Goal: Information Seeking & Learning: Learn about a topic

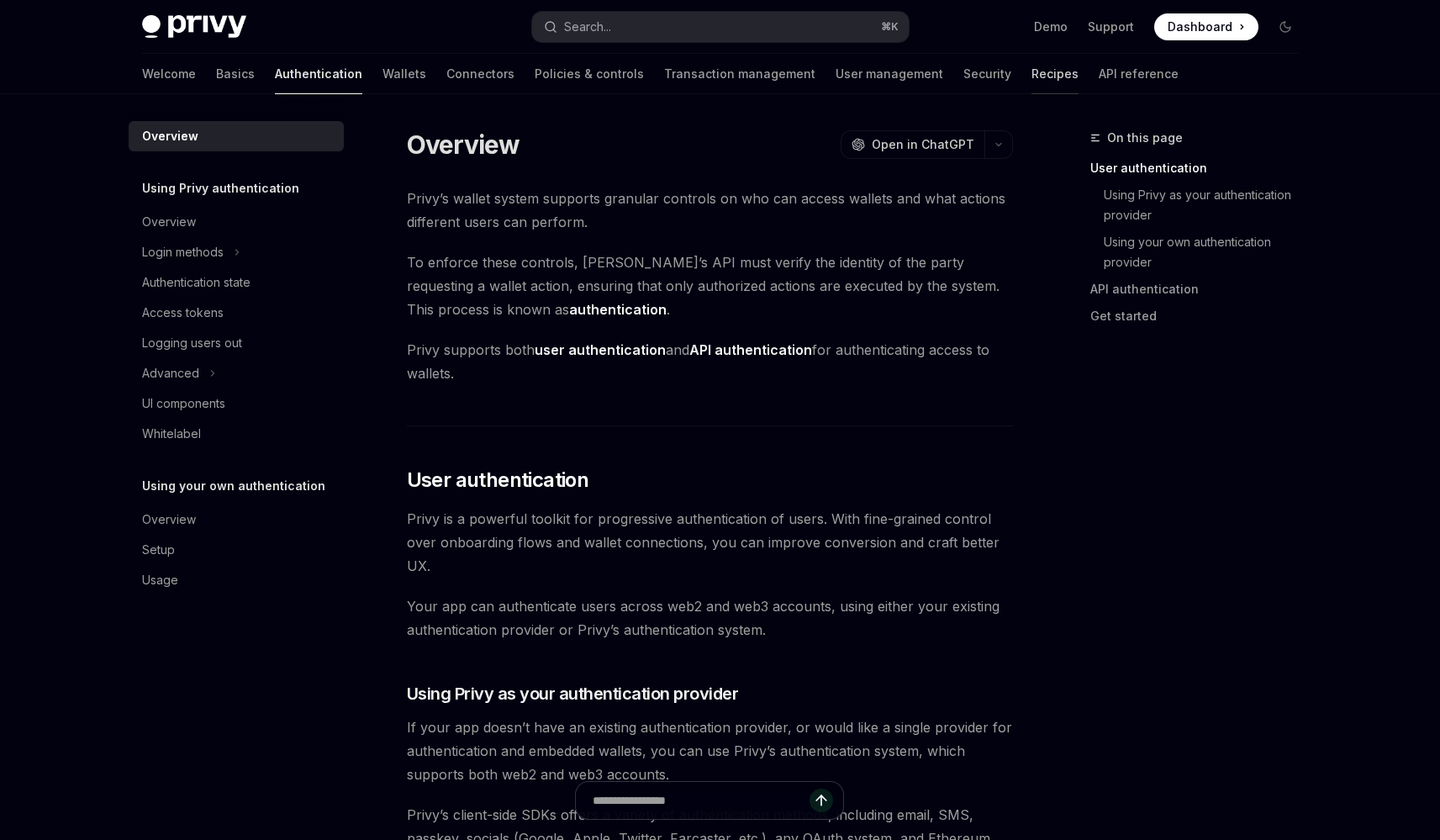
click at [1031, 69] on link "Recipes" at bounding box center [1054, 73] width 47 height 41
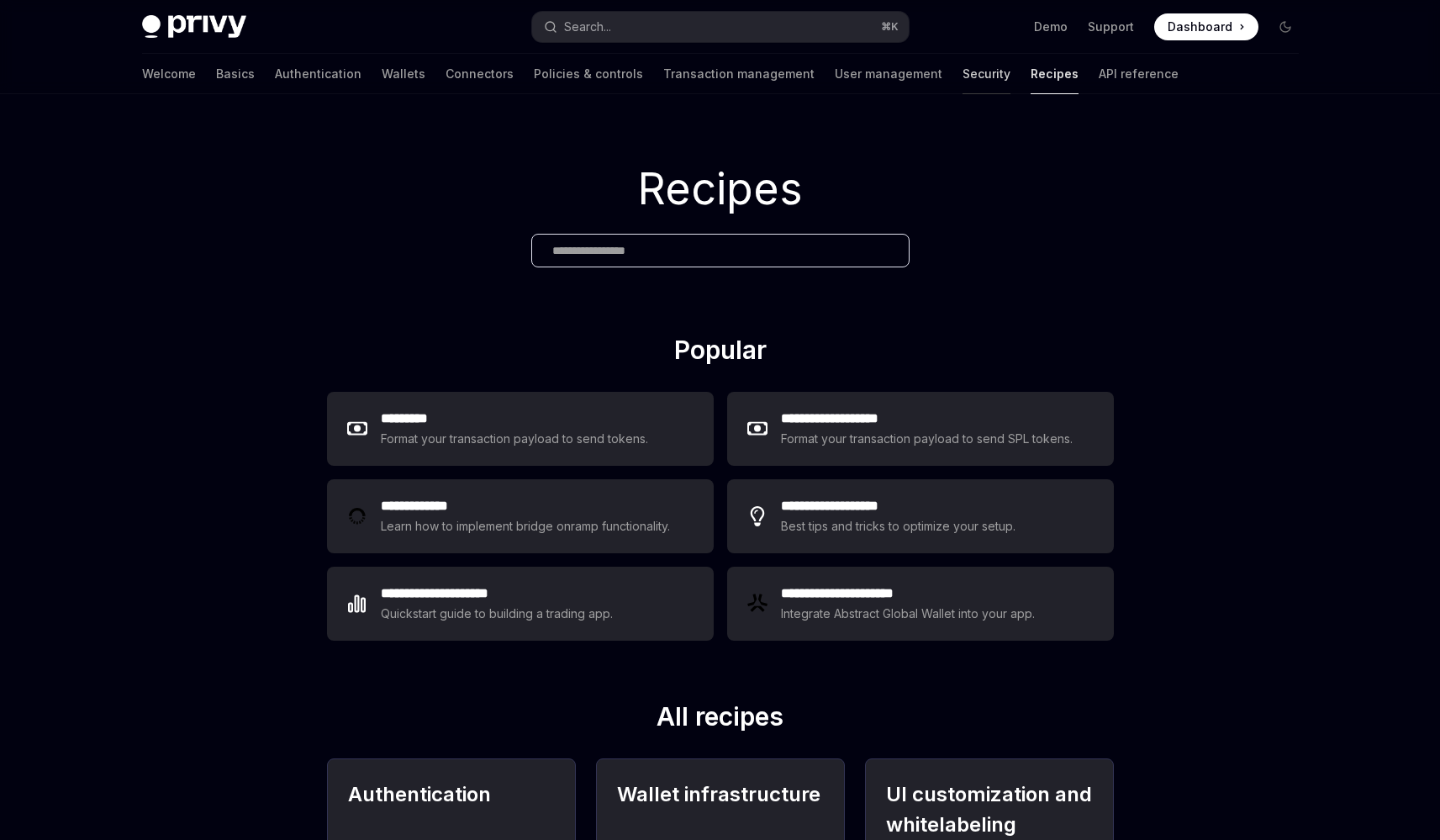
click at [962, 62] on link "Security" at bounding box center [986, 73] width 48 height 41
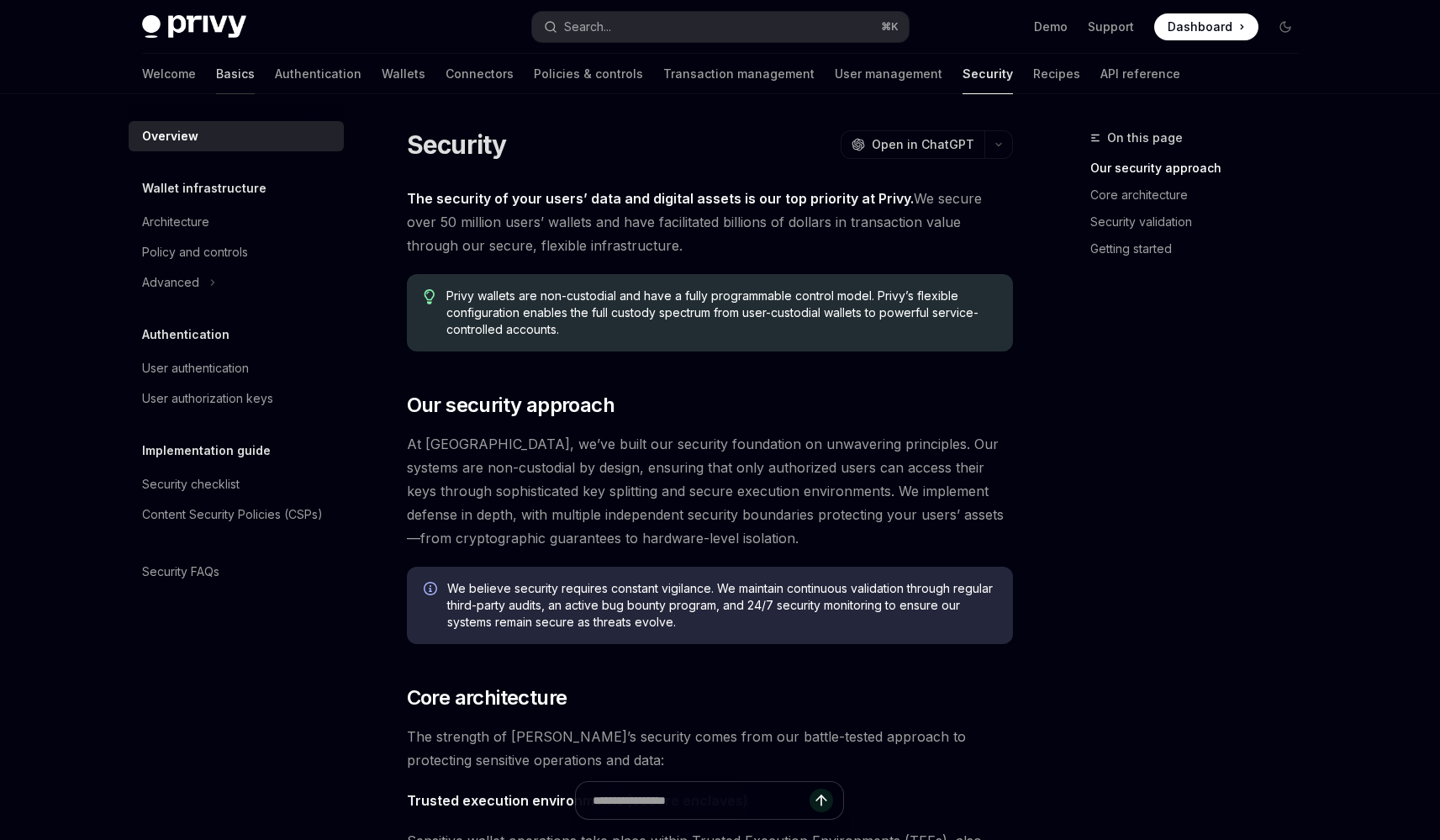
click at [216, 71] on link "Basics" at bounding box center [235, 73] width 39 height 41
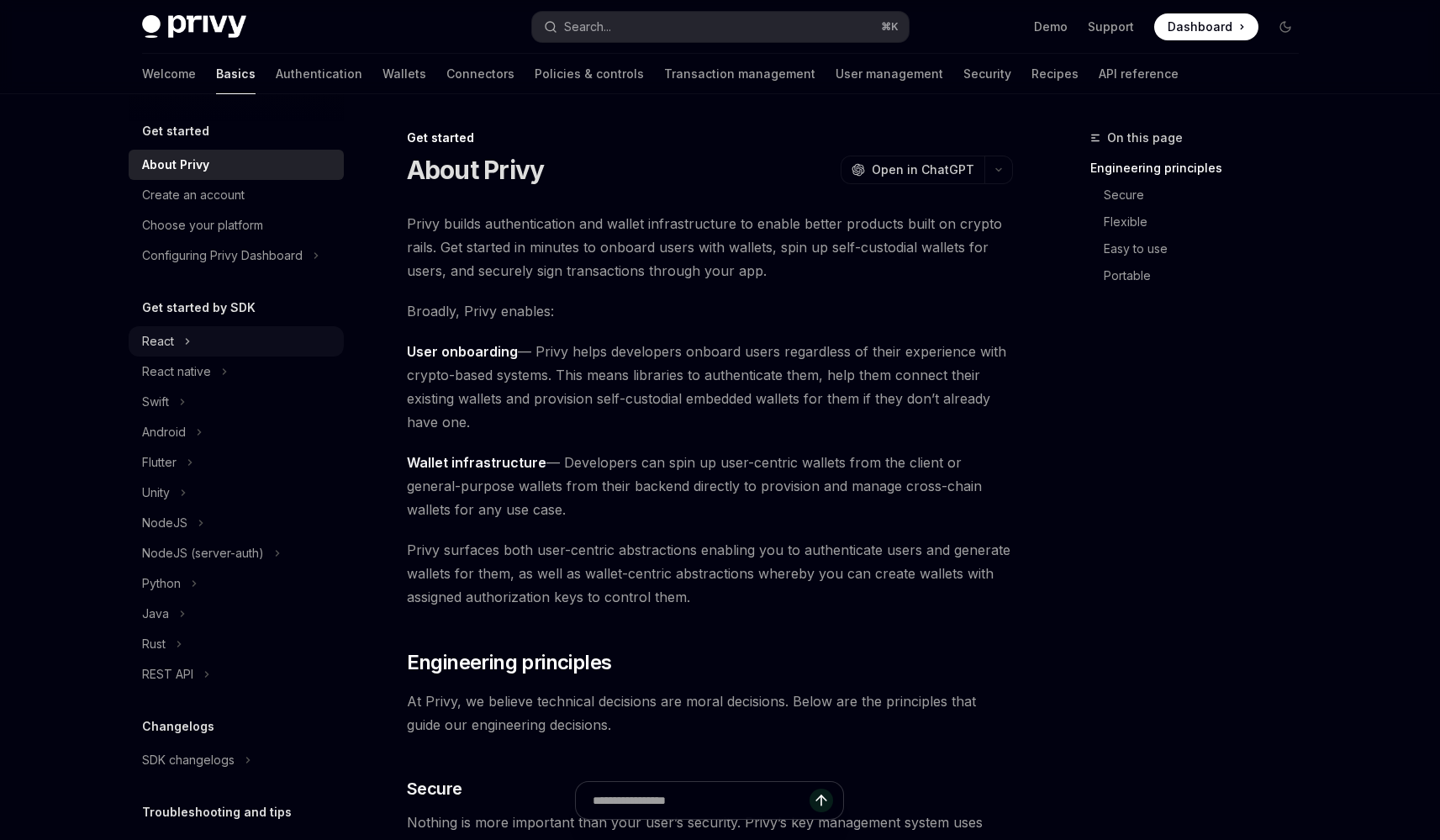
click at [201, 341] on button "React" at bounding box center [236, 341] width 215 height 31
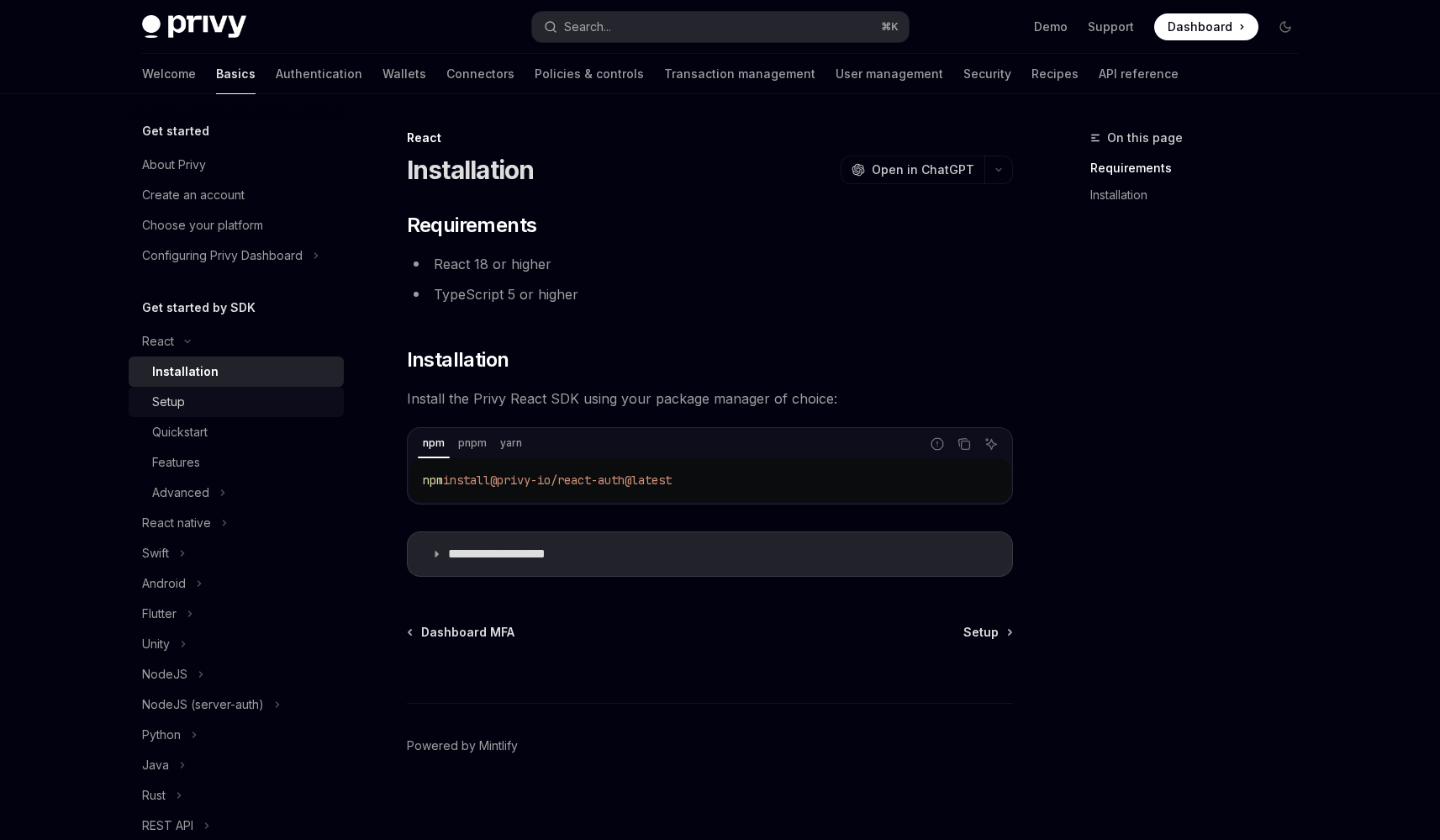
click at [216, 414] on link "Setup" at bounding box center [236, 402] width 215 height 31
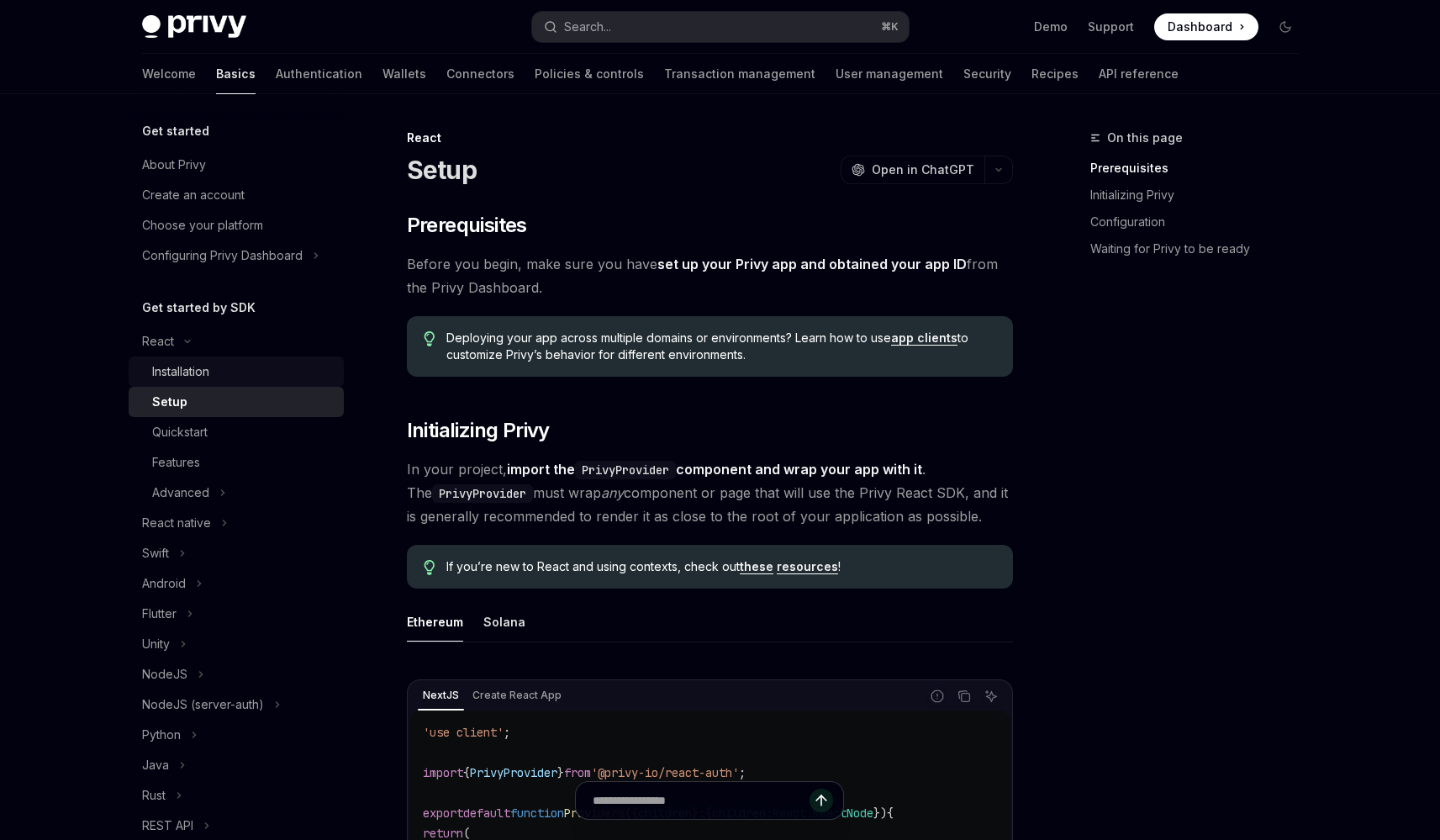
click at [194, 375] on div "Installation" at bounding box center [180, 371] width 58 height 20
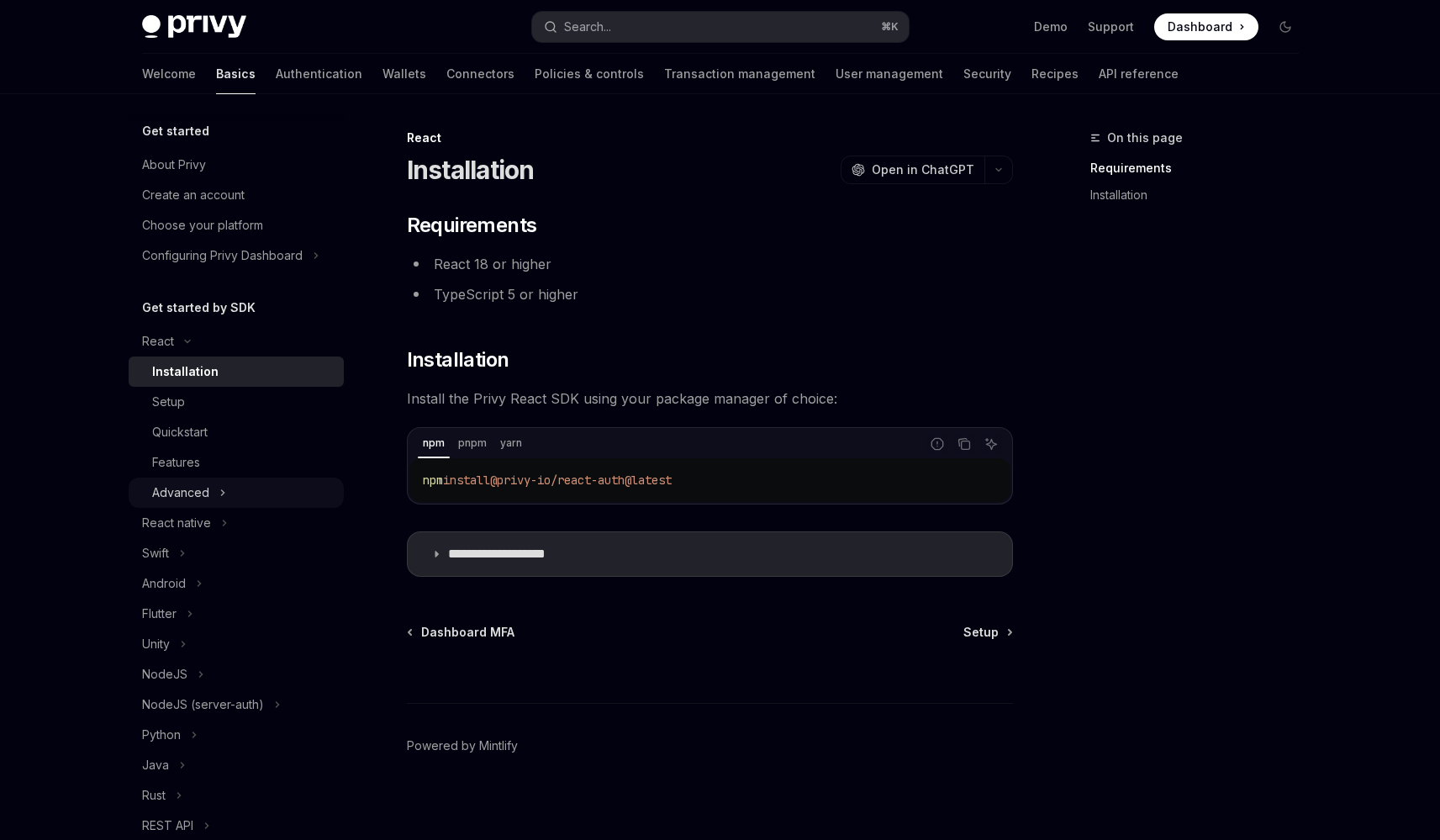
click at [222, 489] on icon "Toggle Advanced section" at bounding box center [222, 492] width 7 height 20
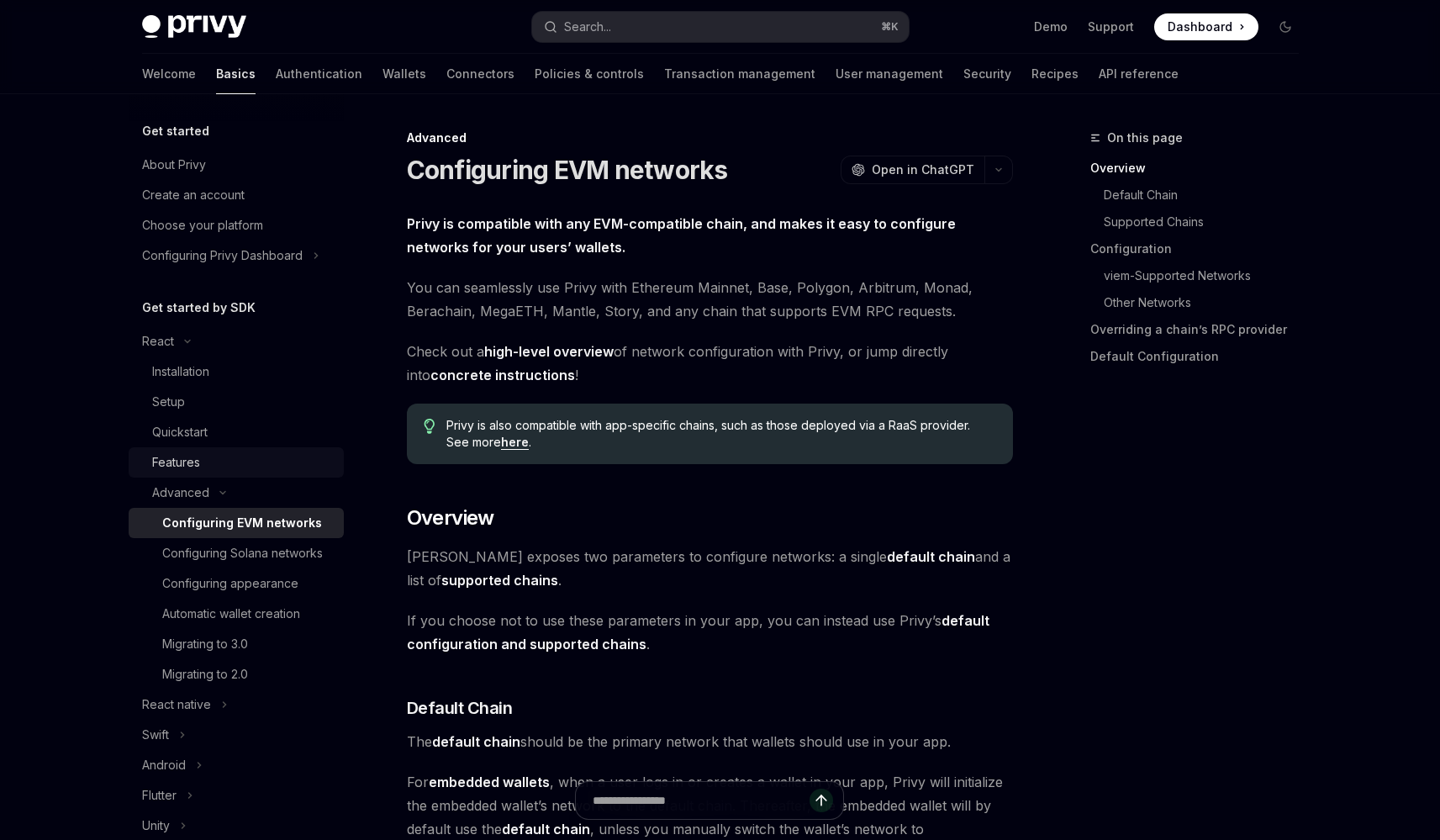
click at [217, 462] on div "Features" at bounding box center [242, 462] width 181 height 20
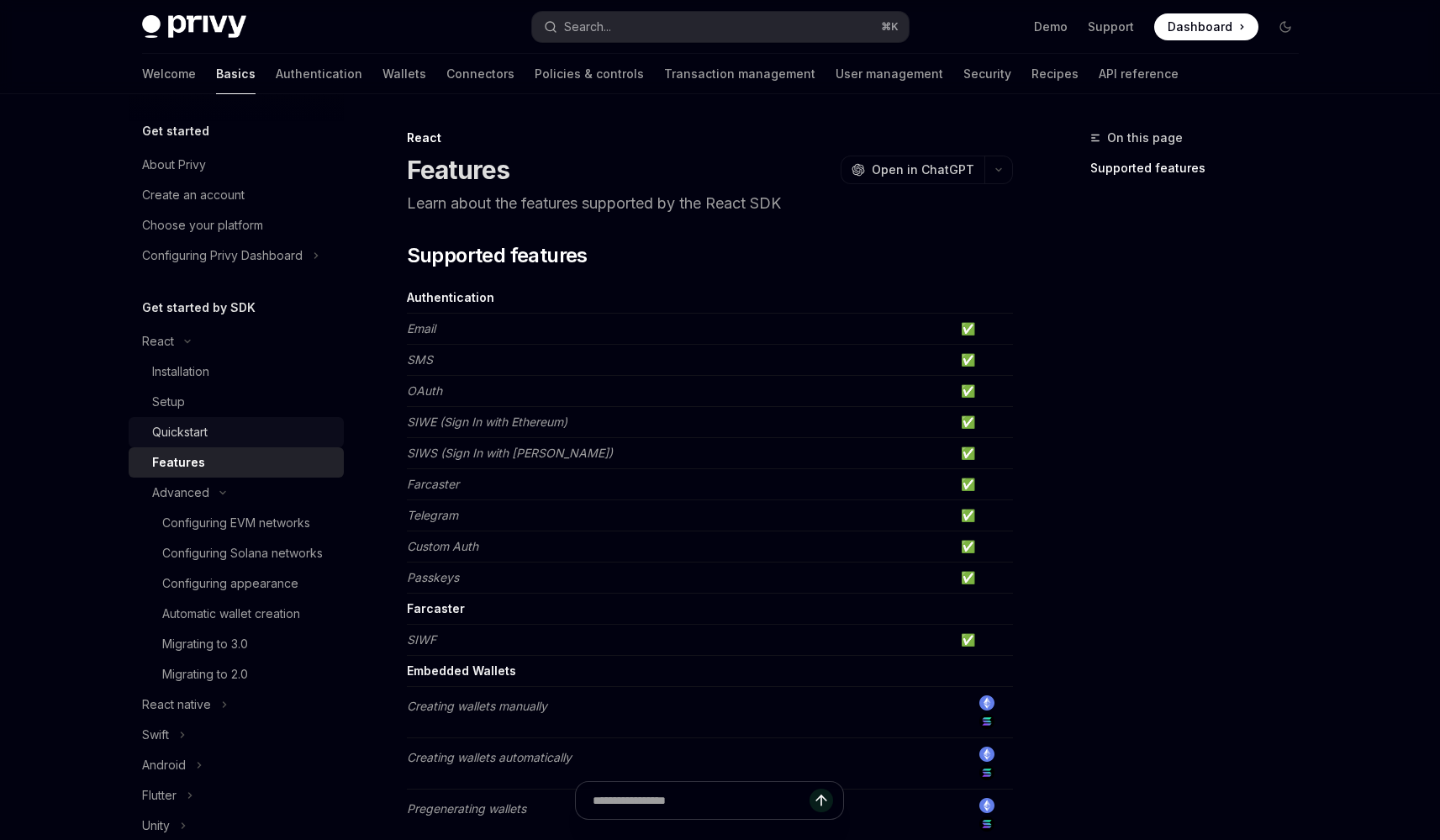
click at [215, 445] on link "Quickstart" at bounding box center [236, 431] width 215 height 31
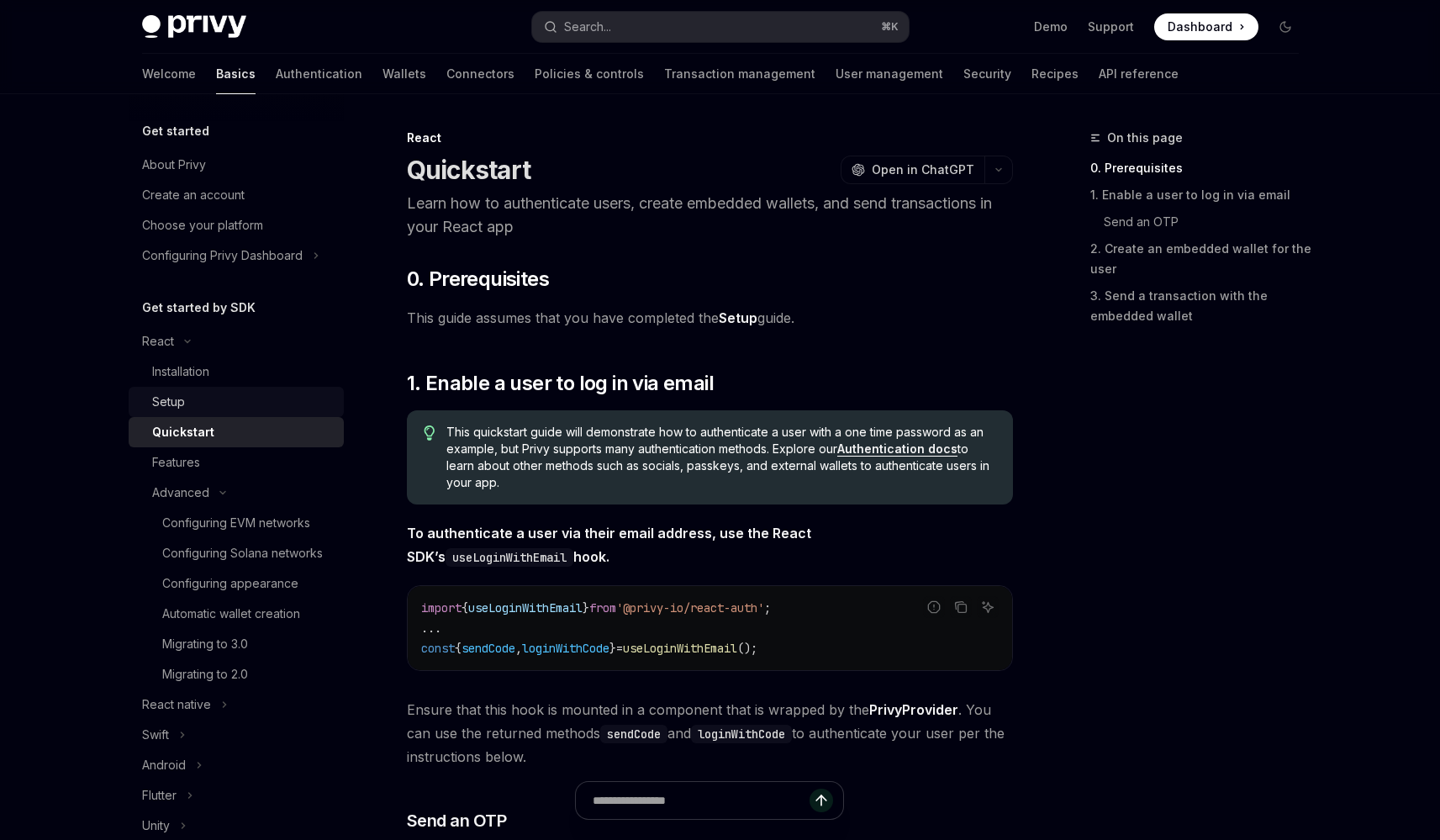
click at [215, 411] on div "Setup" at bounding box center [242, 402] width 181 height 20
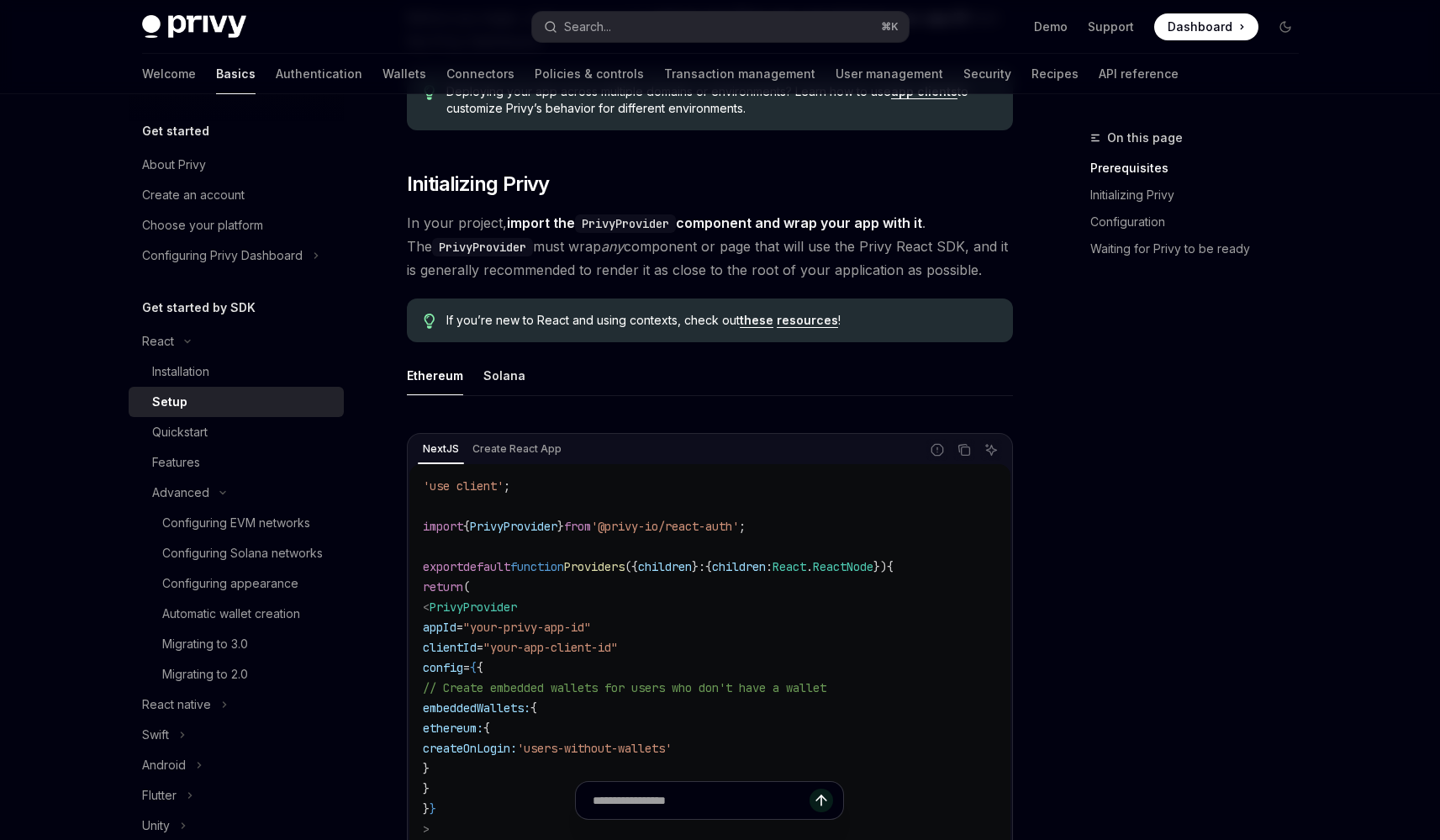
scroll to position [402, 0]
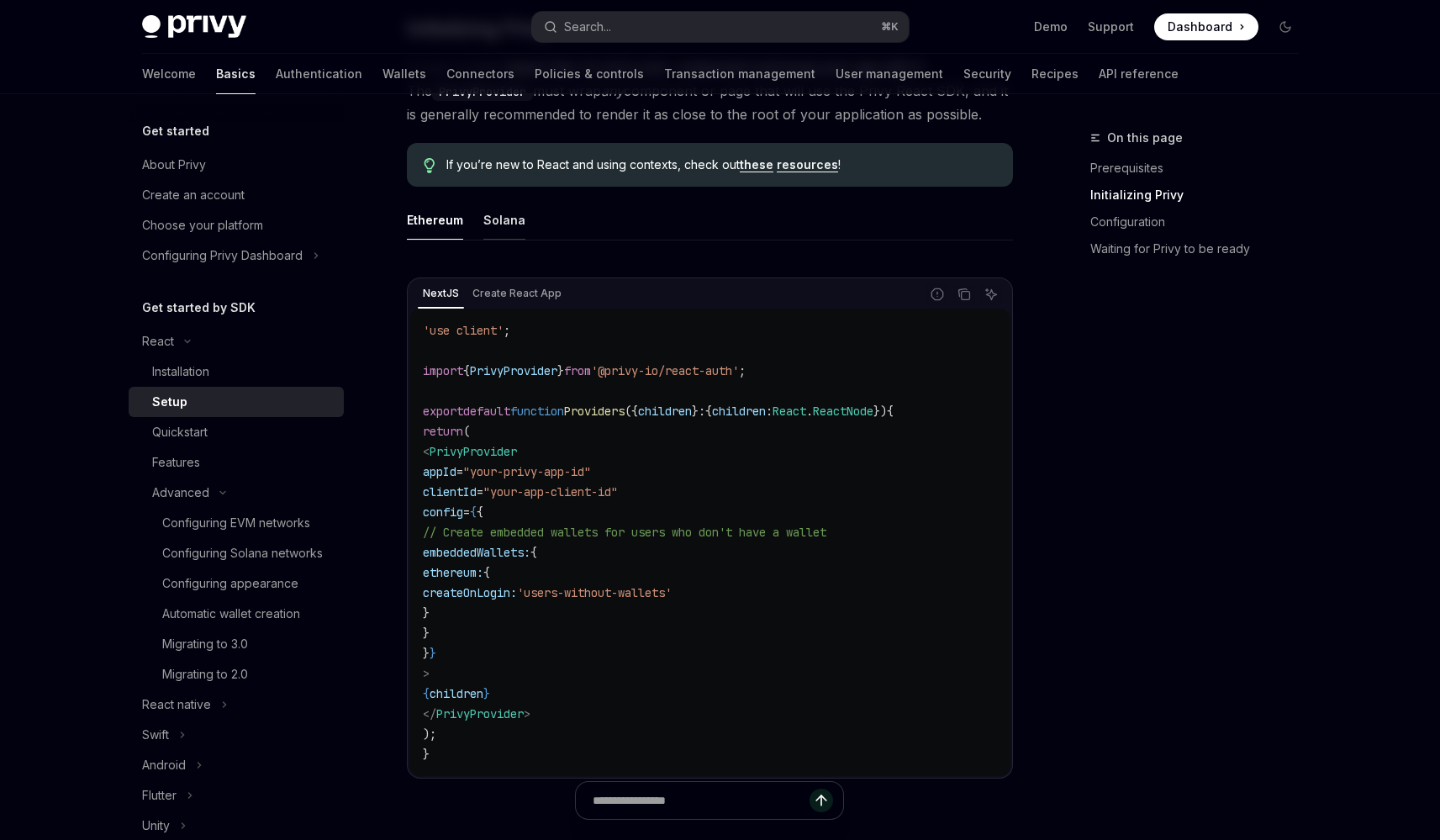
click at [498, 222] on div "Solana" at bounding box center [504, 220] width 42 height 40
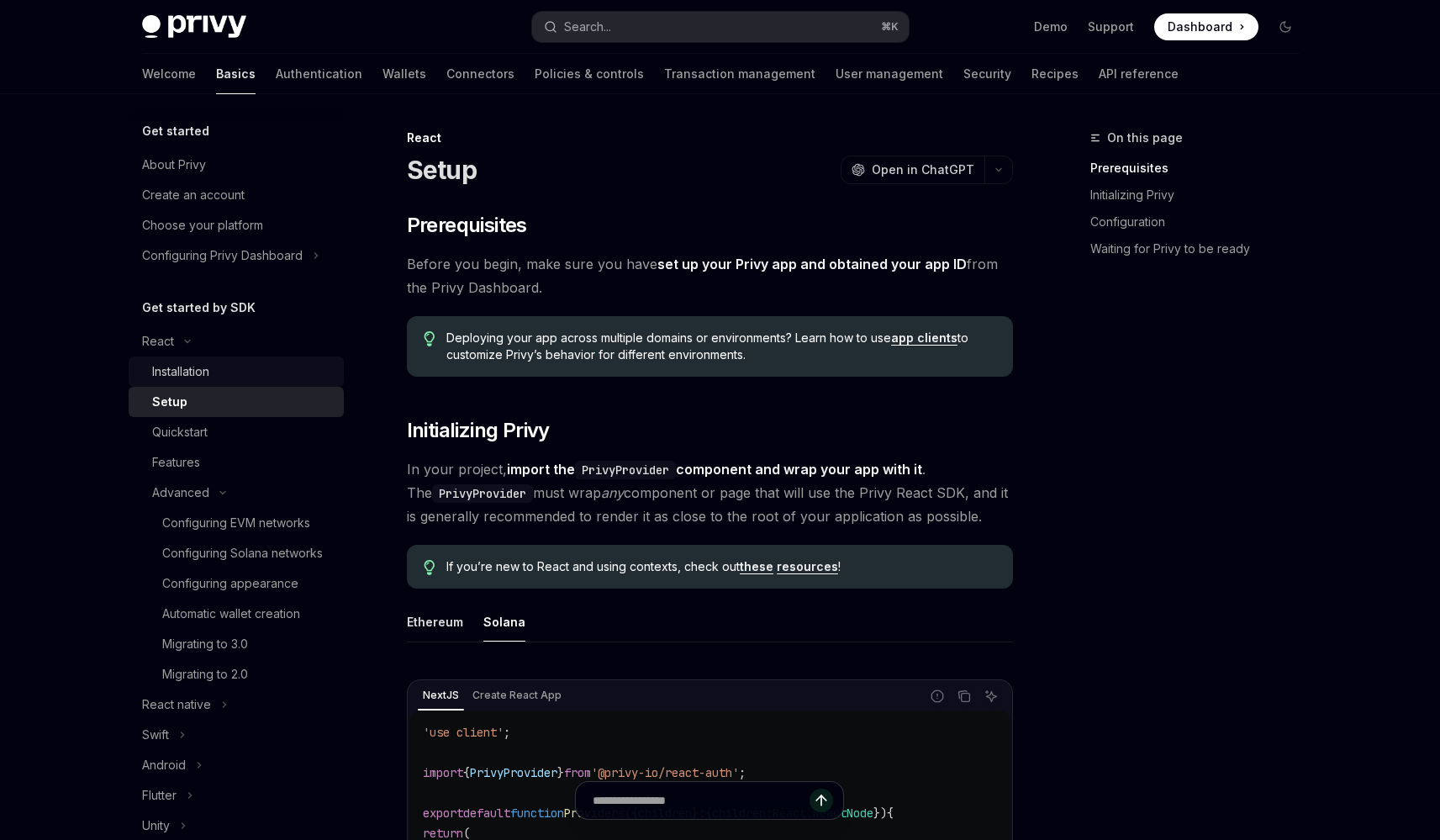
click at [240, 366] on div "Installation" at bounding box center [242, 371] width 181 height 20
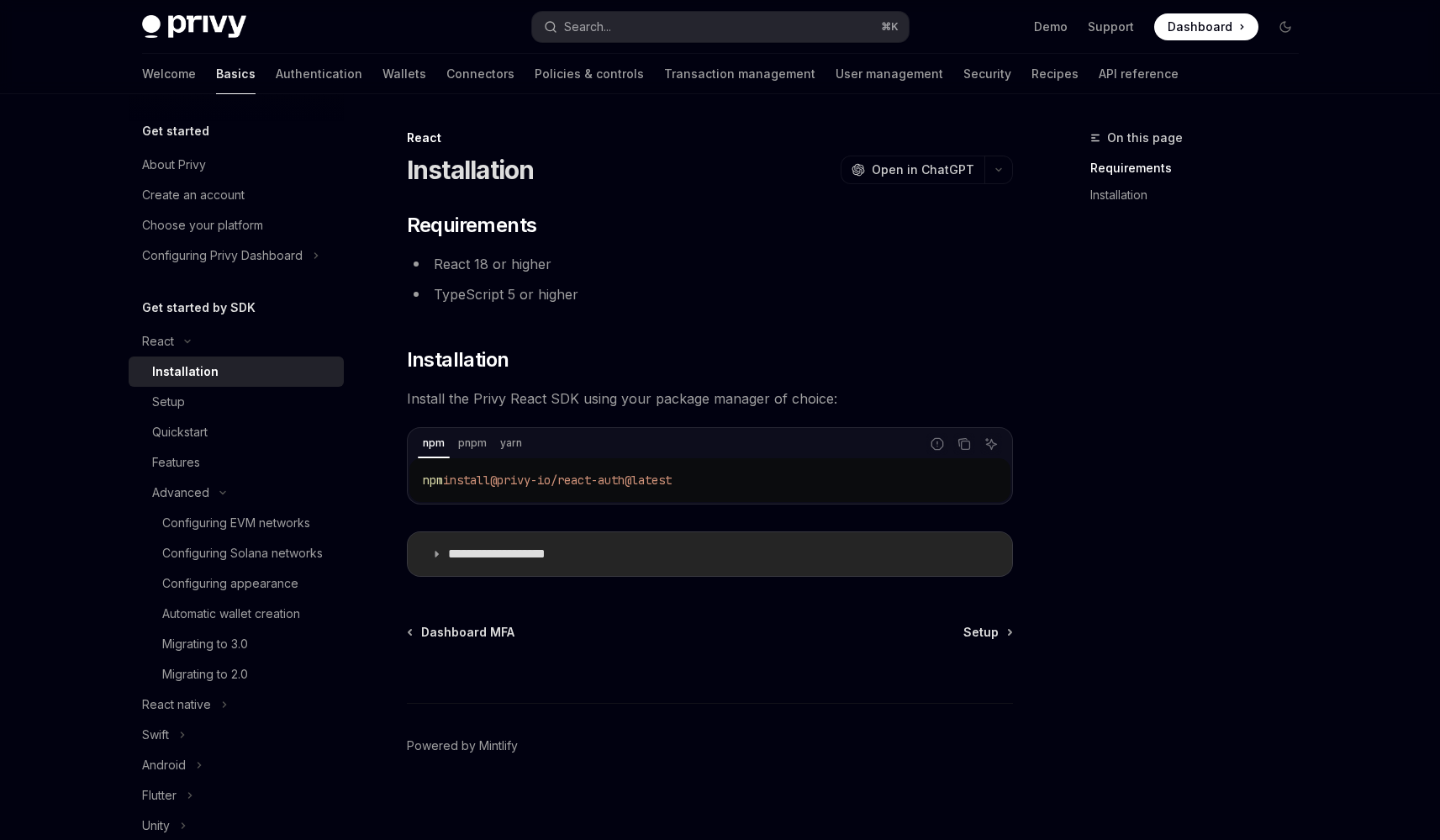
click at [623, 538] on summary "**********" at bounding box center [709, 553] width 604 height 44
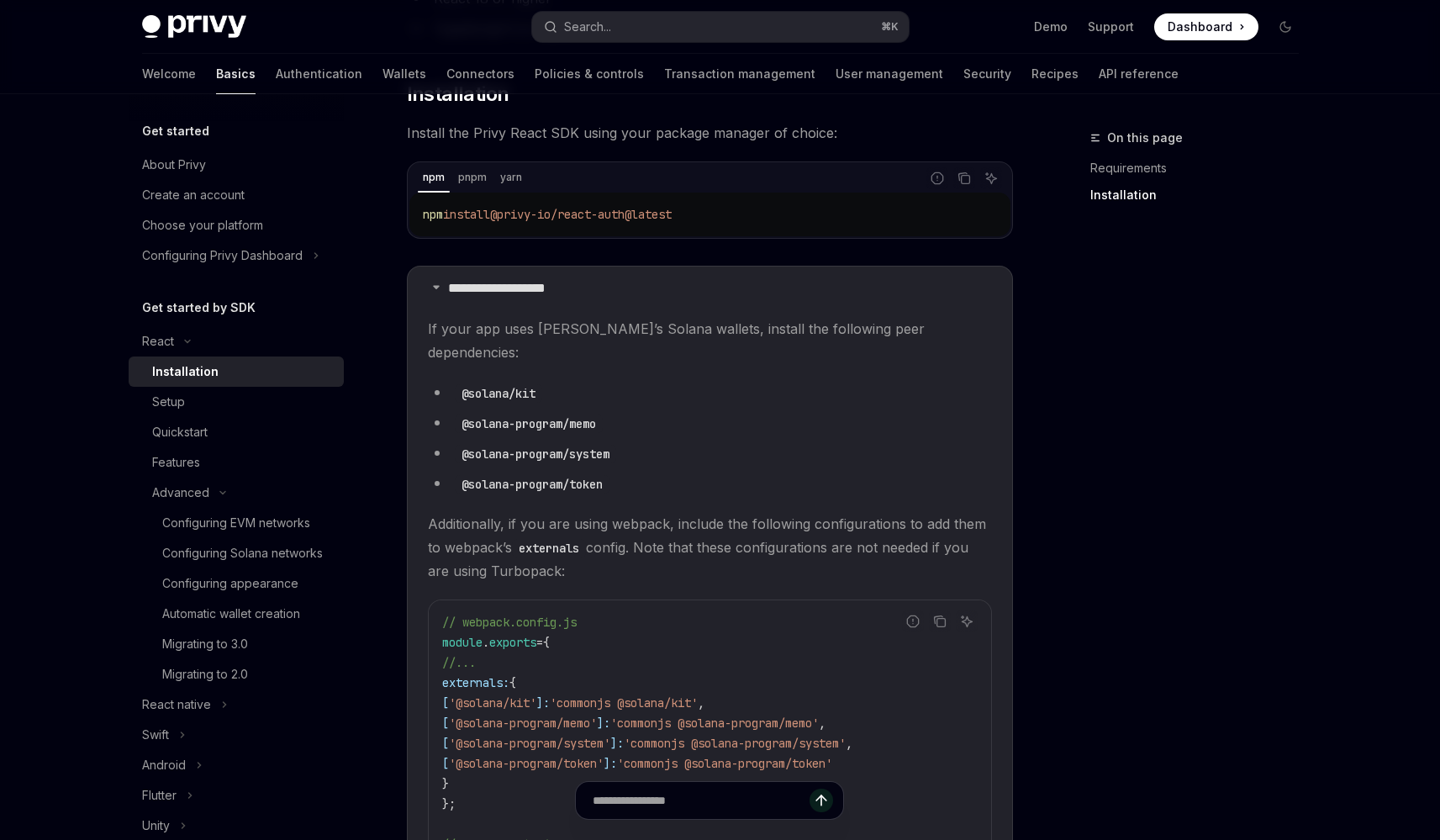
scroll to position [304, 0]
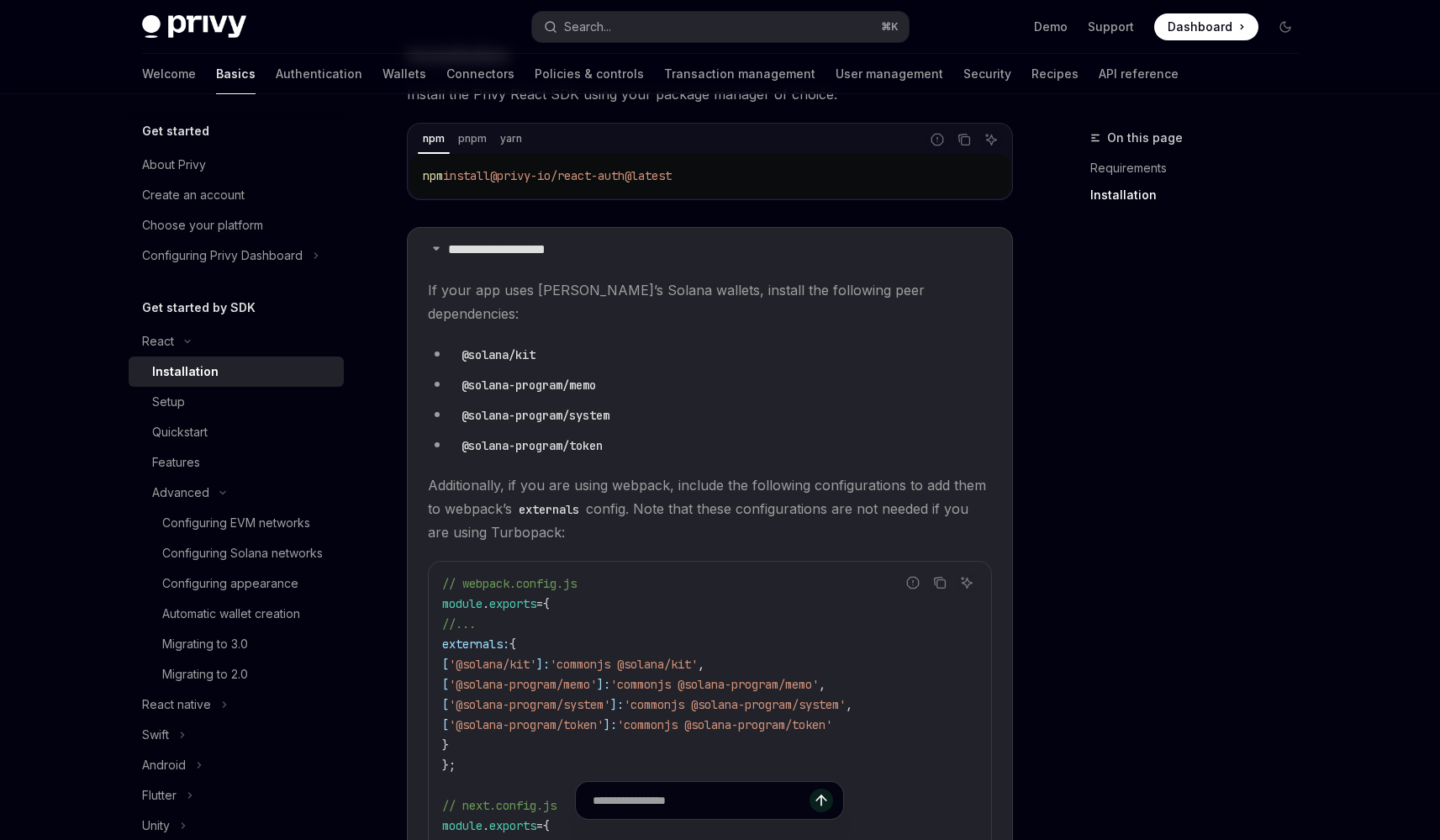
click at [504, 473] on span "Additionally, if you are using webpack, include the following configurations to…" at bounding box center [709, 508] width 564 height 70
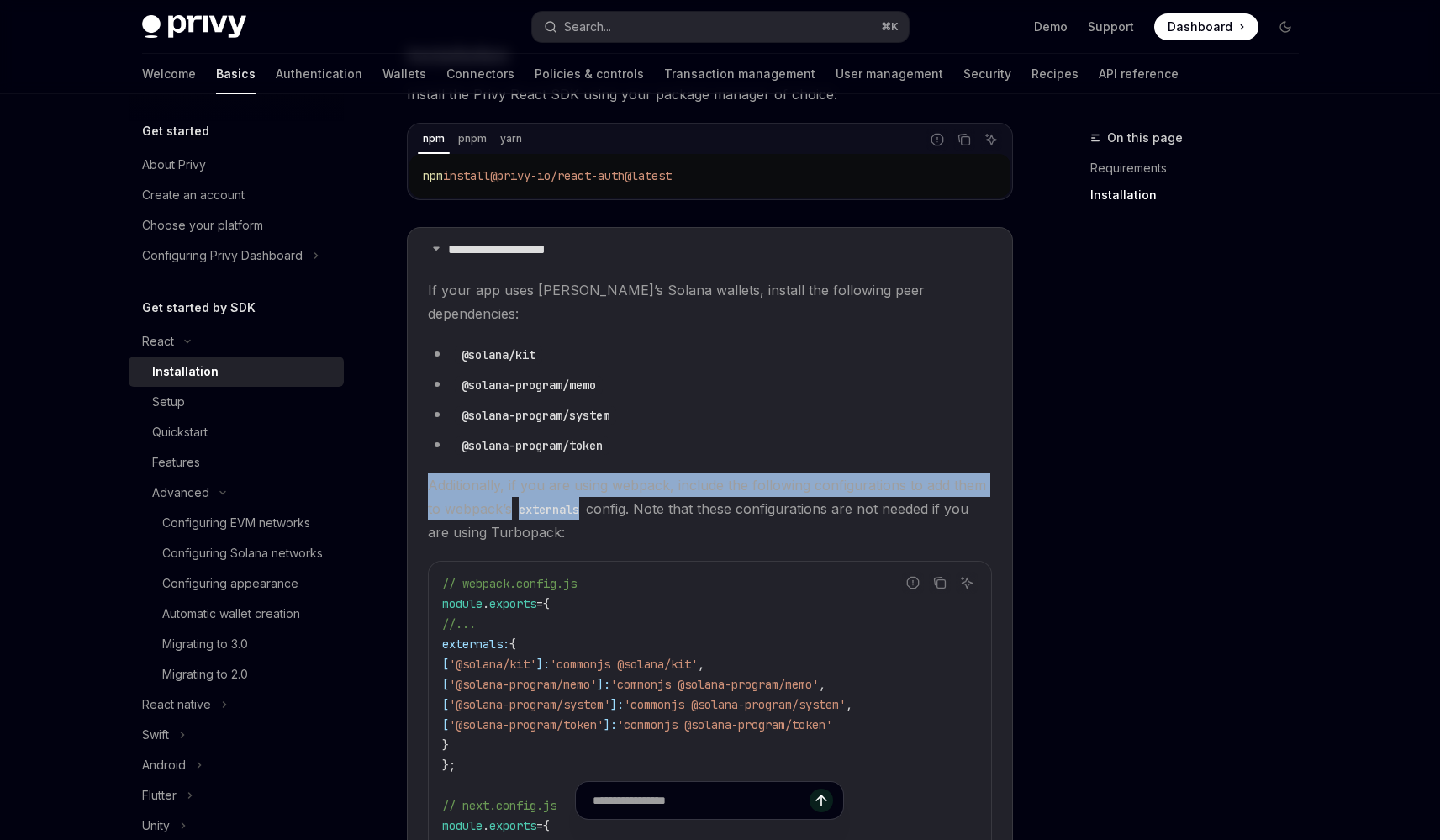
click at [504, 473] on span "Additionally, if you are using webpack, include the following configurations to…" at bounding box center [709, 508] width 564 height 70
click at [493, 473] on span "Additionally, if you are using webpack, include the following configurations to…" at bounding box center [709, 508] width 564 height 70
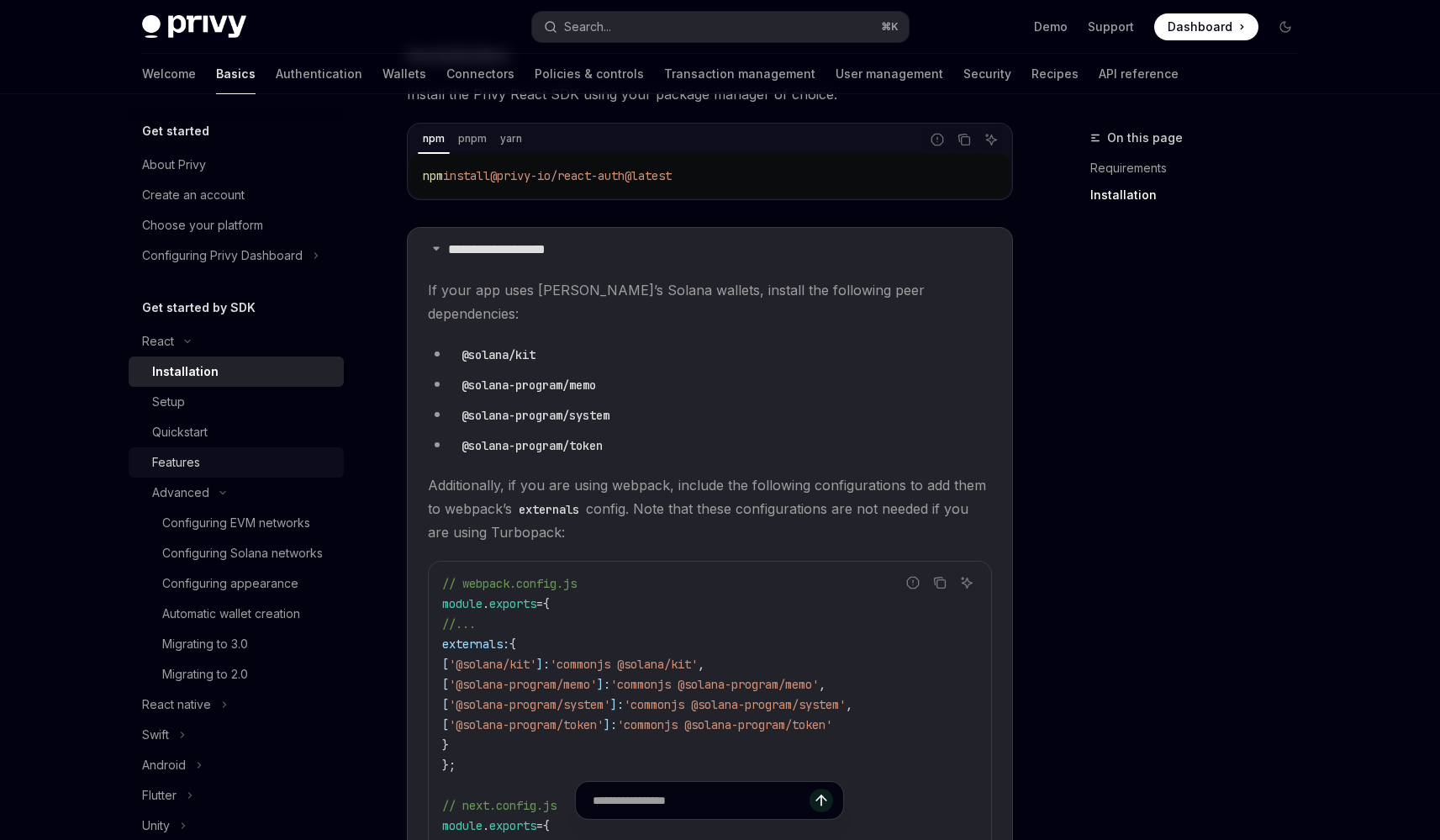
click at [225, 465] on div "Features" at bounding box center [242, 462] width 181 height 20
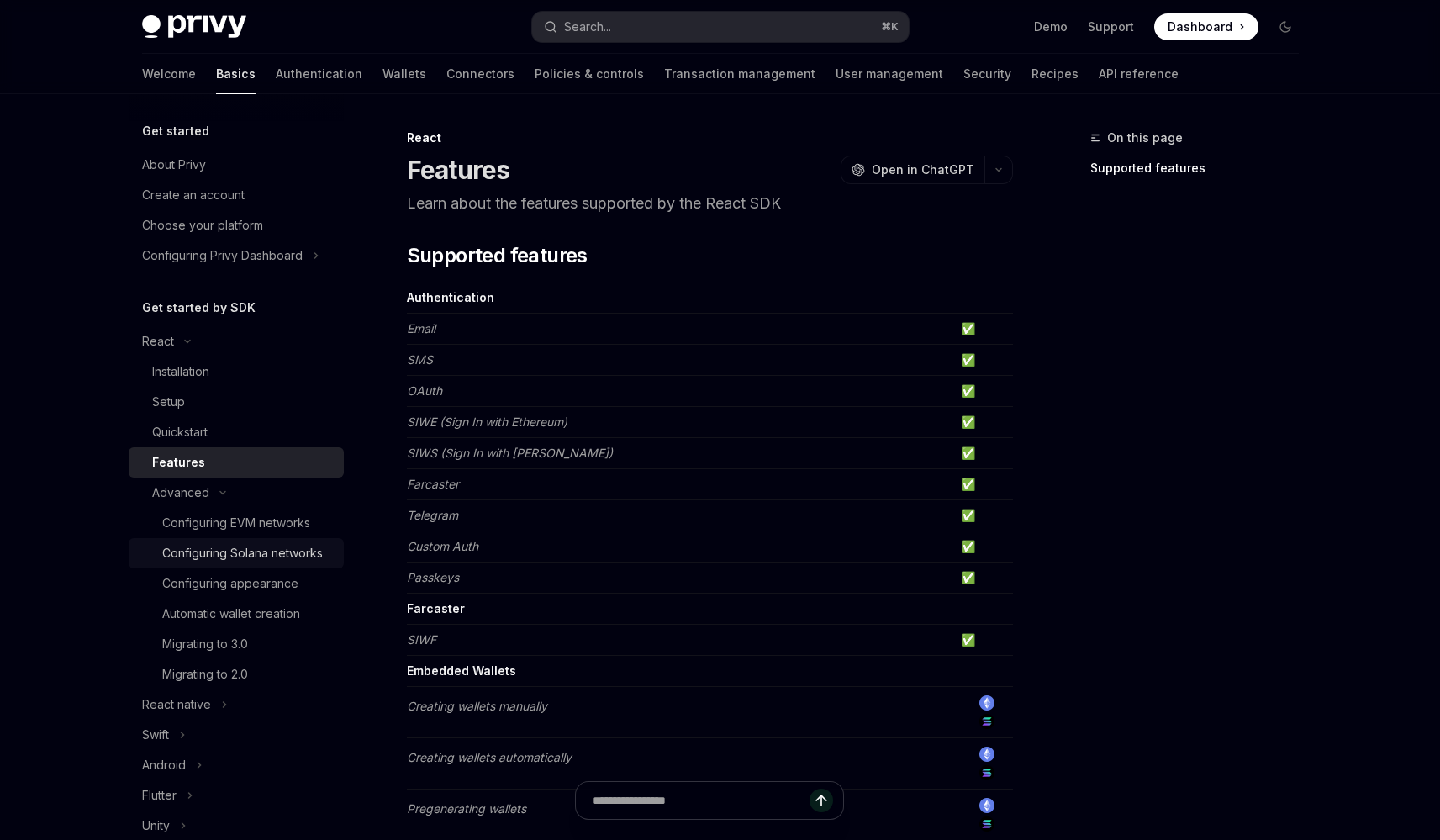
click at [279, 555] on div "Configuring Solana networks" at bounding box center [243, 552] width 161 height 20
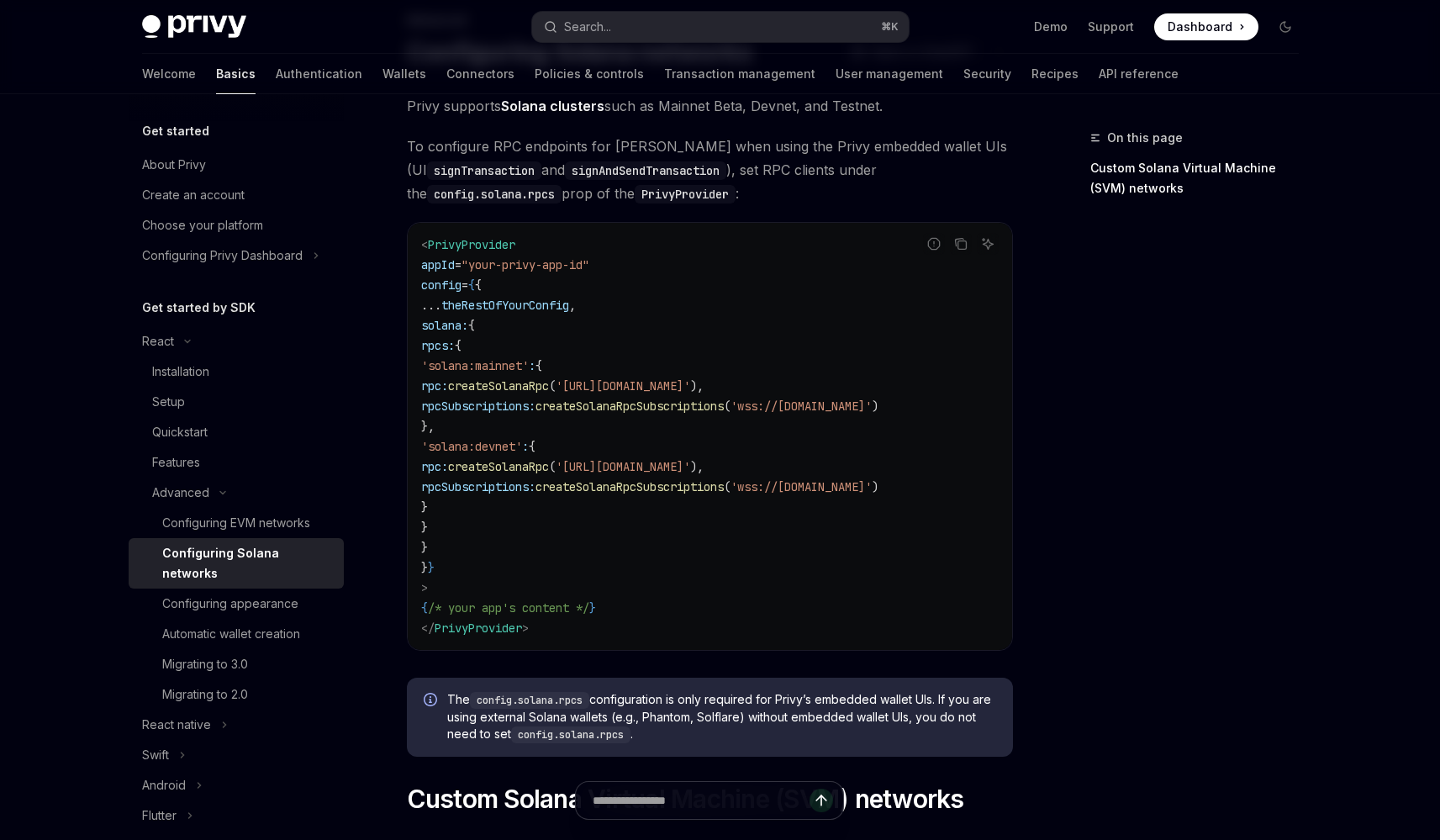
scroll to position [753, 0]
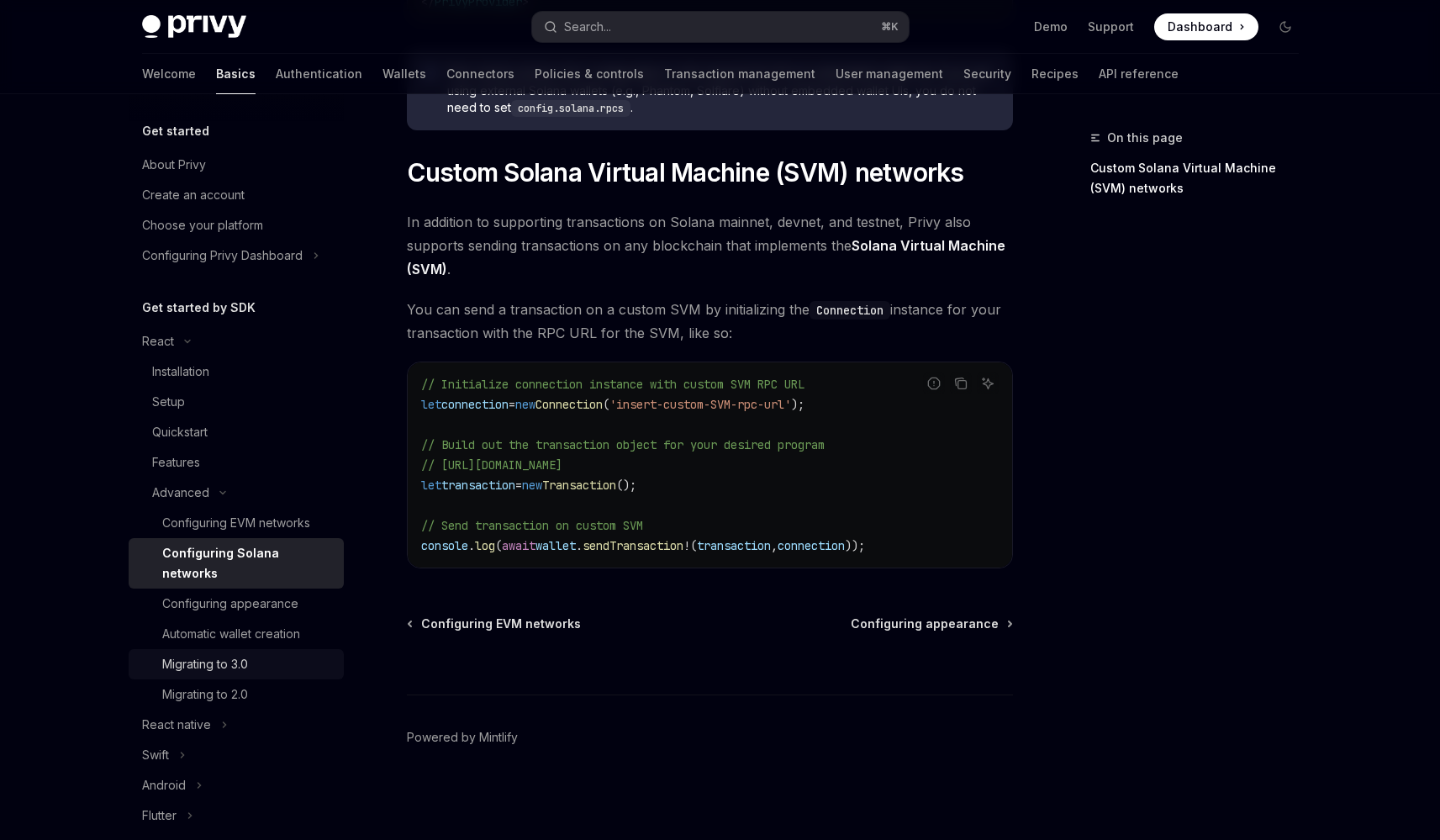
click at [282, 662] on div "Migrating to 3.0" at bounding box center [248, 663] width 172 height 20
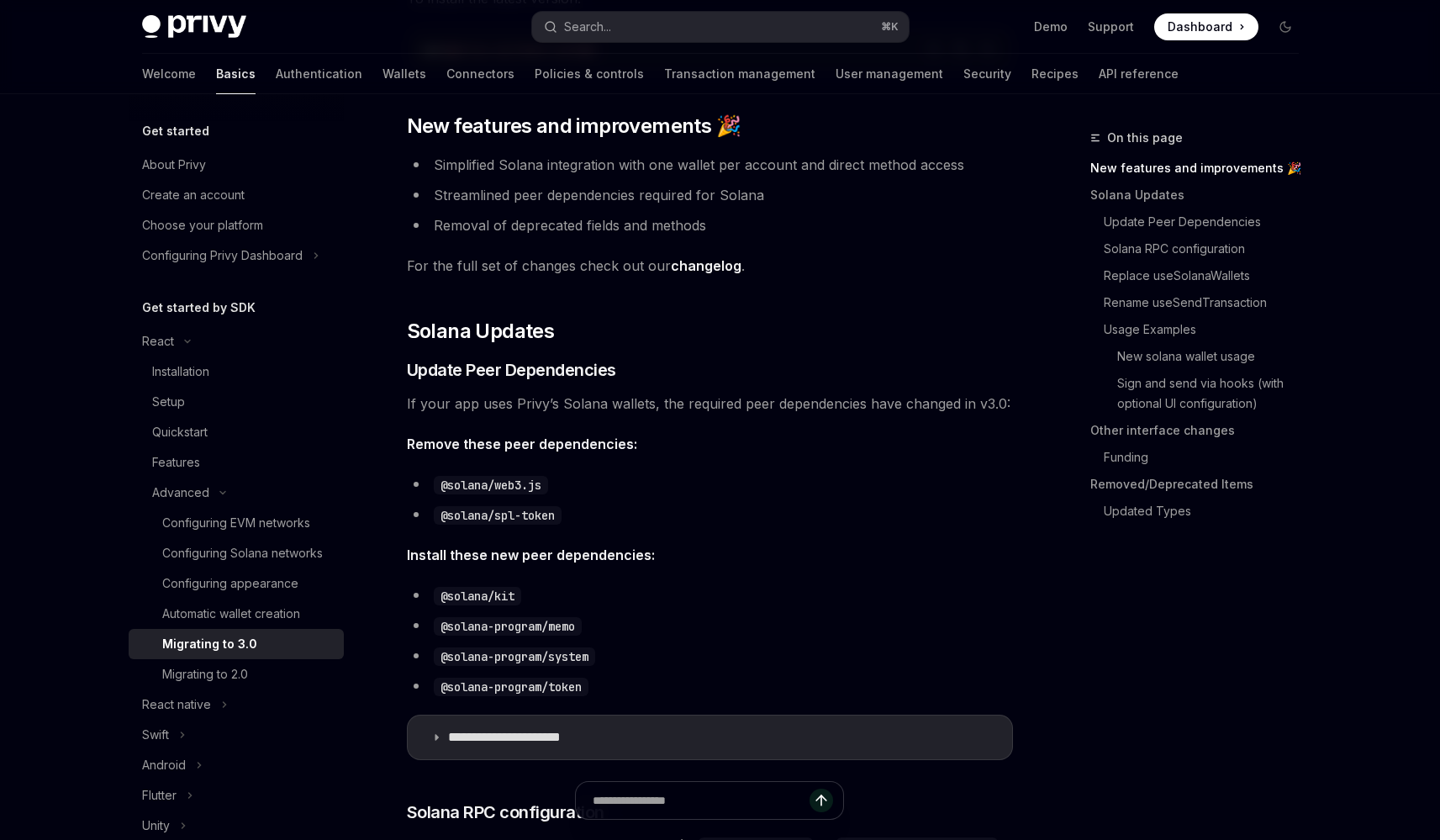
scroll to position [339, 0]
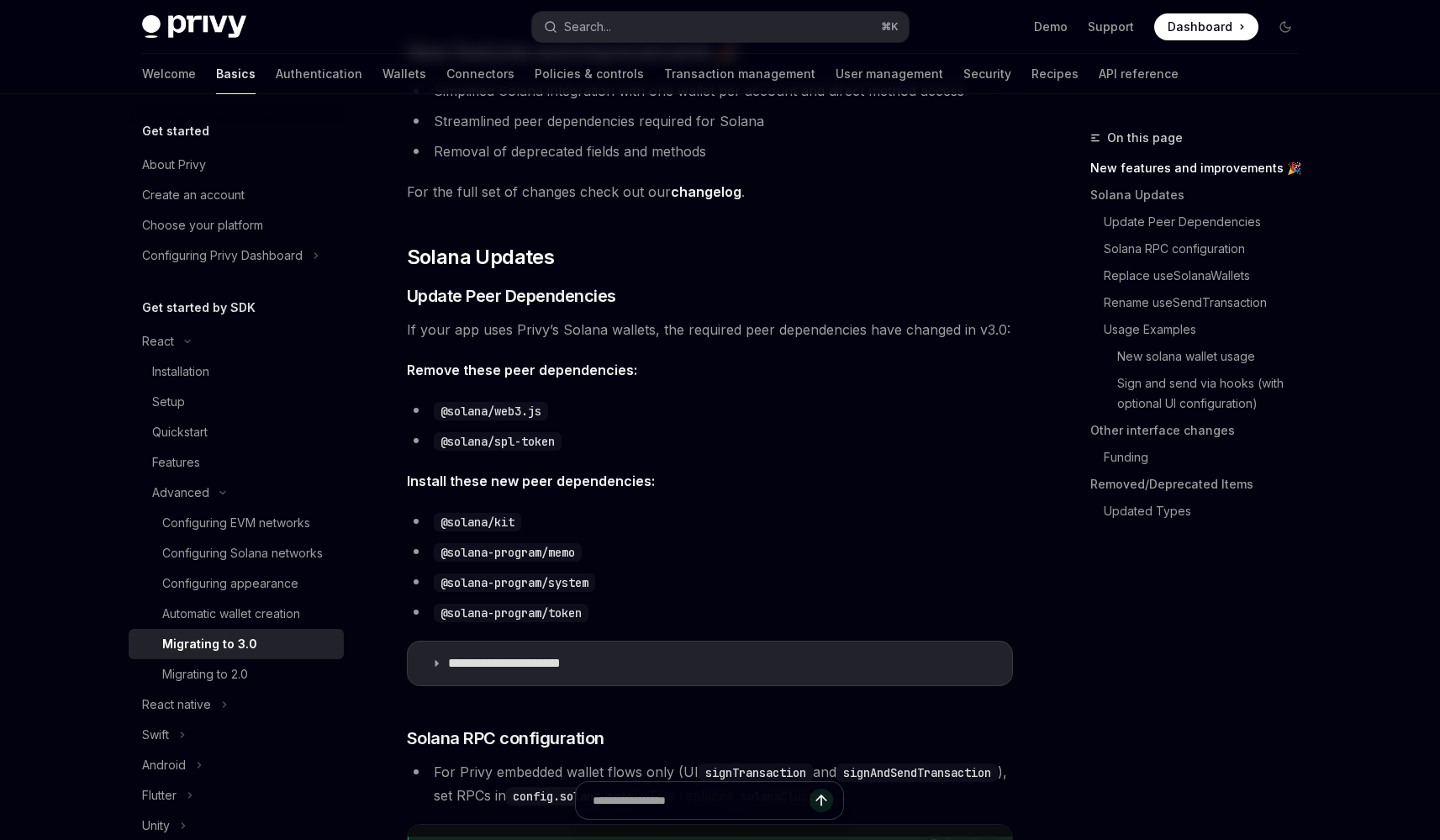
click at [700, 196] on link "changelog" at bounding box center [705, 192] width 70 height 18
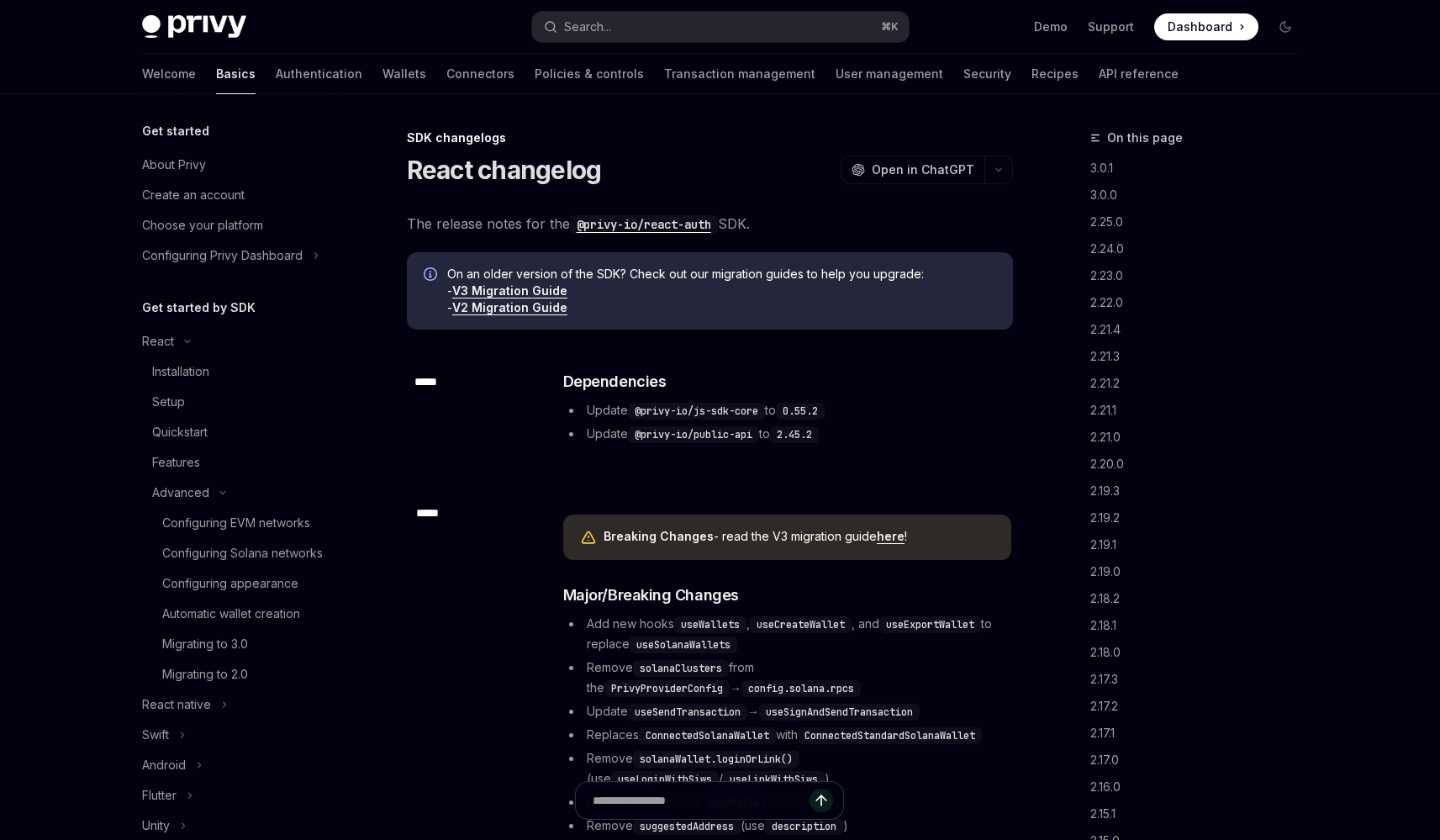
scroll to position [676, 0]
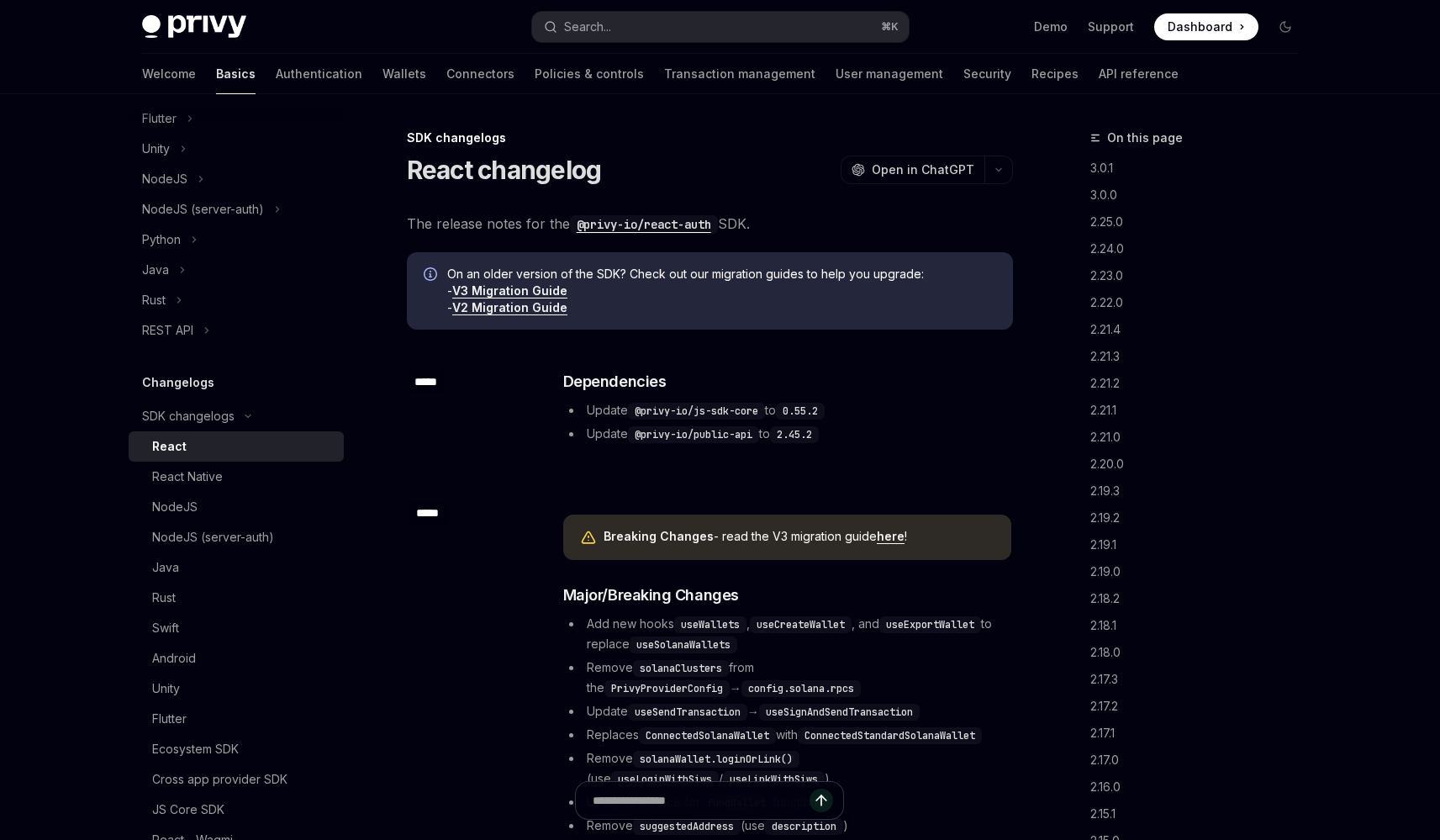
click at [505, 289] on link "V3 Migration Guide" at bounding box center [510, 291] width 115 height 15
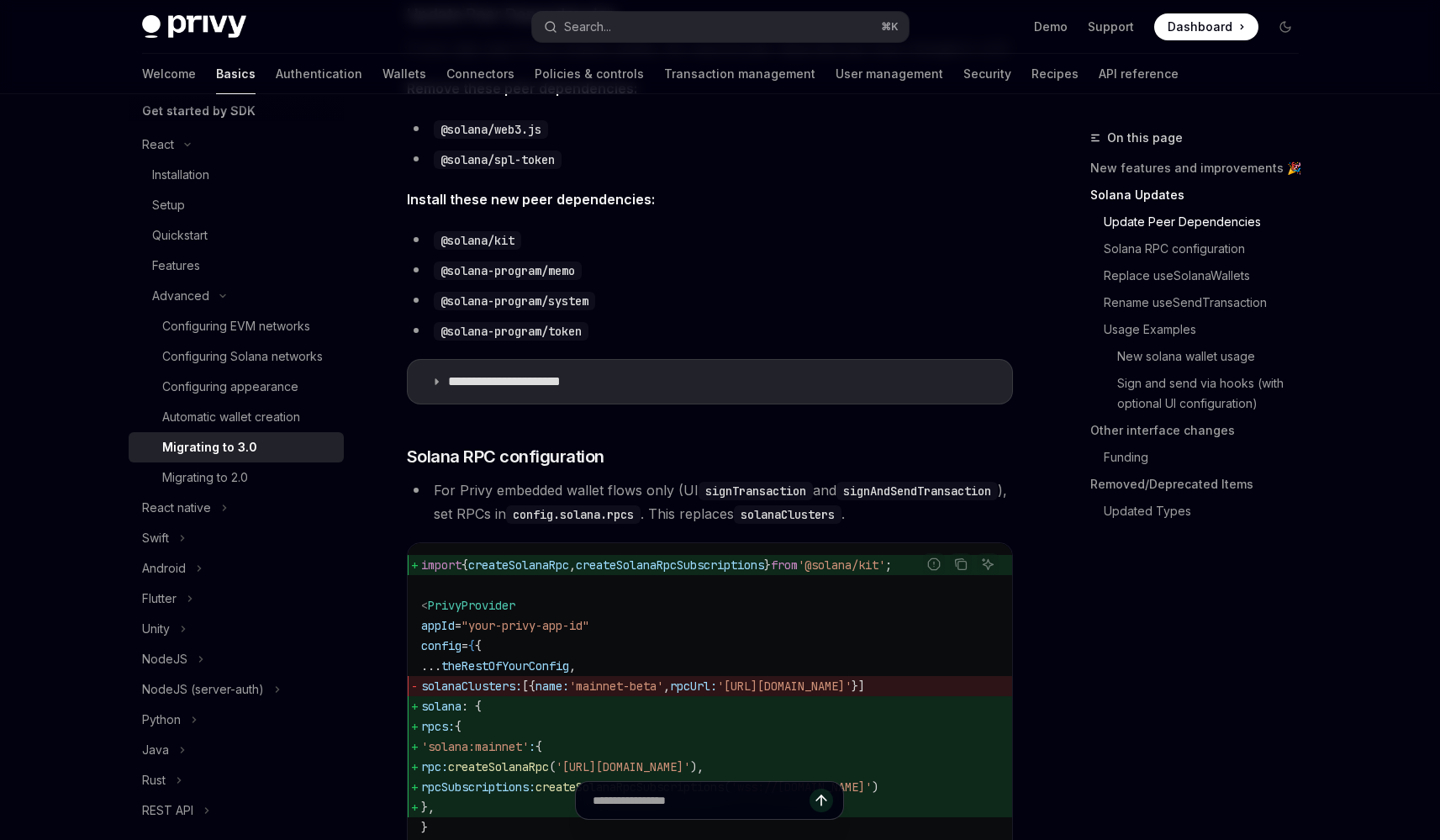
scroll to position [682, 0]
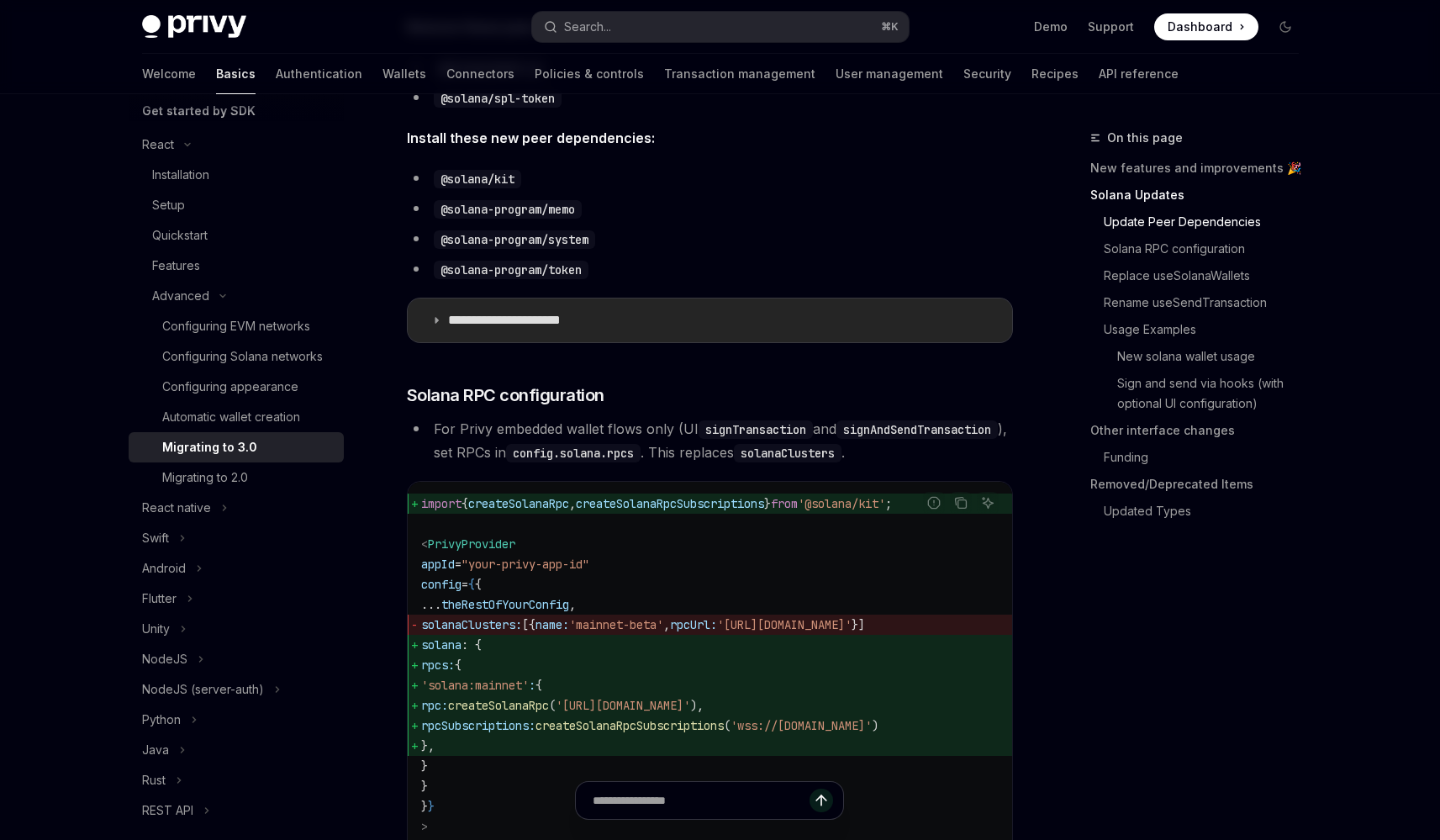
click at [609, 333] on summary "**********" at bounding box center [709, 320] width 604 height 44
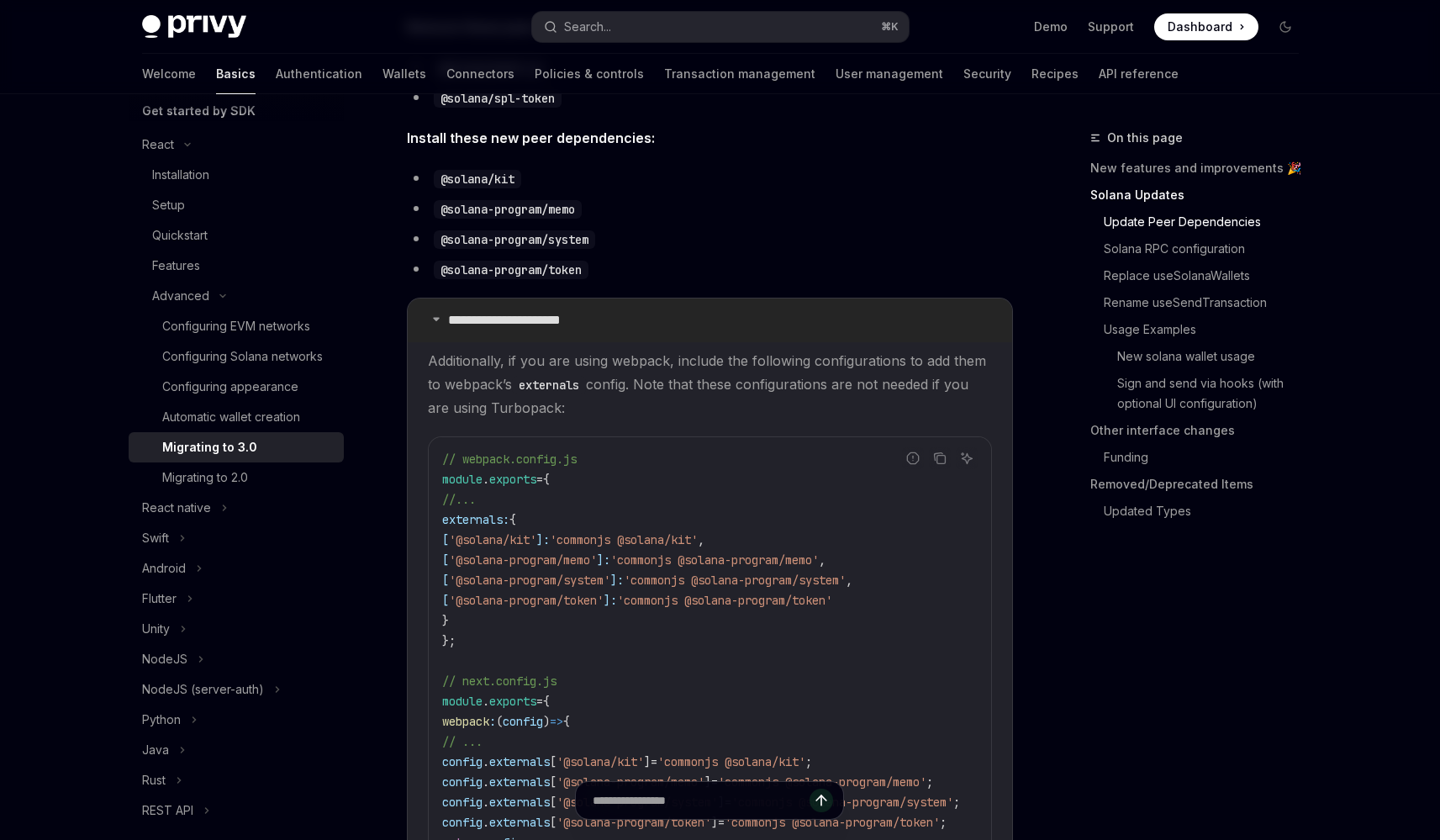
click at [609, 333] on summary "**********" at bounding box center [709, 320] width 604 height 44
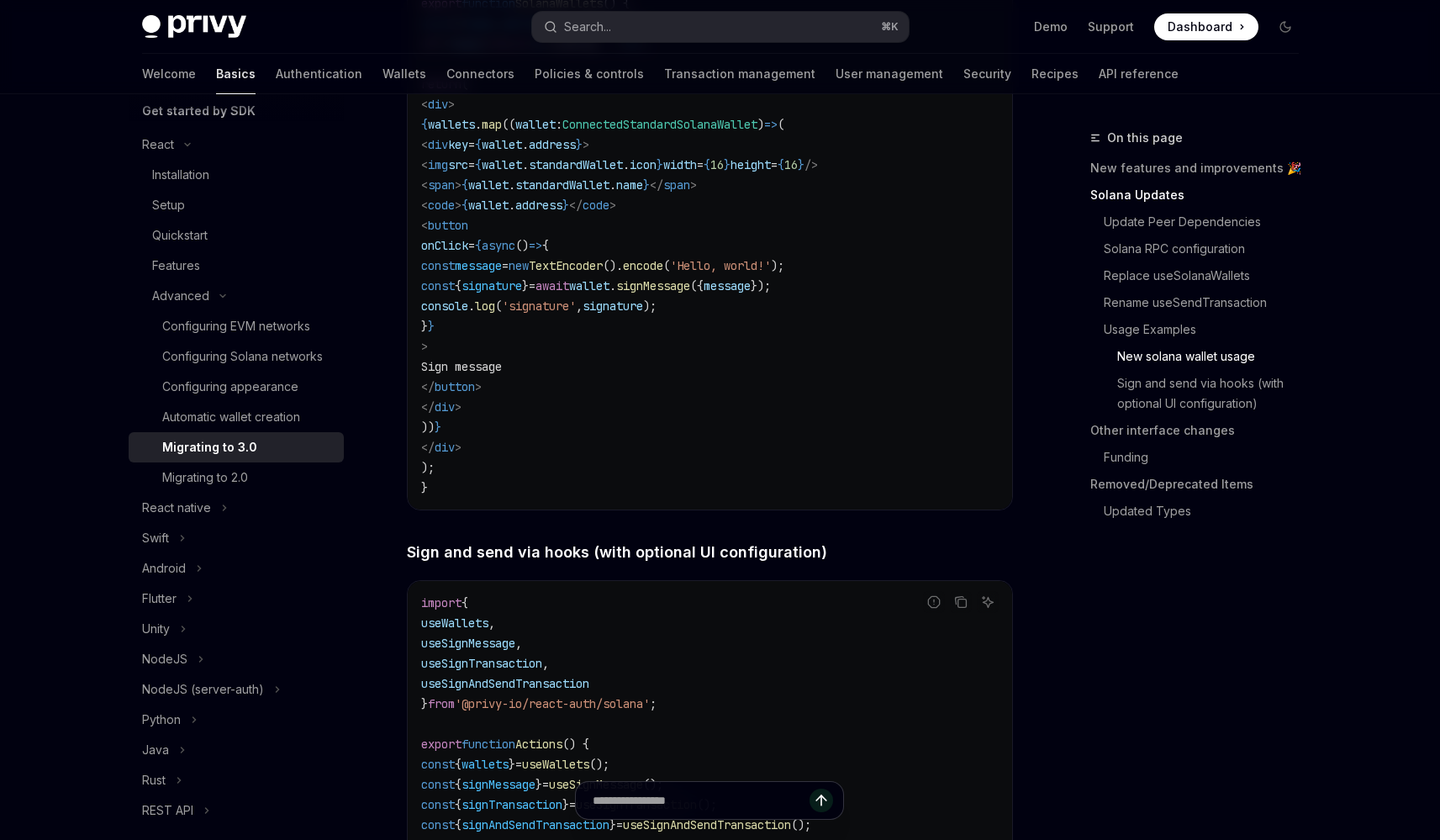
scroll to position [3218, 0]
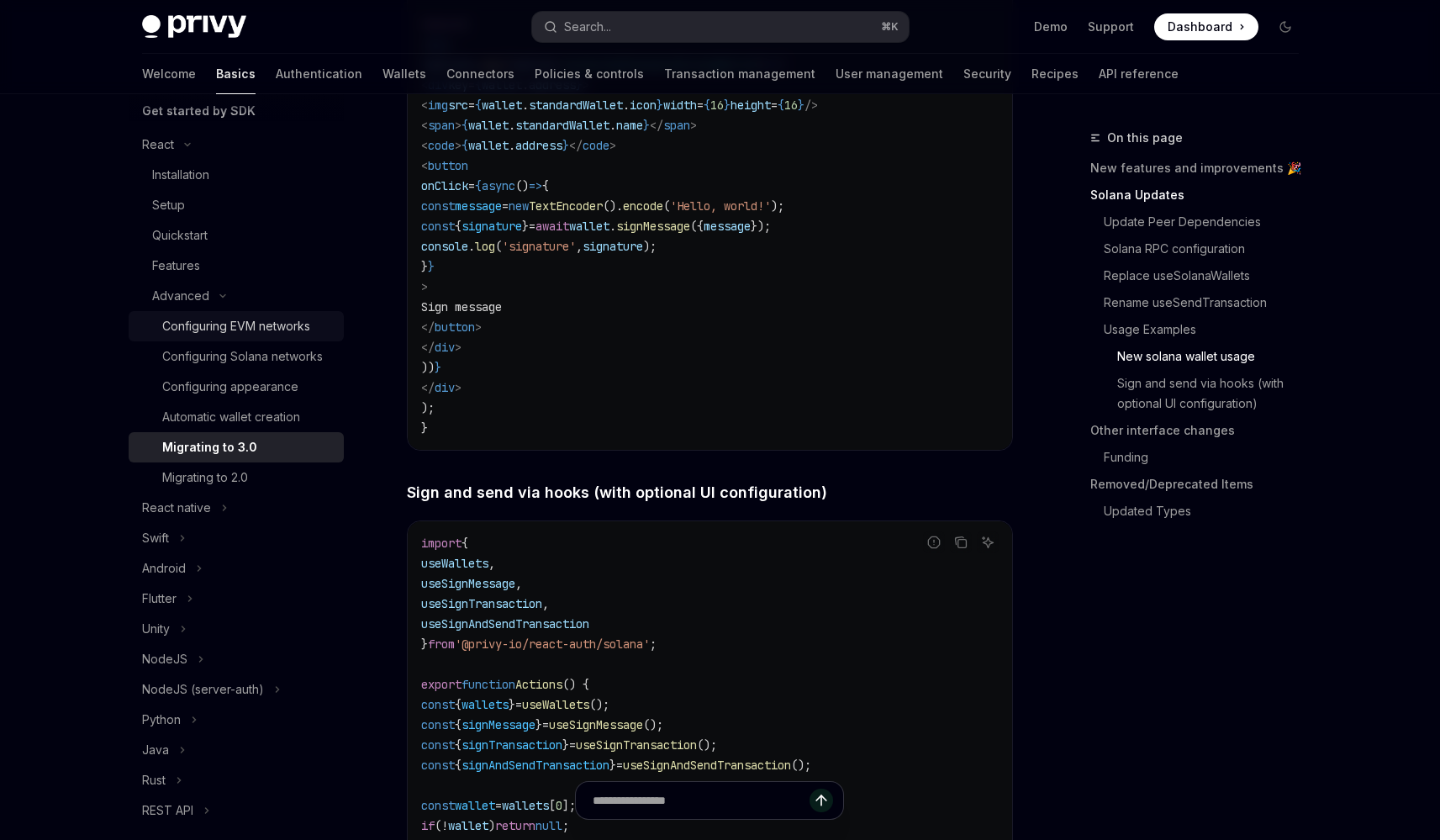
click at [248, 317] on div "Configuring EVM networks" at bounding box center [236, 326] width 148 height 20
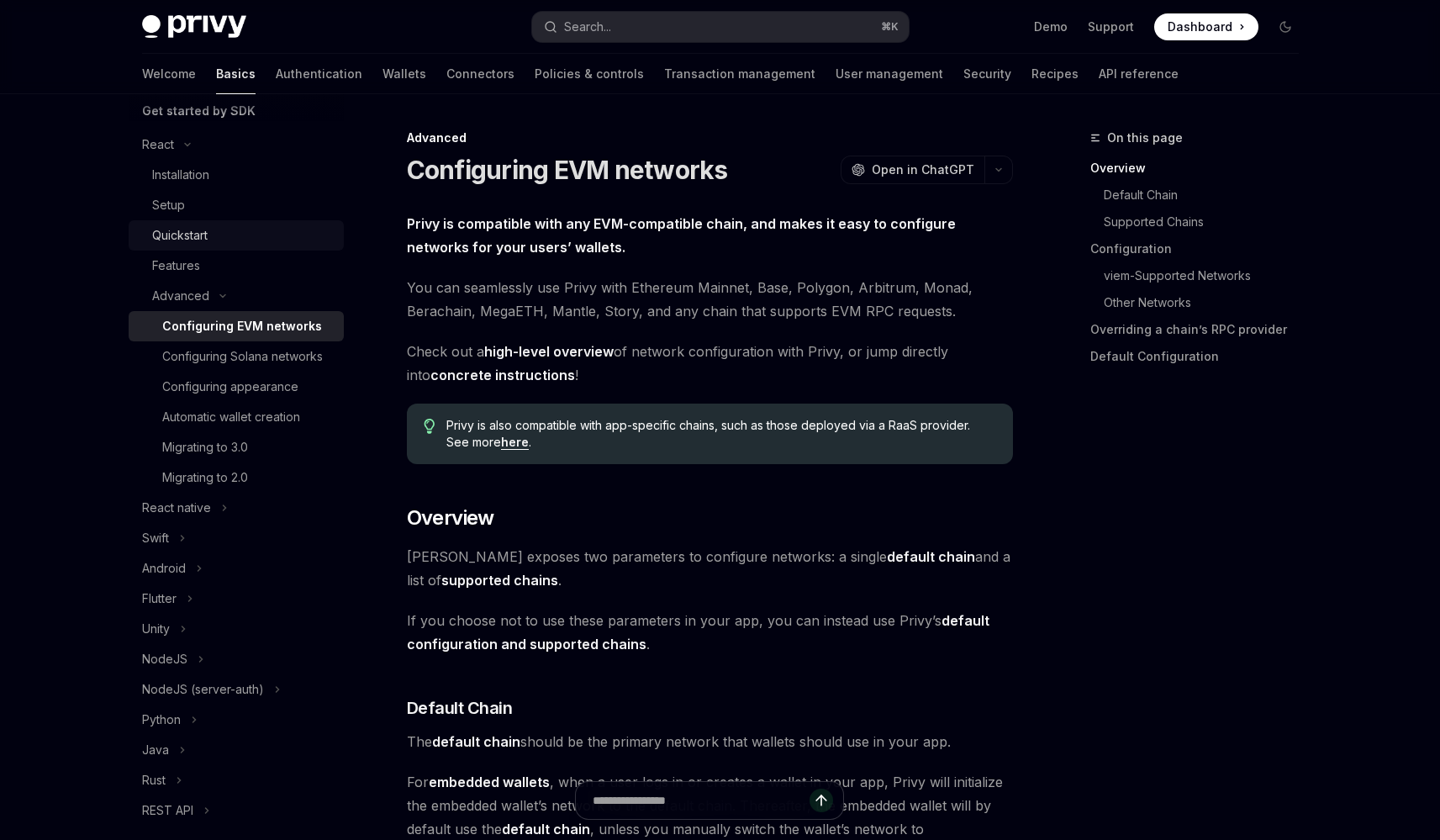
click at [228, 235] on div "Quickstart" at bounding box center [242, 235] width 181 height 20
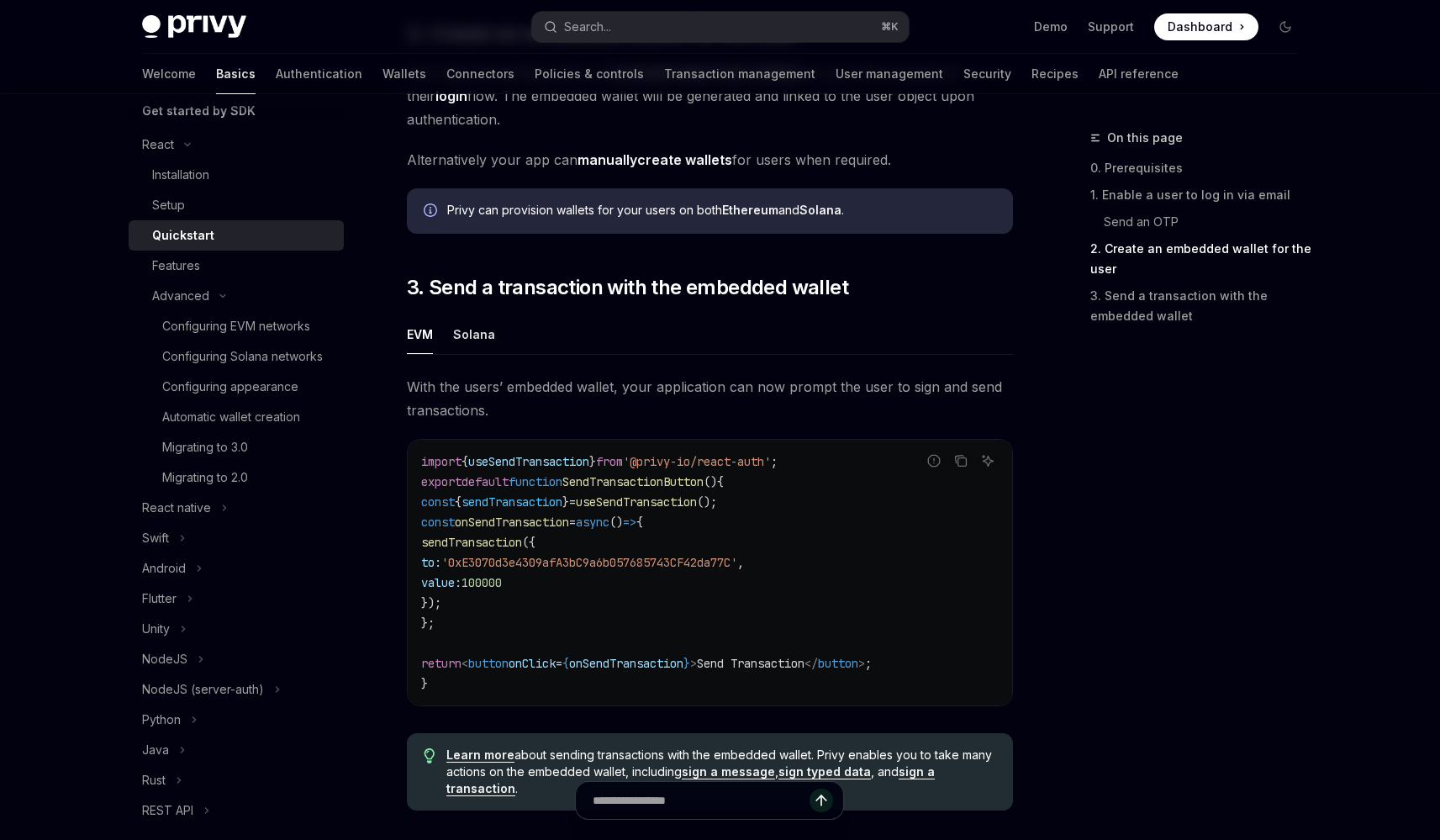
scroll to position [1348, 0]
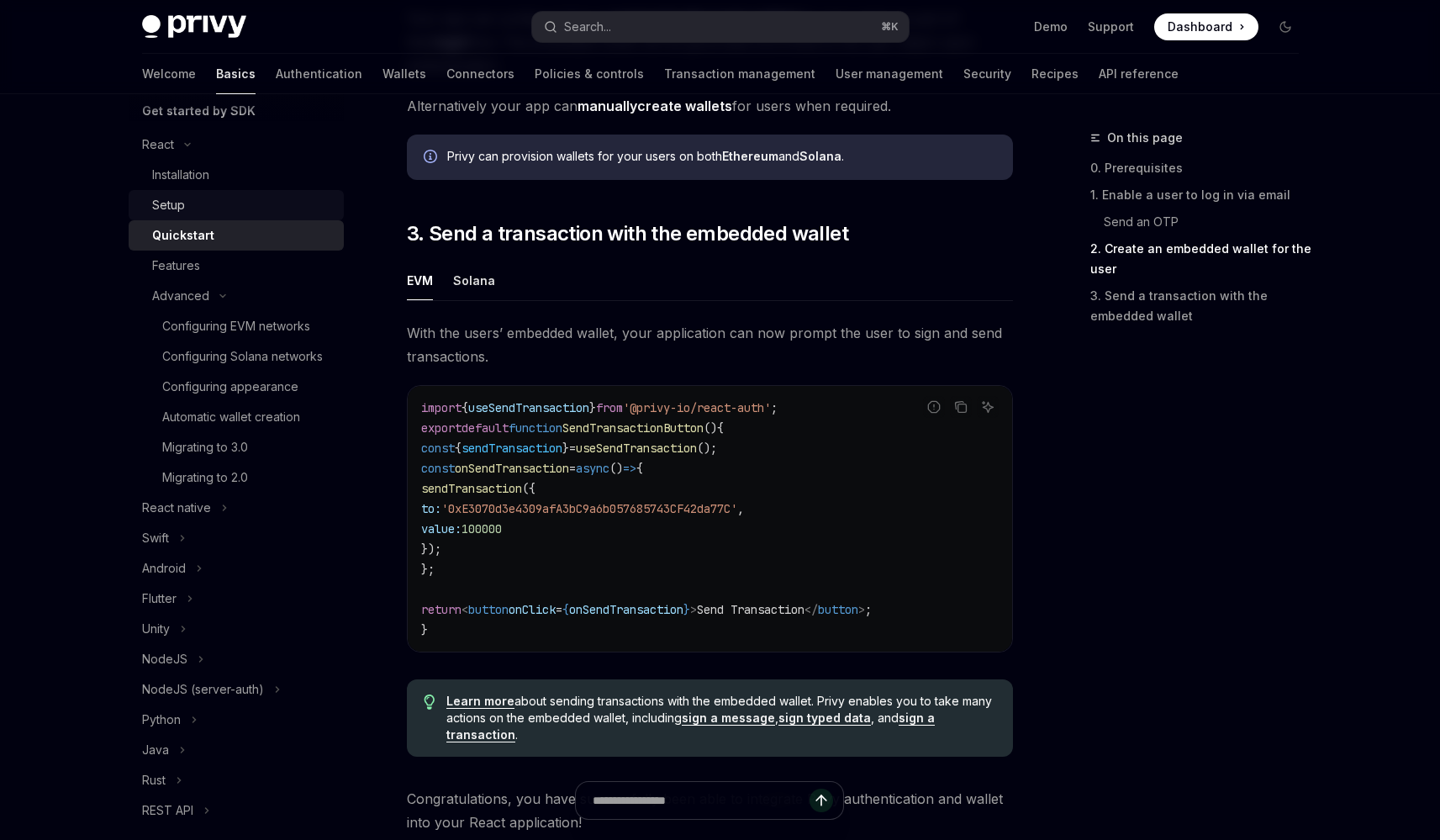
click at [284, 204] on div "Setup" at bounding box center [242, 205] width 181 height 20
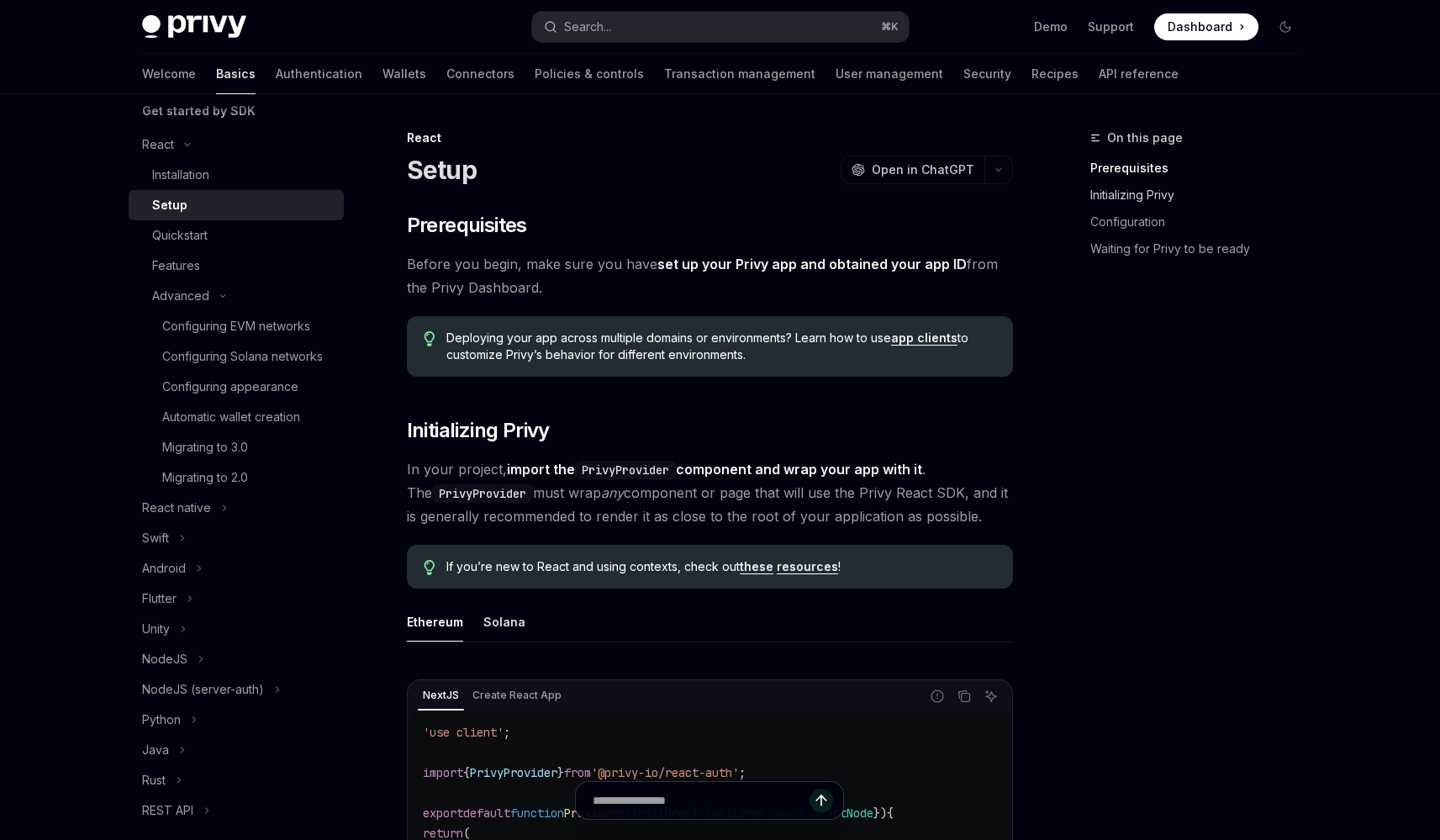
click at [1138, 204] on link "Initializing Privy" at bounding box center [1201, 194] width 222 height 27
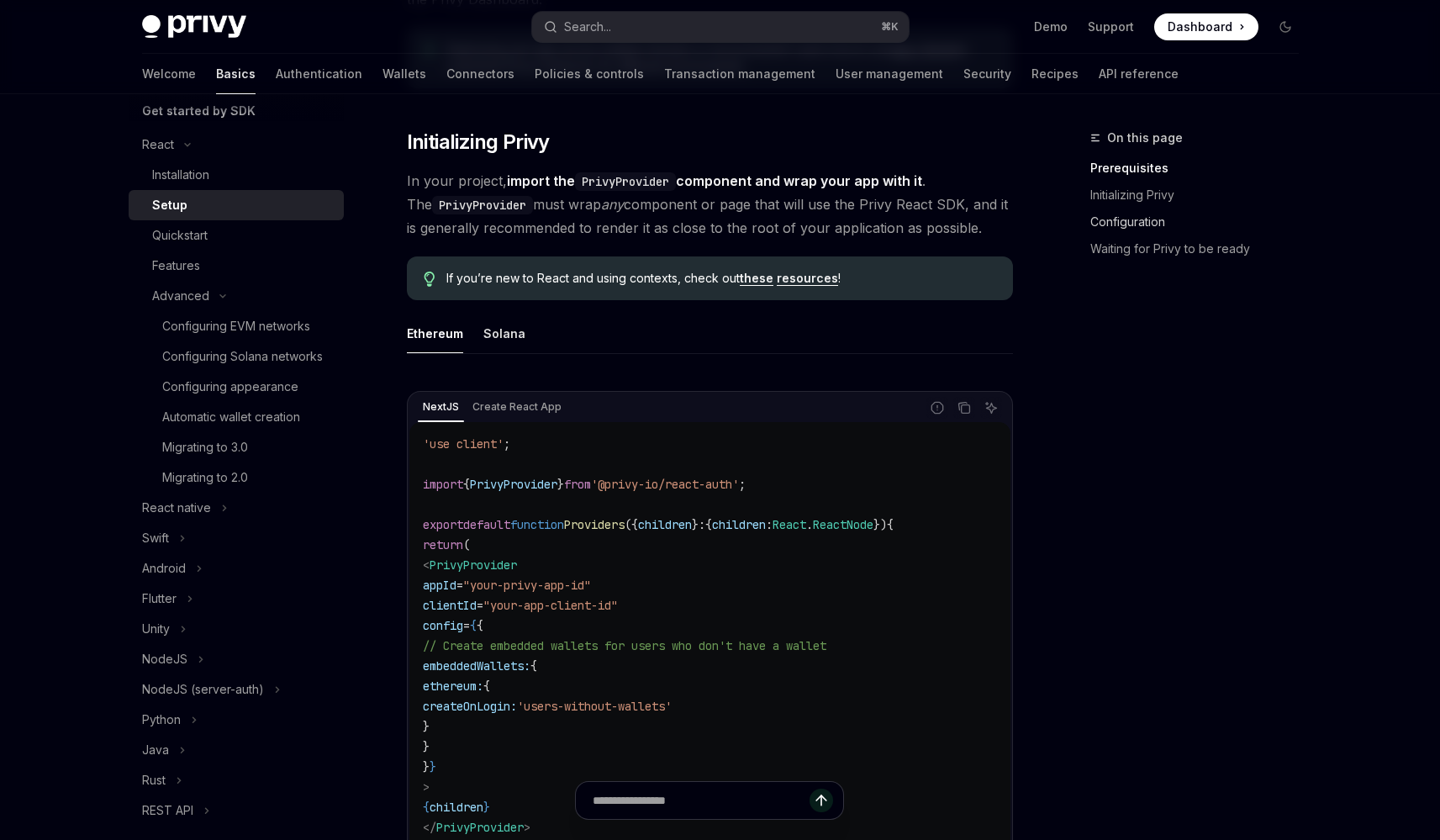
scroll to position [290, 0]
click at [1148, 248] on link "Waiting for Privy to be ready" at bounding box center [1201, 248] width 222 height 27
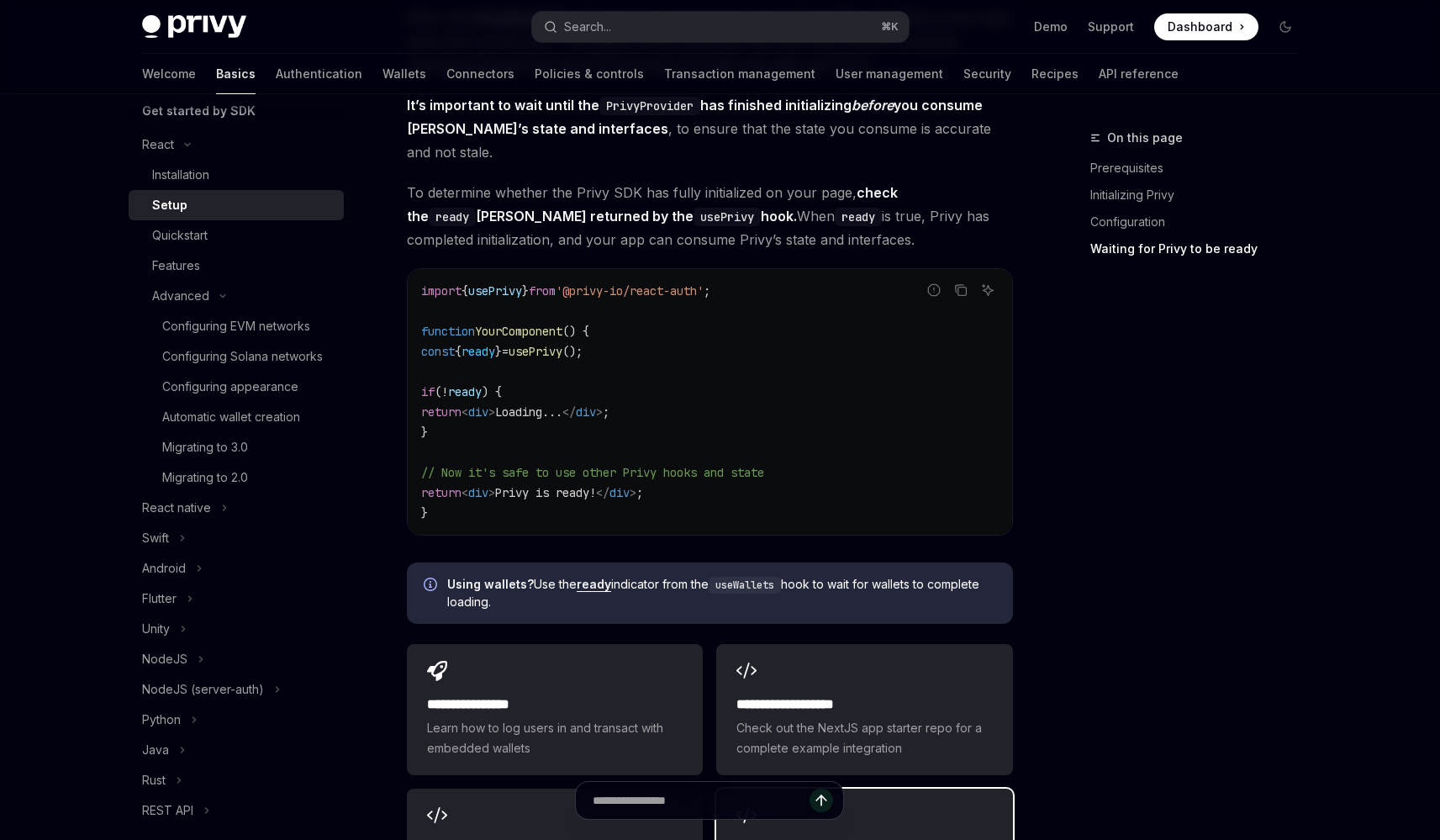
scroll to position [1678, 0]
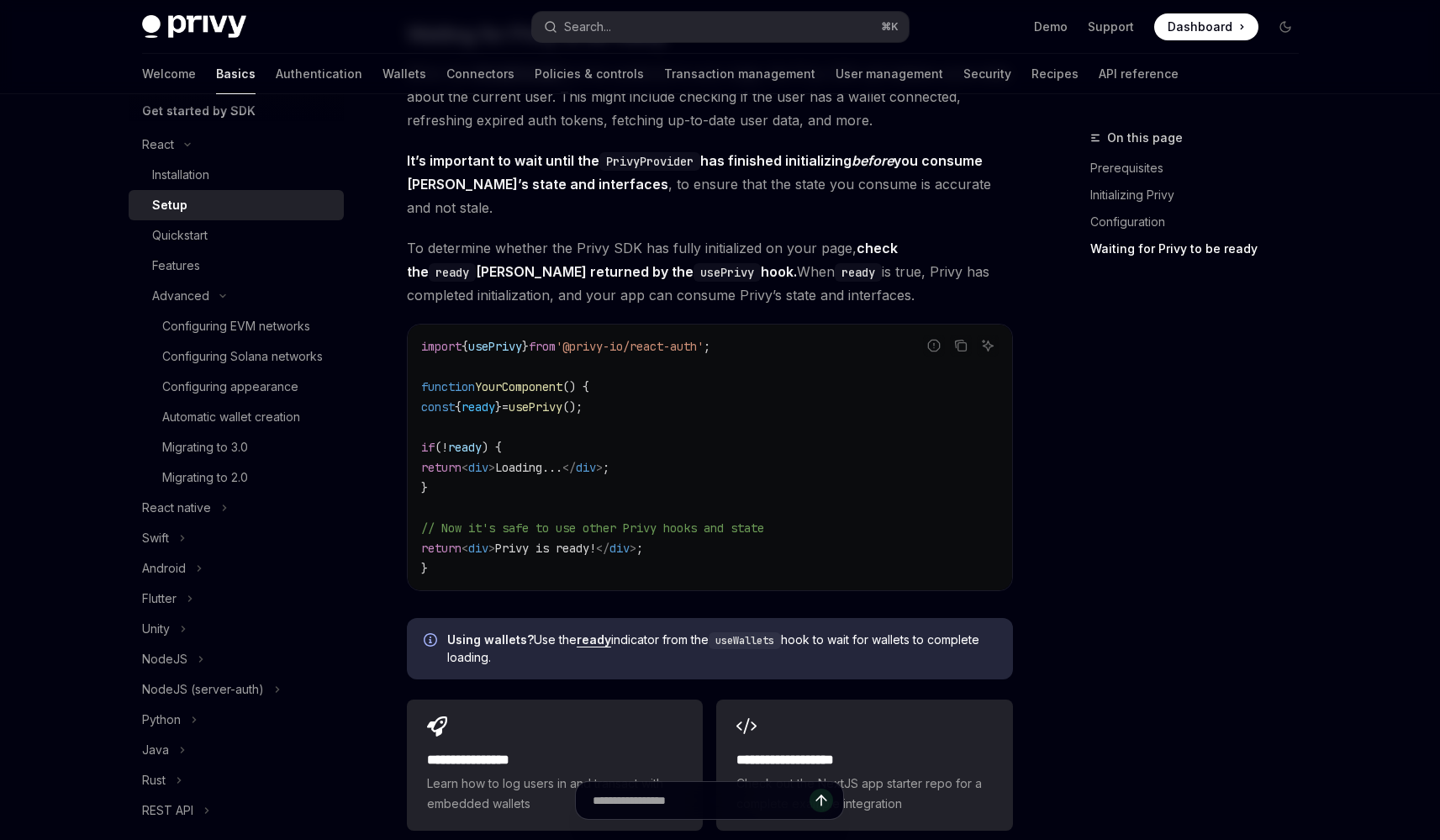
click at [592, 631] on span "Using wallets? Use the ready indicator from the useWallets hook to wait for wal…" at bounding box center [721, 648] width 548 height 35
click at [590, 632] on link "ready" at bounding box center [593, 639] width 35 height 15
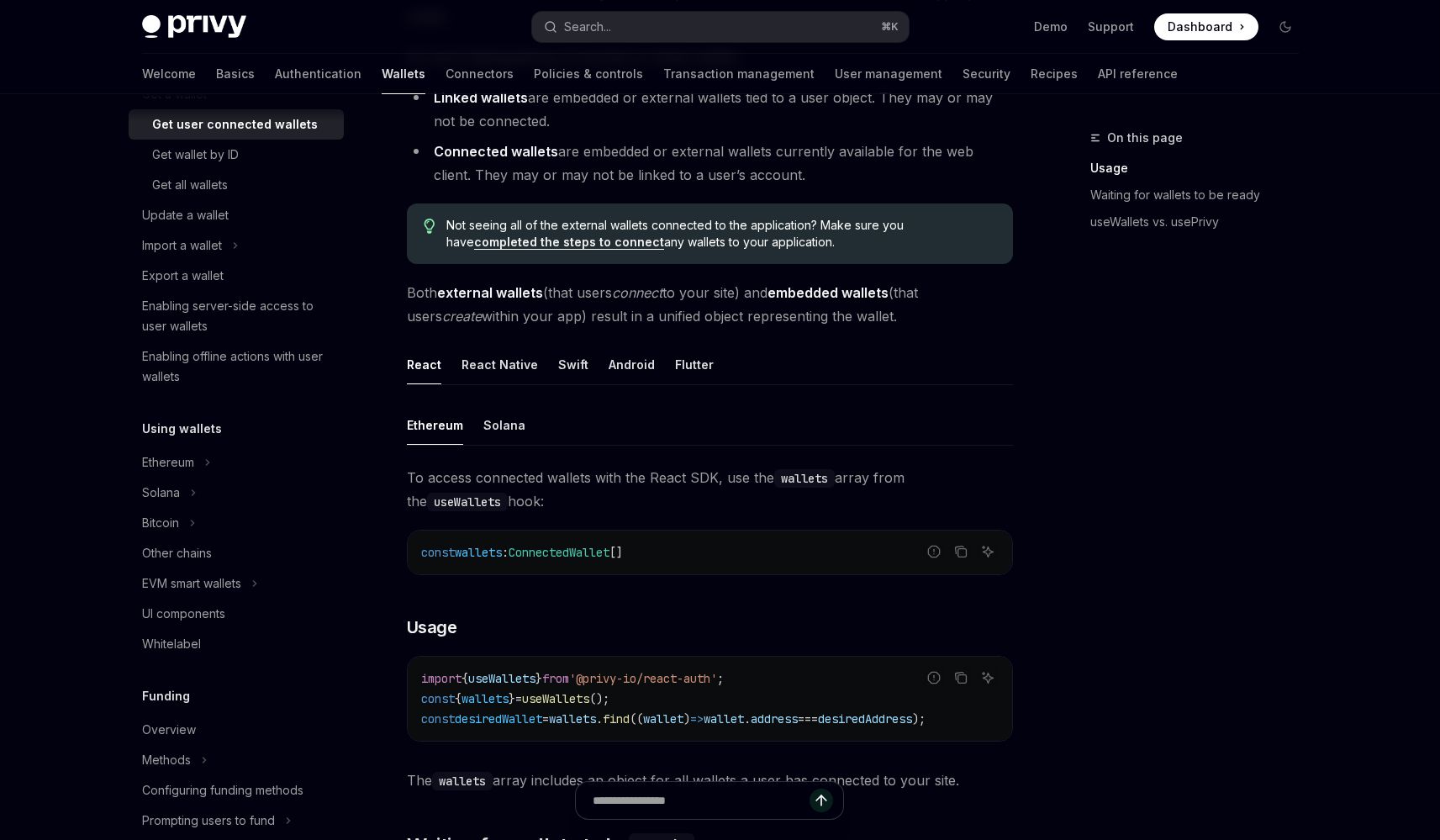
scroll to position [300, 0]
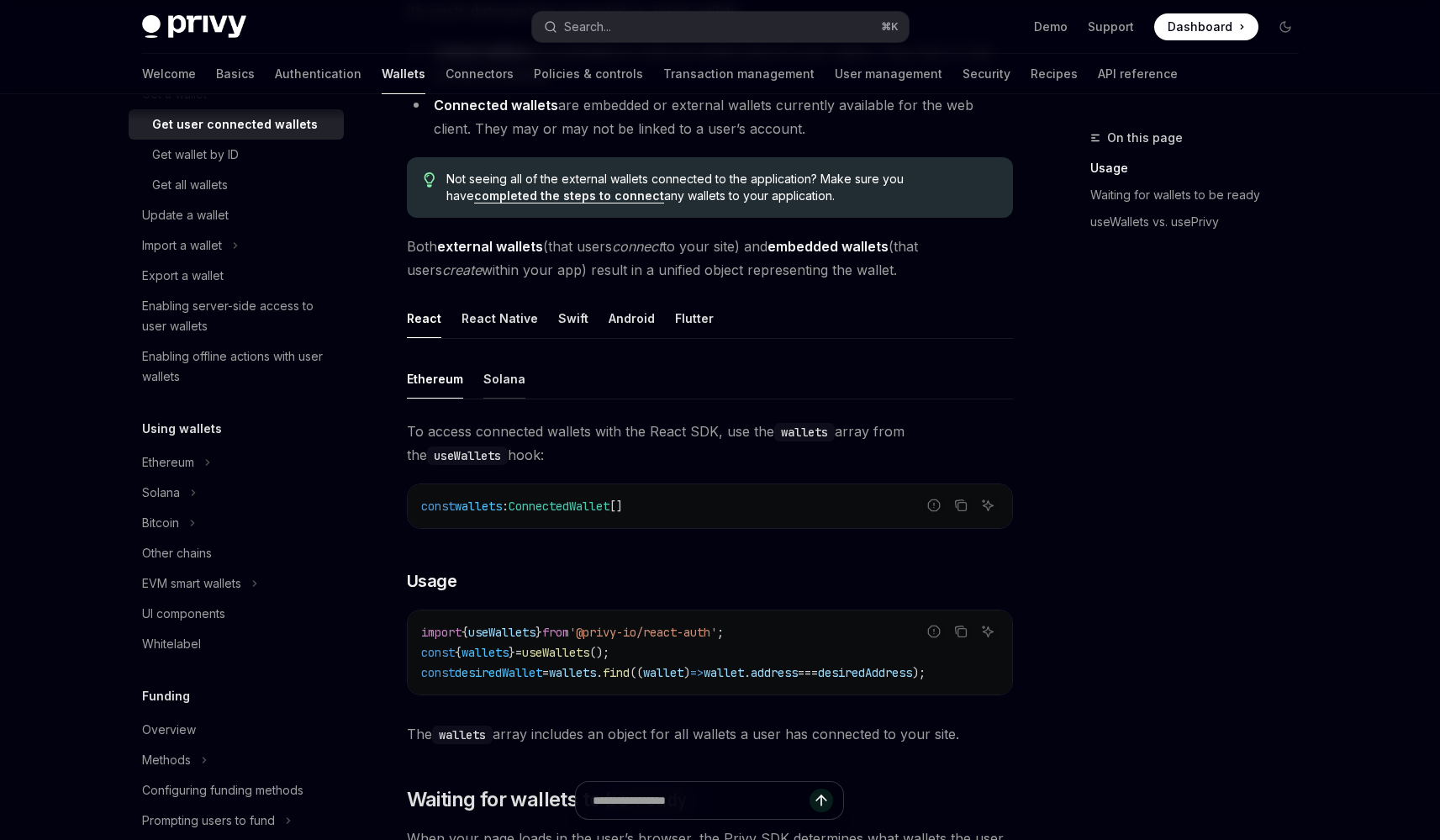
click at [512, 394] on div "Solana" at bounding box center [504, 379] width 42 height 40
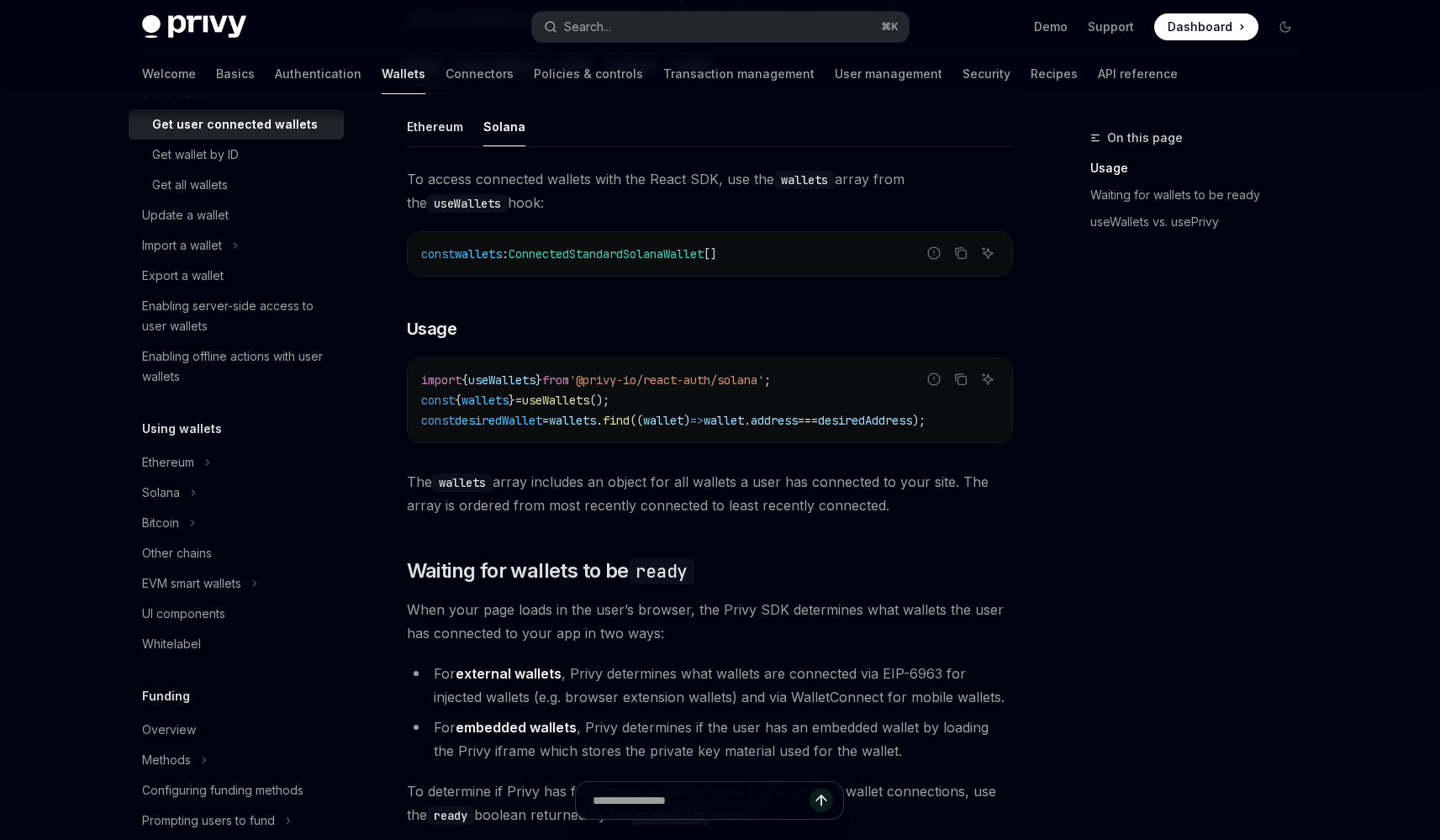
scroll to position [587, 0]
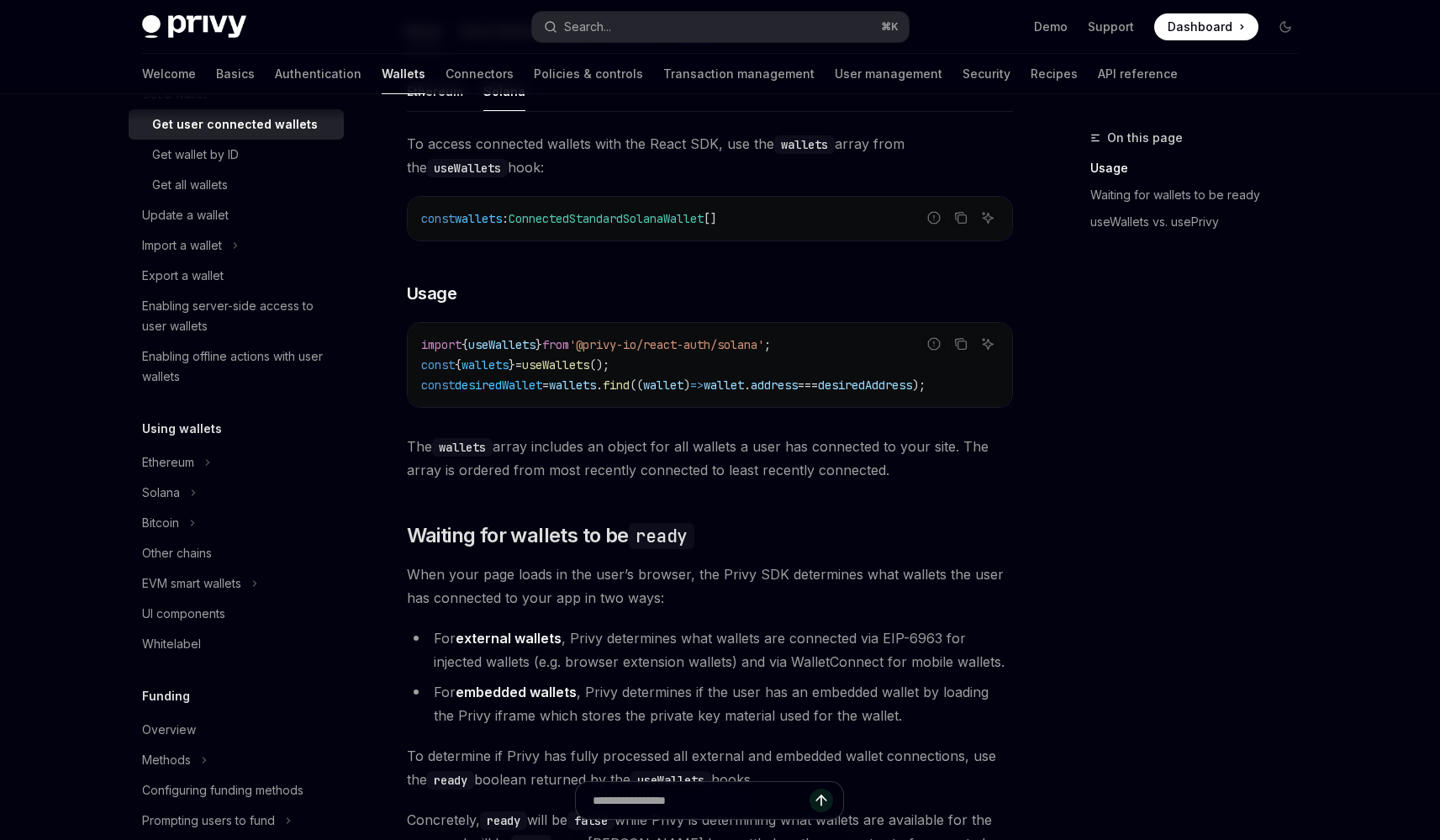
click at [511, 384] on span "desiredWallet" at bounding box center [498, 385] width 87 height 15
click at [559, 426] on div "To access connected wallets with the React SDK, use the wallets array from the …" at bounding box center [709, 306] width 606 height 350
click at [573, 460] on span "The wallets array includes an object for all wallets a user has connected to yo…" at bounding box center [709, 457] width 606 height 47
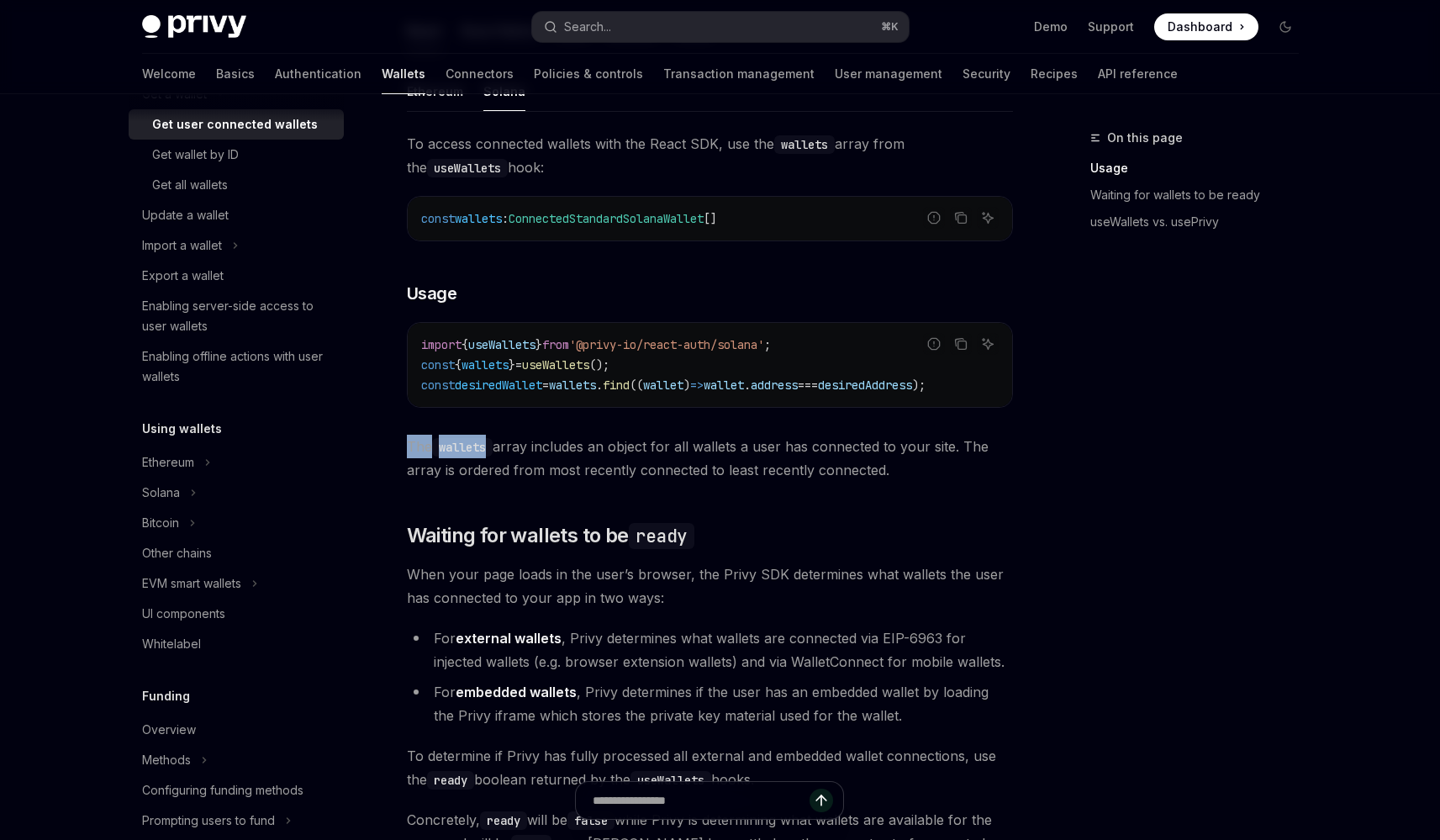
click at [573, 460] on span "The wallets array includes an object for all wallets a user has connected to yo…" at bounding box center [709, 457] width 606 height 47
click at [587, 463] on span "The wallets array includes an object for all wallets a user has connected to yo…" at bounding box center [709, 457] width 606 height 47
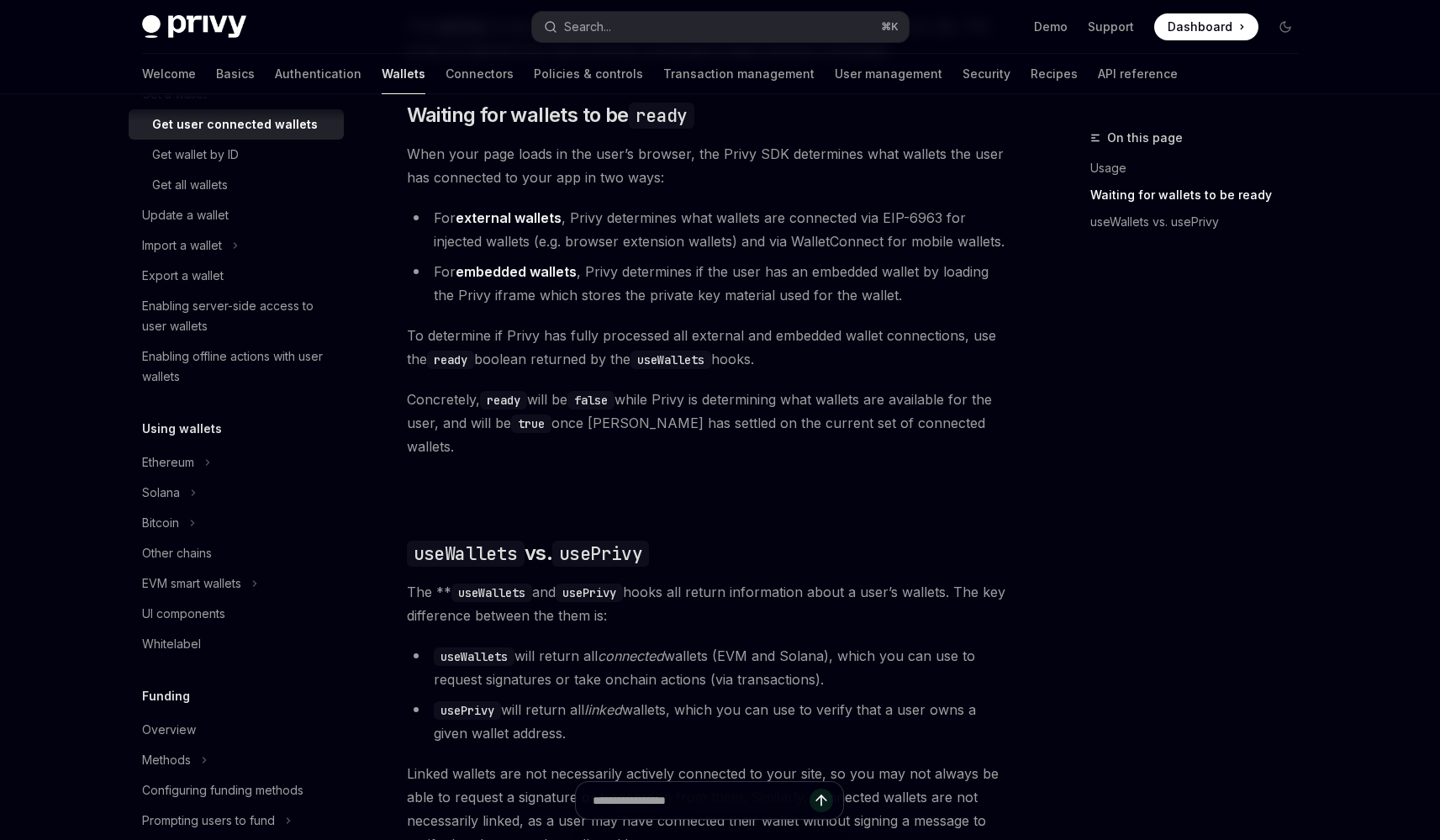
scroll to position [1063, 0]
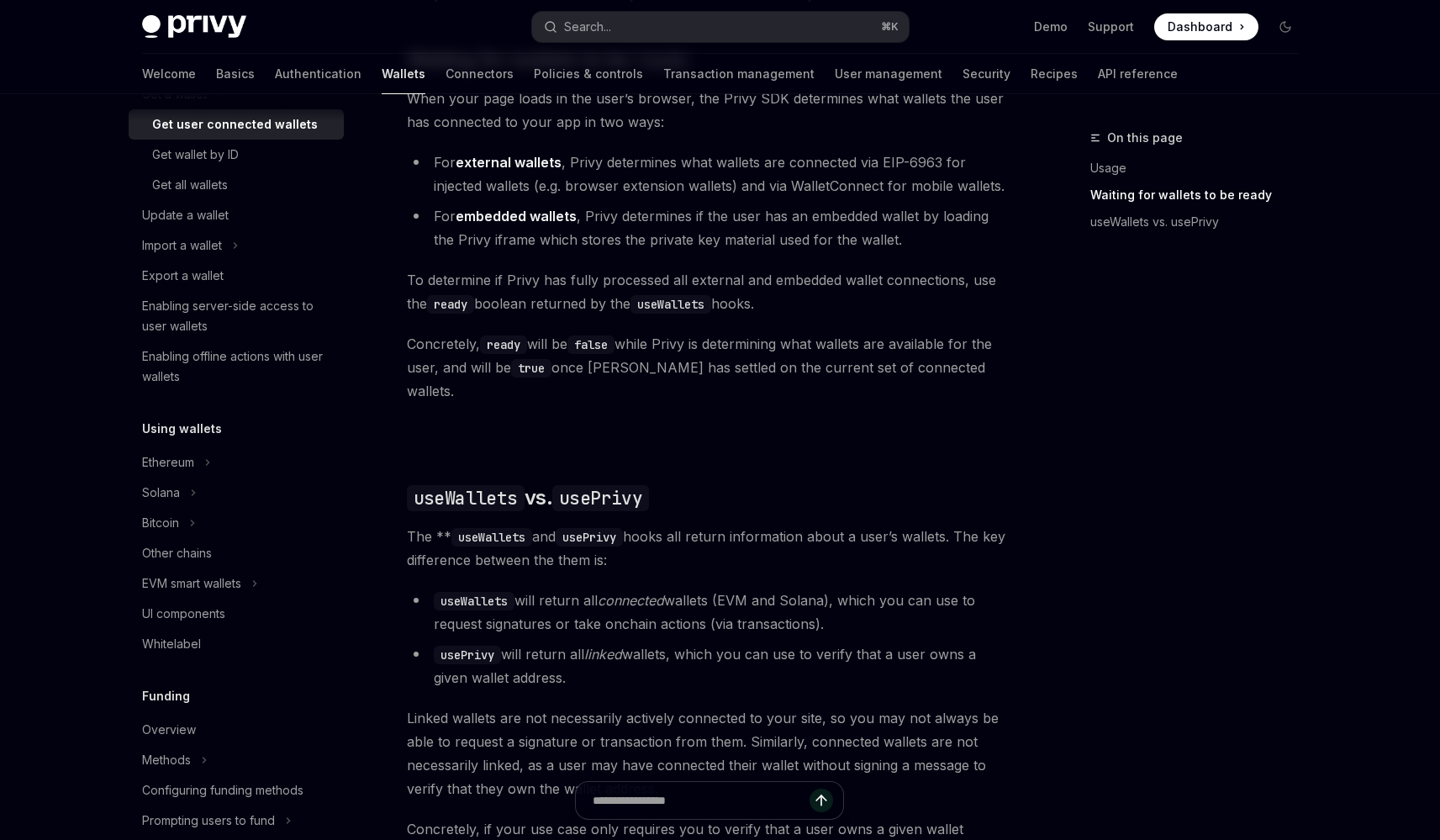
click at [601, 377] on span "Concretely, ready will be false while Privy is determining what wallets are ava…" at bounding box center [709, 367] width 606 height 70
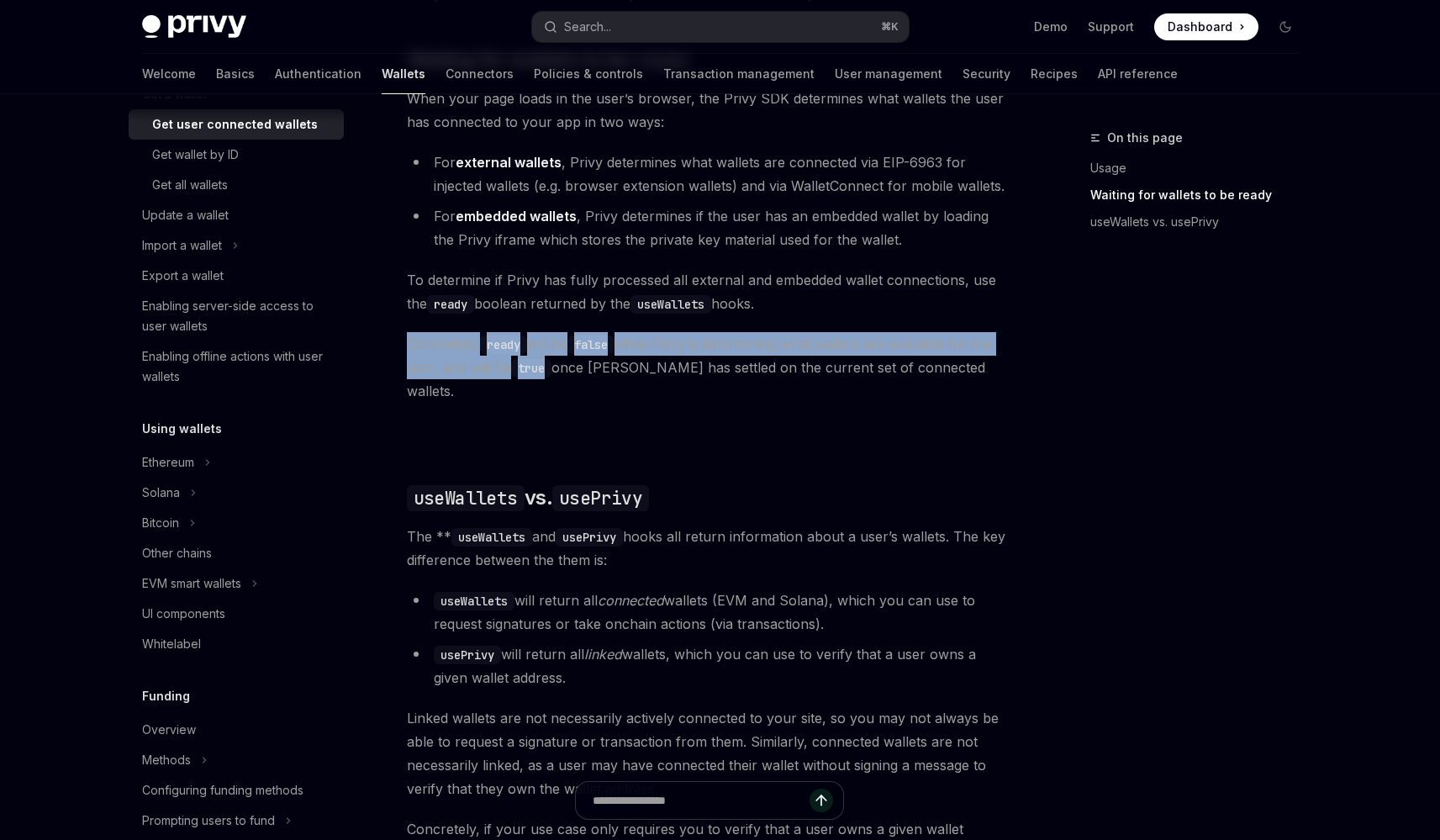
click at [601, 377] on span "Concretely, ready will be false while Privy is determining what wallets are ava…" at bounding box center [709, 367] width 606 height 70
click at [614, 378] on span "Concretely, ready will be false while Privy is determining what wallets are ava…" at bounding box center [709, 367] width 606 height 70
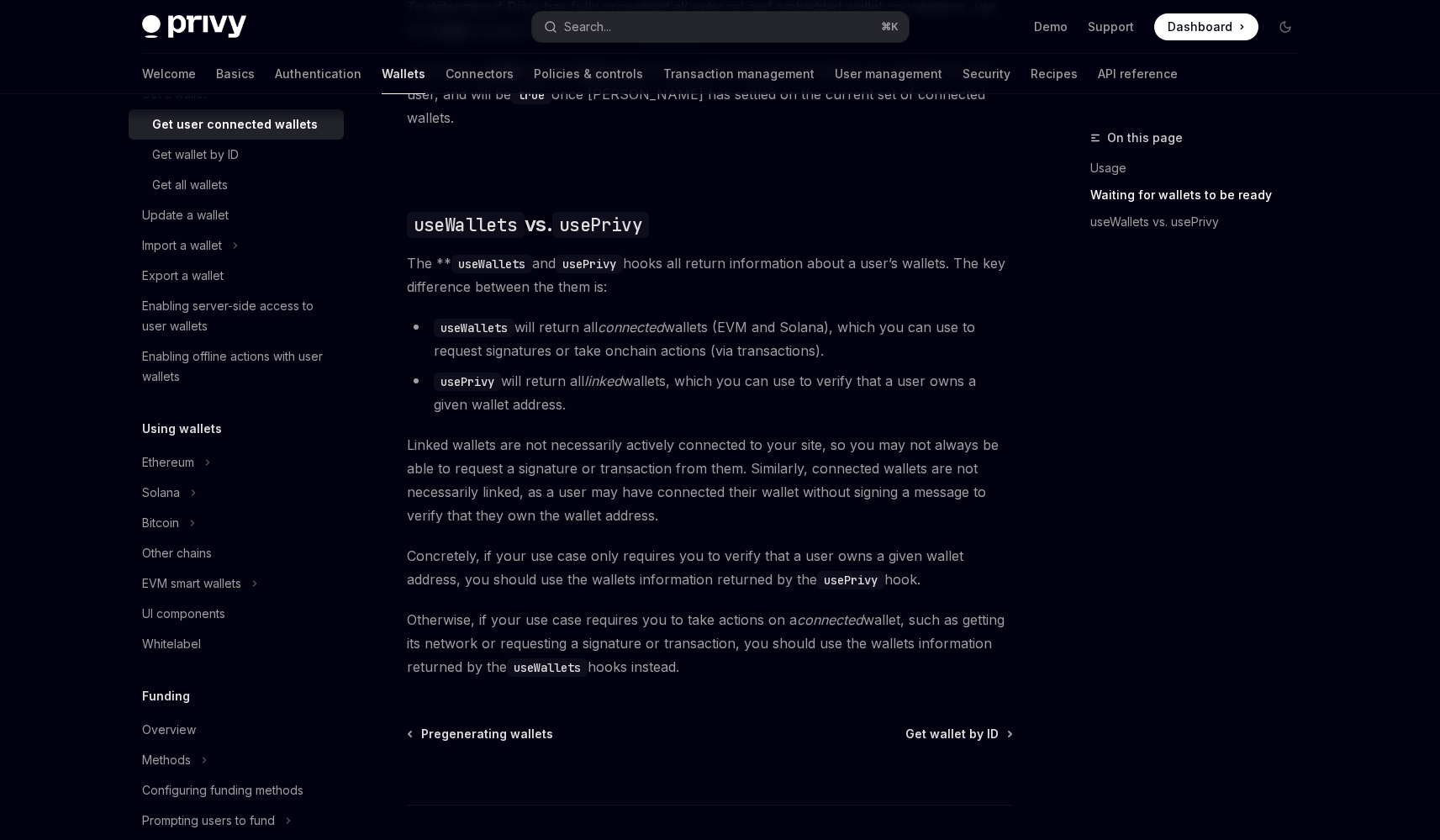
scroll to position [1432, 0]
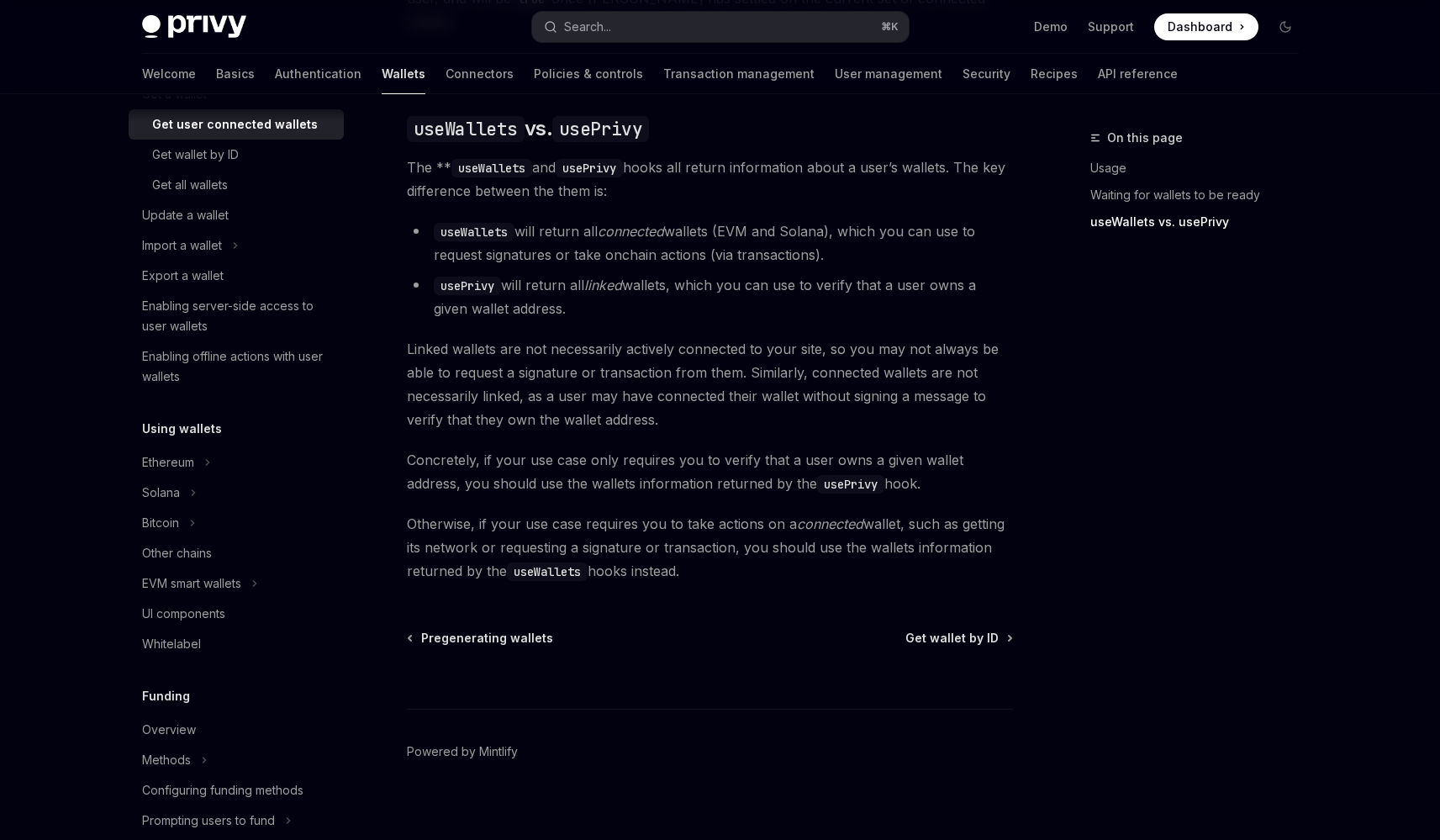
click at [657, 454] on span "Concretely, if your use case only requires you to verify that a user owns a giv…" at bounding box center [709, 471] width 606 height 47
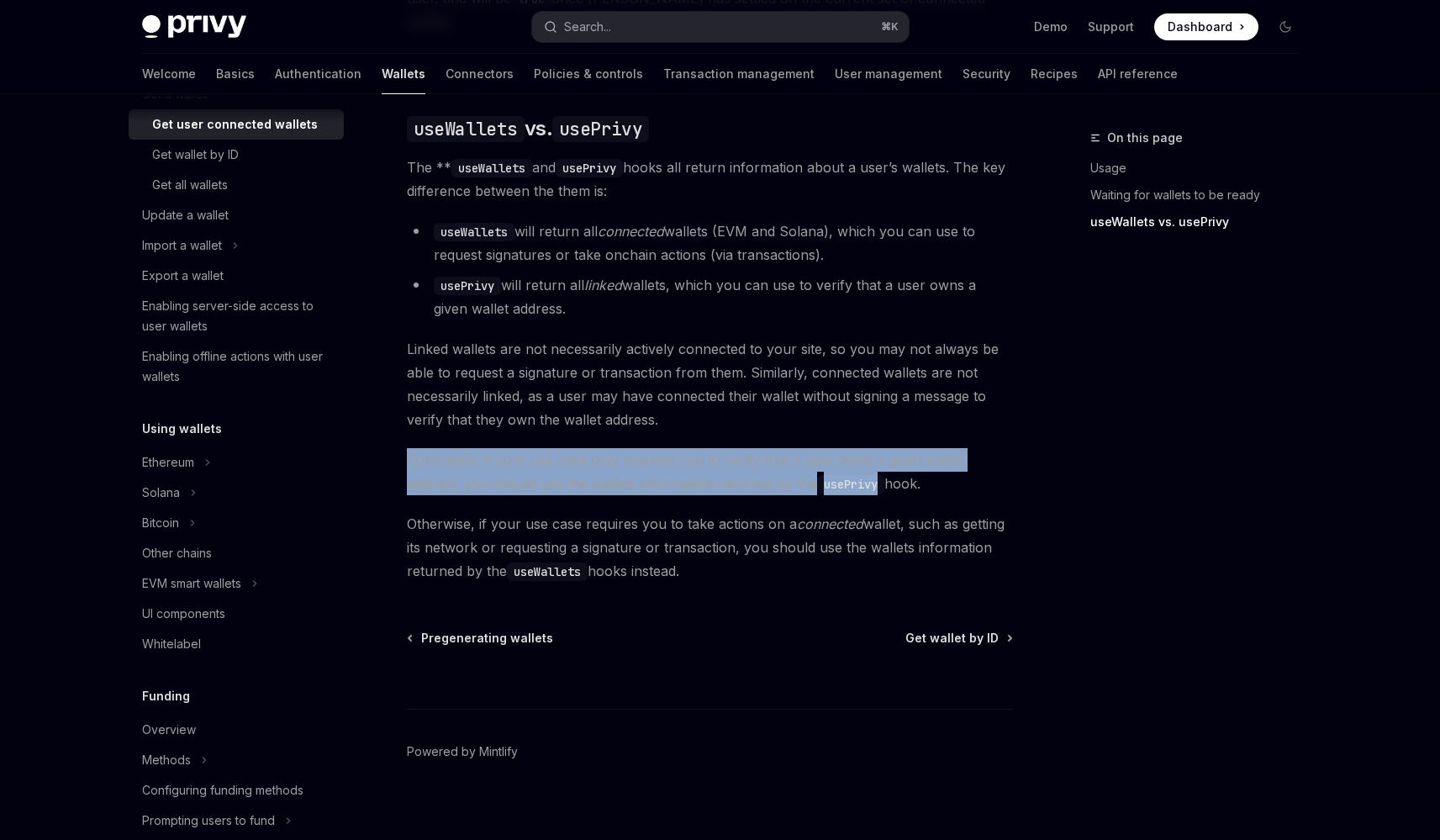
click at [657, 454] on span "Concretely, if your use case only requires you to verify that a user owns a giv…" at bounding box center [709, 471] width 606 height 47
click at [659, 465] on span "Concretely, if your use case only requires you to verify that a user owns a giv…" at bounding box center [709, 471] width 606 height 47
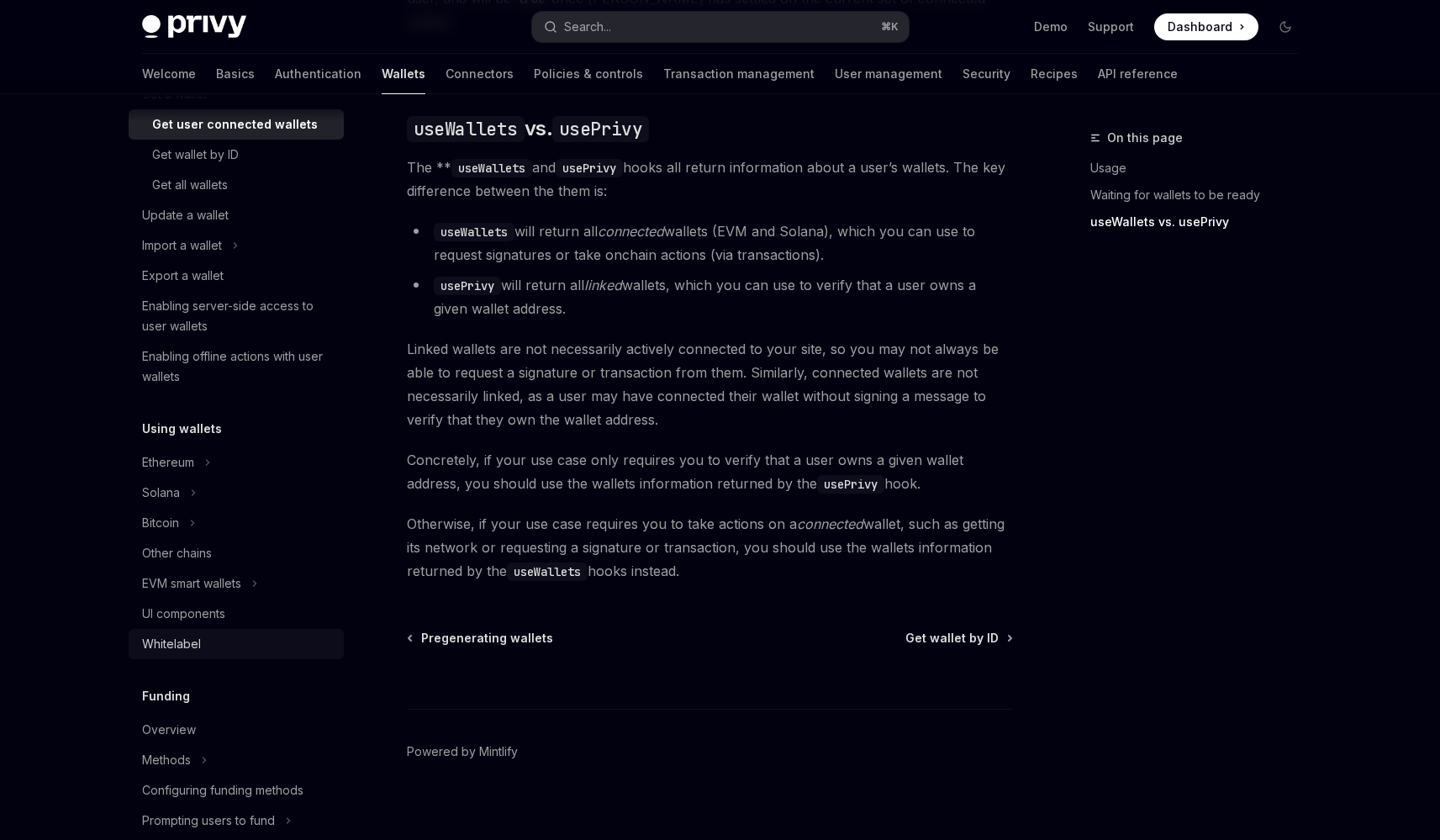
click at [276, 629] on link "Whitelabel" at bounding box center [236, 644] width 215 height 31
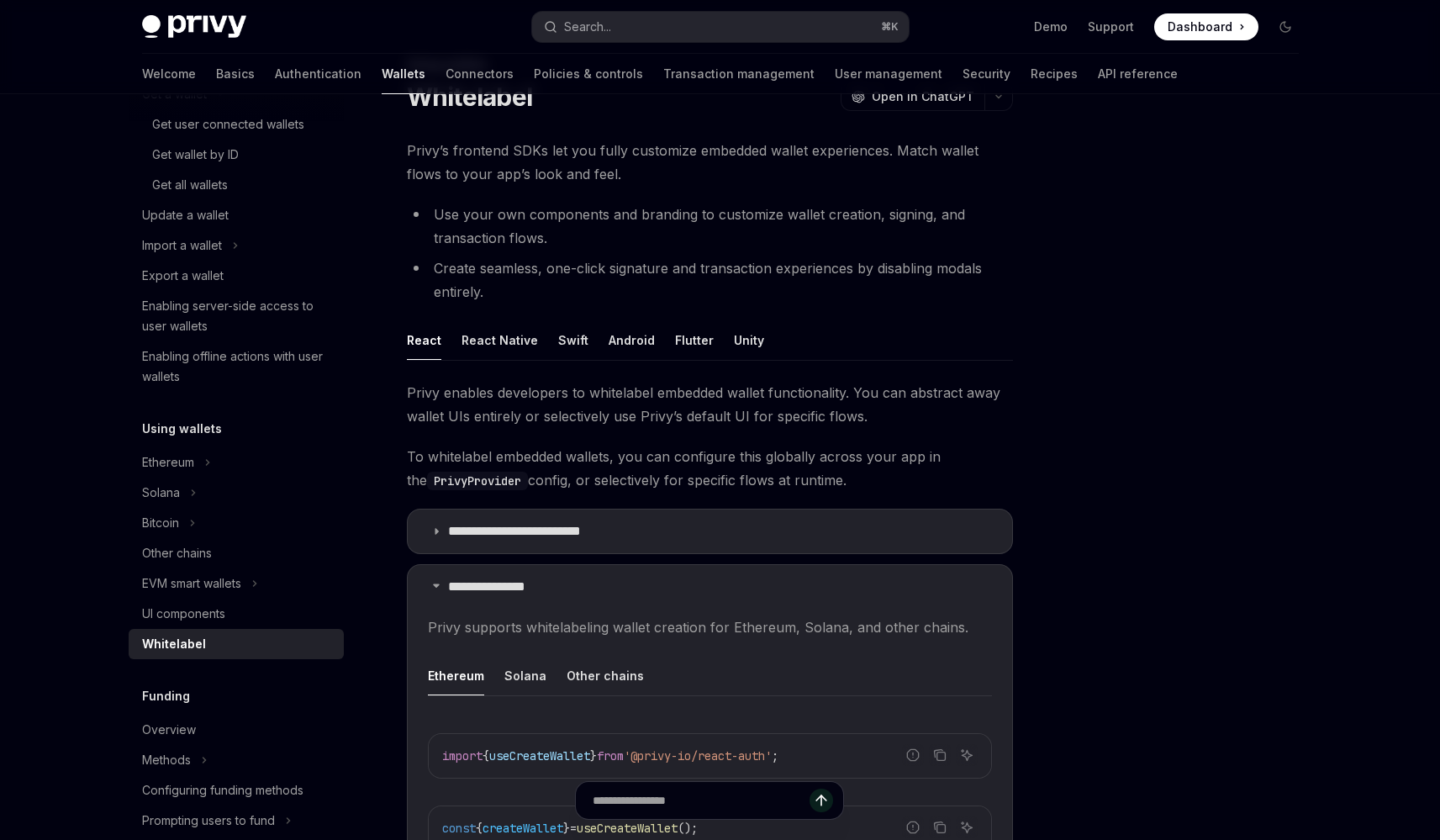
scroll to position [282, 0]
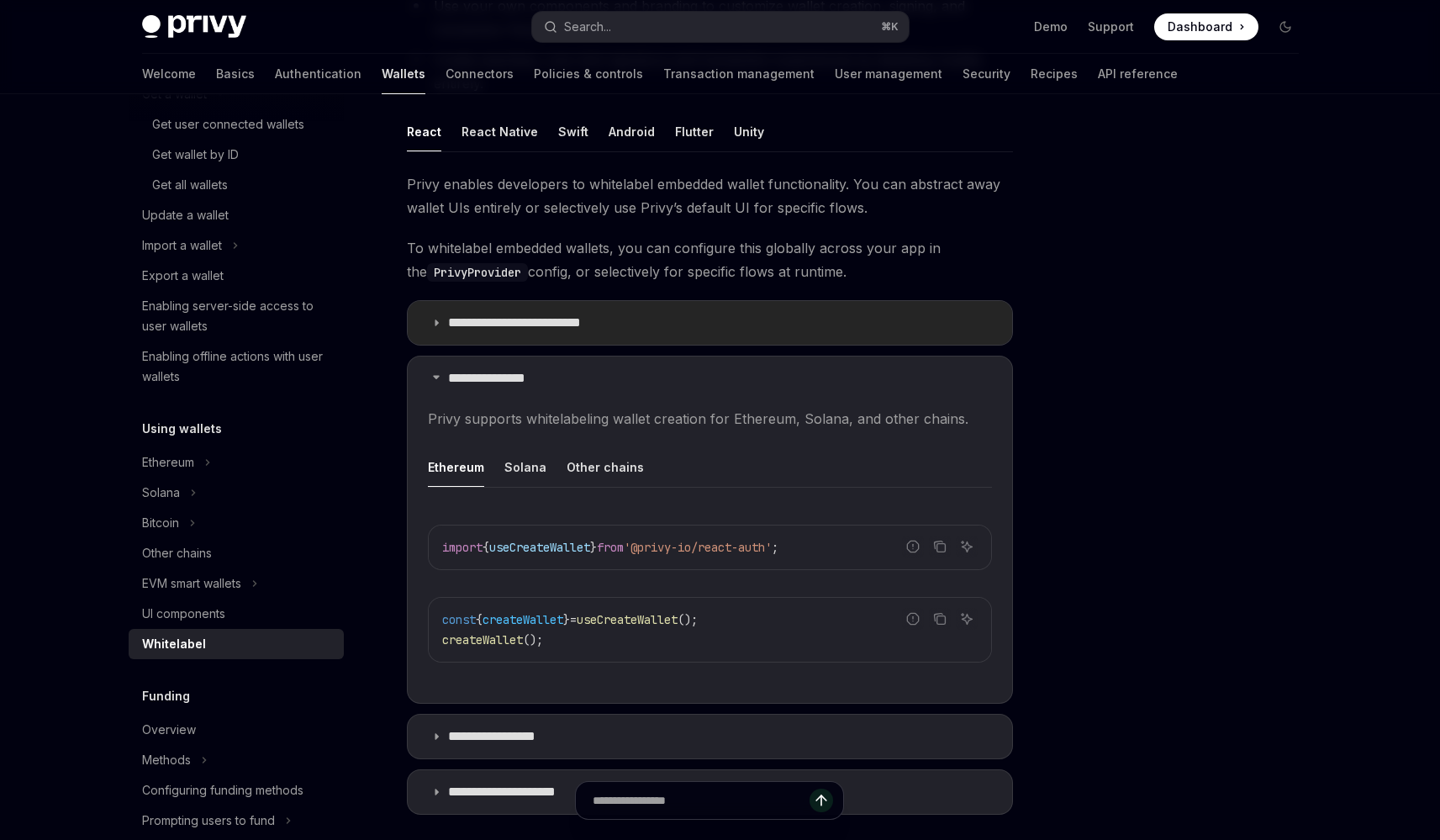
click at [504, 325] on p "**********" at bounding box center [530, 322] width 163 height 17
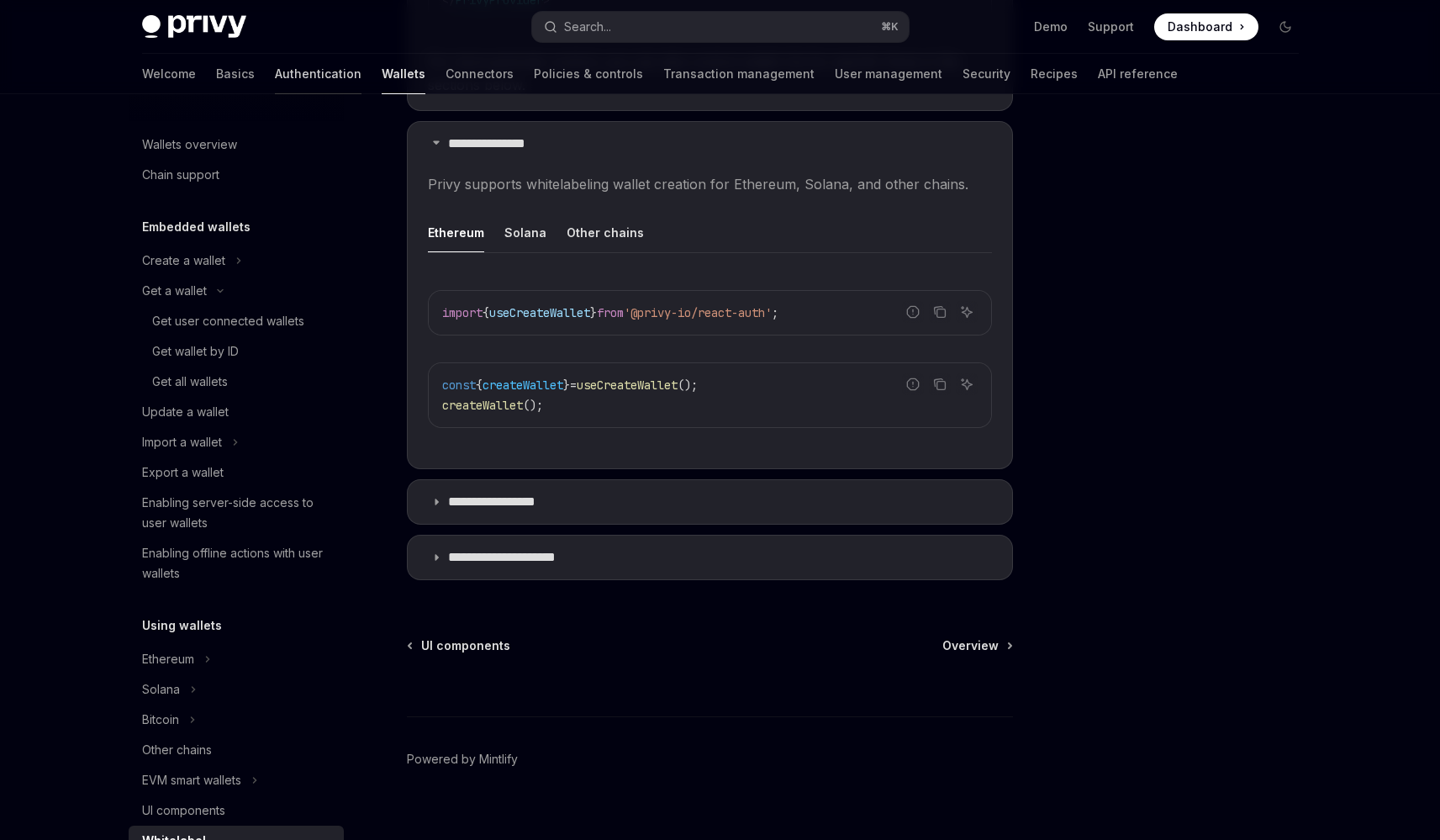
click at [275, 78] on link "Authentication" at bounding box center [317, 73] width 86 height 41
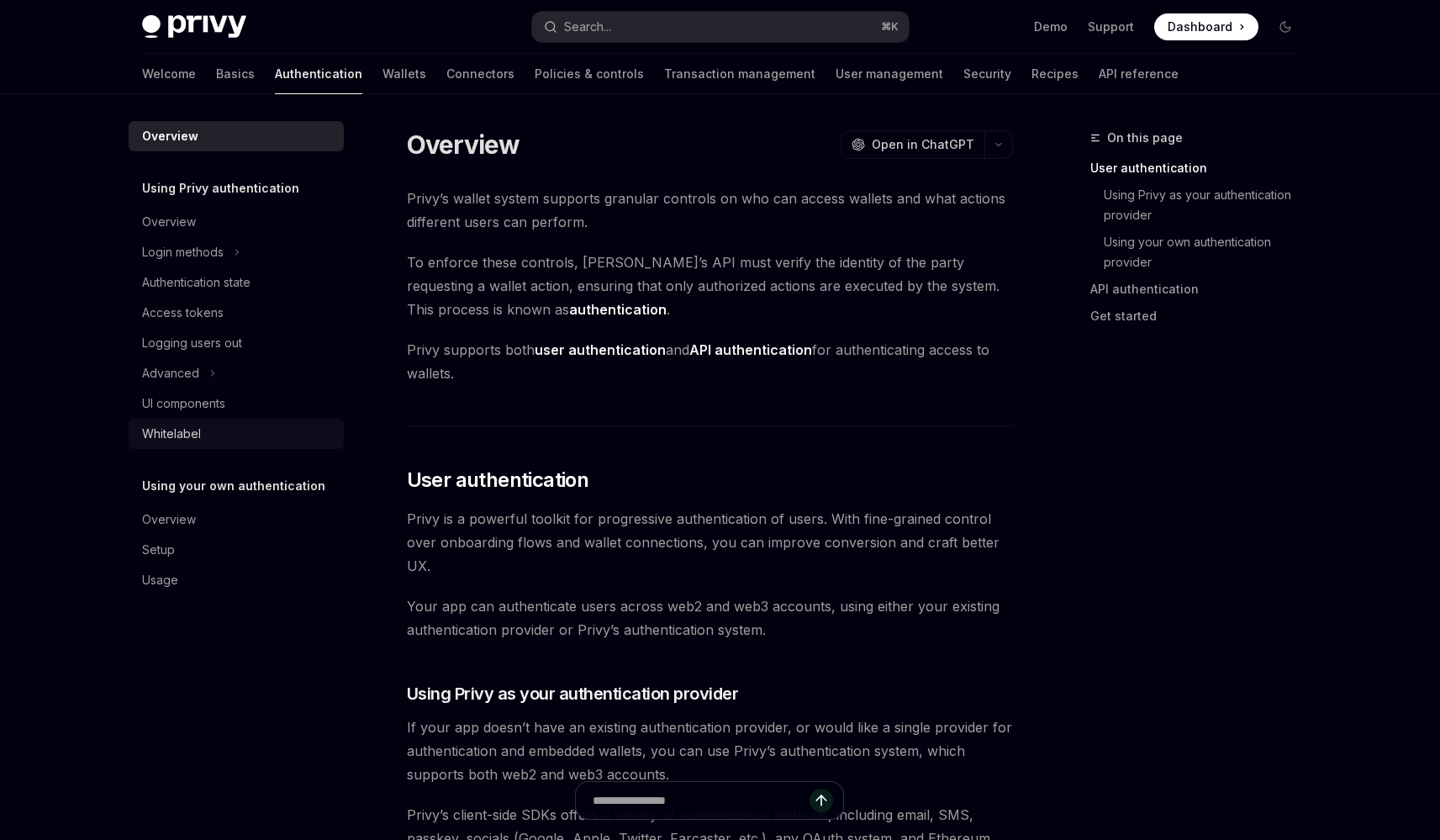
click at [229, 438] on div "Whitelabel" at bounding box center [237, 433] width 191 height 20
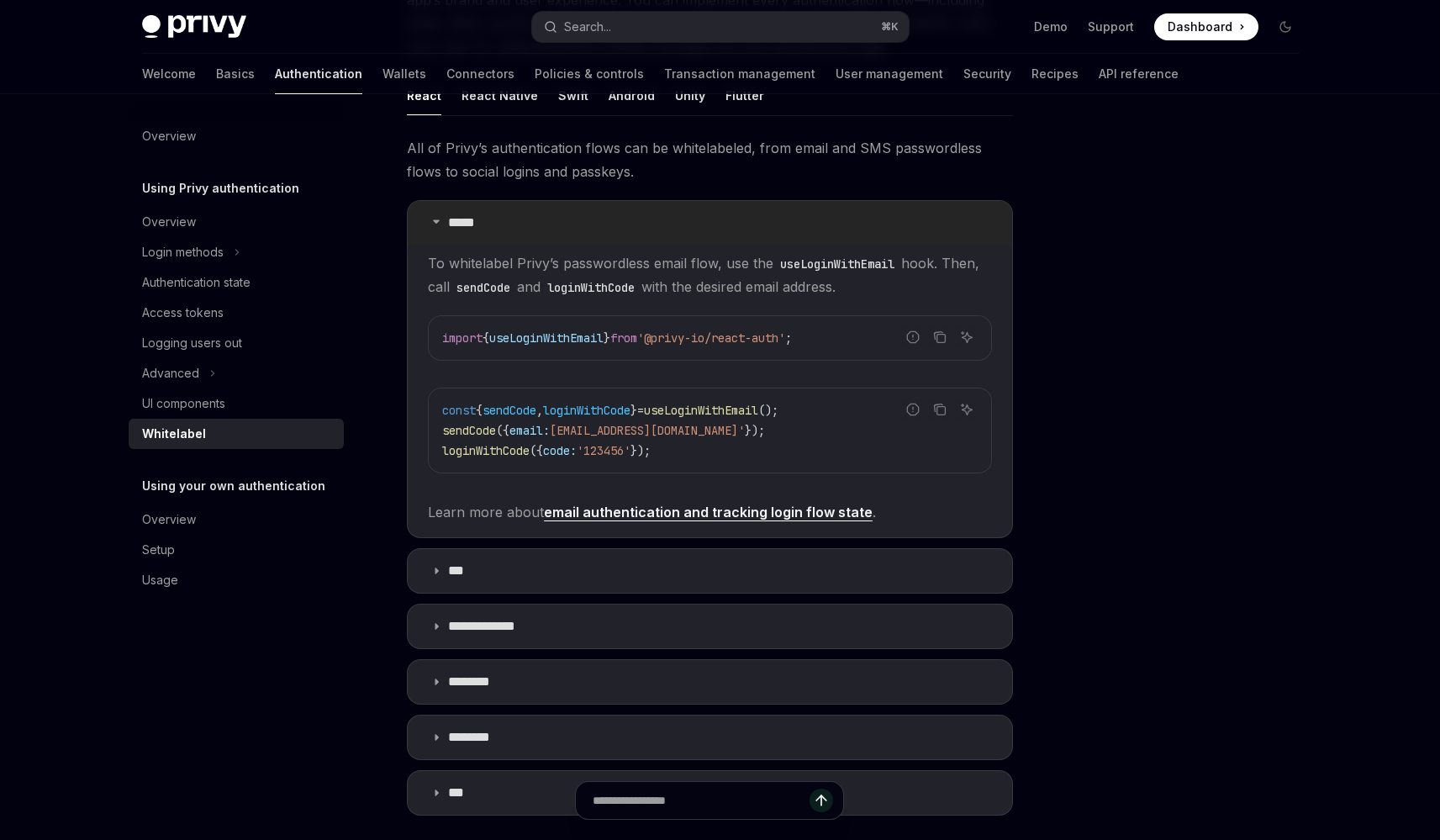
scroll to position [244, 0]
click at [591, 564] on summary "***" at bounding box center [709, 574] width 604 height 44
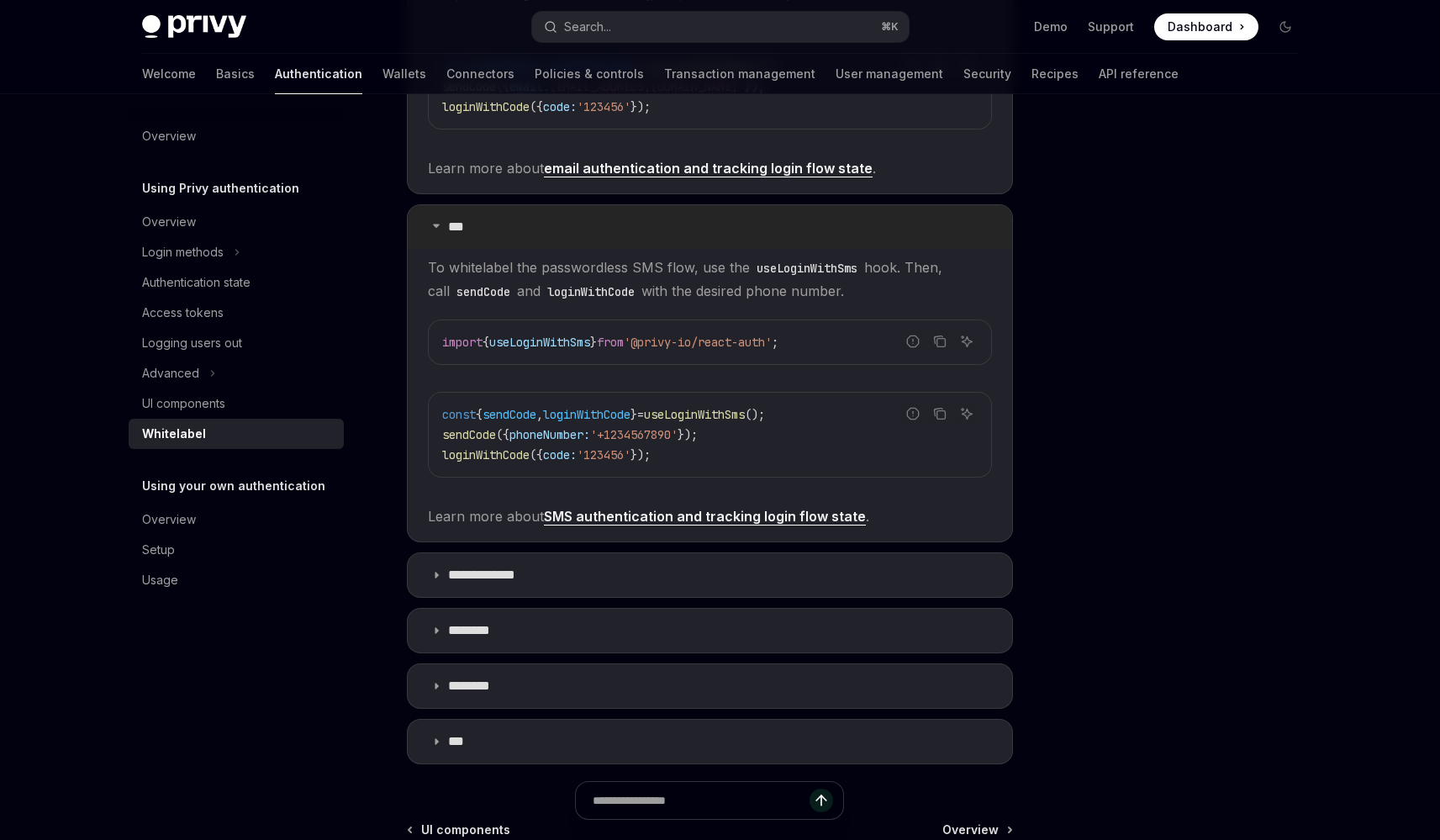
scroll to position [642, 0]
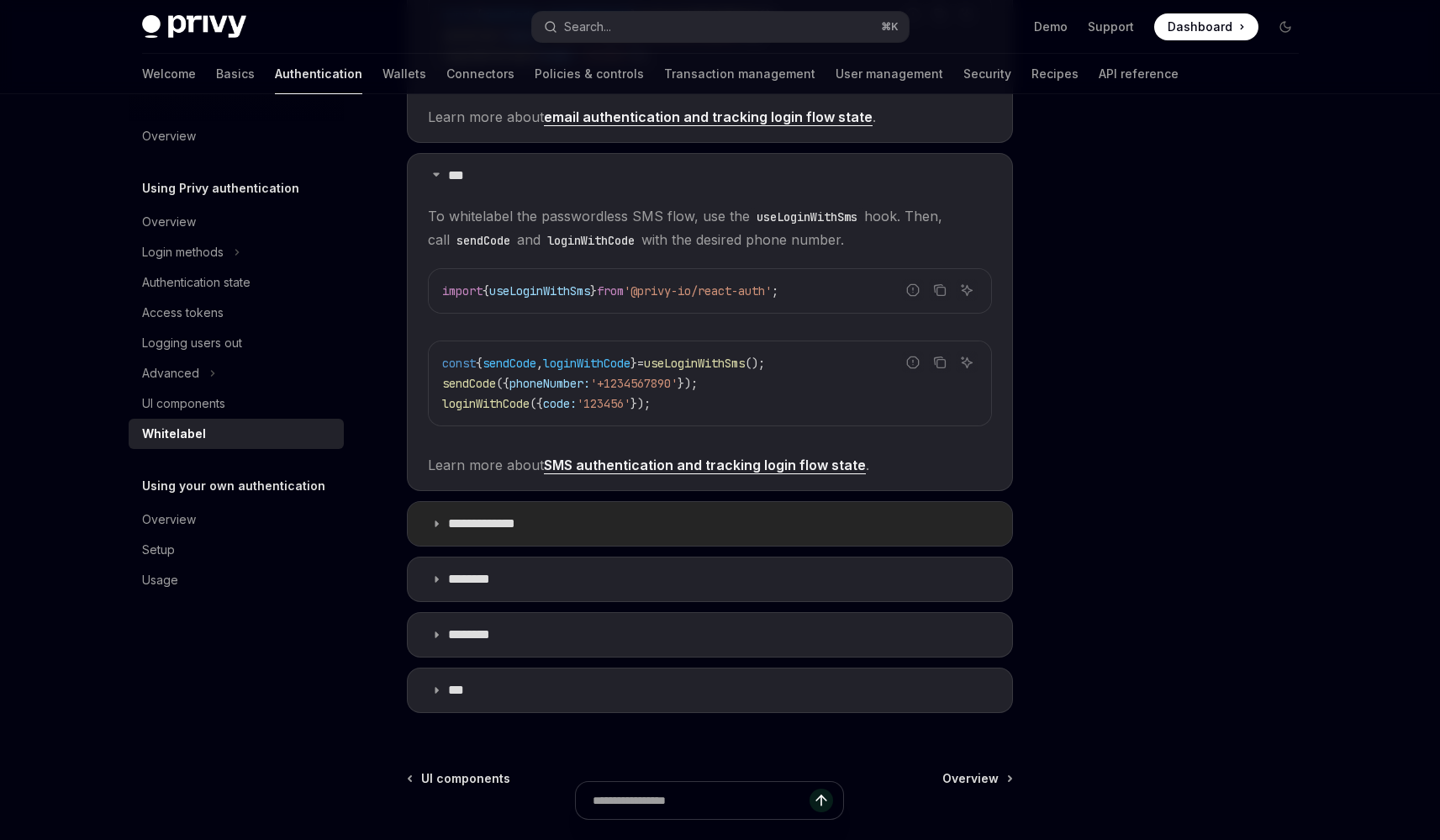
click at [580, 511] on summary "**********" at bounding box center [709, 524] width 604 height 44
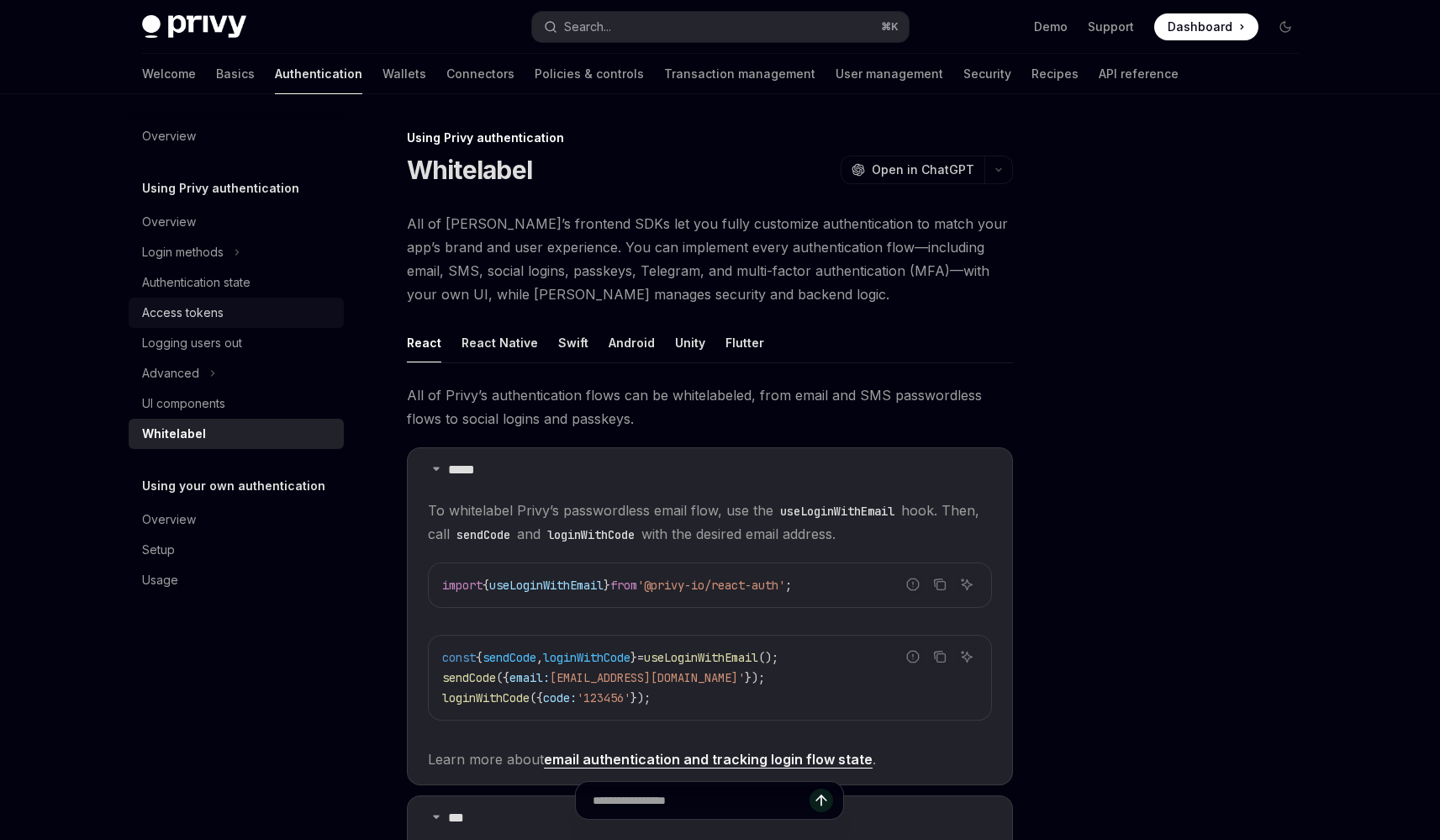
click at [198, 309] on div "Access tokens" at bounding box center [182, 312] width 81 height 20
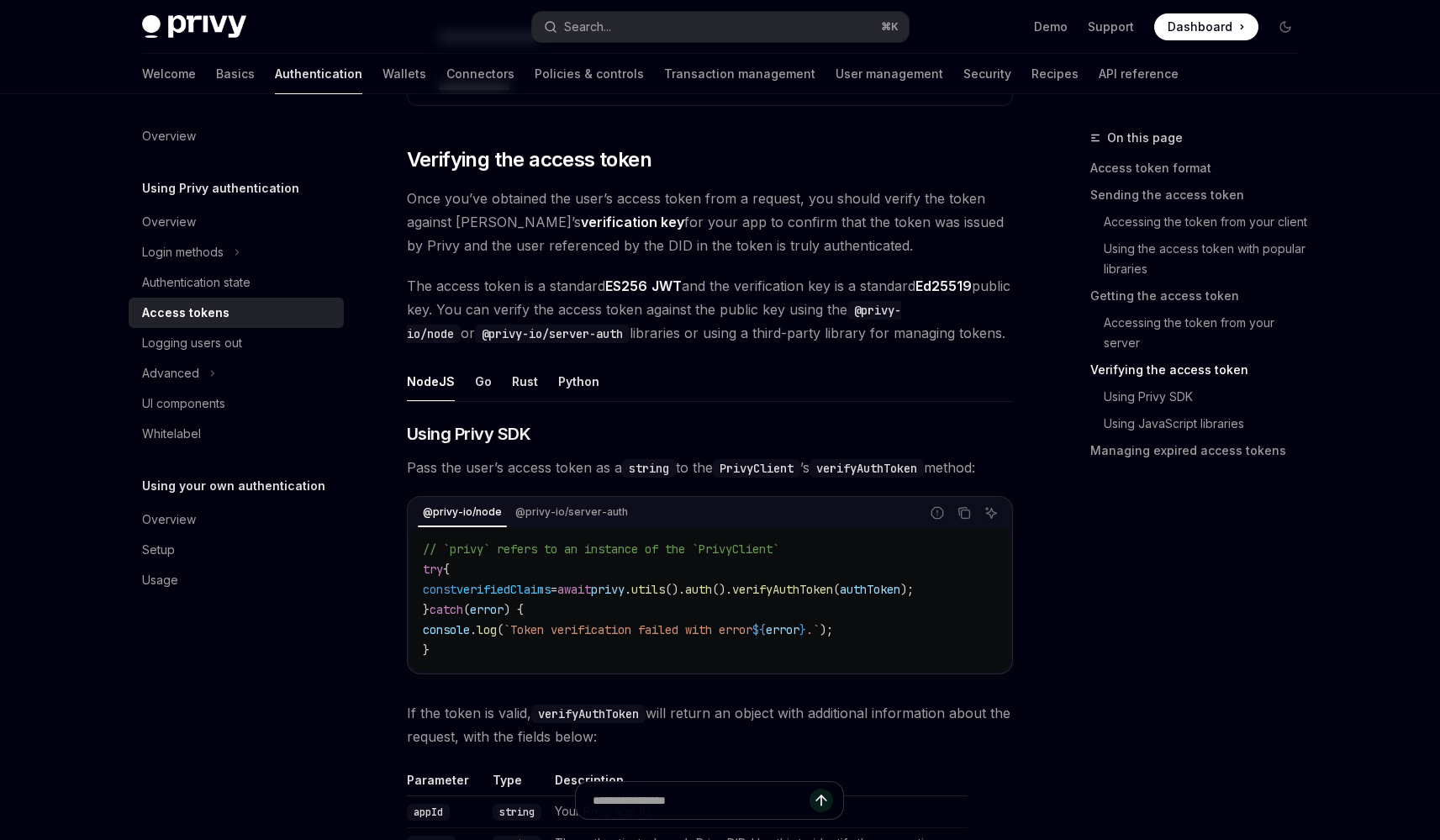
scroll to position [2449, 0]
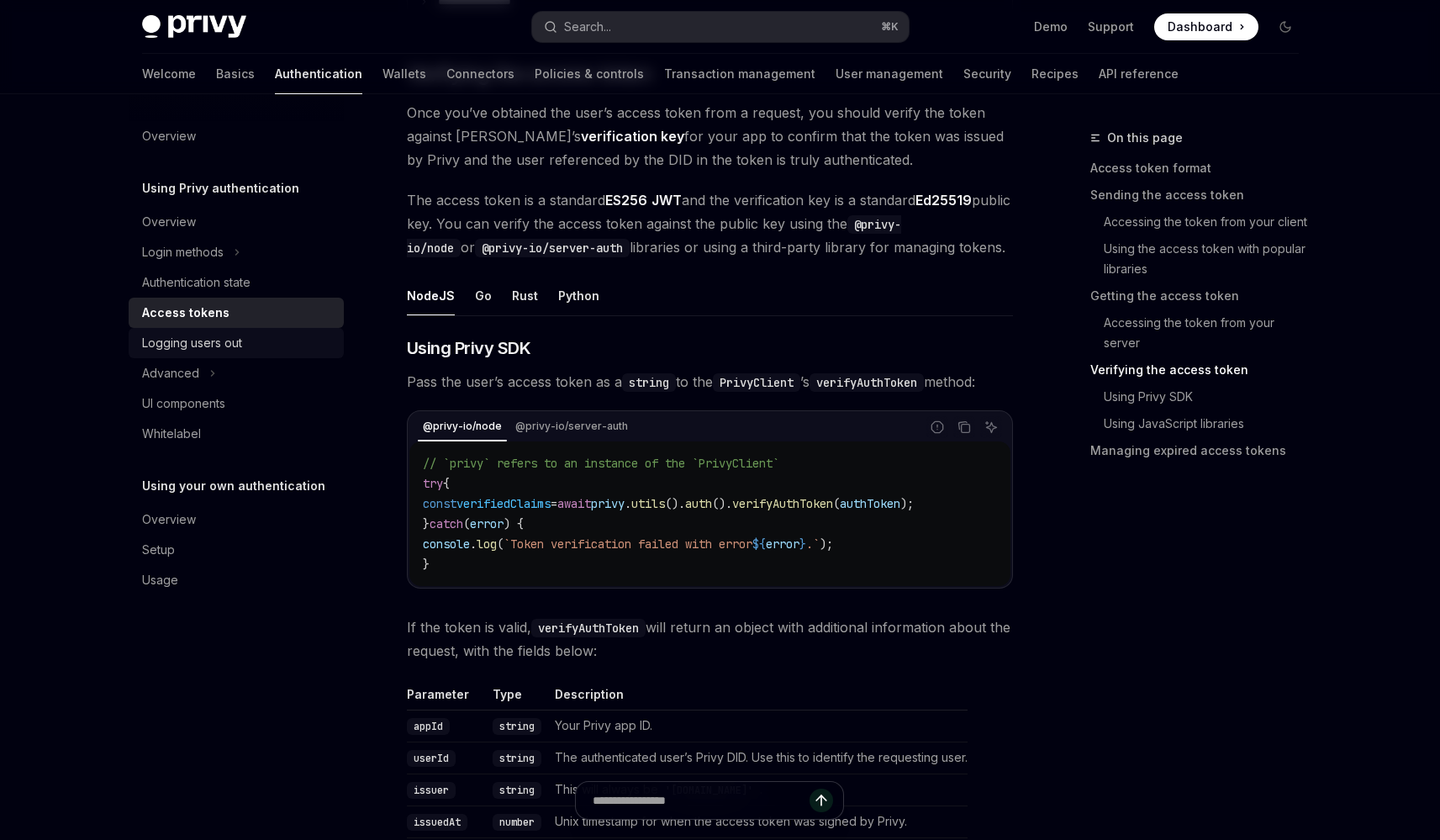
click at [268, 345] on div "Logging users out" at bounding box center [237, 343] width 191 height 20
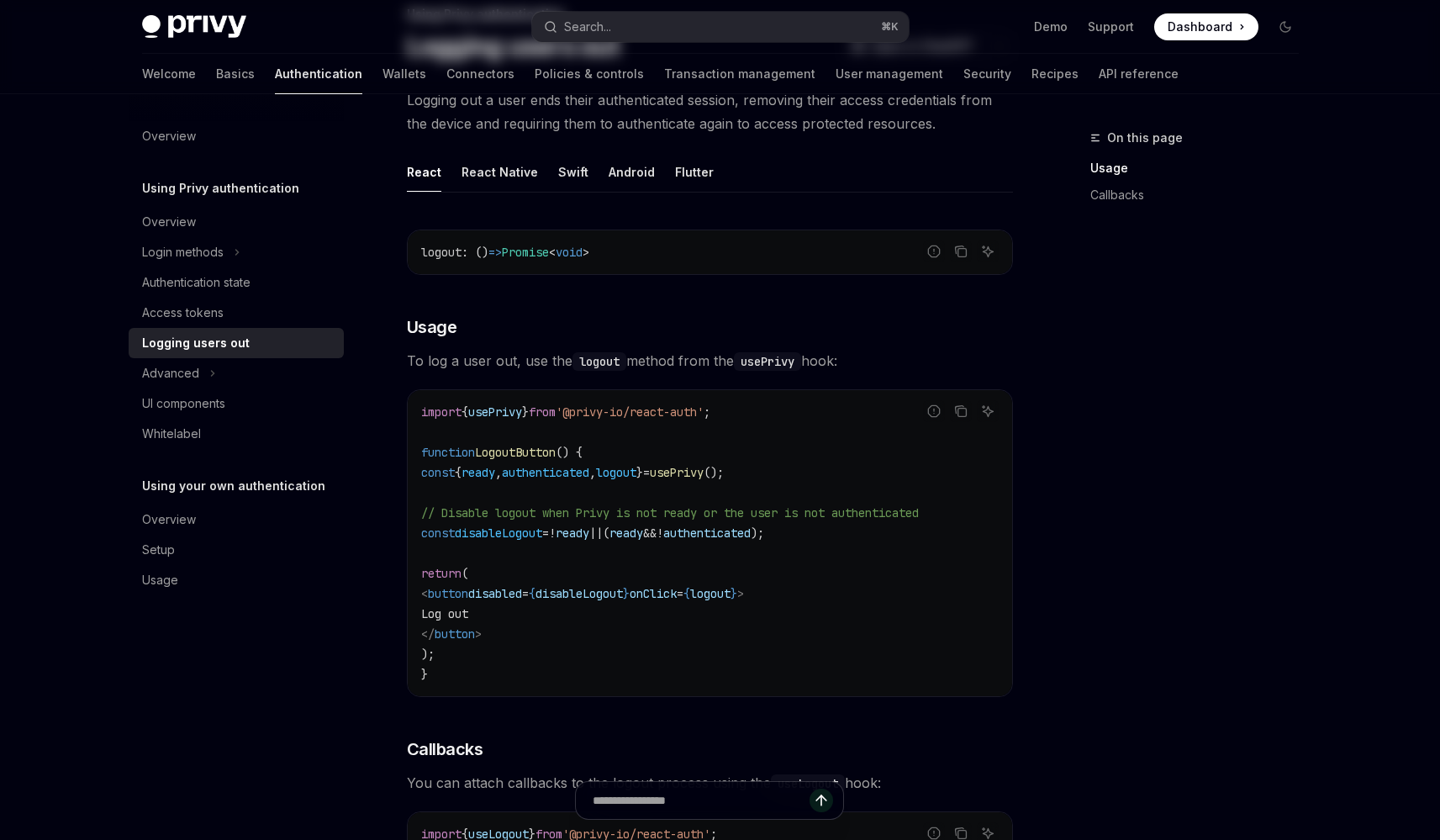
scroll to position [144, 0]
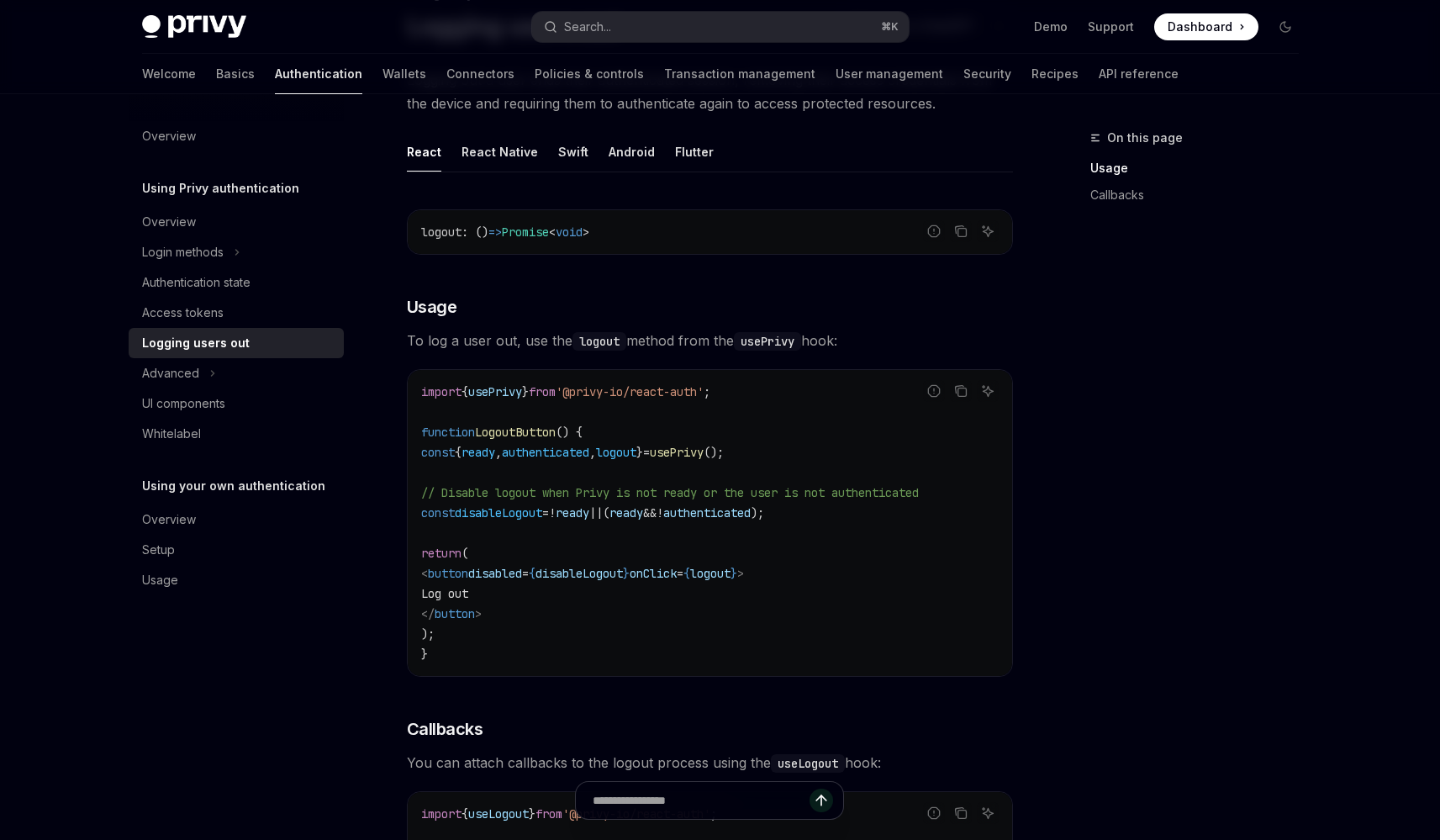
click at [703, 456] on span "usePrivy" at bounding box center [676, 451] width 54 height 15
click at [738, 484] on code "import { usePrivy } from '@privy-io/react-auth' ; function LogoutButton () { co…" at bounding box center [710, 523] width 577 height 283
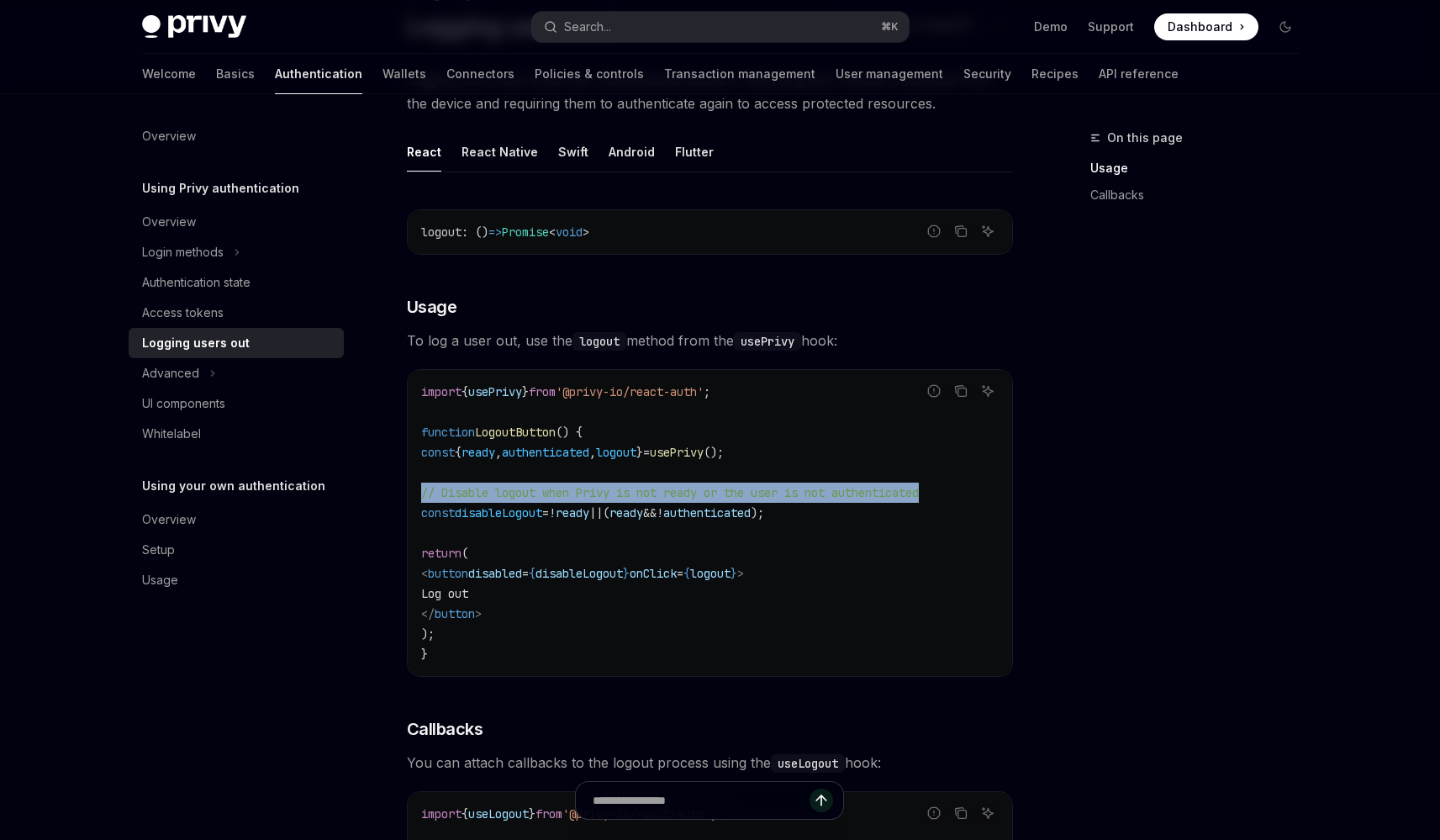
click at [738, 484] on code "import { usePrivy } from '@privy-io/react-auth' ; function LogoutButton () { co…" at bounding box center [710, 523] width 577 height 283
click at [738, 499] on span "// Disable logout when Privy is not ready or the user is not authenticated" at bounding box center [670, 492] width 498 height 15
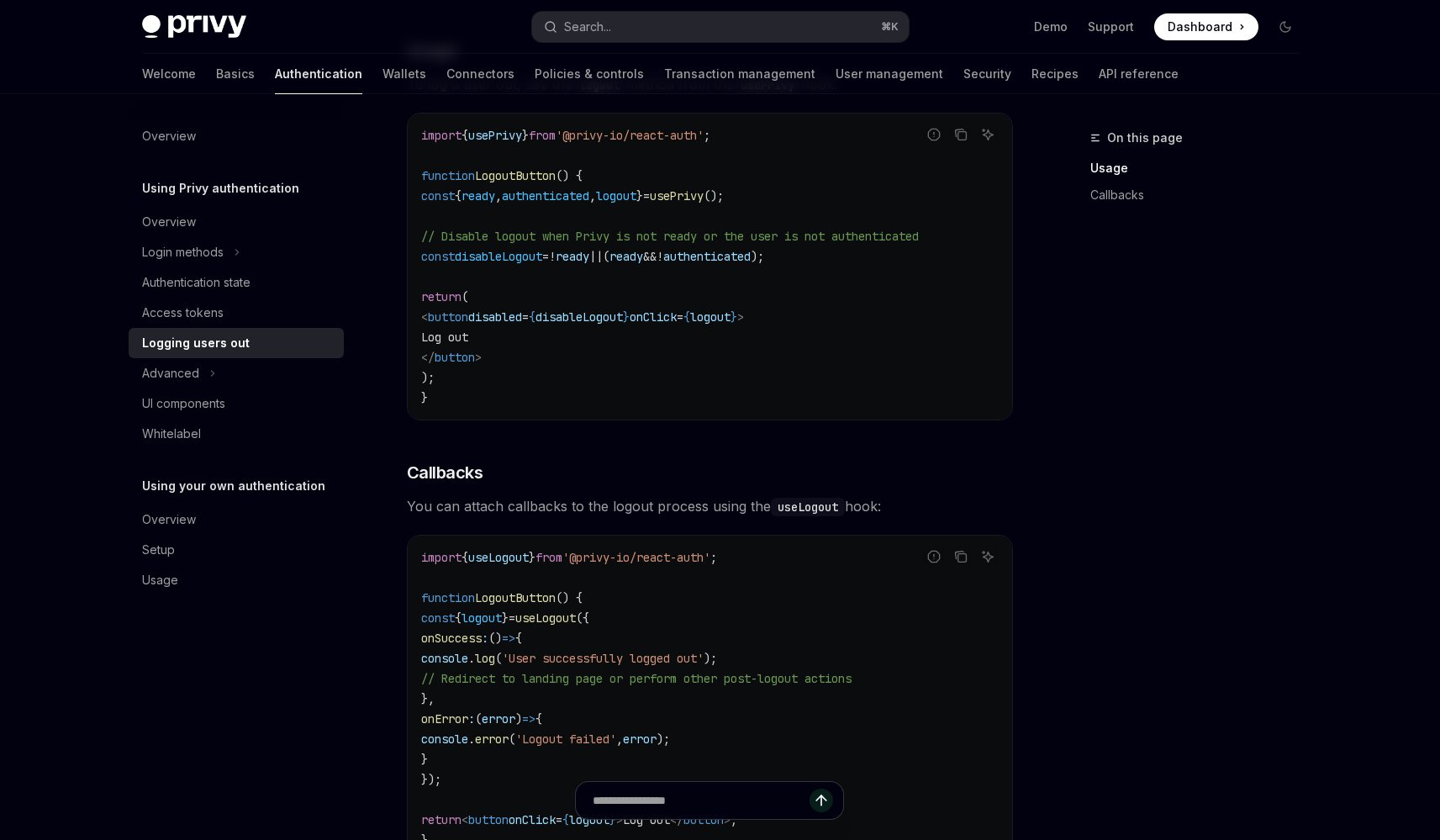
scroll to position [267, 0]
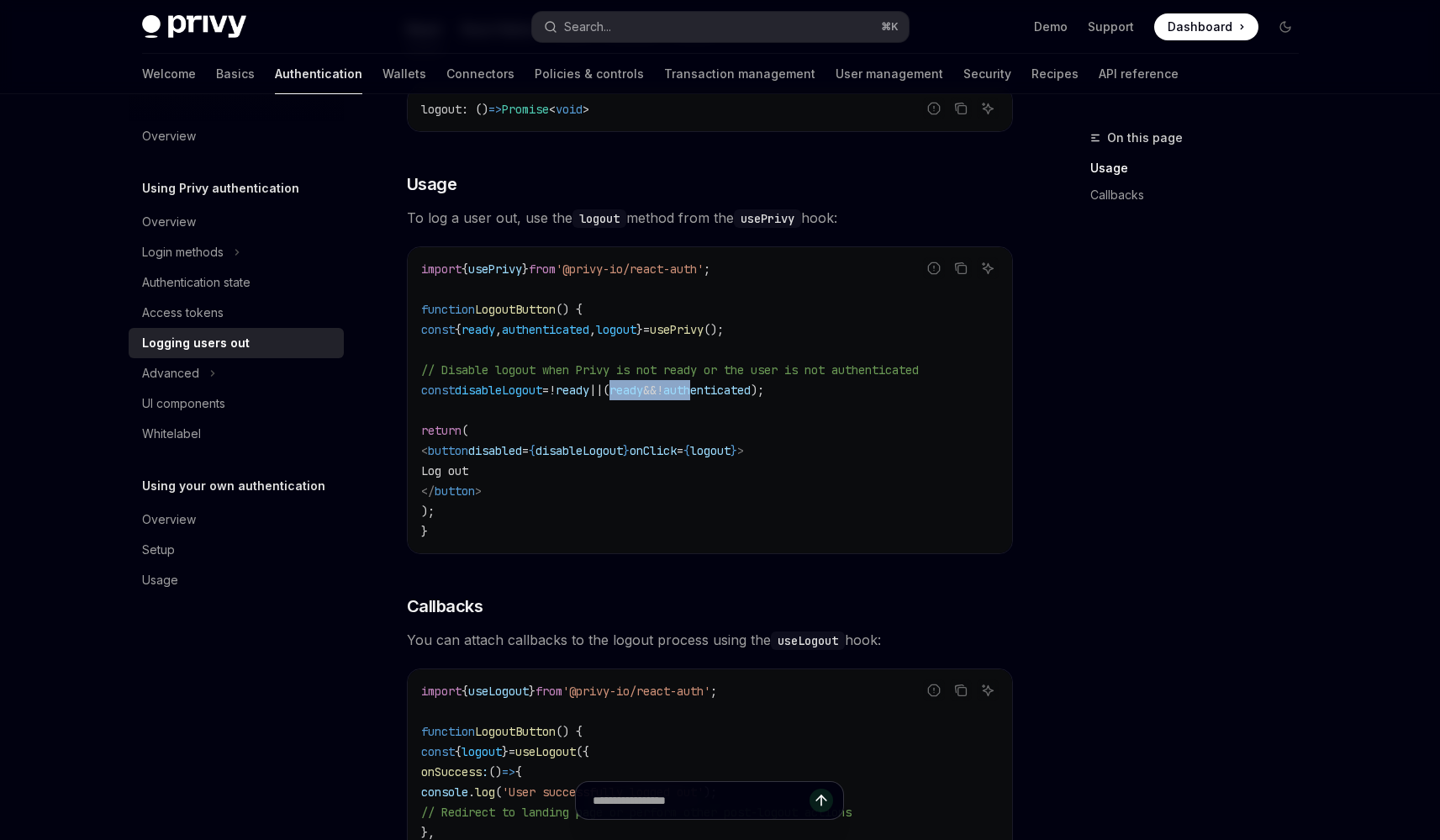
drag, startPoint x: 659, startPoint y: 389, endPoint x: 774, endPoint y: 398, distance: 115.4
click at [764, 398] on span "const disableLogout = ! ready || ( ready && ! authenticated );" at bounding box center [593, 390] width 343 height 15
click at [751, 398] on span "authenticated" at bounding box center [707, 390] width 87 height 15
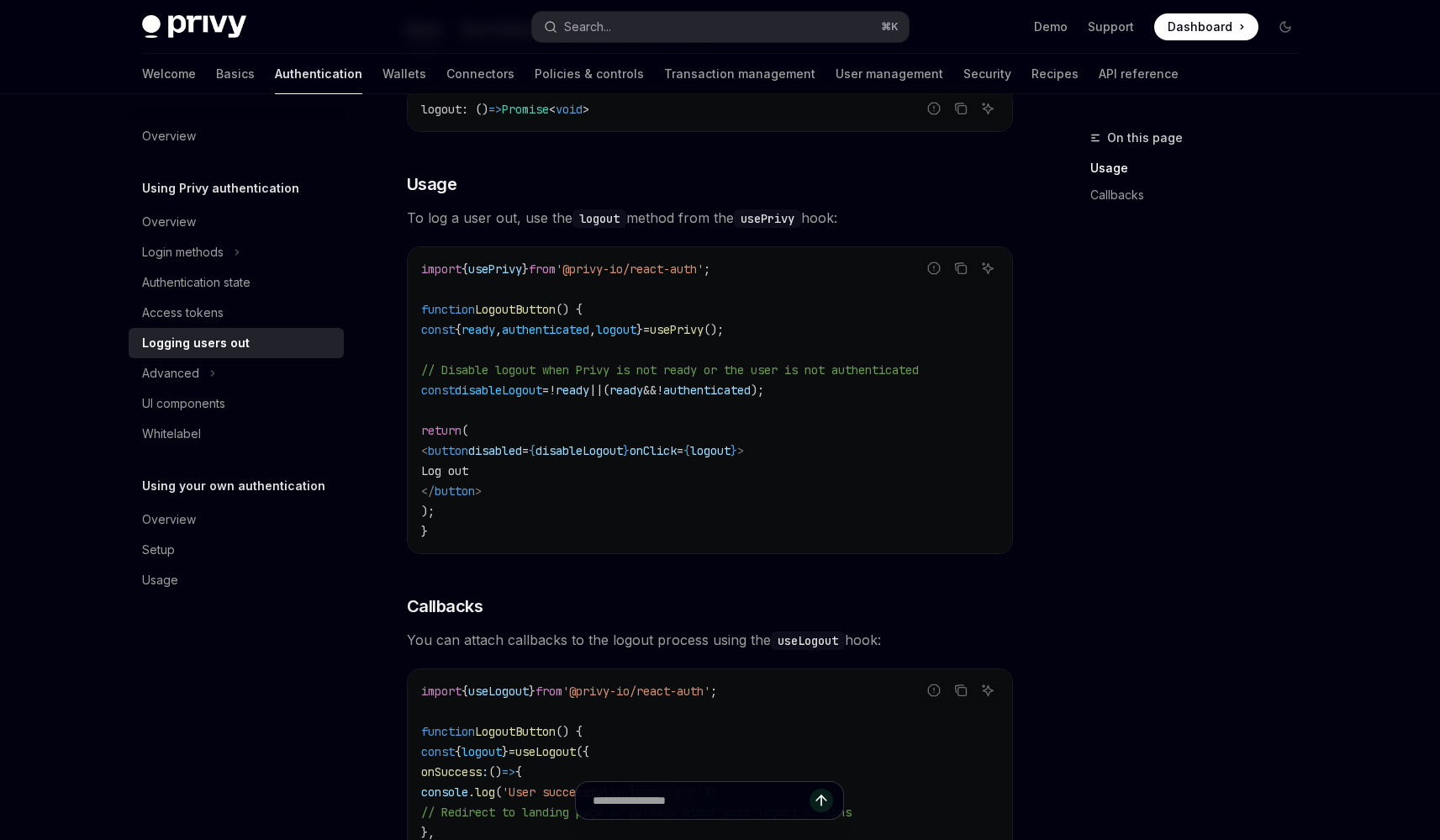
click at [803, 412] on code "import { usePrivy } from '@privy-io/react-auth' ; function LogoutButton () { co…" at bounding box center [710, 400] width 577 height 283
click at [589, 387] on span "ready" at bounding box center [572, 390] width 34 height 15
click at [589, 391] on span "ready" at bounding box center [572, 390] width 34 height 15
click at [183, 210] on link "Overview" at bounding box center [236, 221] width 215 height 31
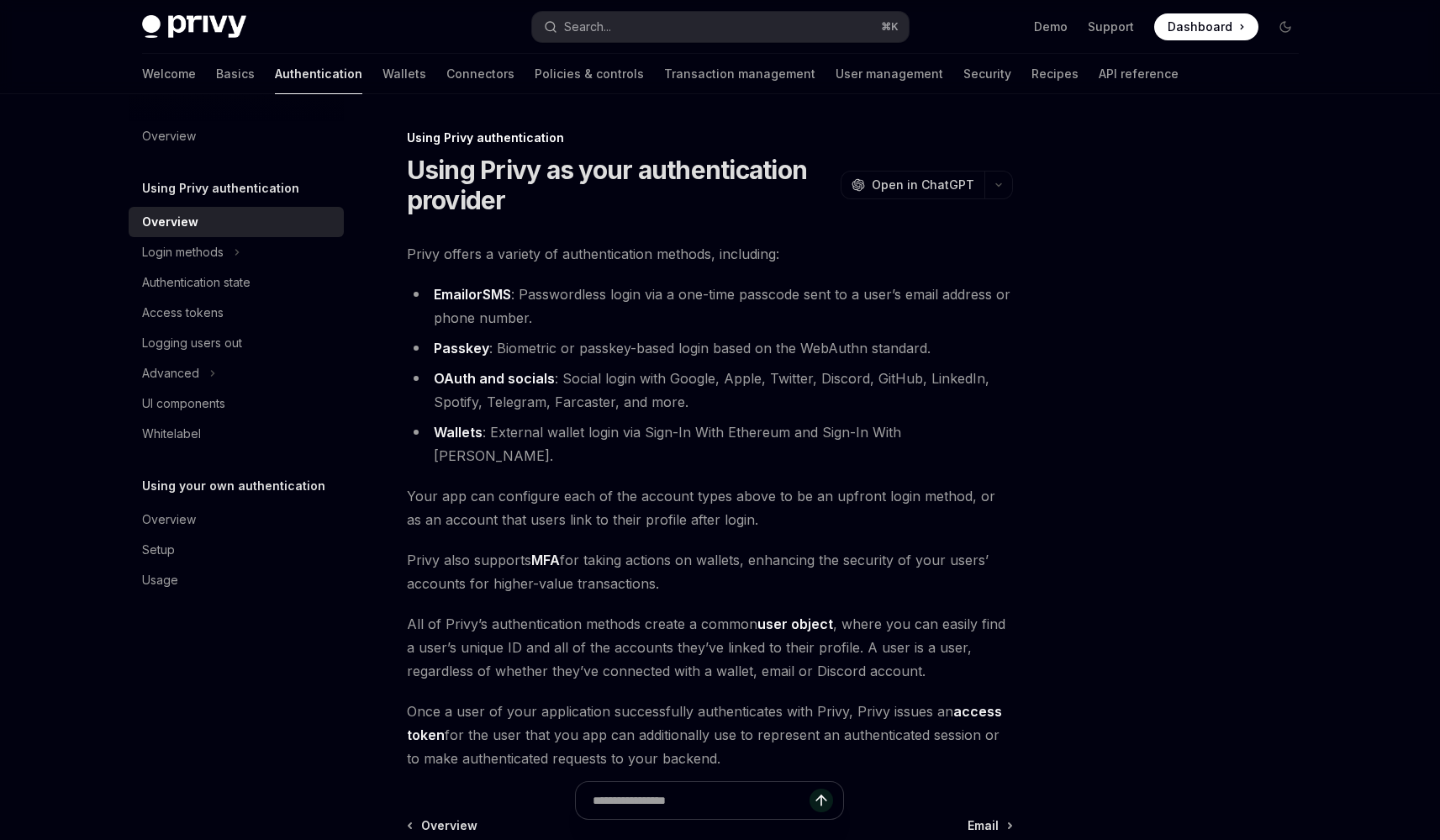
click at [139, 60] on div "Welcome Basics Authentication Wallets Connectors Policies & controls Transactio…" at bounding box center [720, 73] width 1237 height 41
click at [216, 74] on link "Basics" at bounding box center [235, 73] width 39 height 41
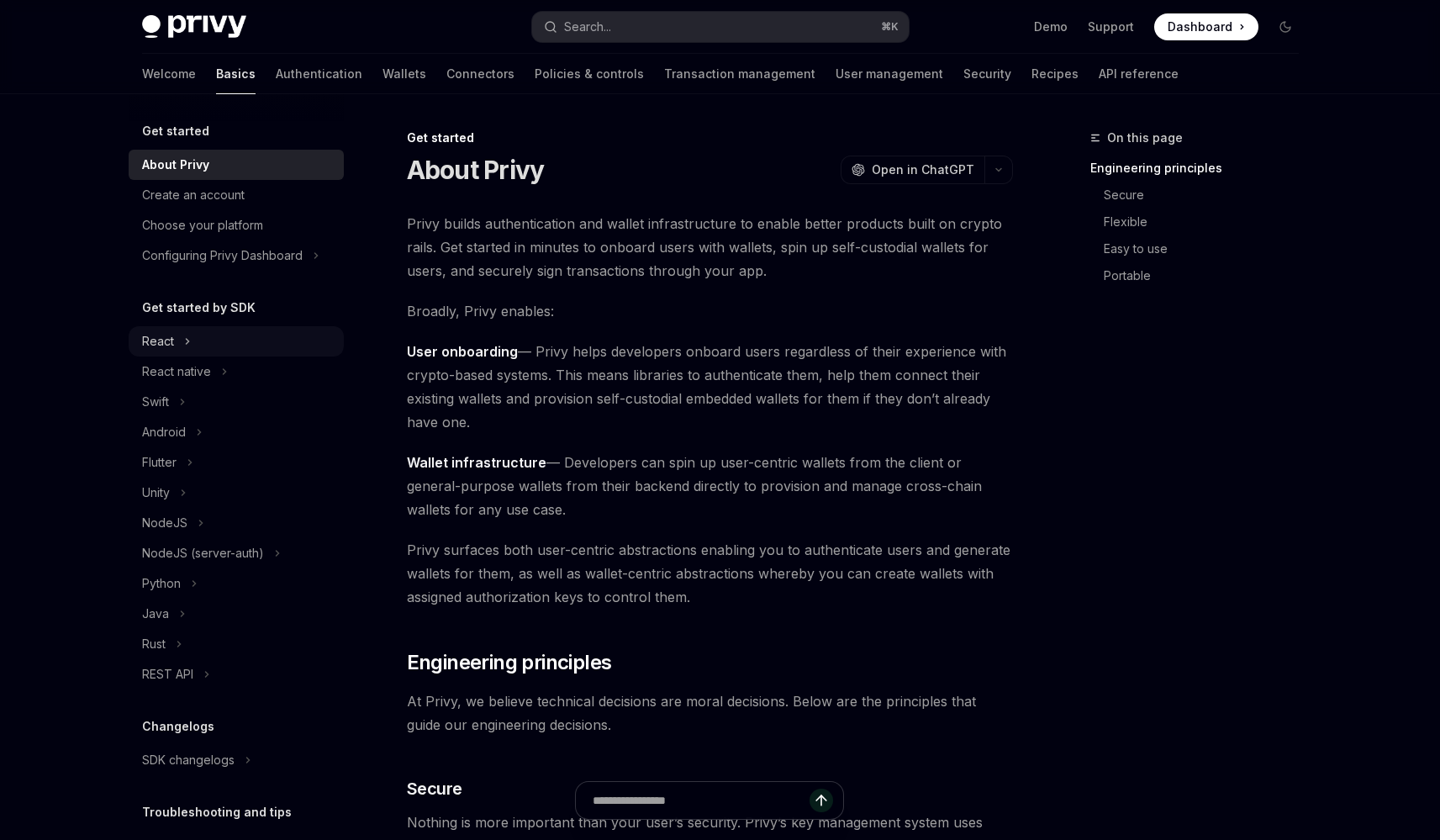
click at [225, 353] on button "React" at bounding box center [236, 341] width 215 height 31
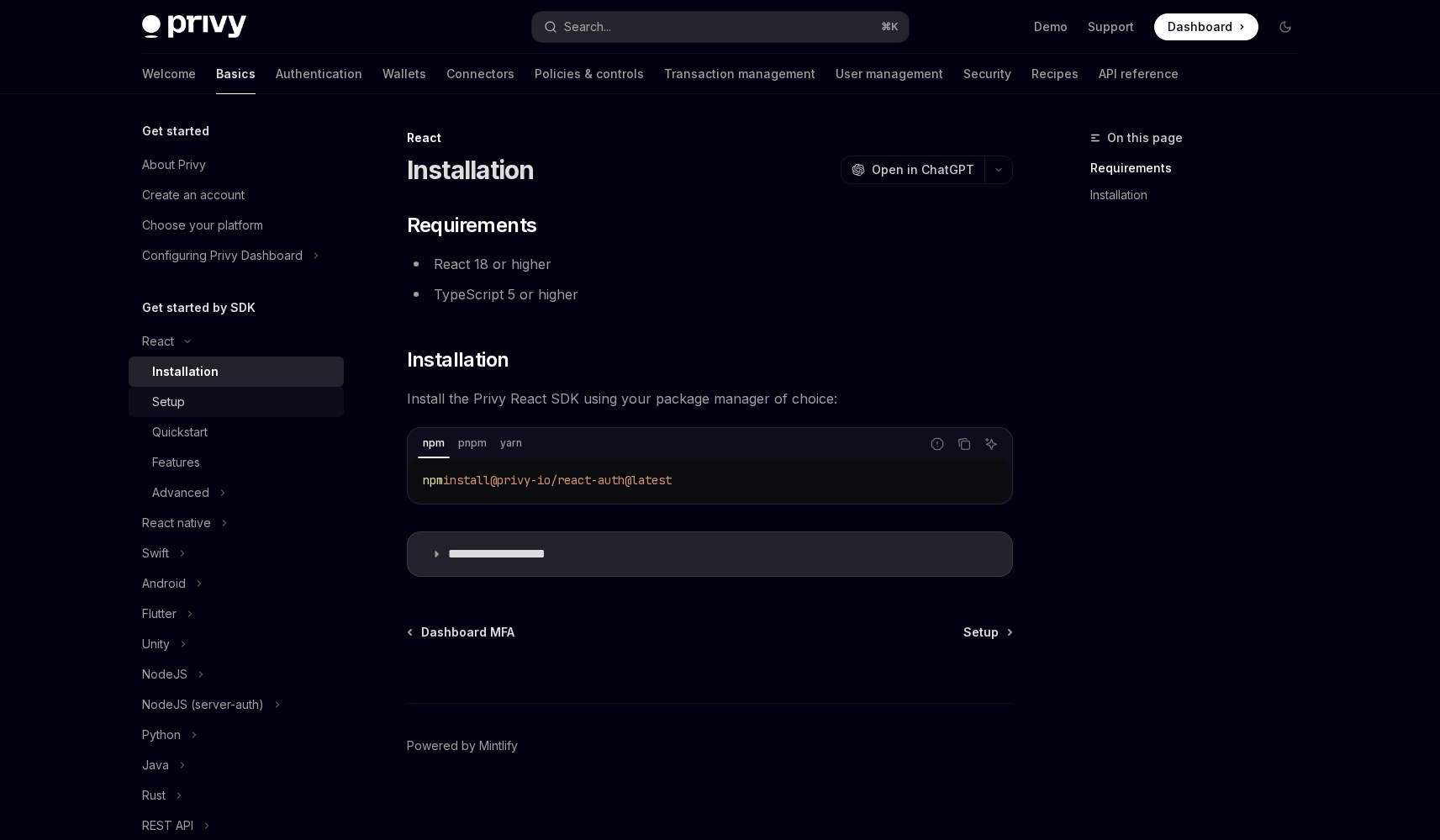
click at [229, 393] on div "Setup" at bounding box center [242, 402] width 181 height 20
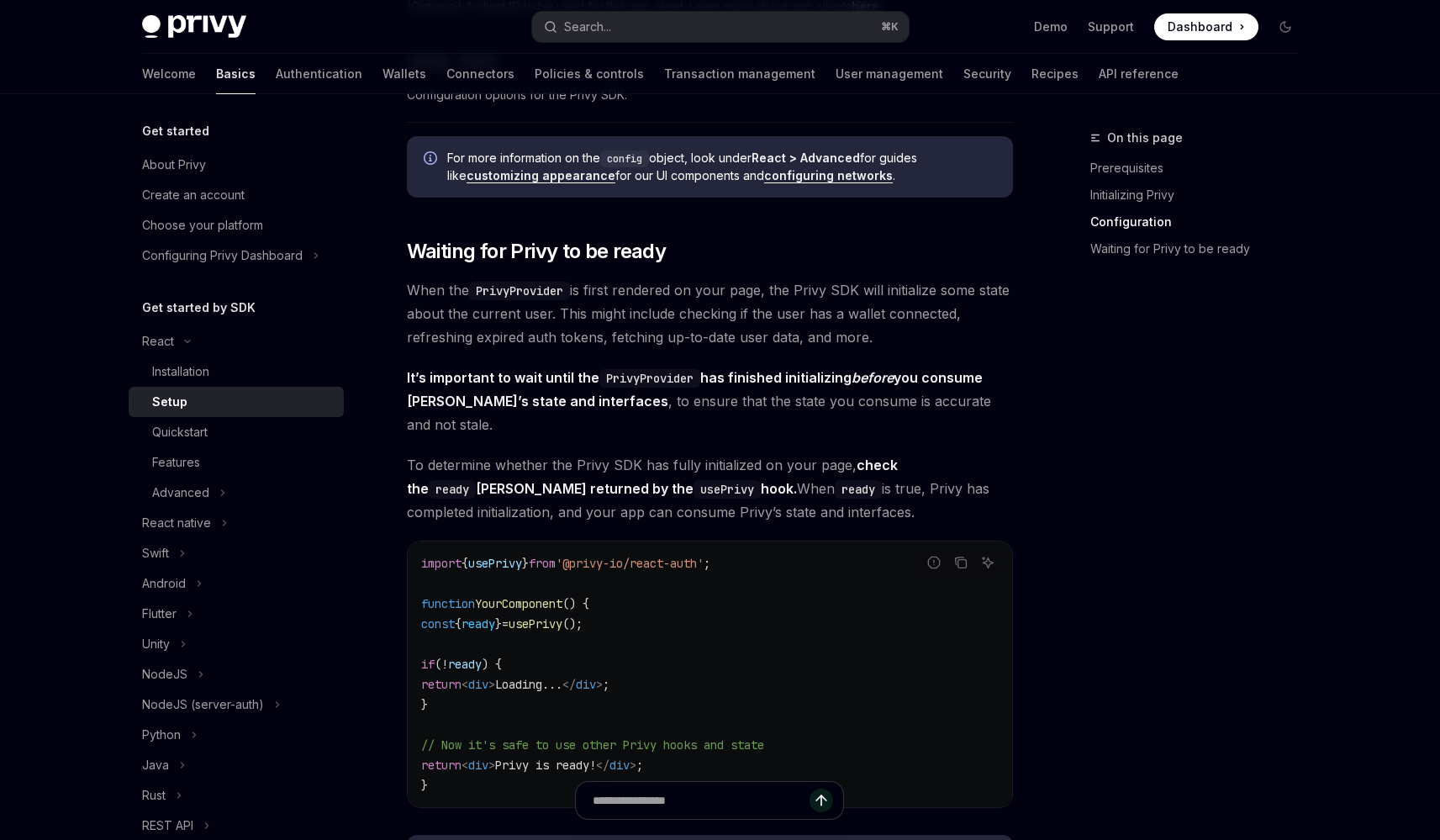
scroll to position [1468, 0]
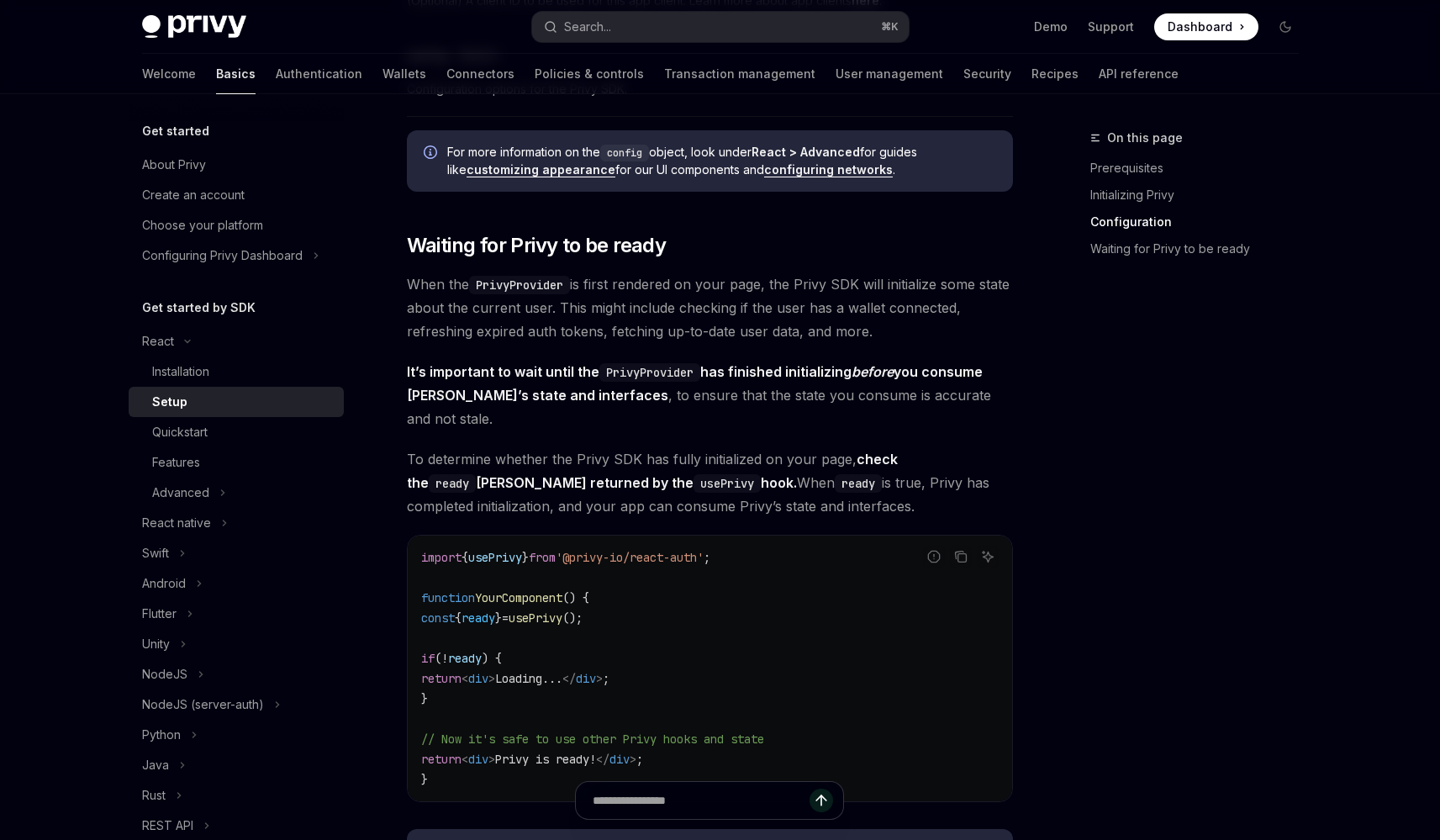
click at [584, 329] on span "When the PrivyProvider is first rendered on your page, the Privy SDK will initi…" at bounding box center [709, 307] width 606 height 70
click at [594, 334] on span "When the PrivyProvider is first rendered on your page, the Privy SDK will initi…" at bounding box center [709, 307] width 606 height 70
click at [673, 456] on strong "check the ready Boolean returned by the usePrivy hook." at bounding box center [652, 470] width 491 height 41
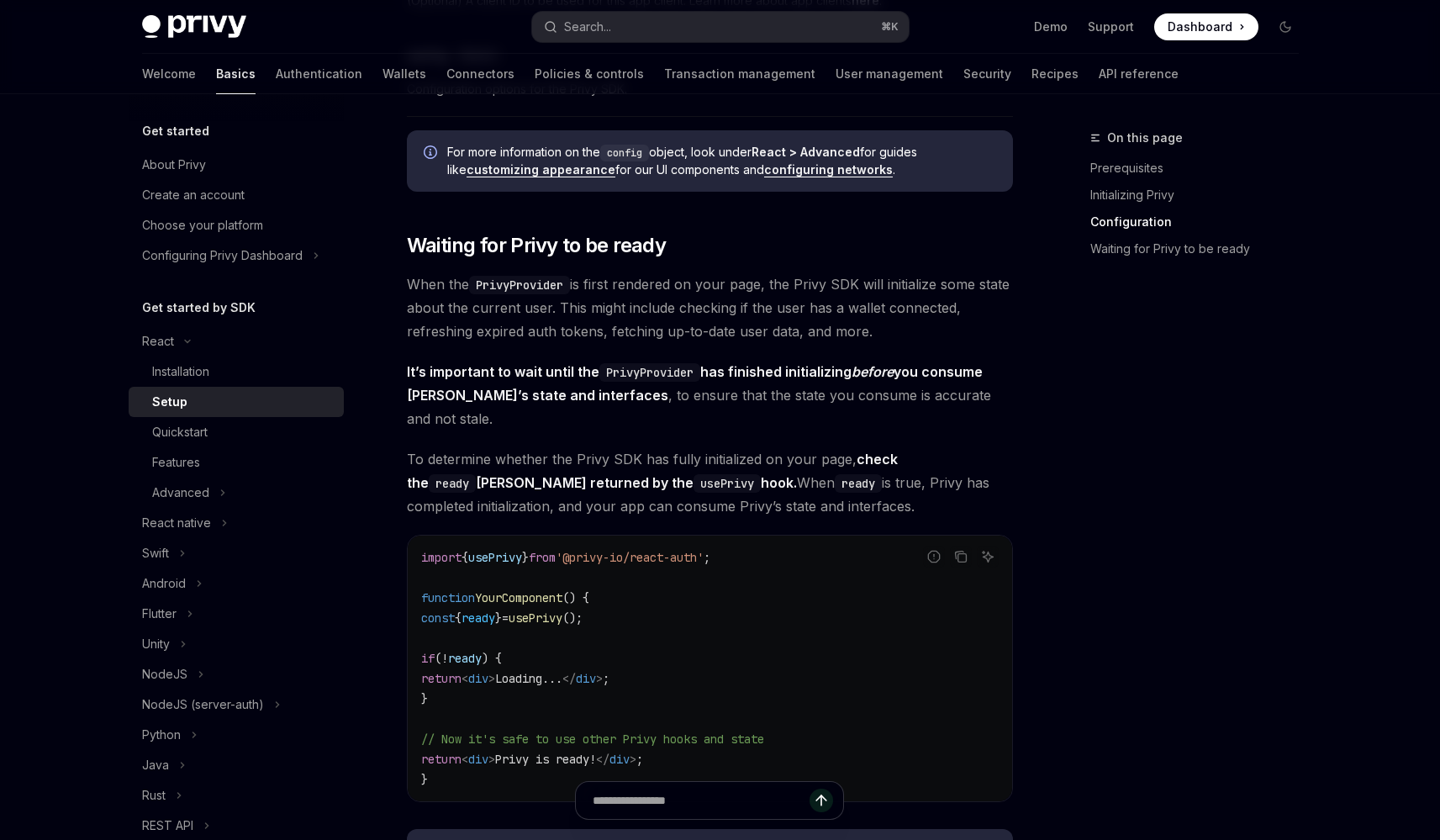
click at [673, 456] on strong "check the ready Boolean returned by the usePrivy hook." at bounding box center [652, 470] width 491 height 41
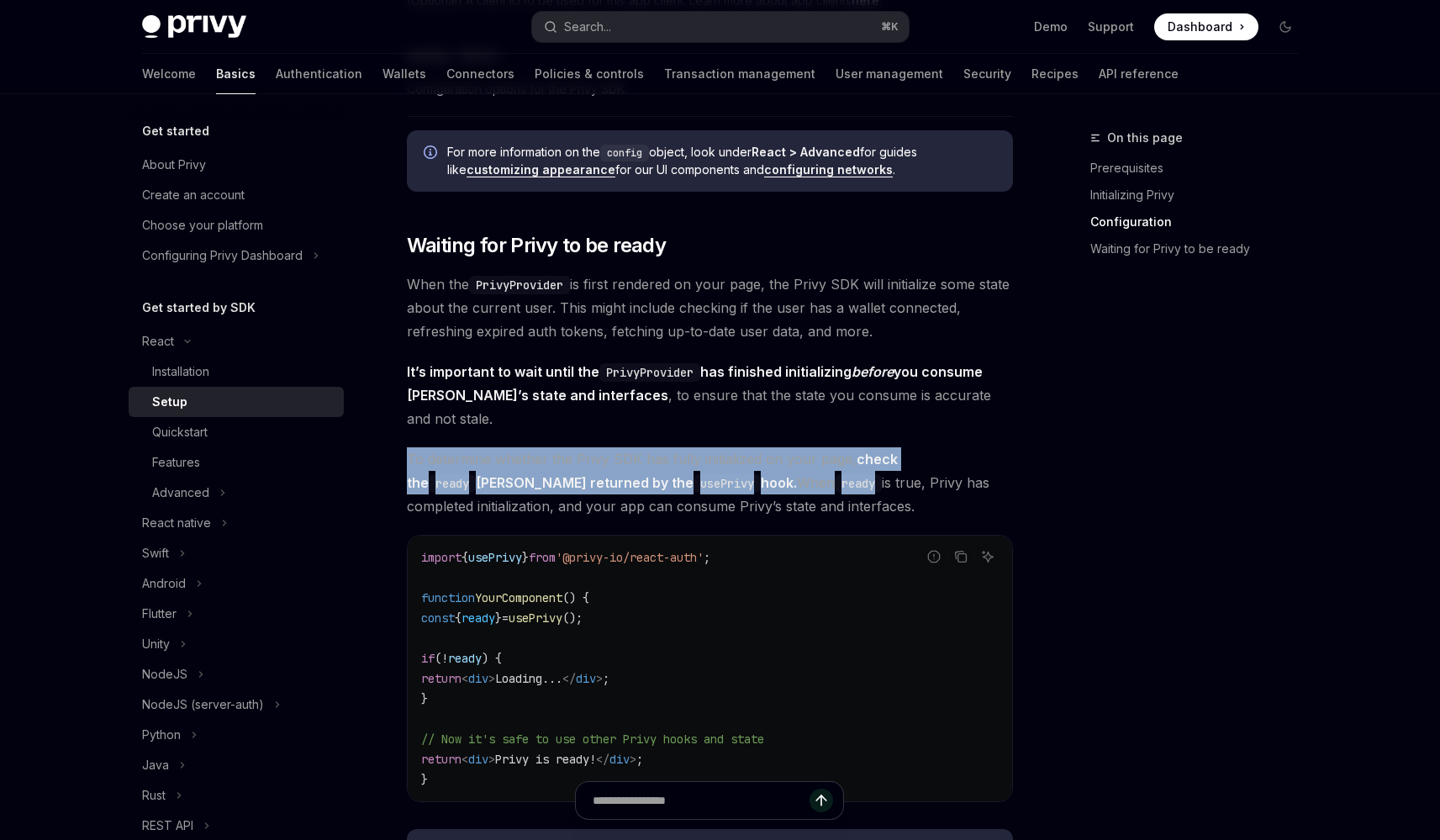
click at [673, 456] on strong "check the ready Boolean returned by the usePrivy hook." at bounding box center [652, 470] width 491 height 41
click at [679, 465] on span "To determine whether the Privy SDK has fully initialized on your page, check th…" at bounding box center [709, 482] width 606 height 70
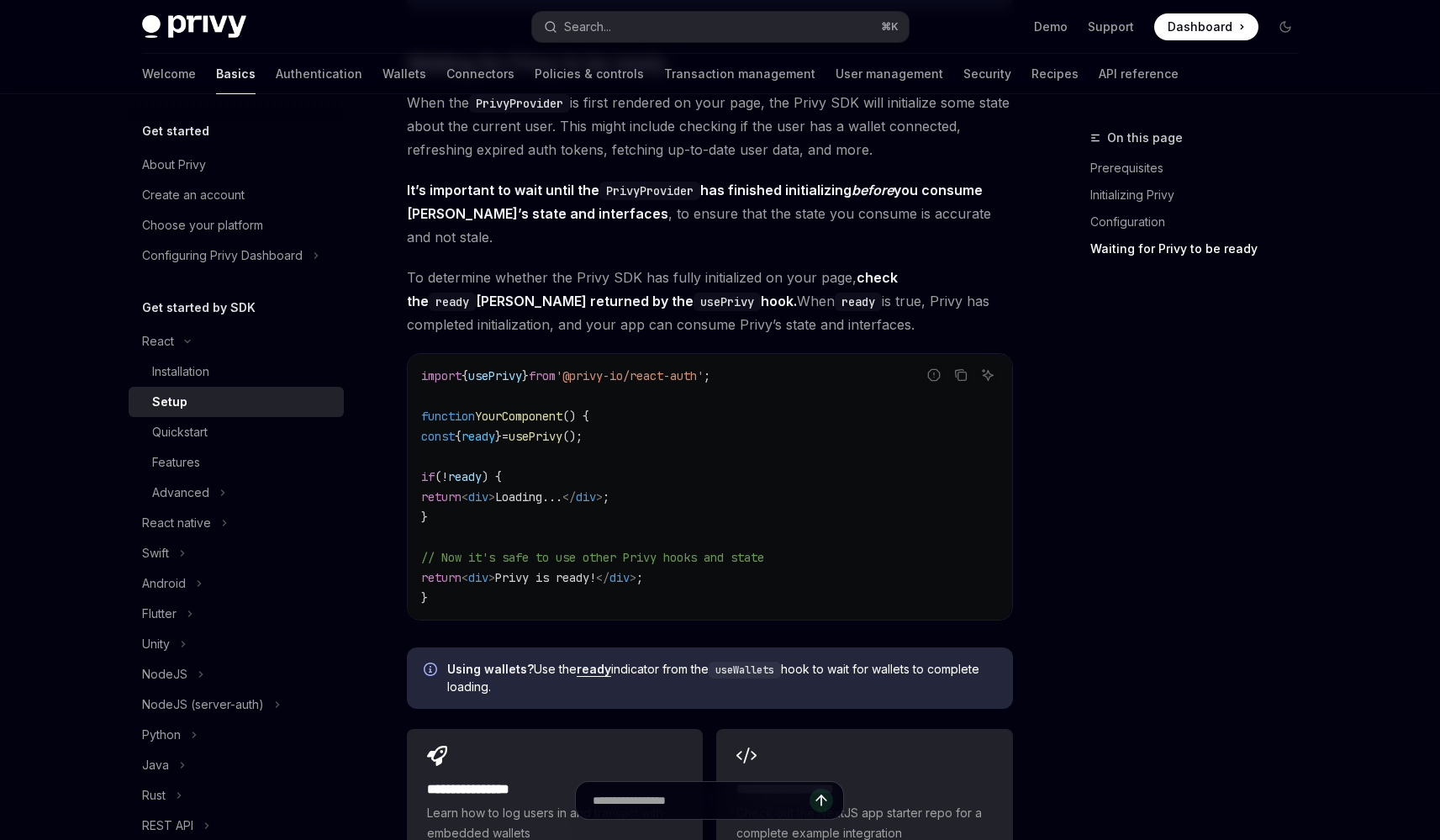
scroll to position [1672, 0]
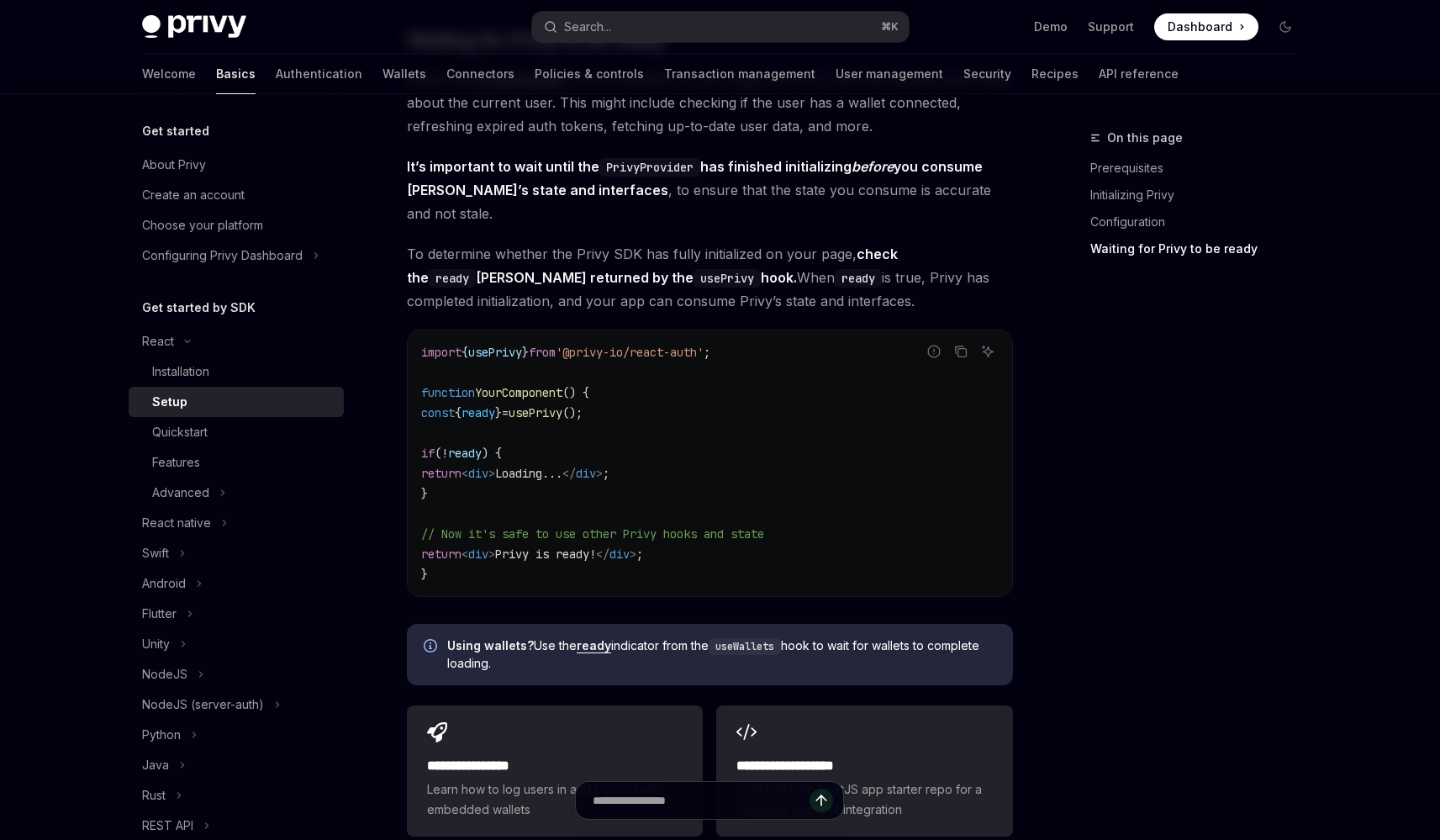
click at [624, 526] on span "// Now it's safe to use other Privy hooks and state" at bounding box center [593, 533] width 343 height 15
click at [640, 526] on span "// Now it's safe to use other Privy hooks and state" at bounding box center [593, 533] width 343 height 15
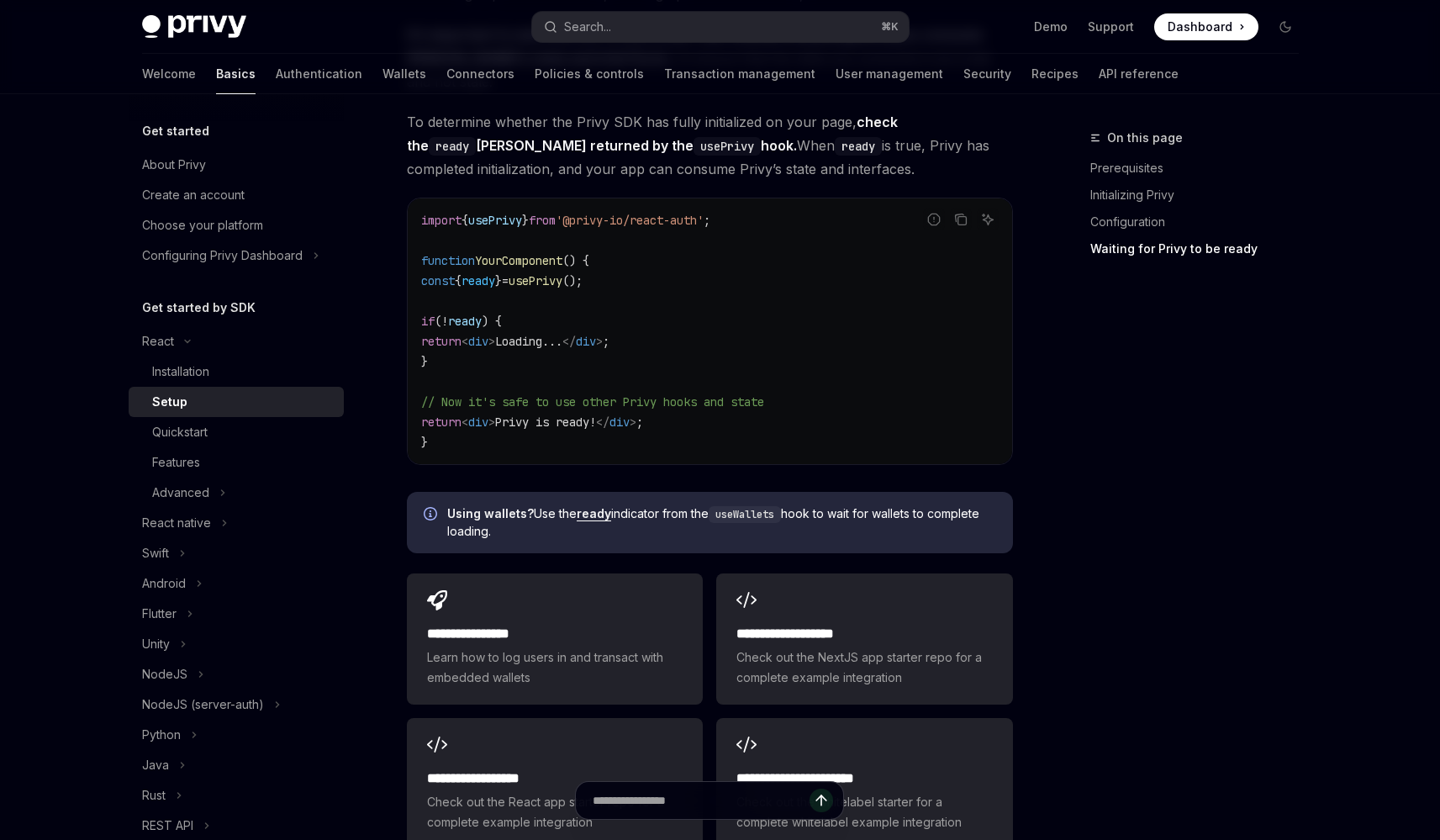
scroll to position [1835, 0]
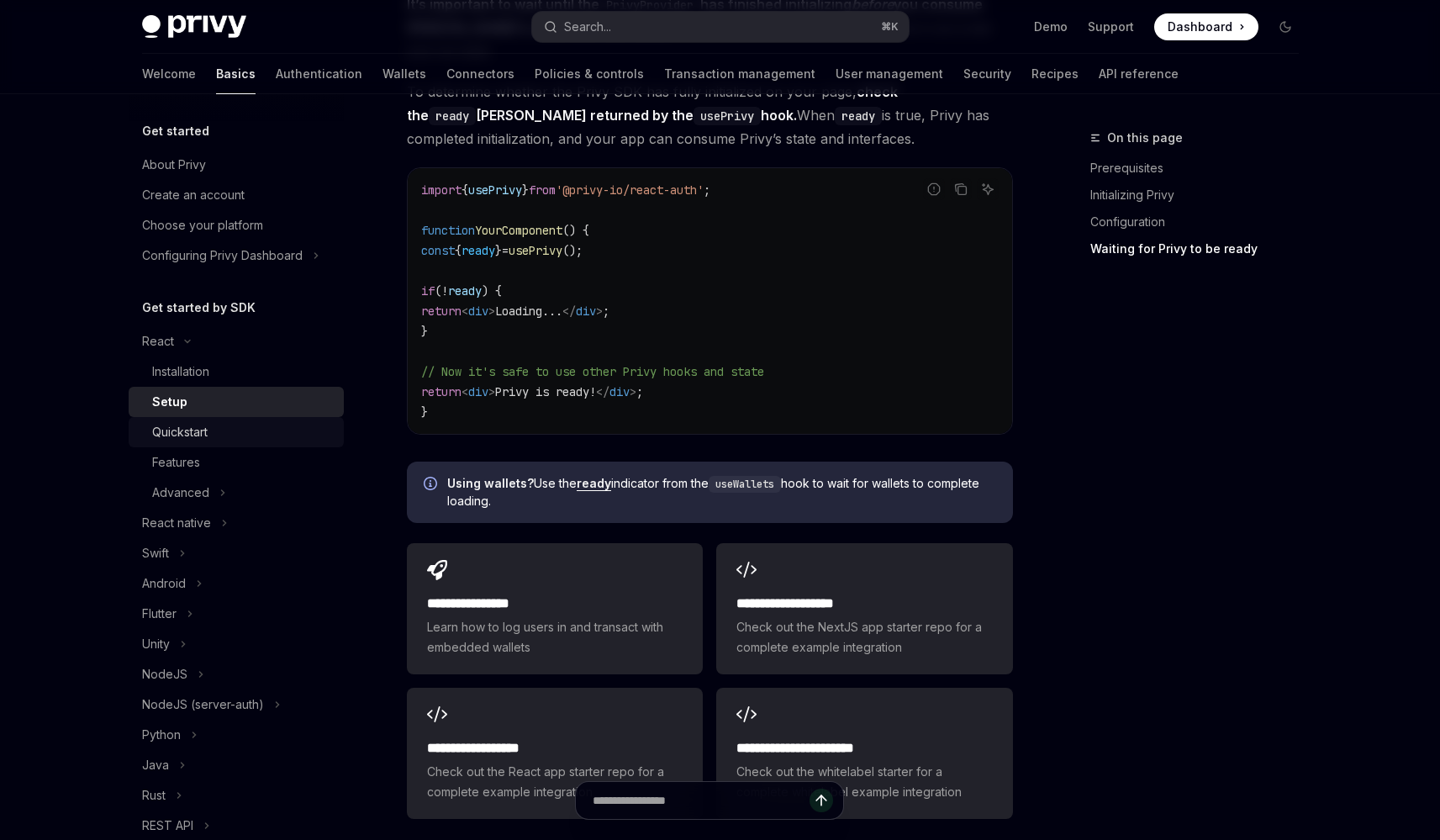
click at [274, 432] on div "Quickstart" at bounding box center [242, 431] width 181 height 20
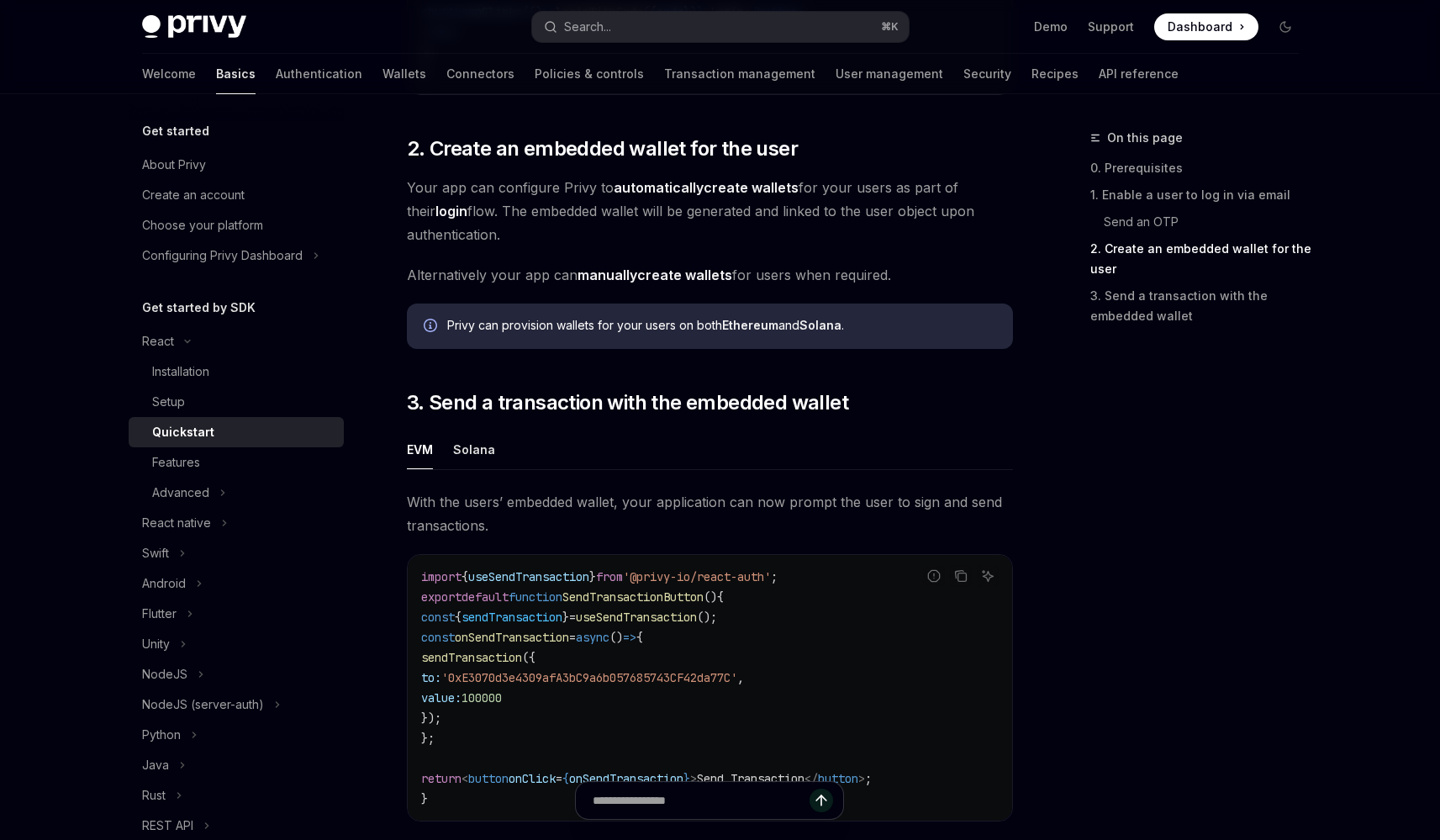
scroll to position [1260, 0]
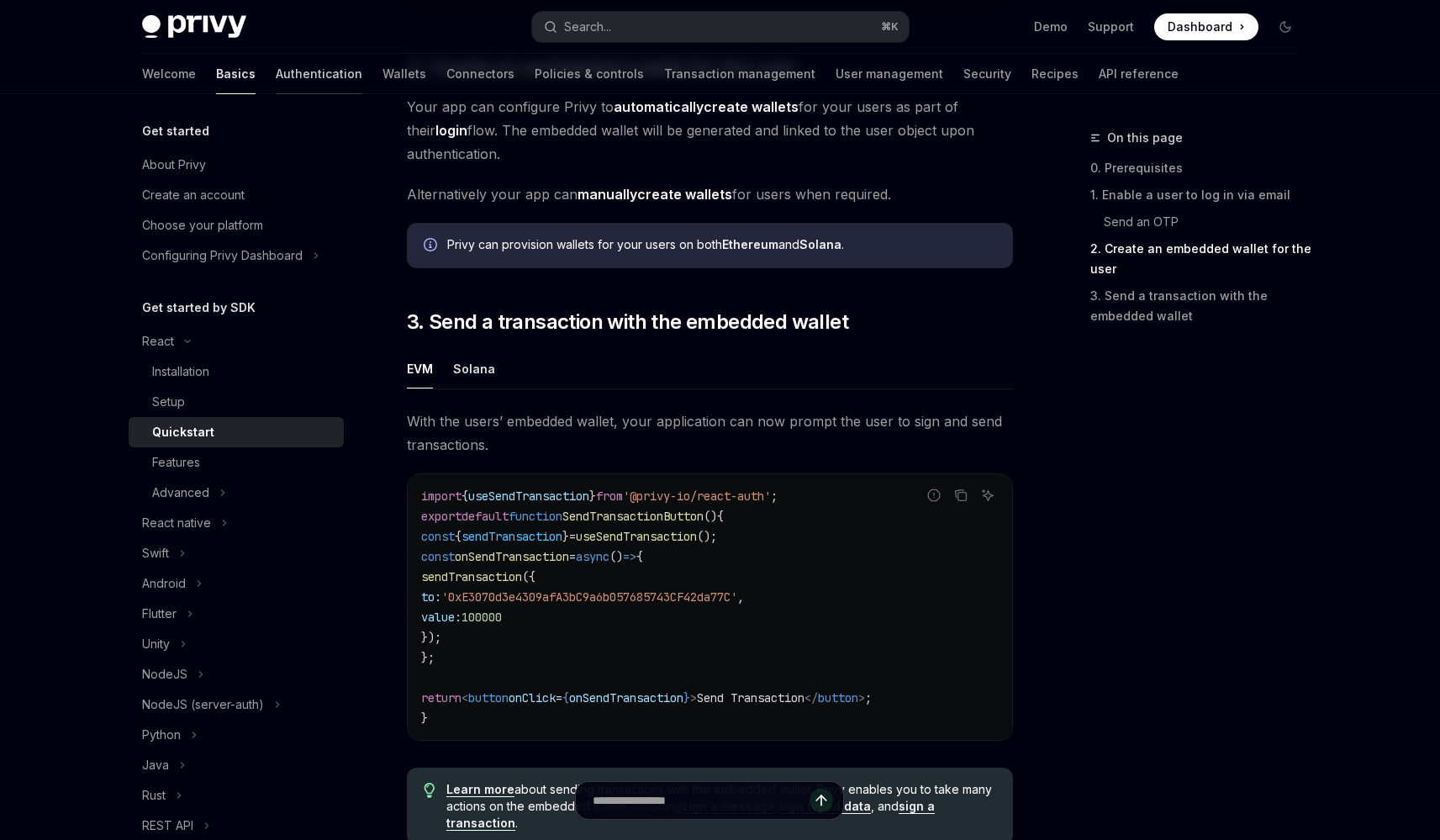
click at [276, 74] on link "Authentication" at bounding box center [318, 73] width 86 height 41
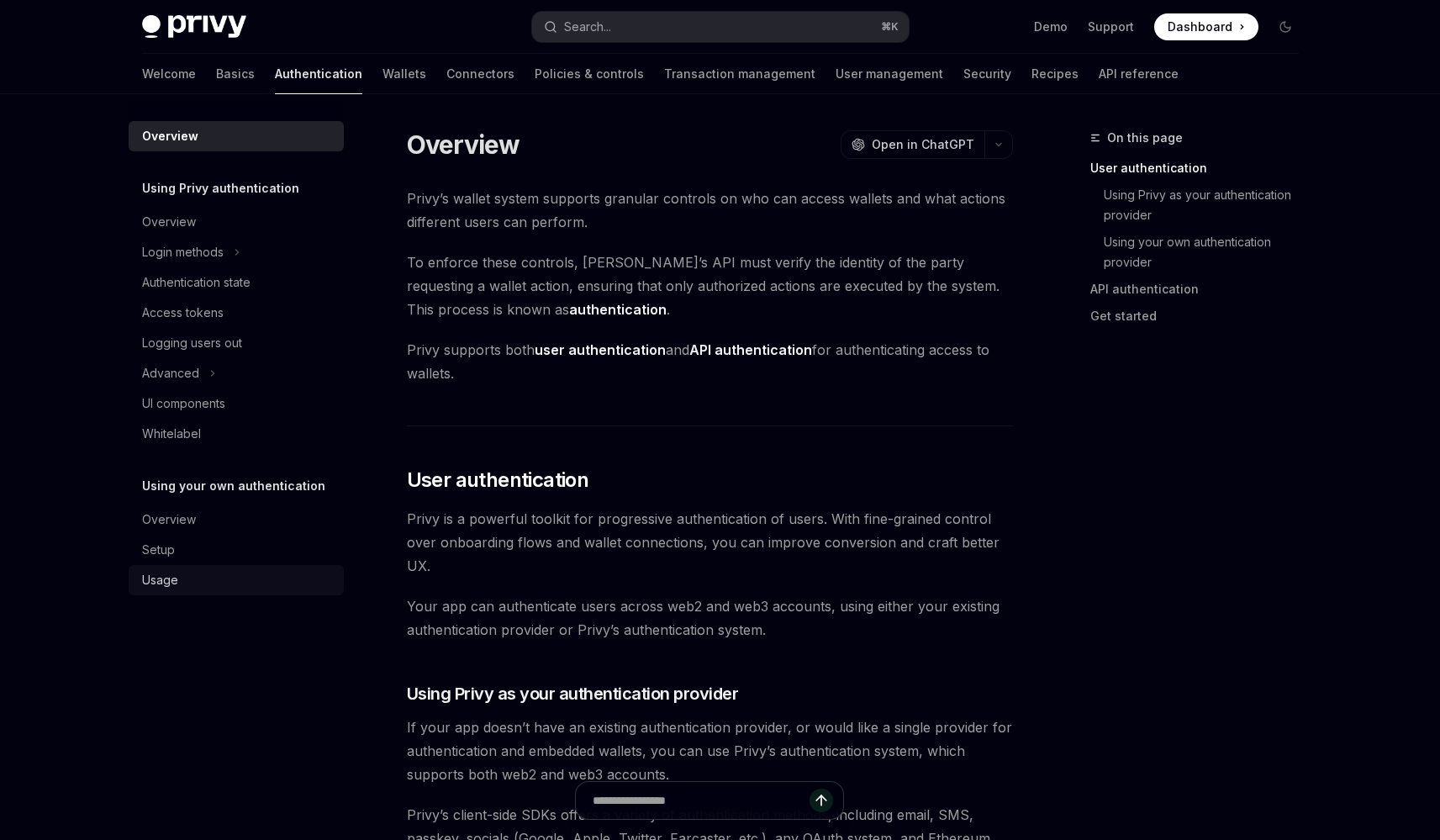
click at [234, 582] on div "Usage" at bounding box center [237, 580] width 191 height 20
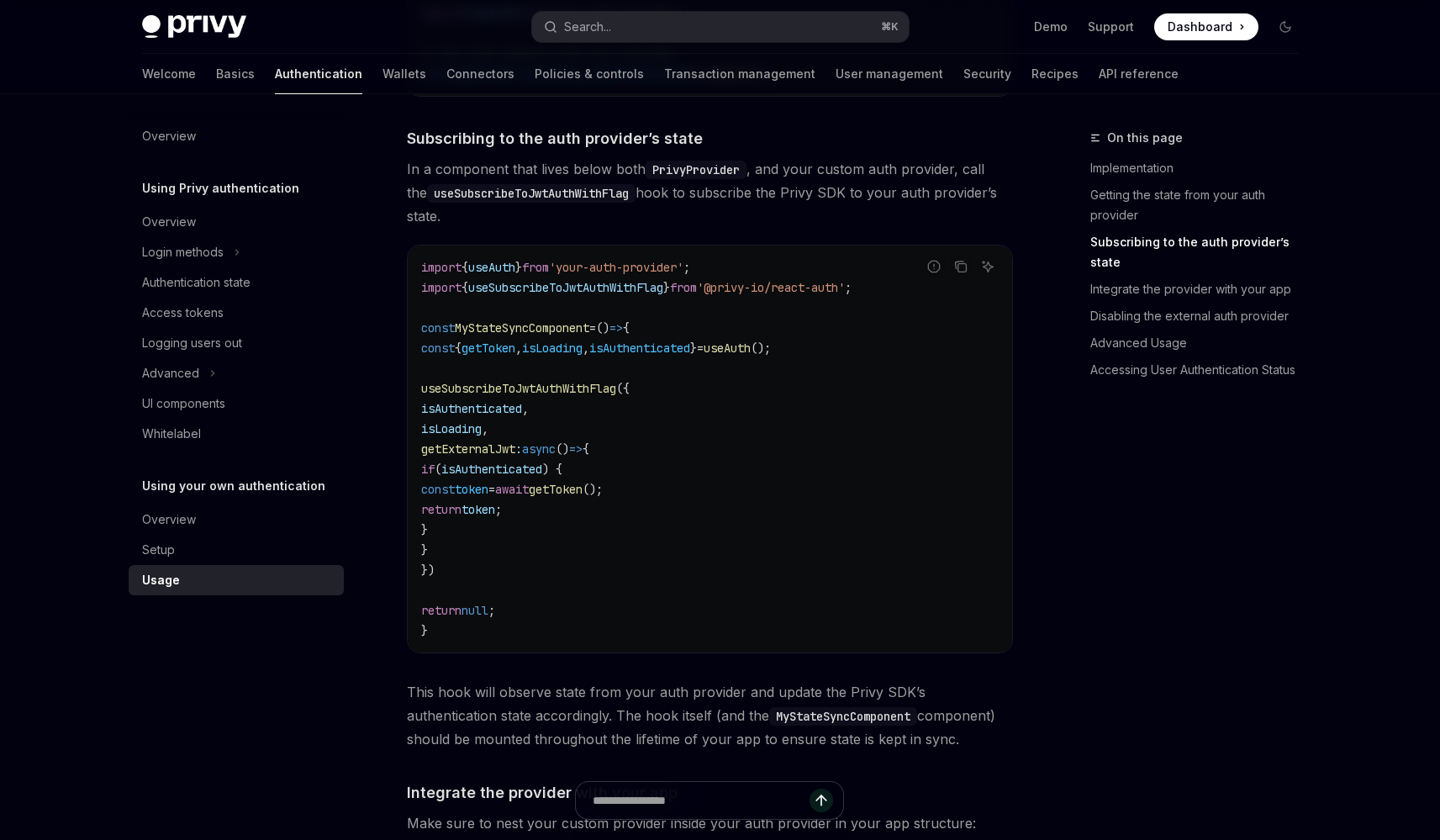
scroll to position [570, 0]
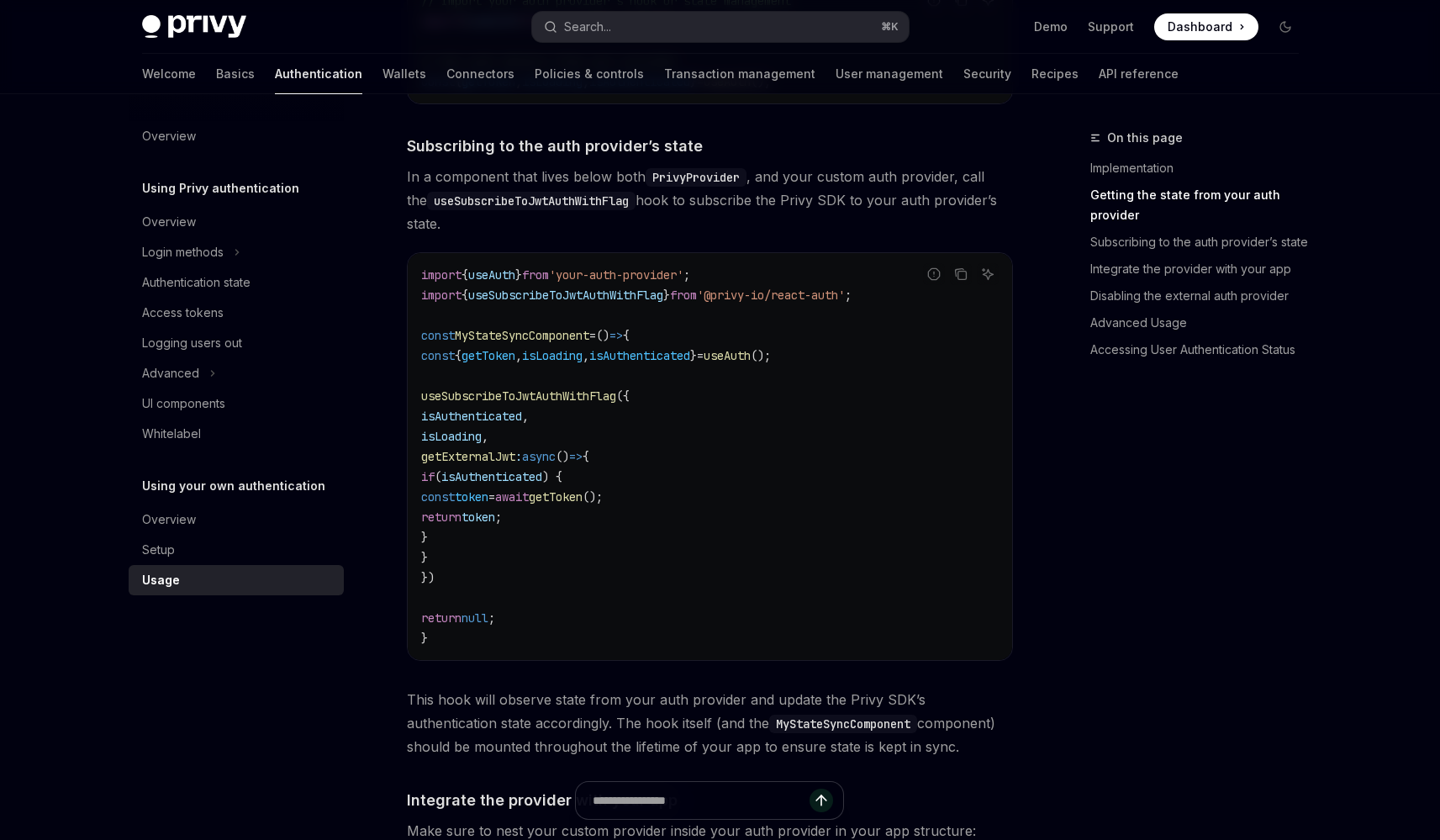
click at [559, 179] on span "In a component that lives below both PrivyProvider , and your custom auth provi…" at bounding box center [709, 199] width 606 height 70
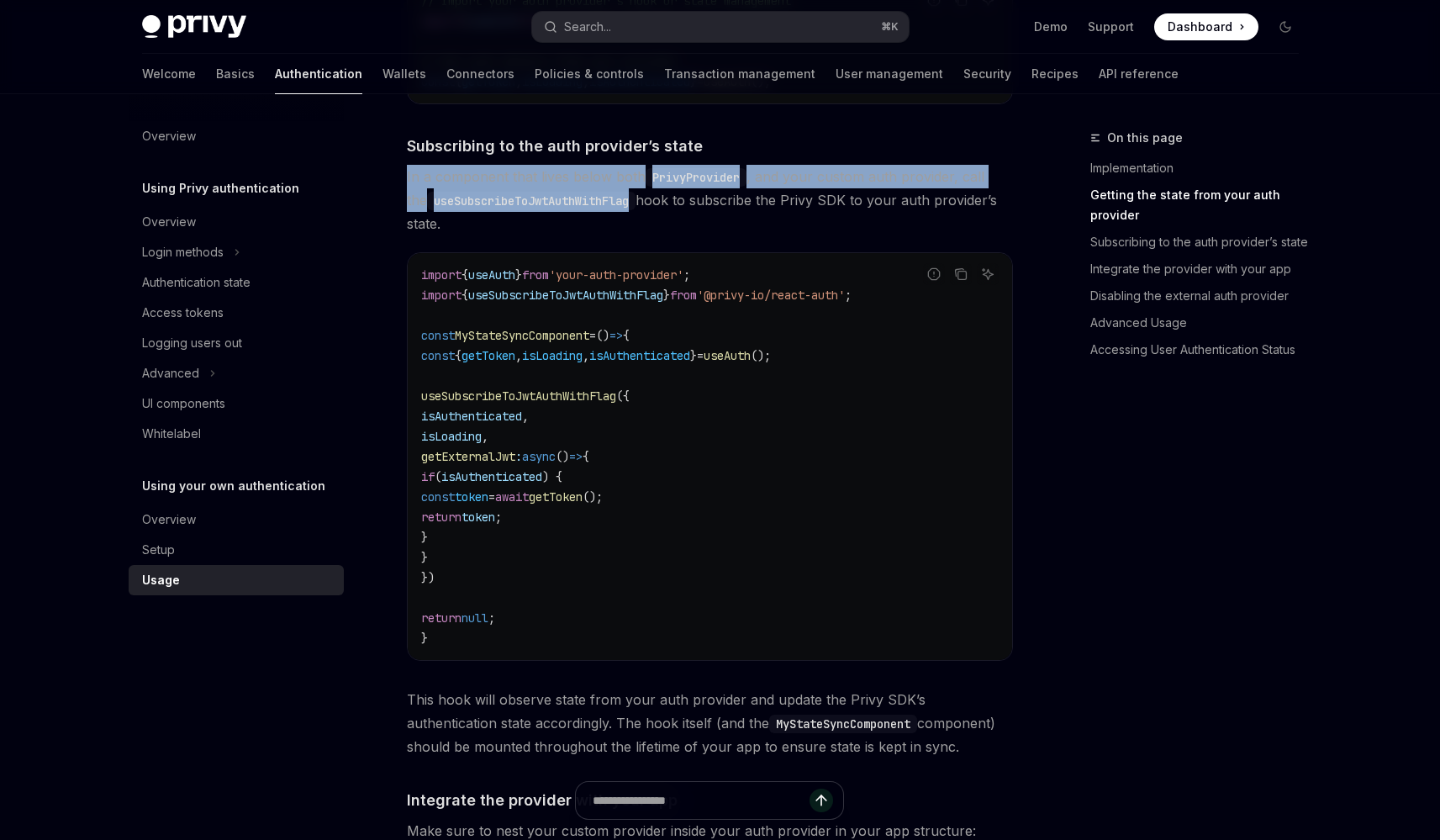
click at [559, 179] on span "In a component that lives below both PrivyProvider , and your custom auth provi…" at bounding box center [709, 199] width 606 height 70
click at [567, 183] on span "In a component that lives below both PrivyProvider , and your custom auth provi…" at bounding box center [709, 199] width 606 height 70
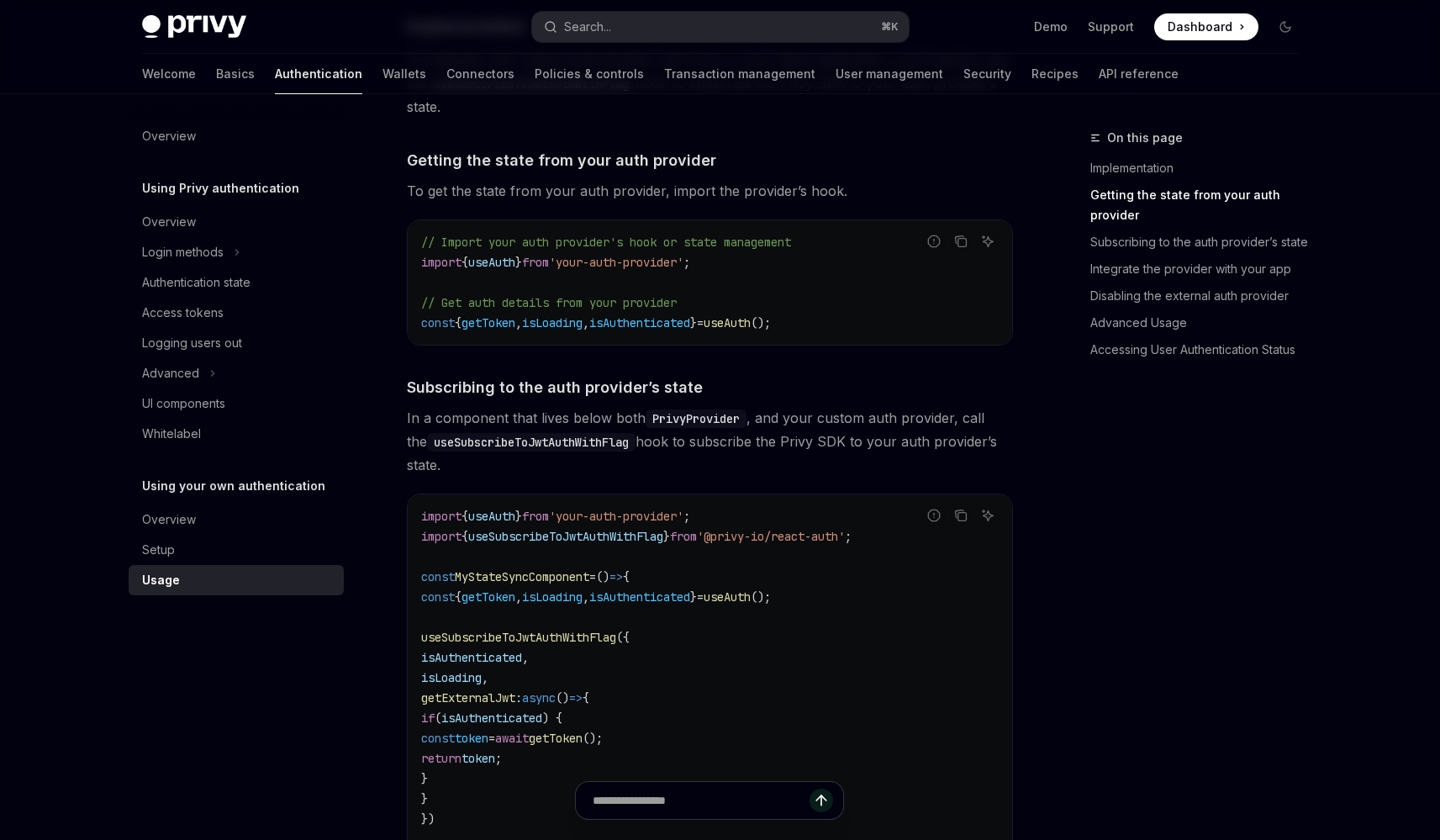
scroll to position [105, 0]
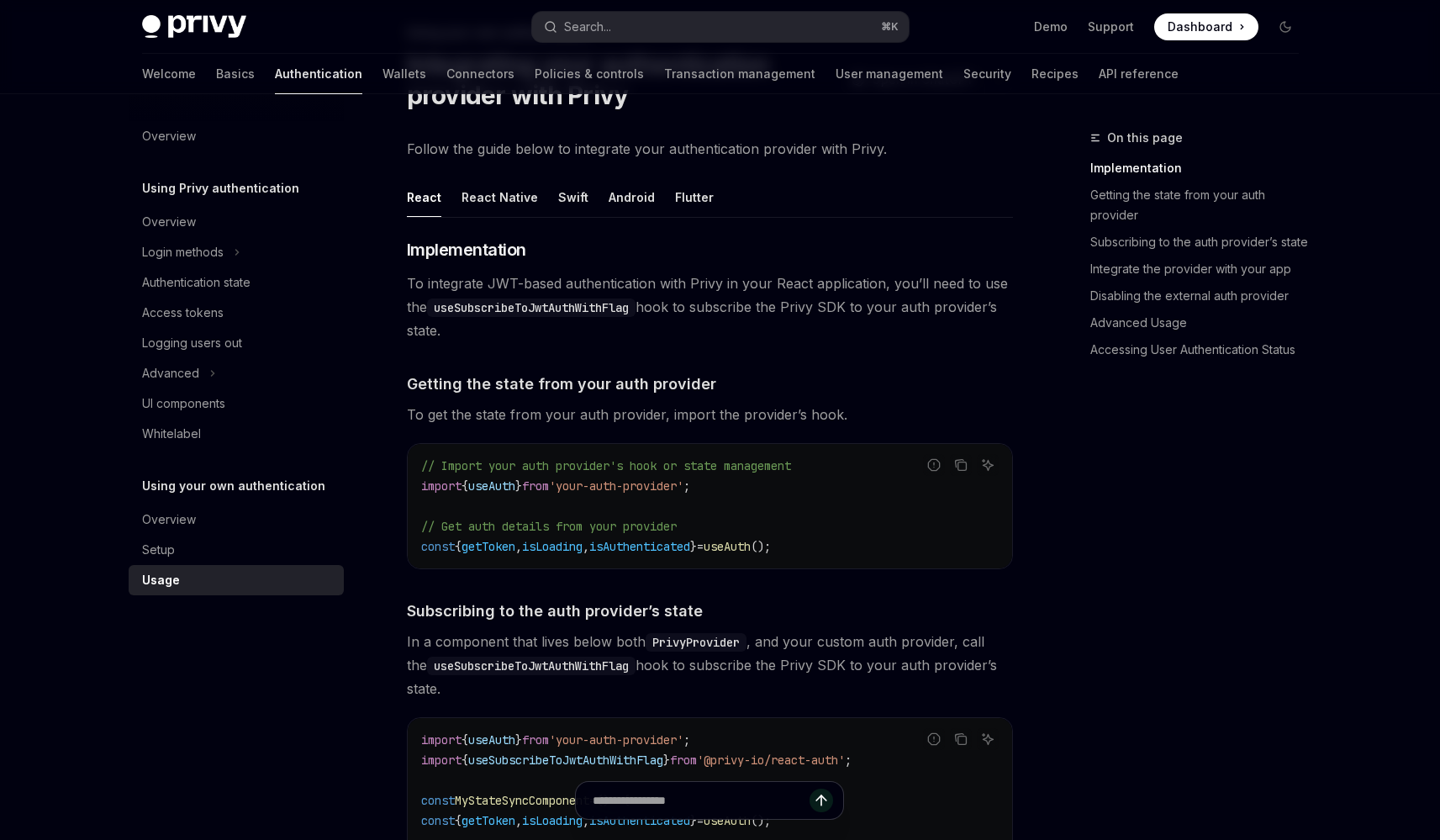
click at [570, 290] on span "To integrate JWT-based authentication with Privy in your React application, you…" at bounding box center [709, 306] width 606 height 70
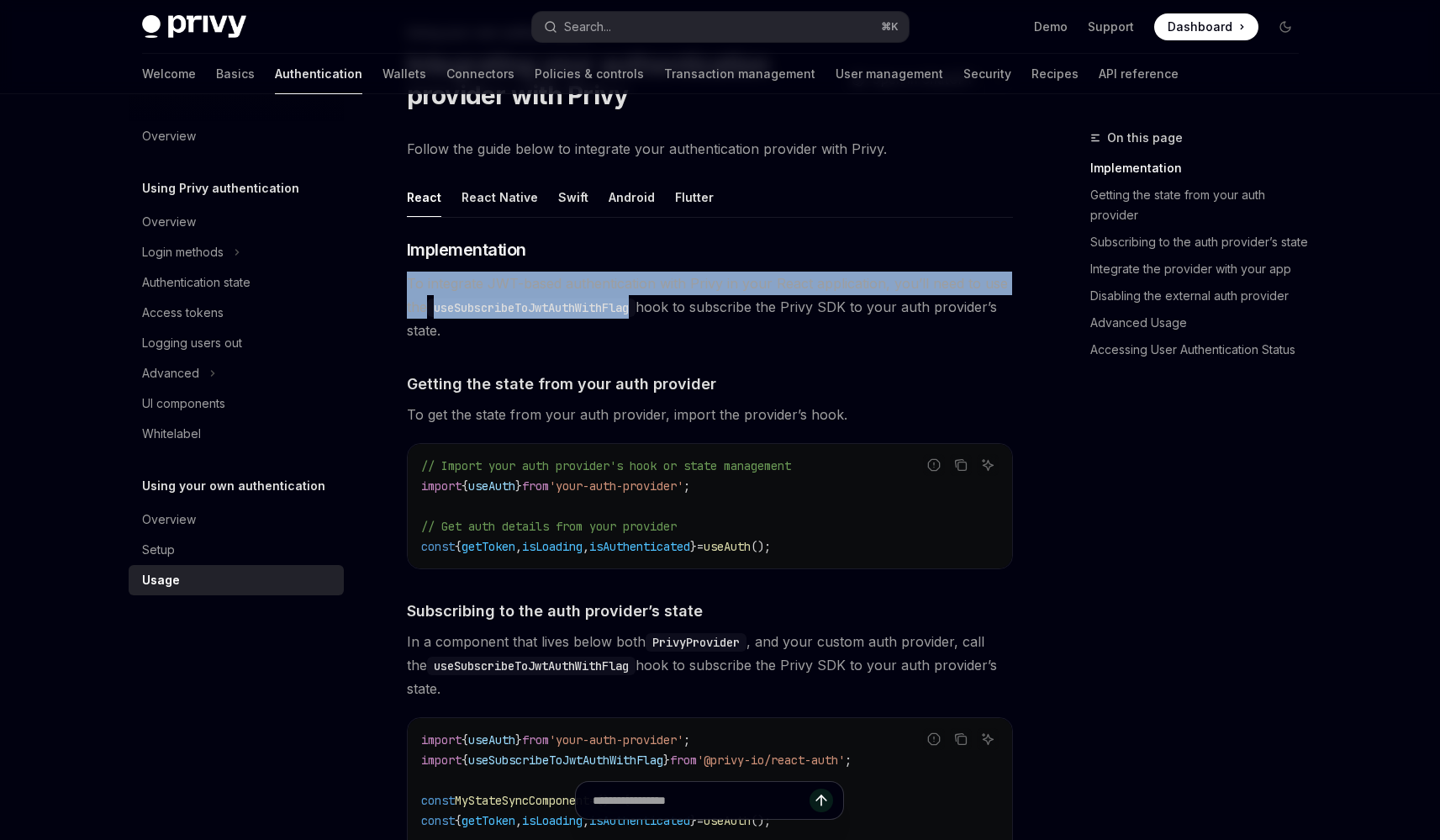
click at [570, 290] on span "To integrate JWT-based authentication with Privy in your React application, you…" at bounding box center [709, 306] width 606 height 70
click at [575, 290] on span "To integrate JWT-based authentication with Privy in your React application, you…" at bounding box center [709, 306] width 606 height 70
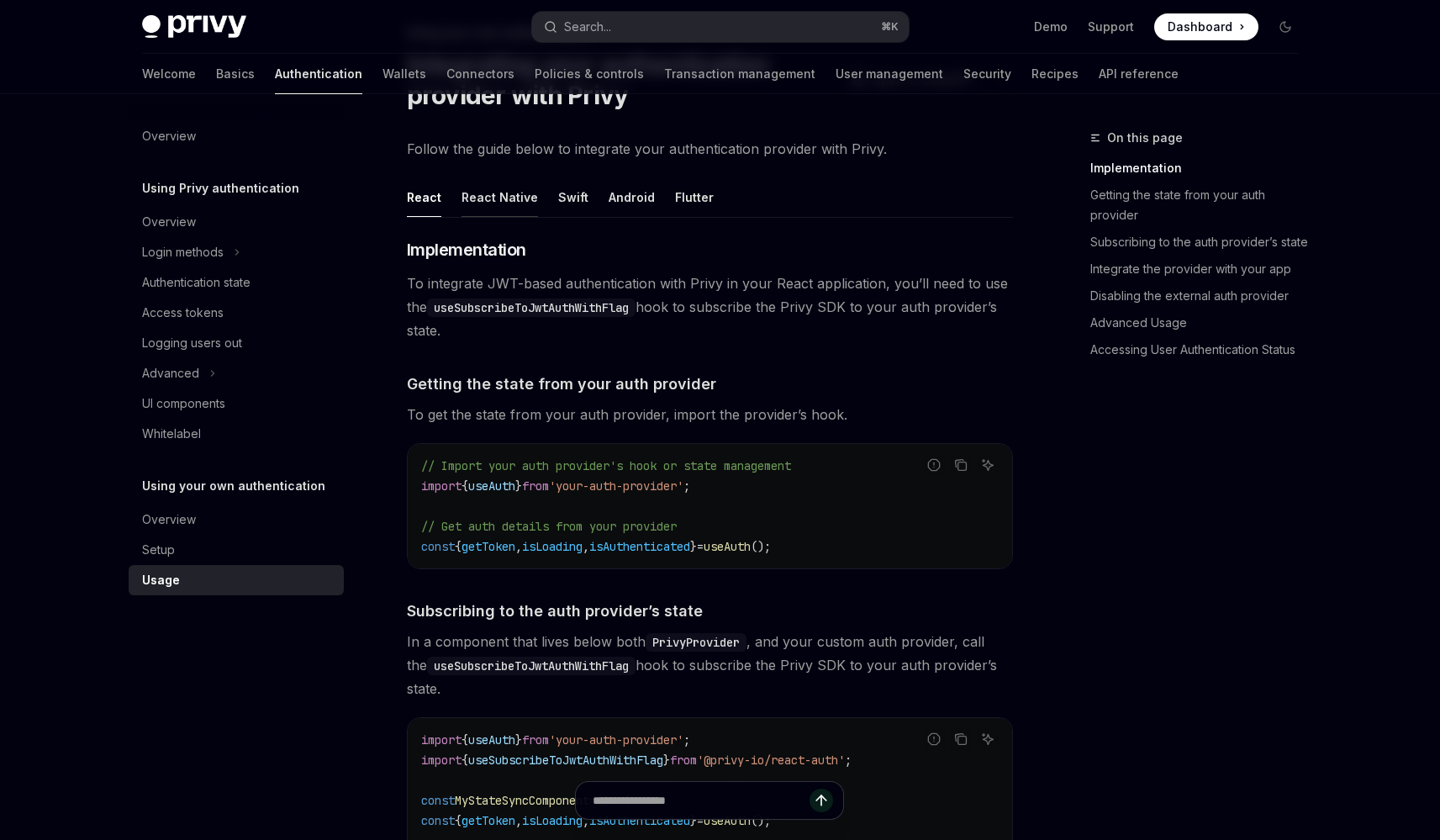
click at [517, 204] on div "React Native" at bounding box center [499, 197] width 76 height 40
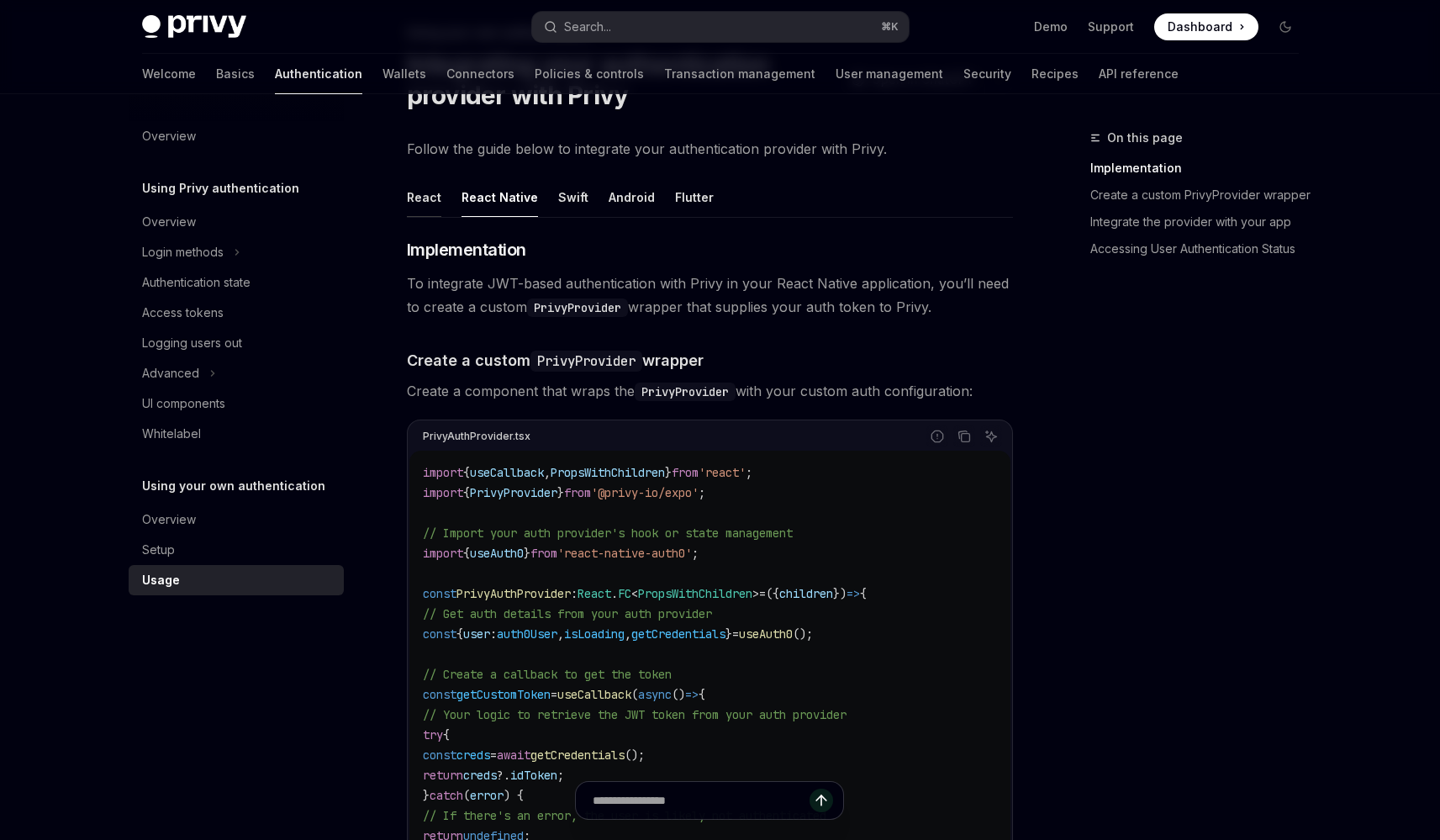
click at [424, 192] on div "React" at bounding box center [423, 197] width 35 height 40
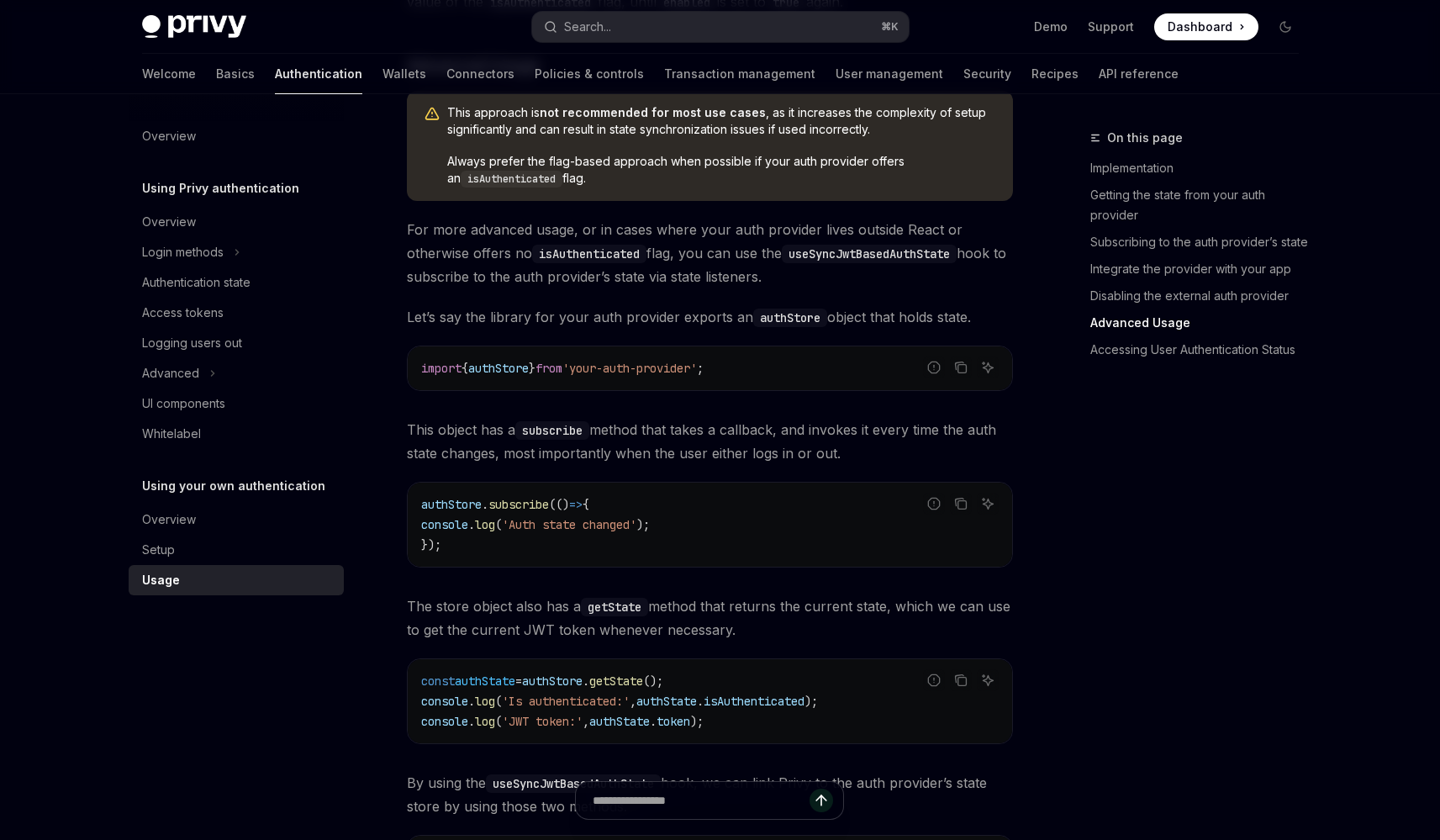
scroll to position [2182, 0]
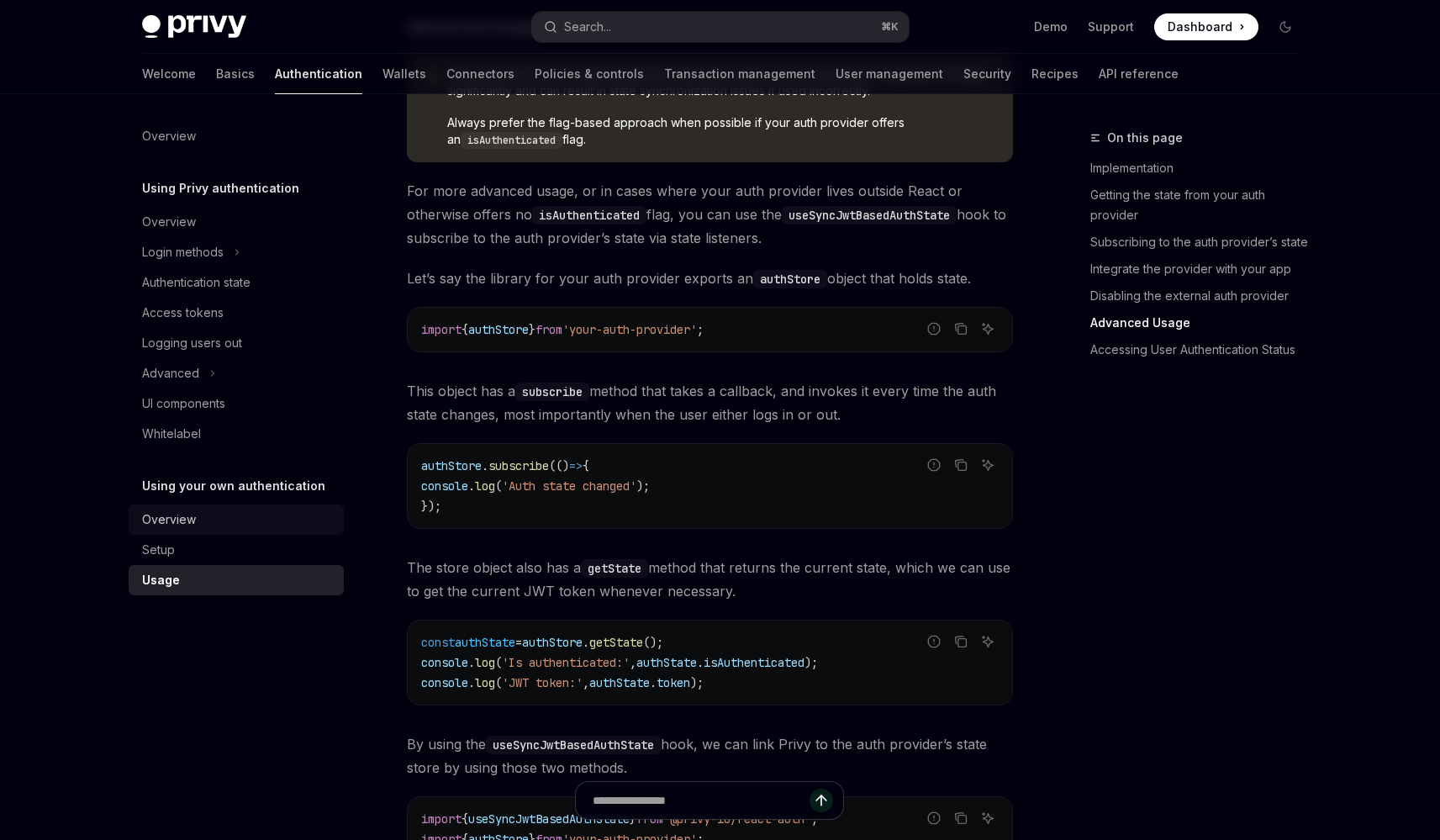
click at [234, 532] on link "Overview" at bounding box center [236, 519] width 215 height 31
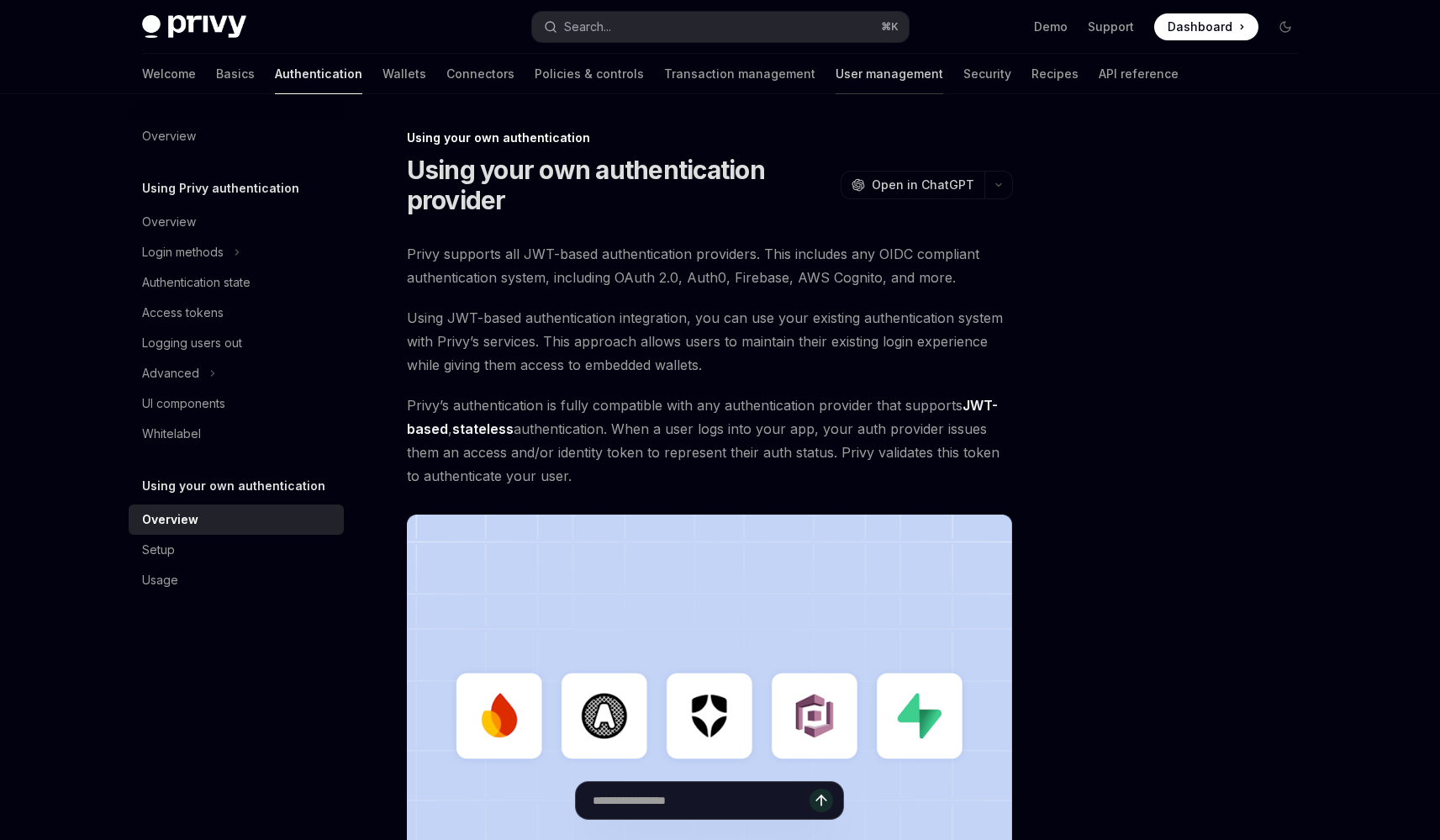
click at [835, 87] on link "User management" at bounding box center [889, 73] width 107 height 41
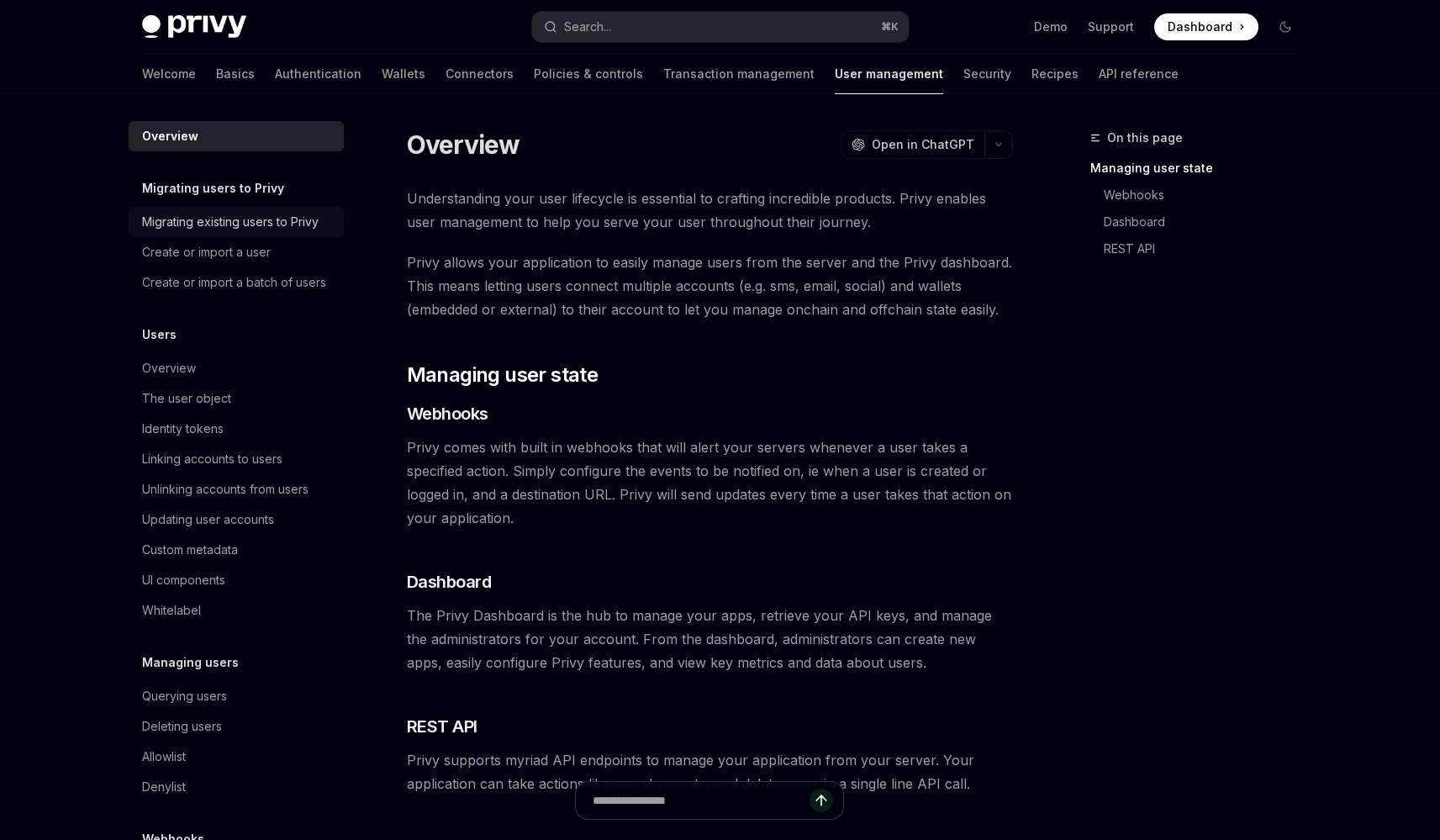
click at [223, 208] on link "Migrating existing users to Privy" at bounding box center [236, 221] width 215 height 31
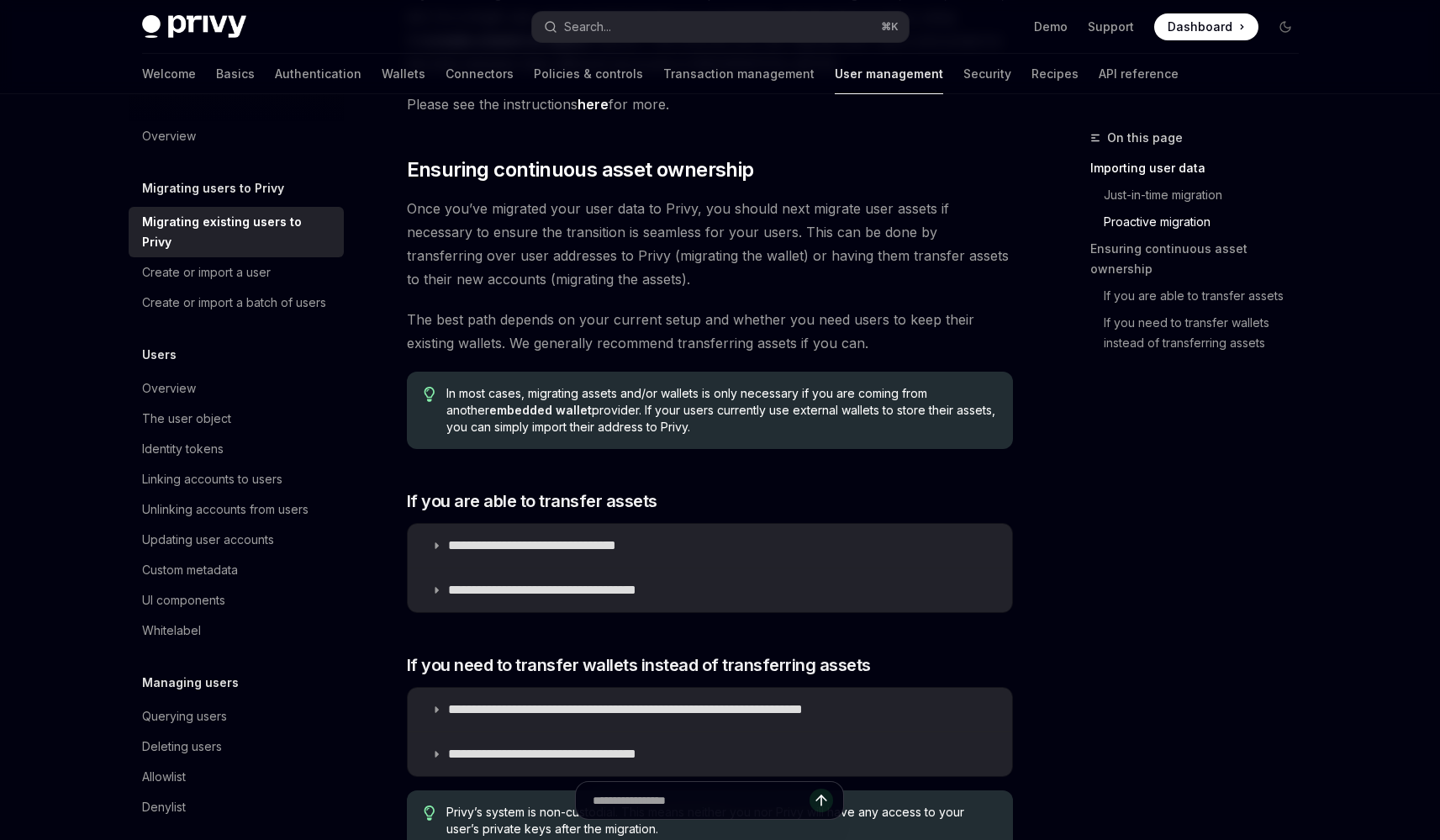
scroll to position [1974, 0]
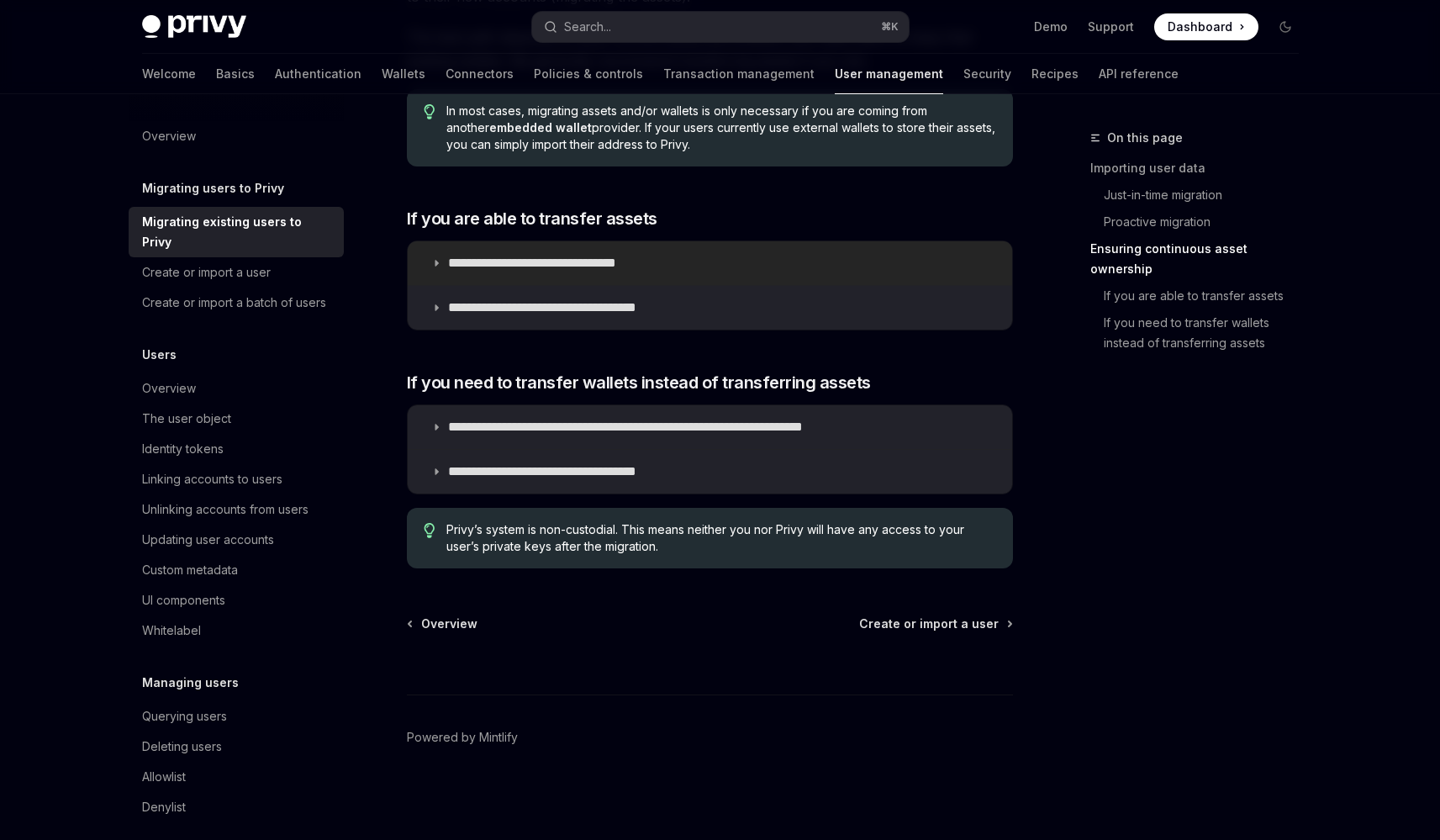
click at [512, 268] on p "**********" at bounding box center [557, 263] width 218 height 17
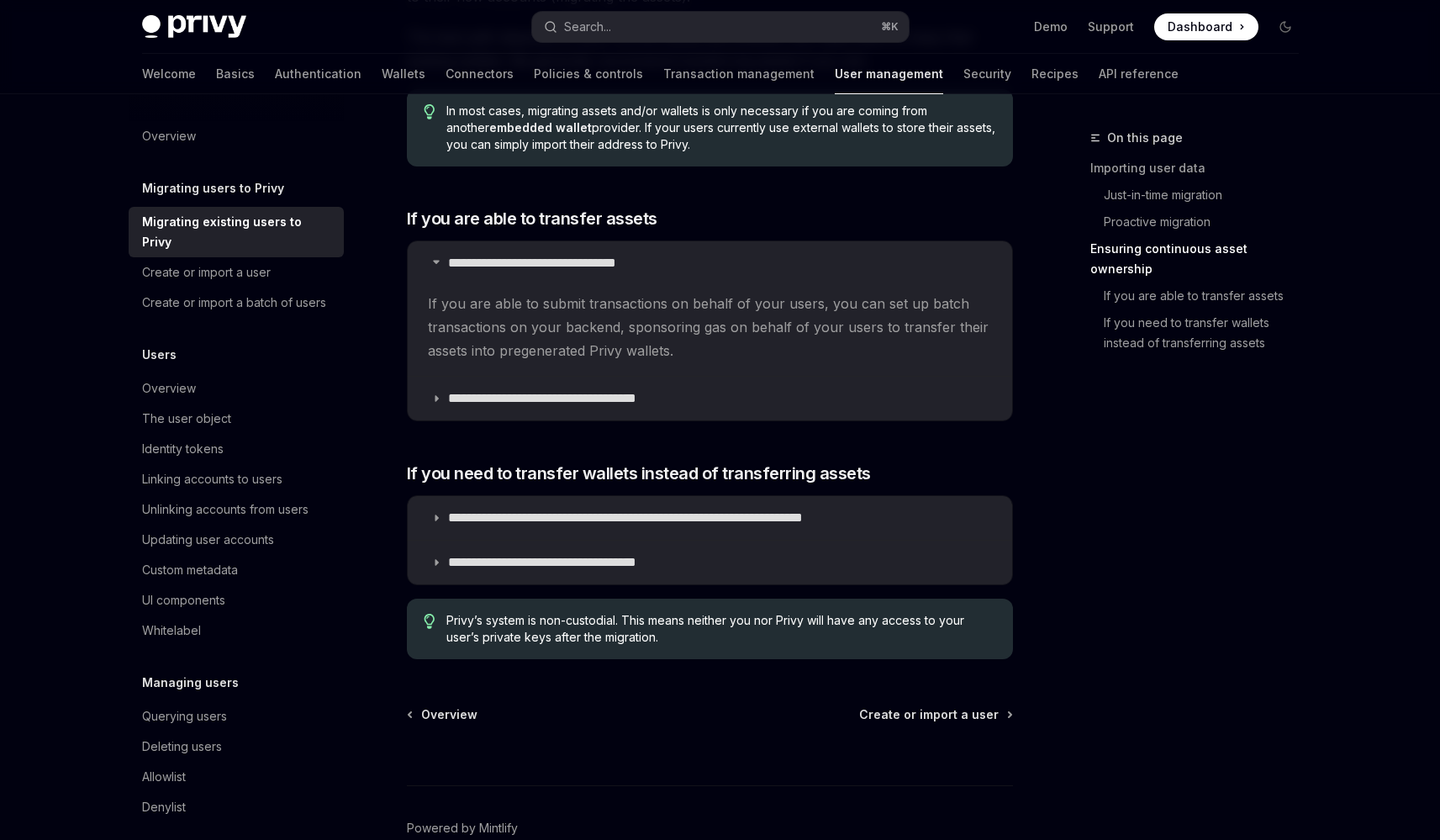
click at [252, 273] on div "Create or import a user" at bounding box center [206, 272] width 129 height 20
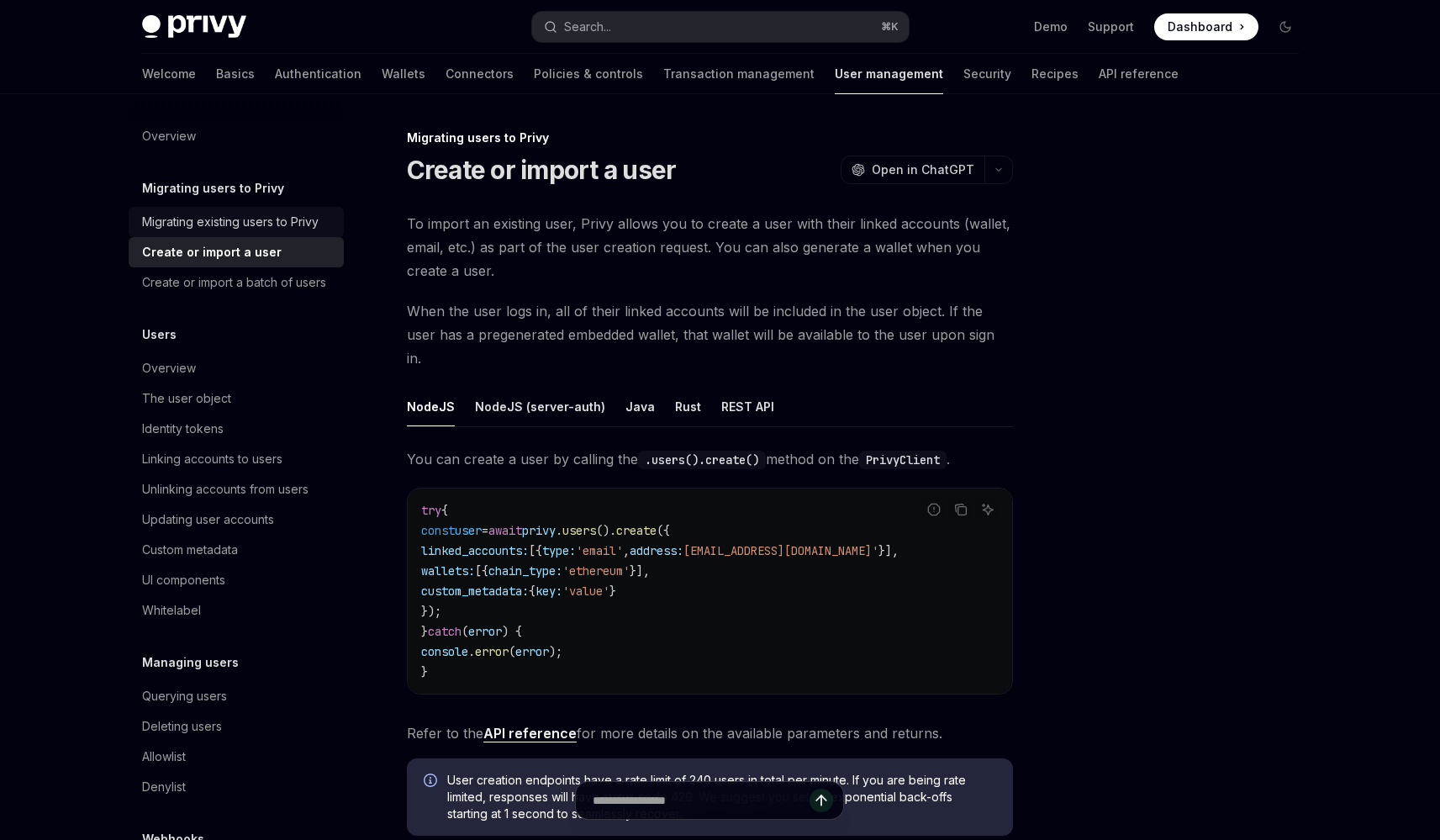
click at [223, 213] on div "Migrating existing users to Privy" at bounding box center [230, 222] width 177 height 20
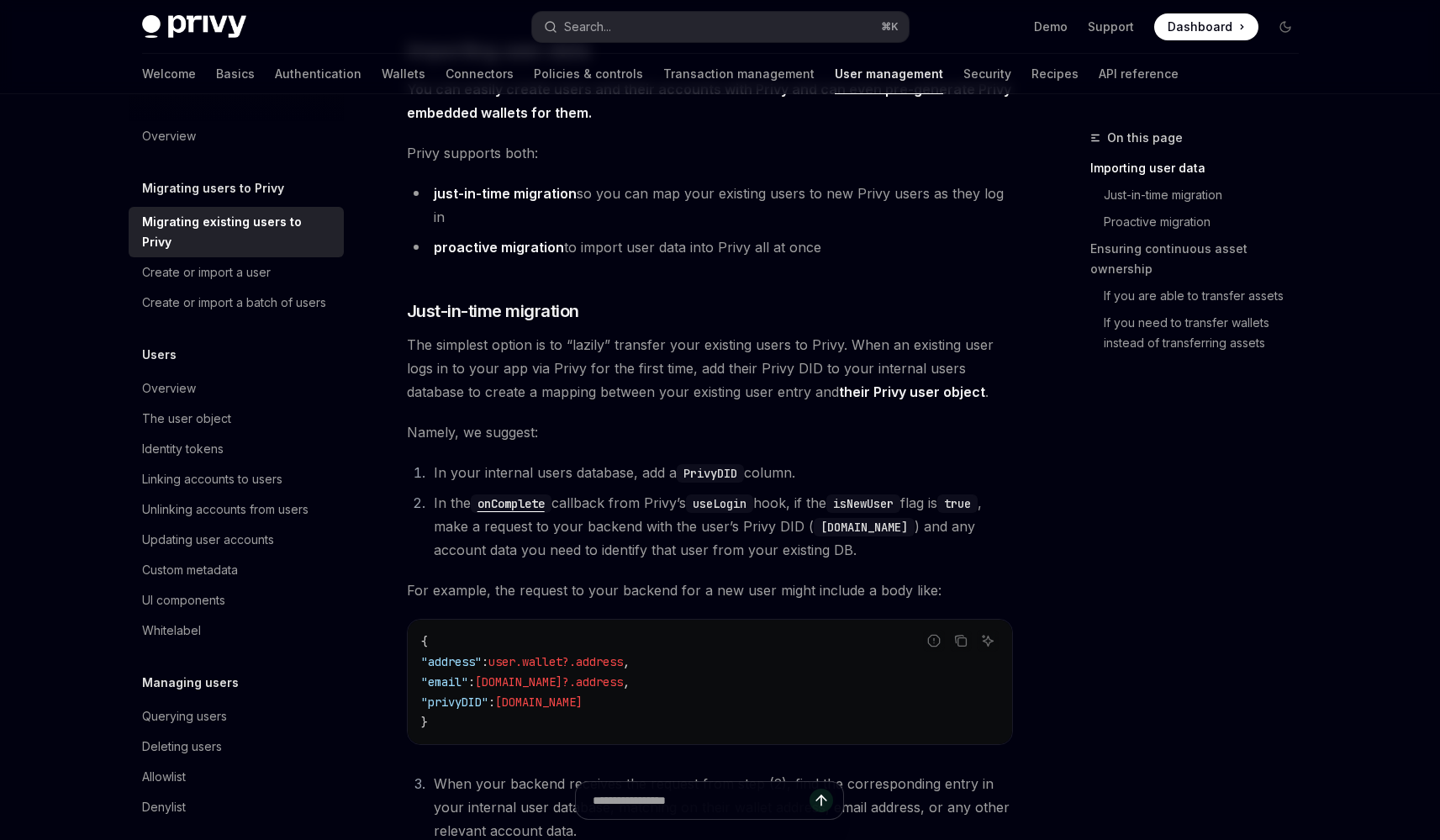
scroll to position [370, 0]
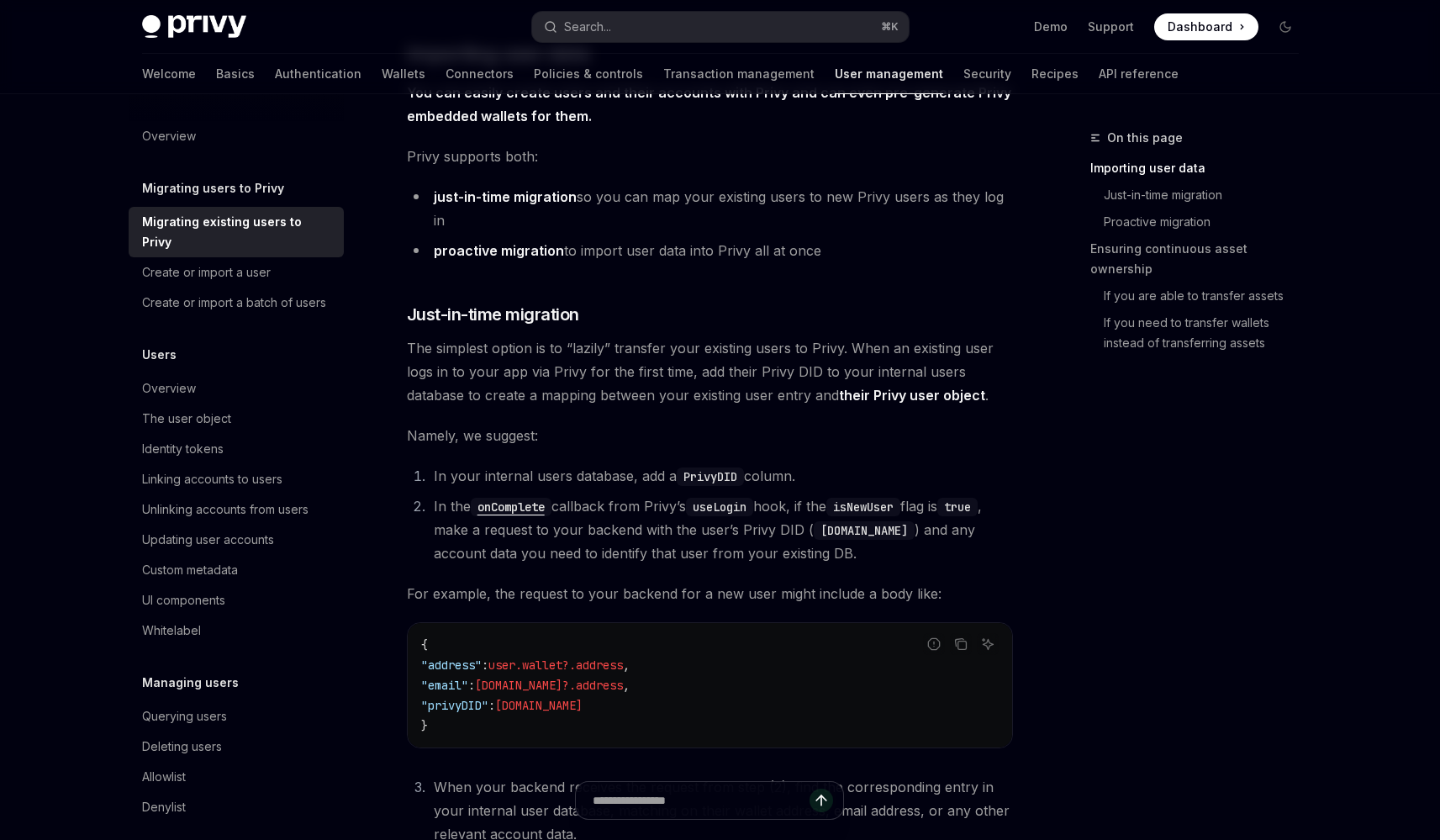
click at [523, 510] on code "onComplete" at bounding box center [511, 507] width 80 height 19
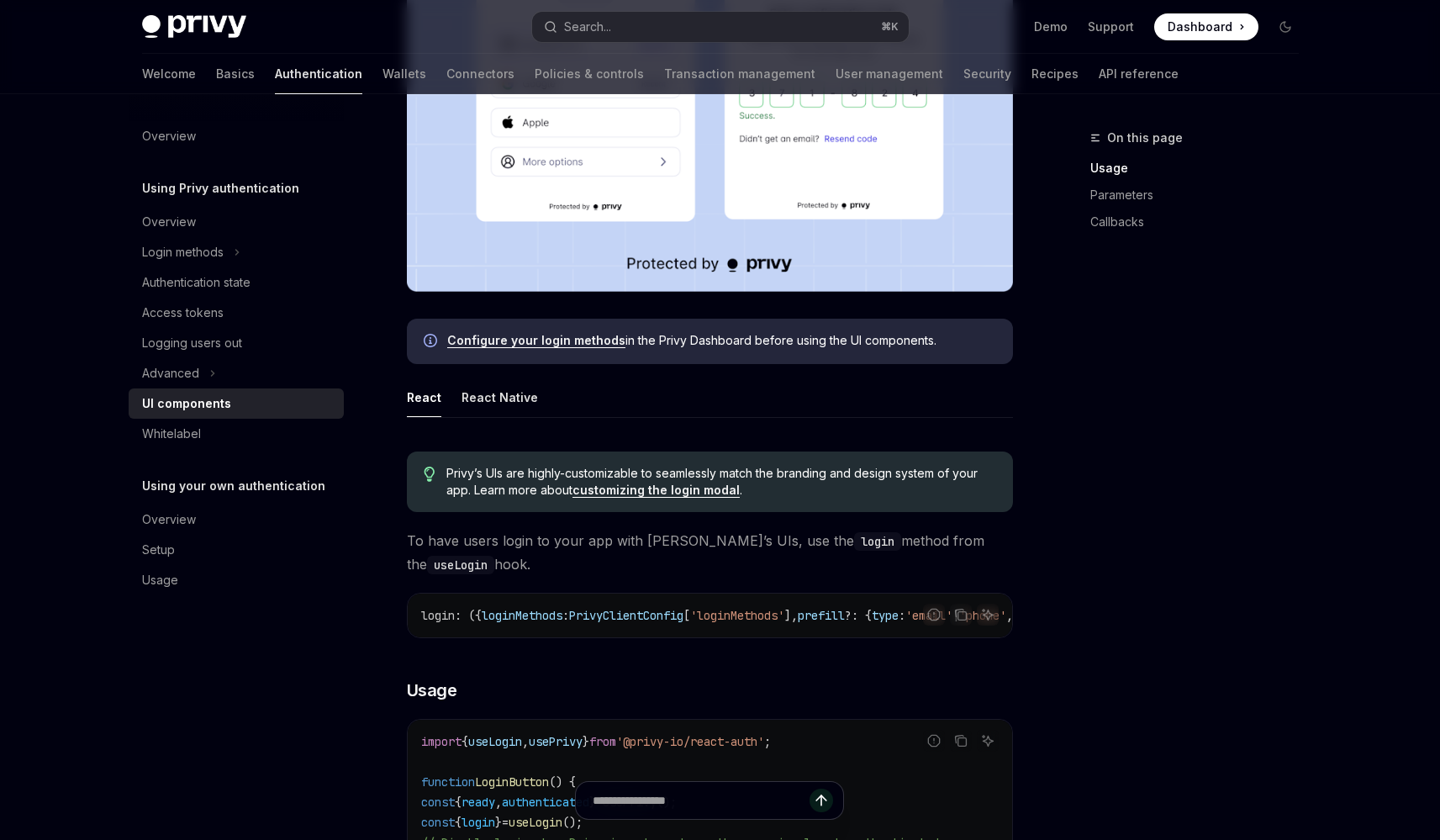
scroll to position [800, 0]
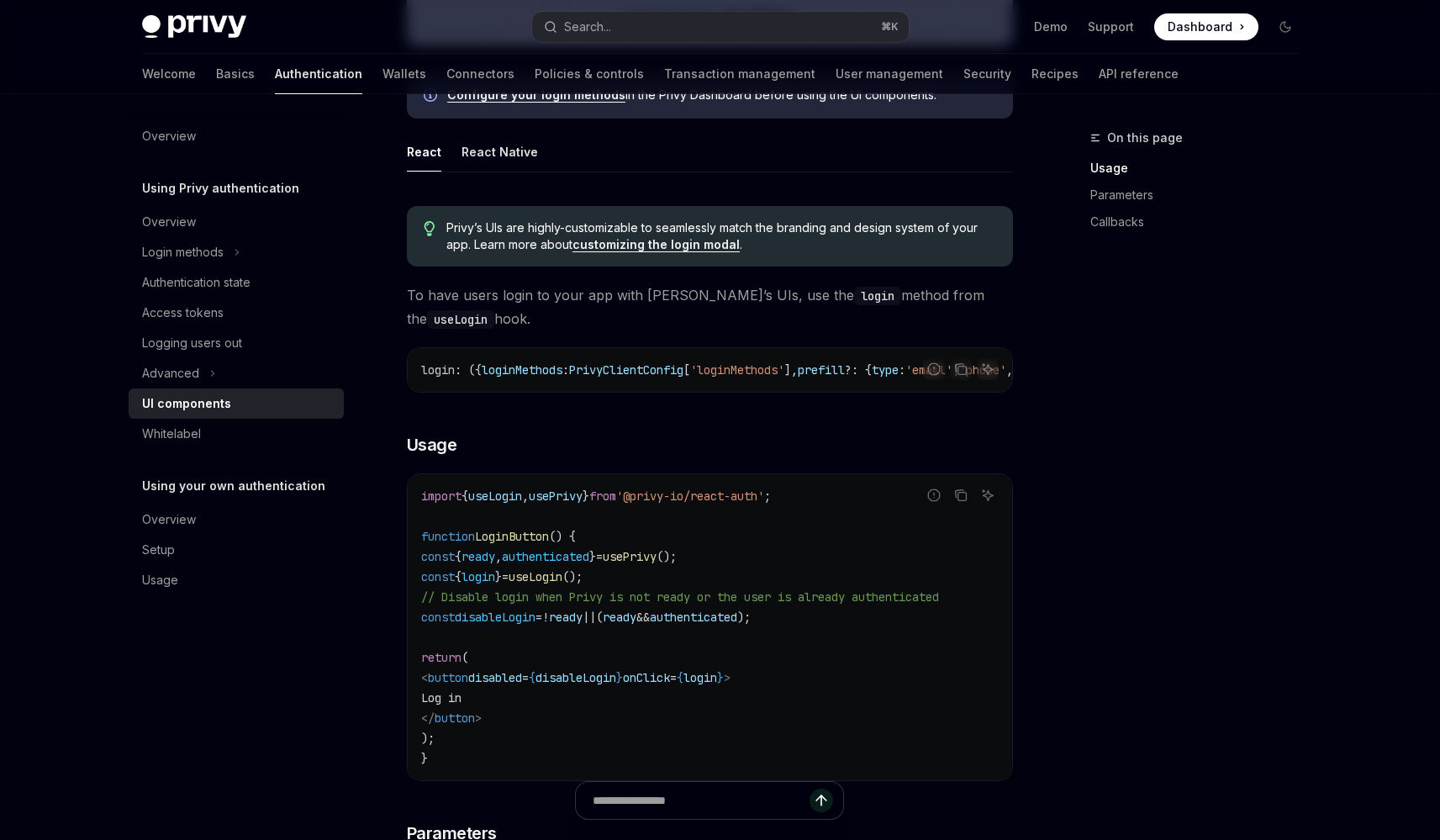
click at [627, 300] on span "To have users login to your app with Privy’s UIs, use the login method from the…" at bounding box center [709, 306] width 606 height 47
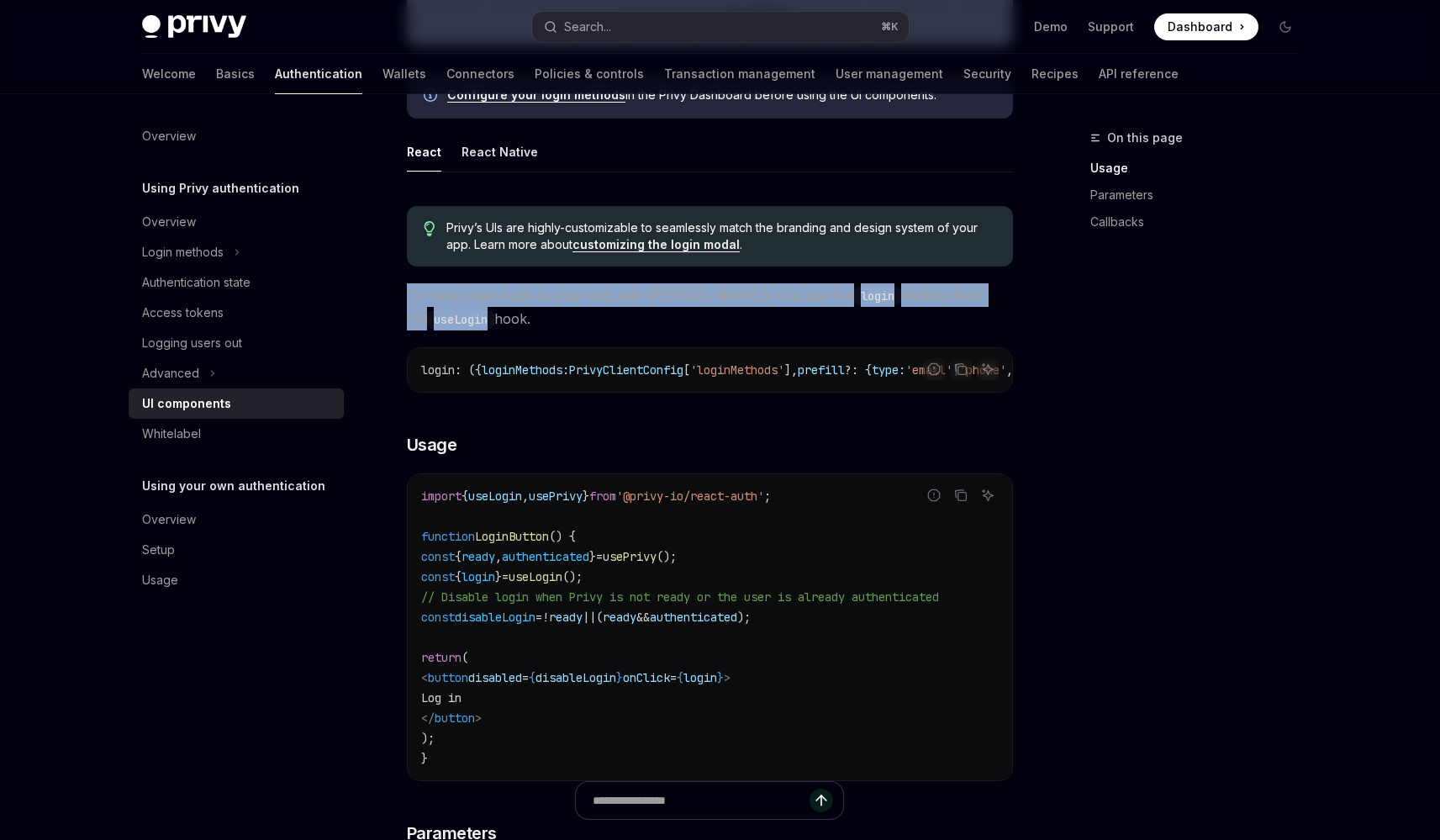
click at [627, 300] on span "To have users login to your app with Privy’s UIs, use the login method from the…" at bounding box center [709, 306] width 606 height 47
click at [637, 307] on span "To have users login to your app with Privy’s UIs, use the login method from the…" at bounding box center [709, 306] width 606 height 47
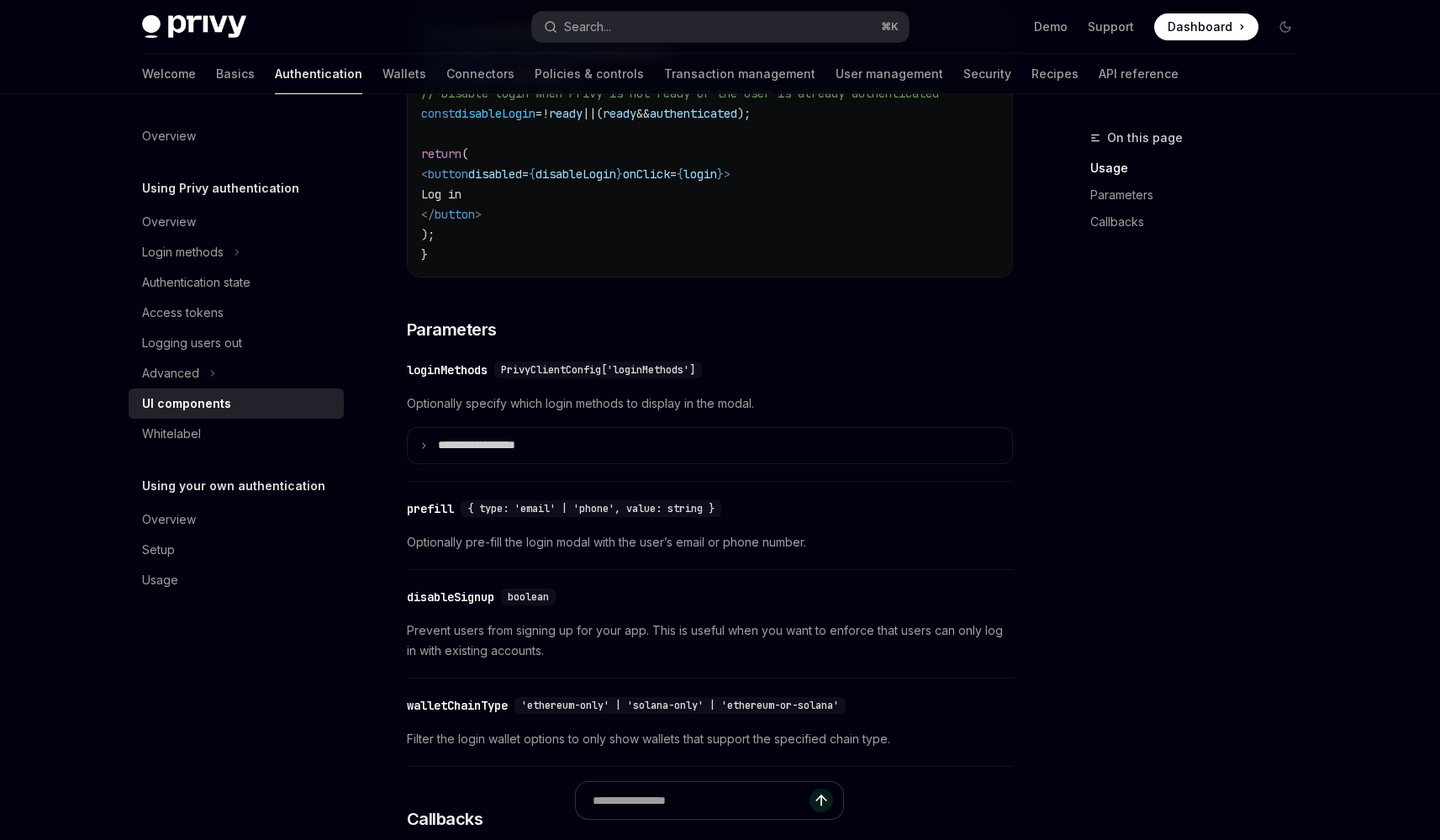
scroll to position [1485, 0]
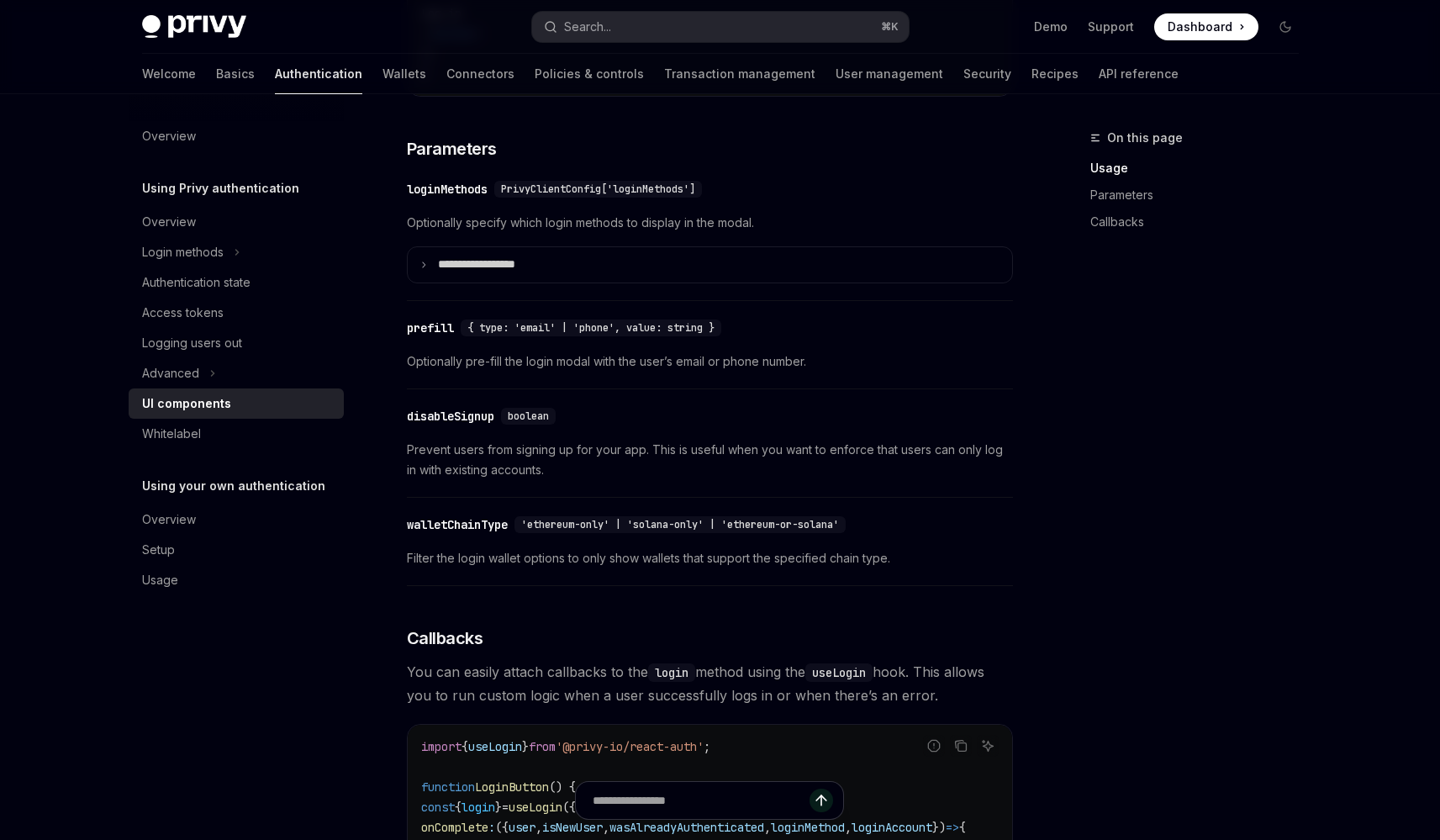
click at [550, 469] on span "Prevent users from signing up for your app. This is useful when you want to enf…" at bounding box center [709, 459] width 606 height 41
click at [578, 469] on span "Prevent users from signing up for your app. This is useful when you want to enf…" at bounding box center [709, 459] width 606 height 41
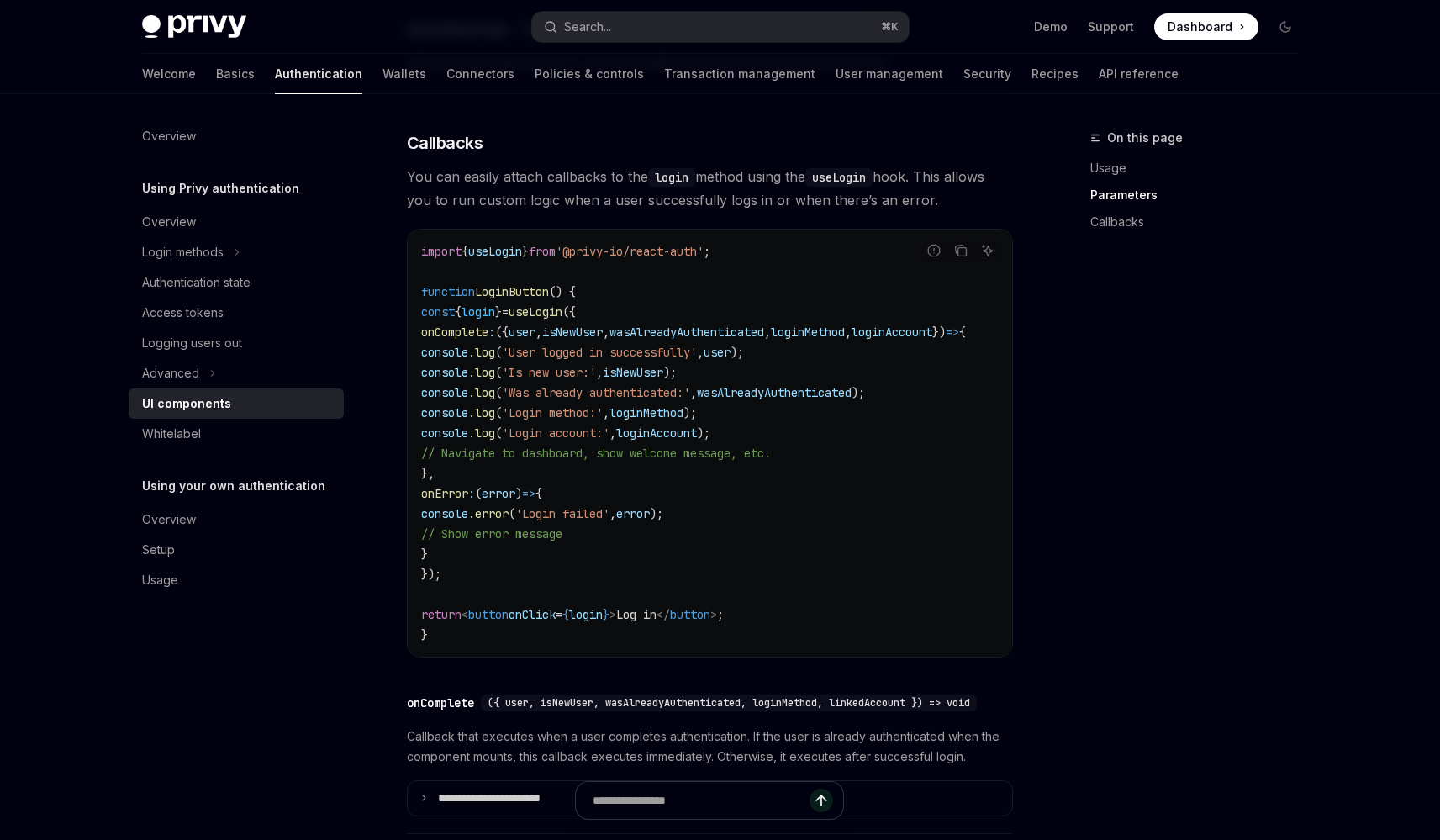
scroll to position [1980, 0]
click at [690, 459] on span "// Navigate to dashboard, show welcome message, etc." at bounding box center [596, 450] width 350 height 15
click at [719, 459] on span "// Navigate to dashboard, show welcome message, etc." at bounding box center [596, 450] width 350 height 15
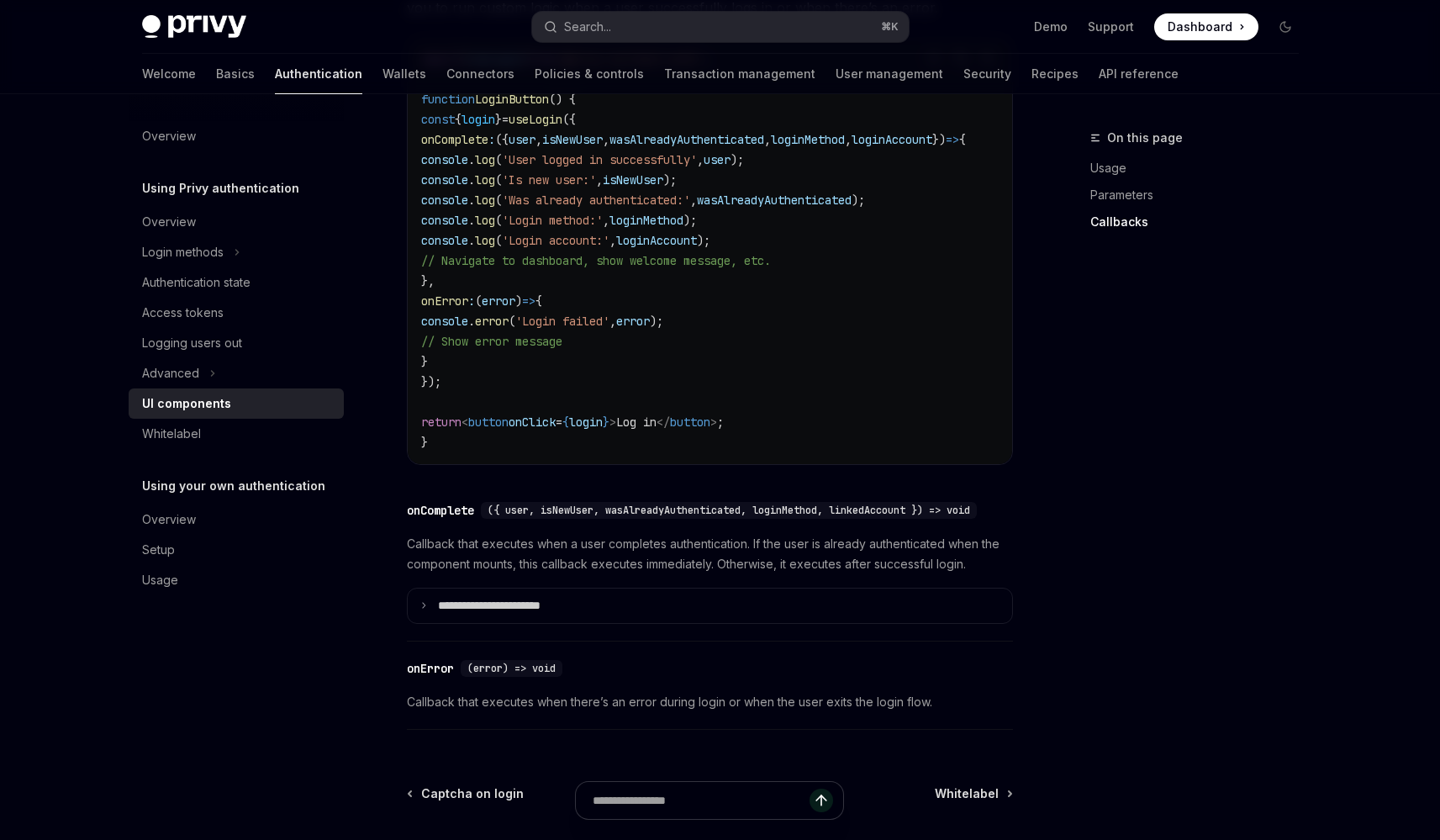
scroll to position [2239, 0]
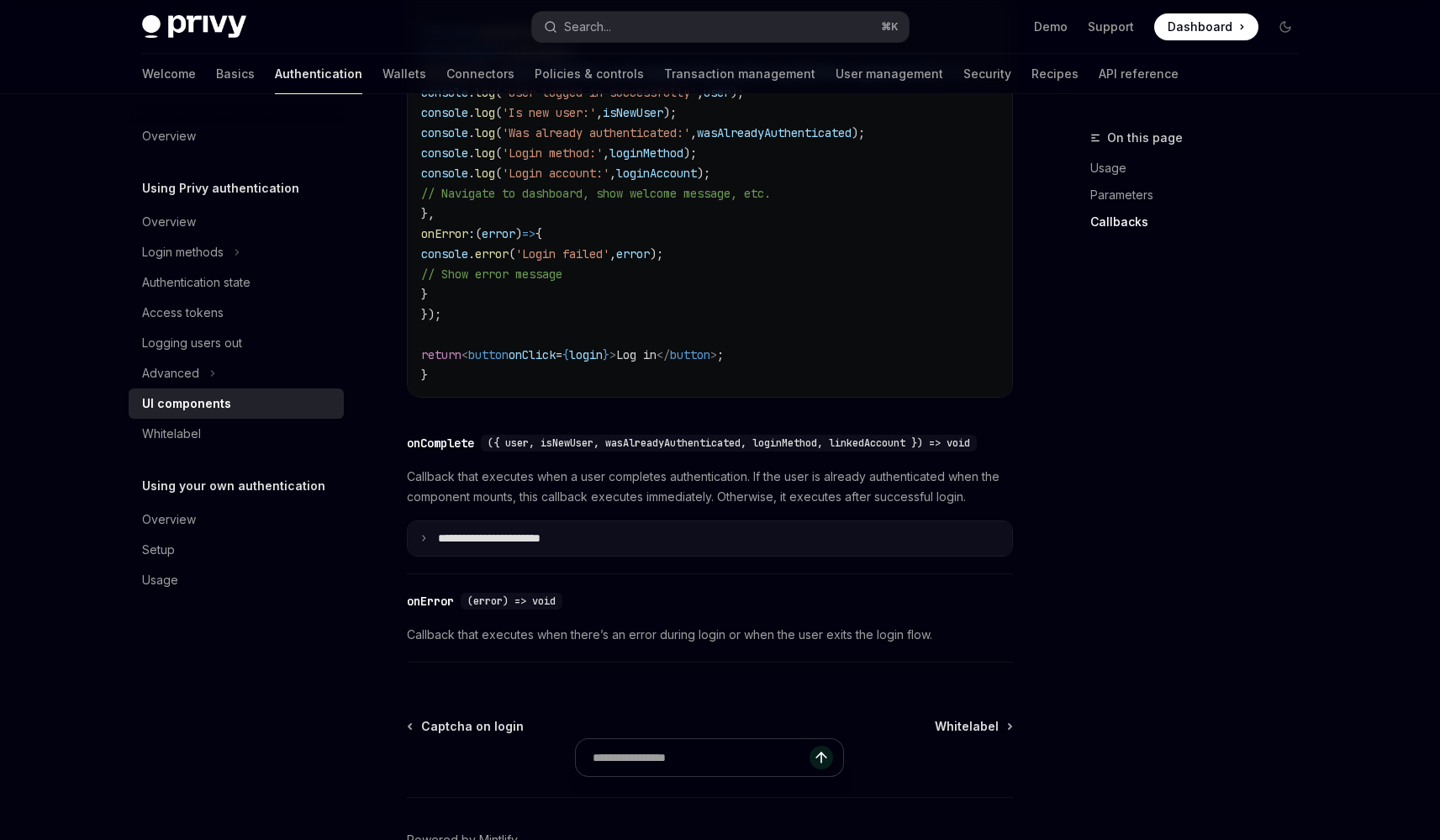
click at [556, 546] on p "**********" at bounding box center [513, 539] width 149 height 15
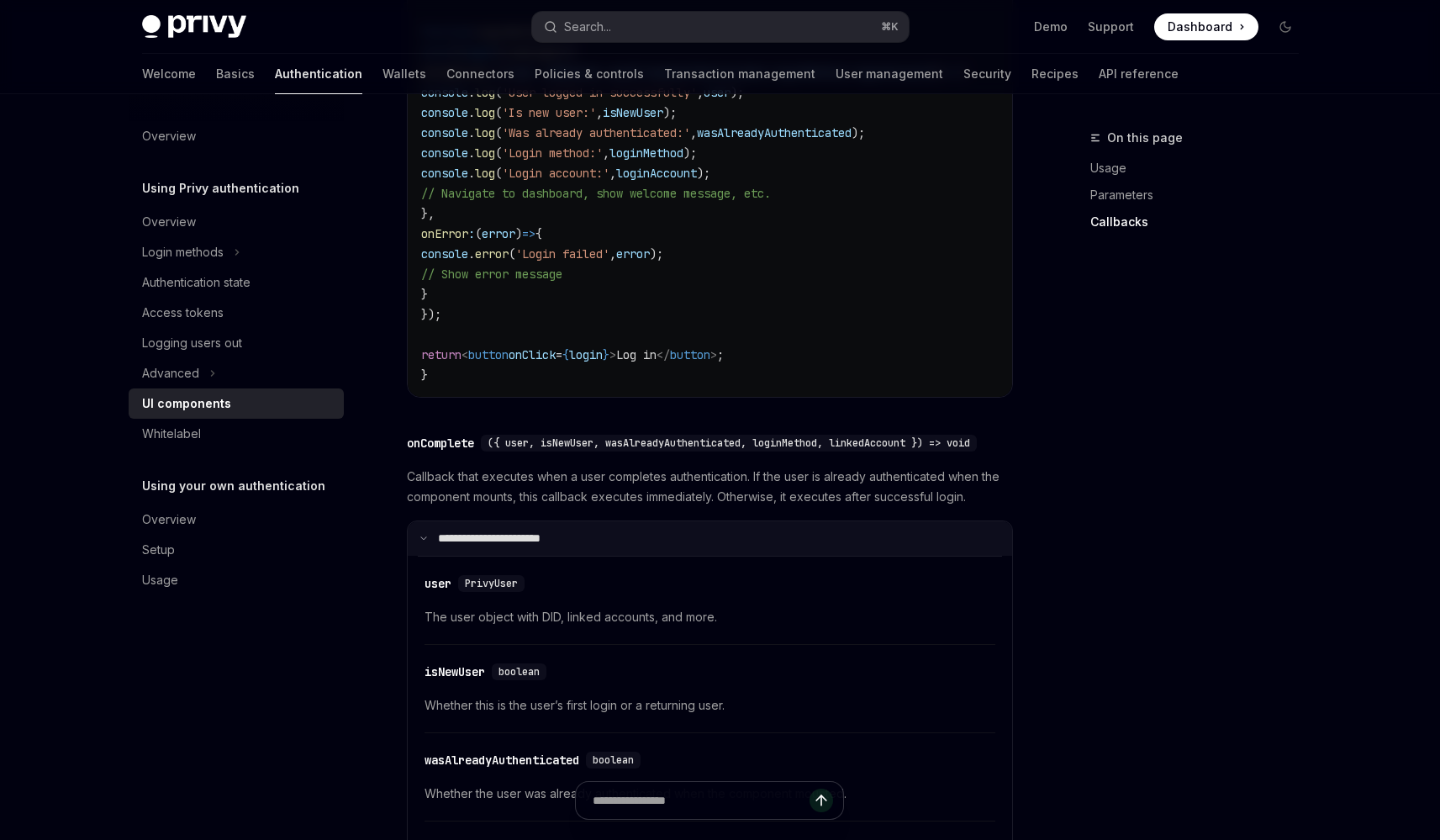
click at [556, 546] on p "**********" at bounding box center [510, 539] width 144 height 15
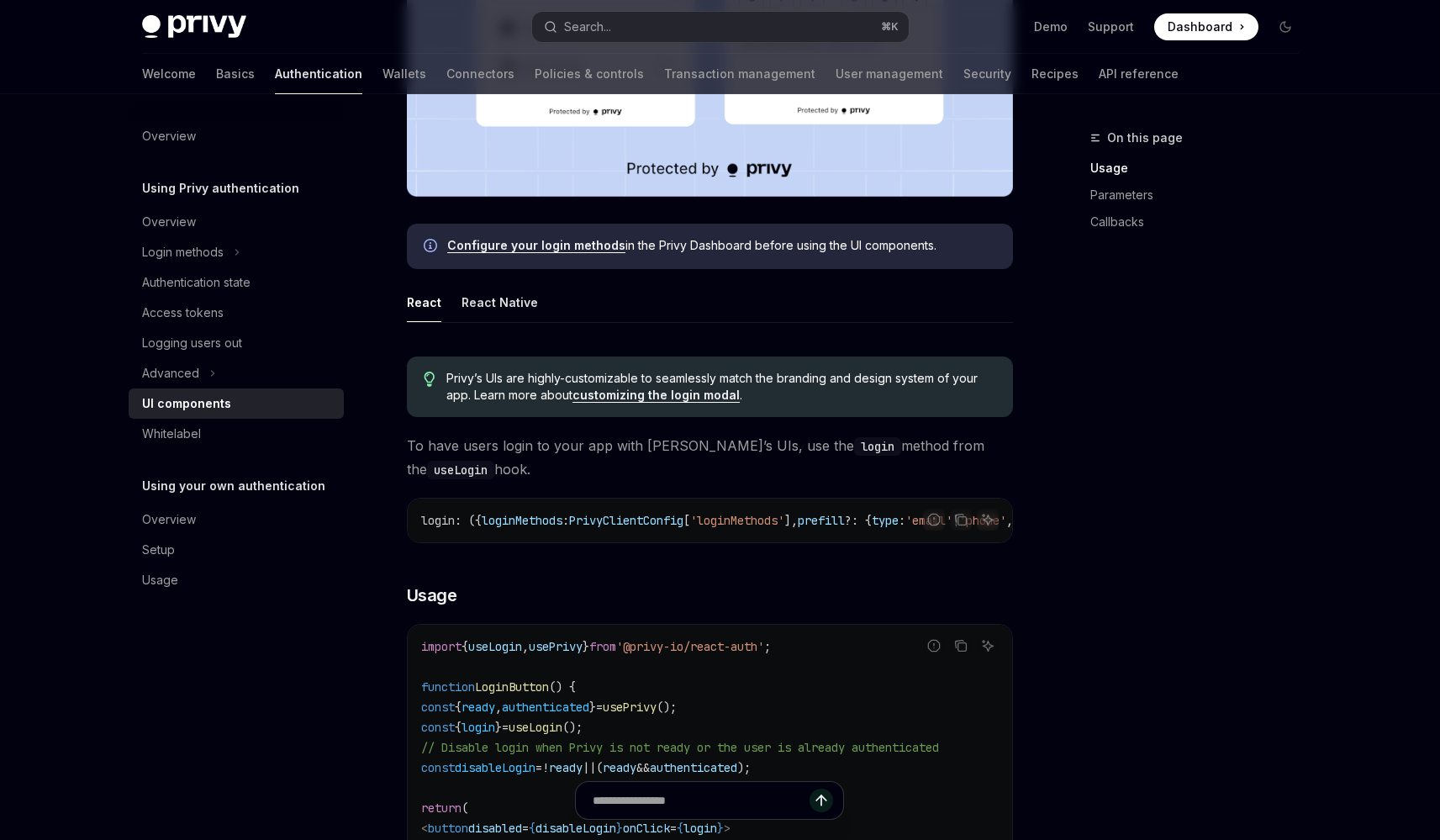
scroll to position [835, 0]
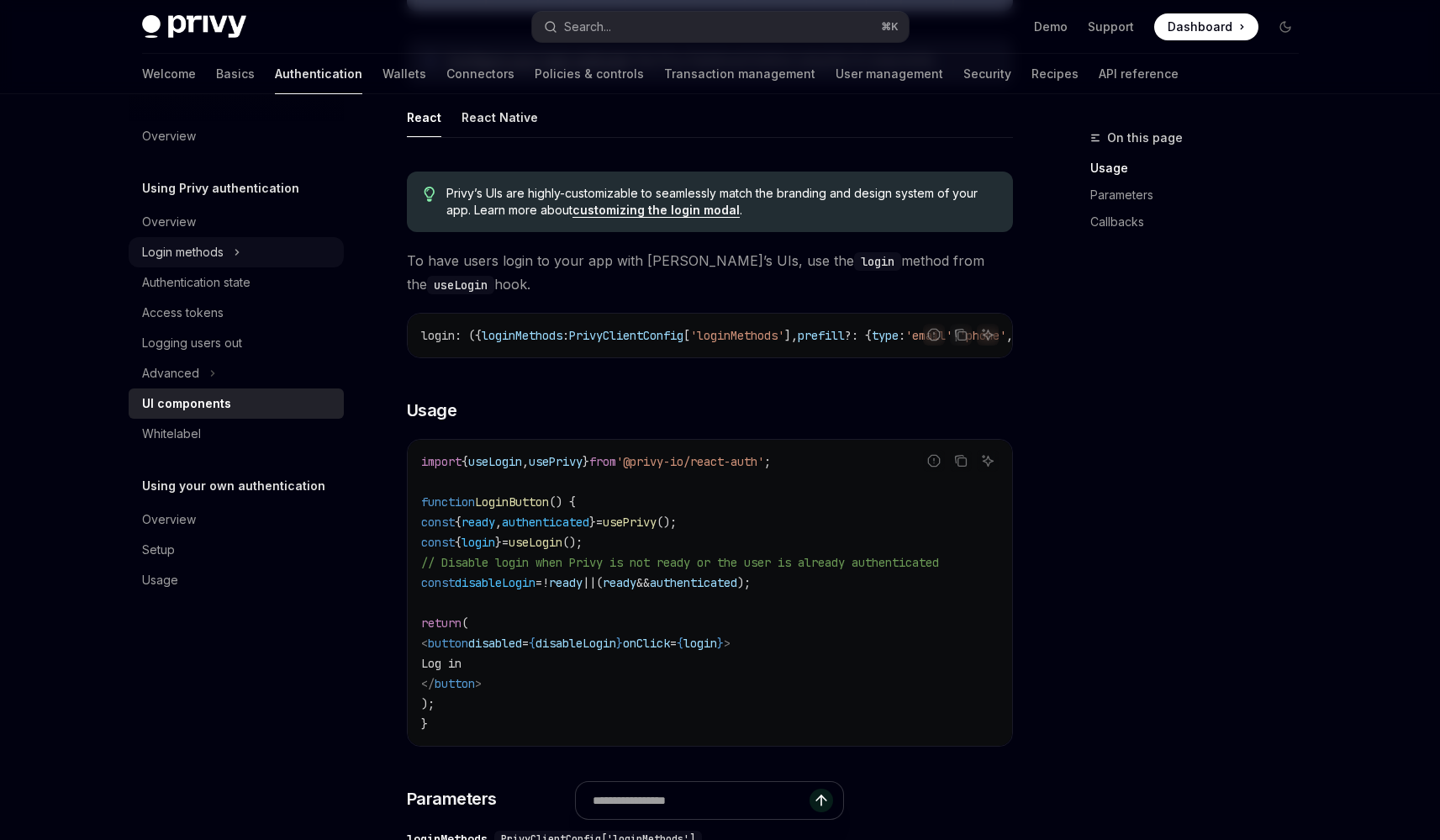
click at [230, 267] on button "Login methods" at bounding box center [236, 252] width 215 height 31
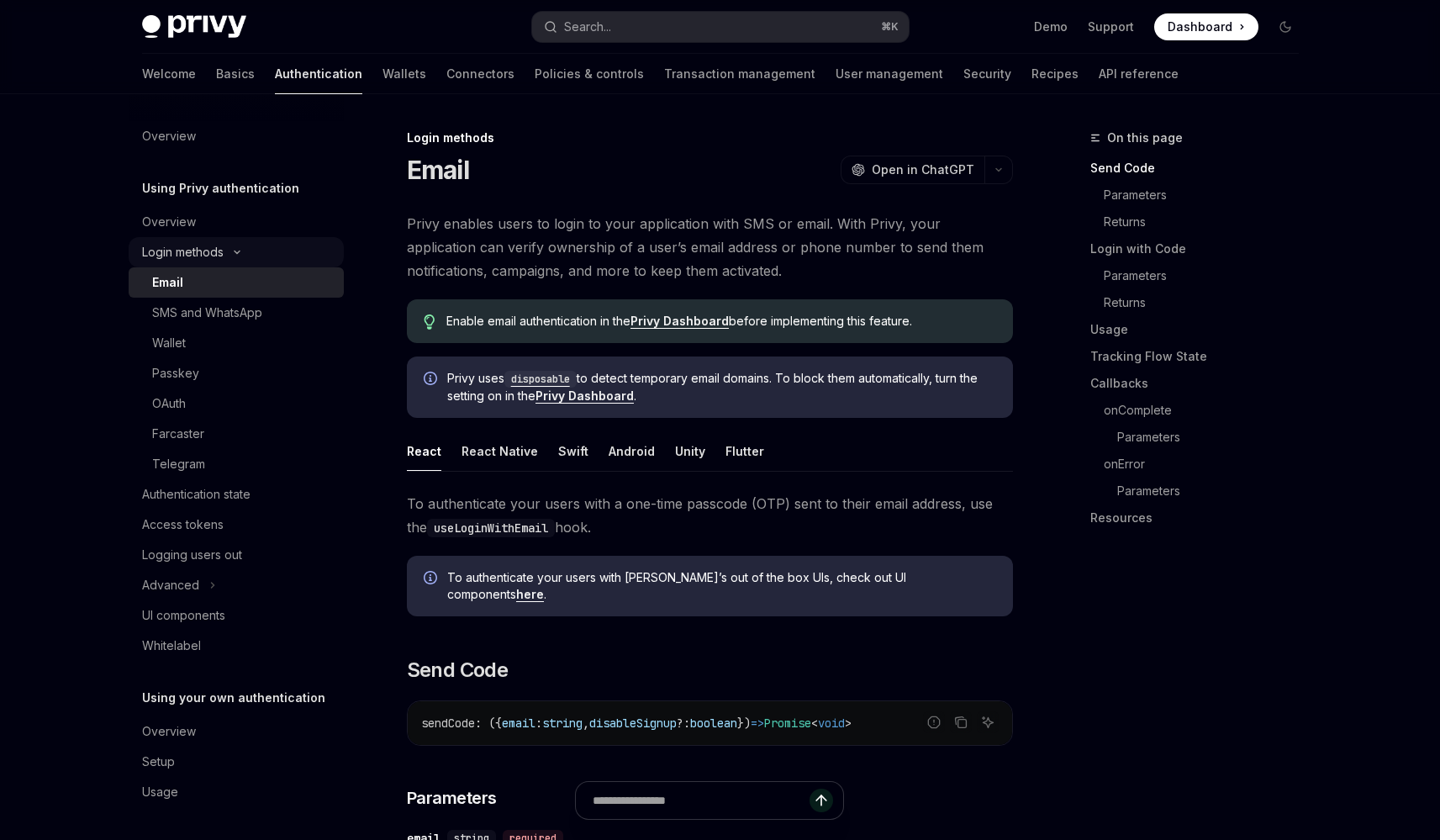
click at [219, 256] on div "Login methods" at bounding box center [182, 252] width 81 height 20
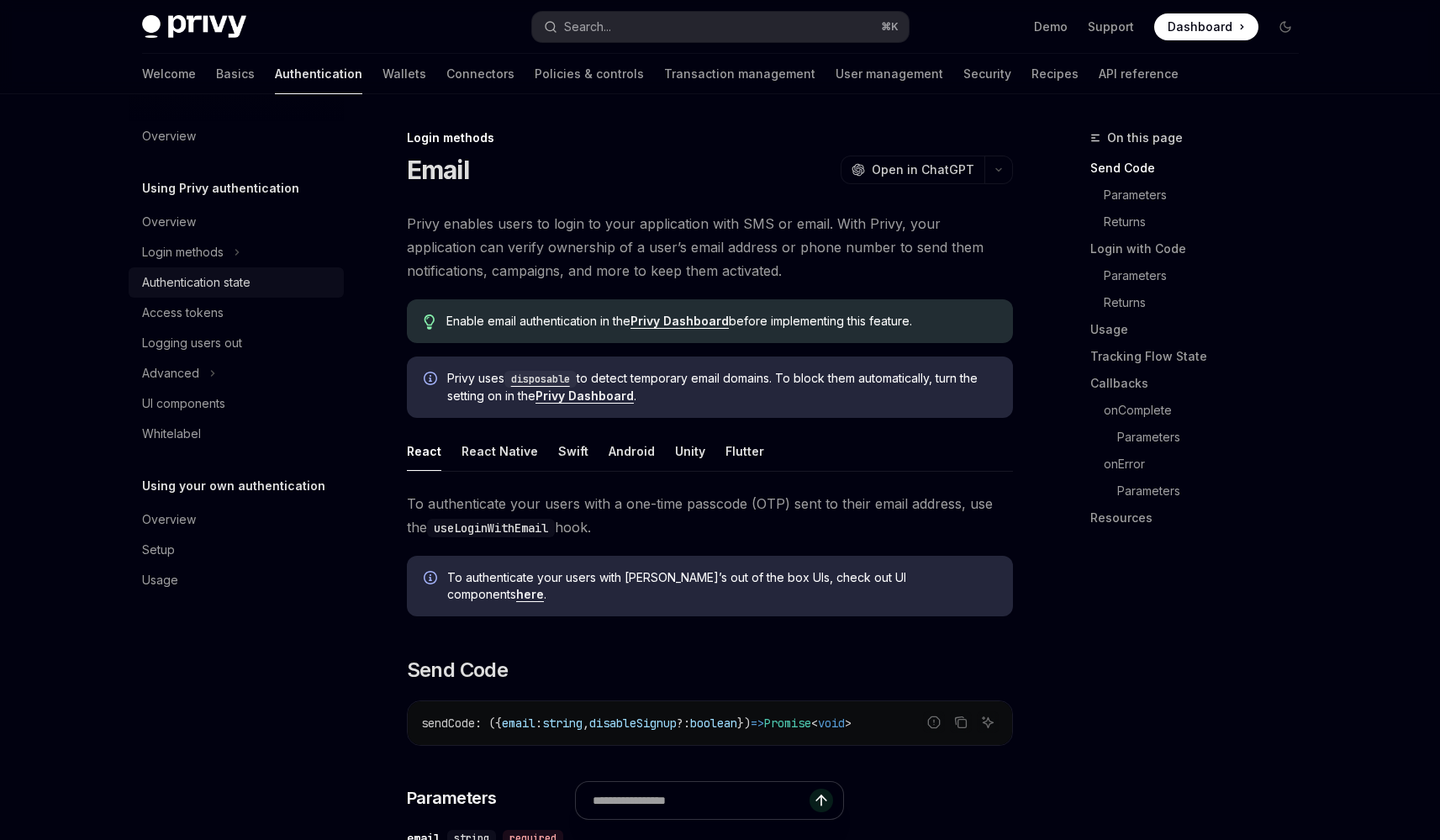
click at [225, 277] on div "Authentication state" at bounding box center [195, 283] width 108 height 20
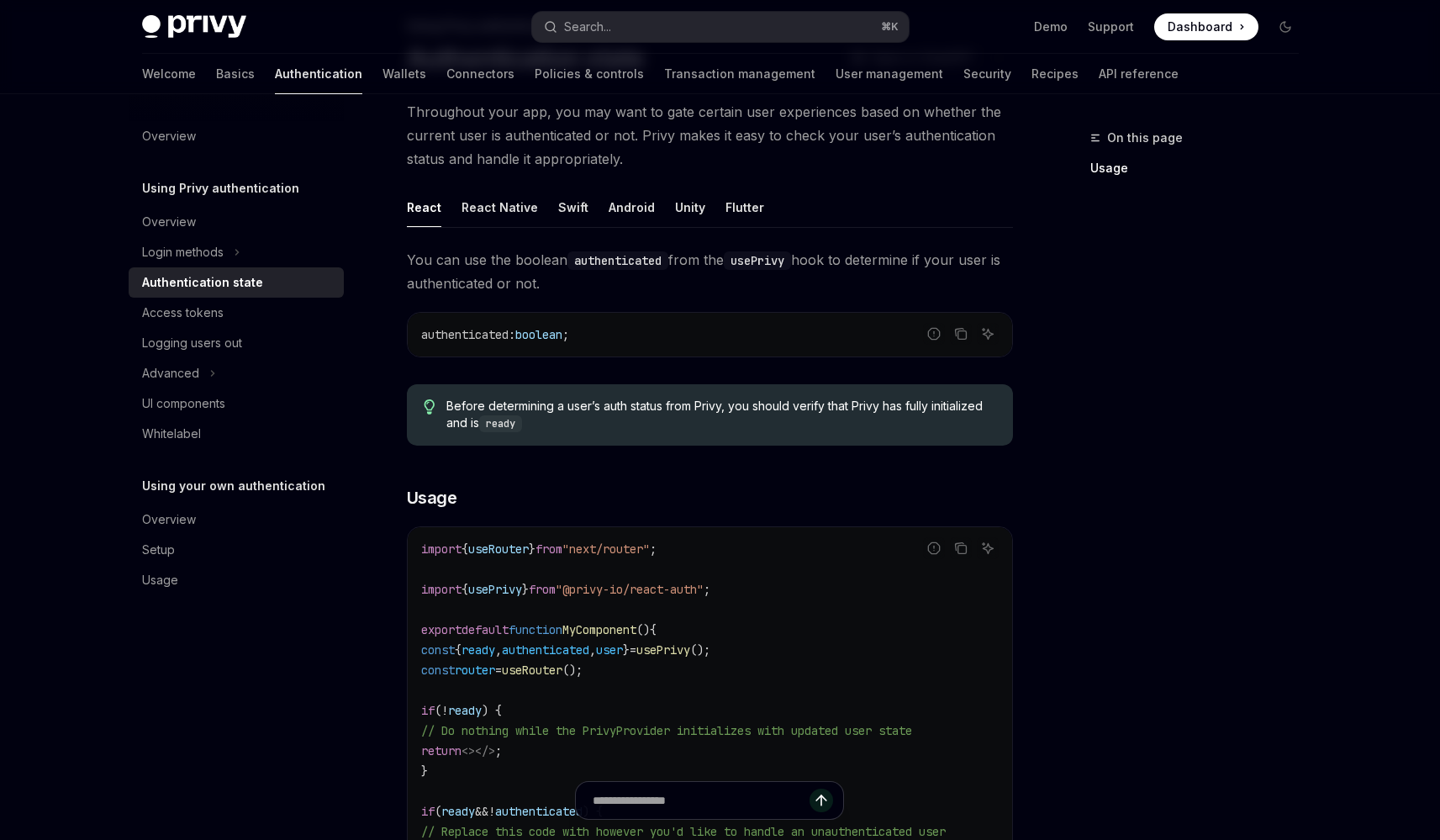
scroll to position [49, 0]
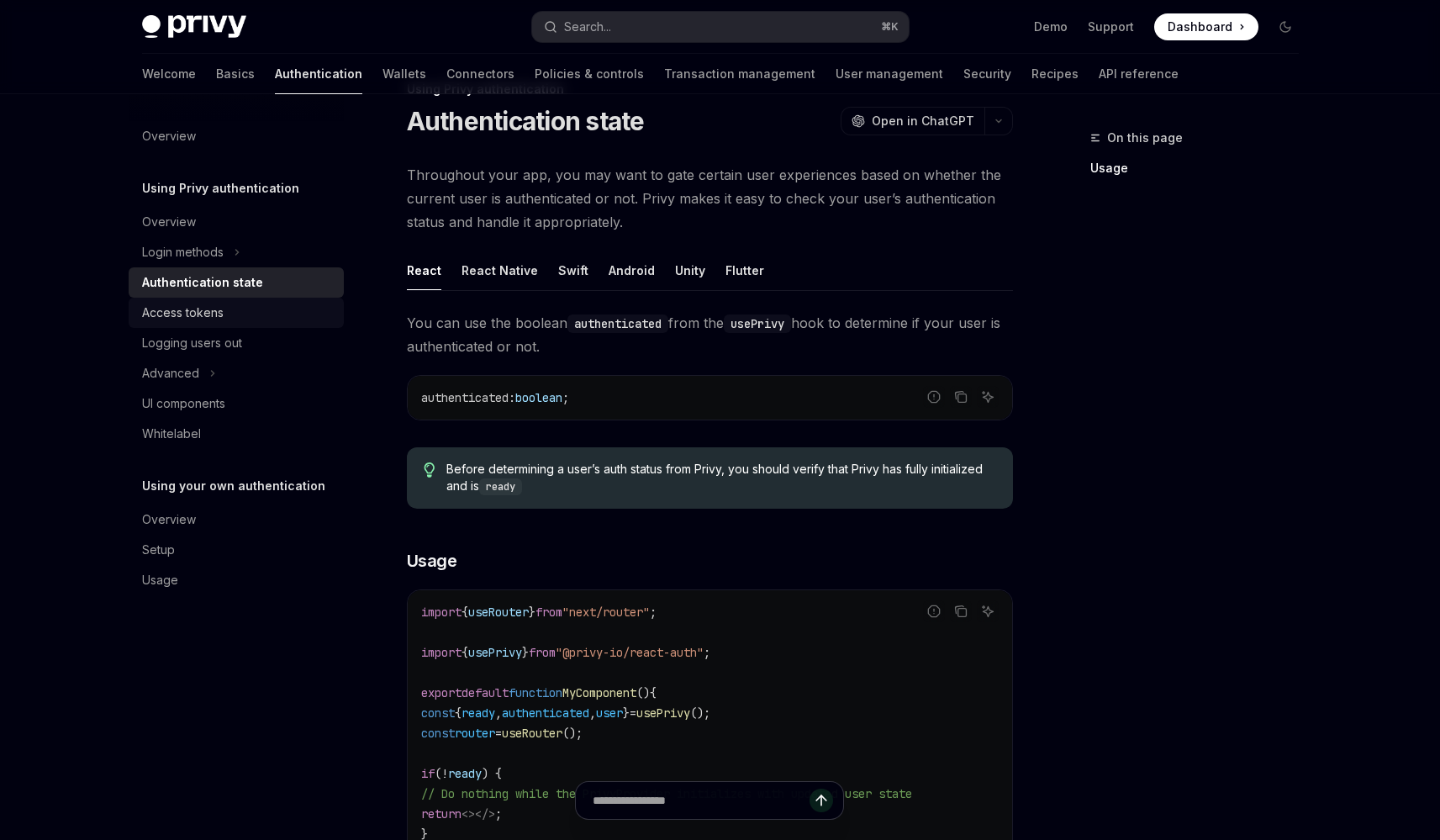
click at [250, 307] on div "Access tokens" at bounding box center [237, 312] width 191 height 20
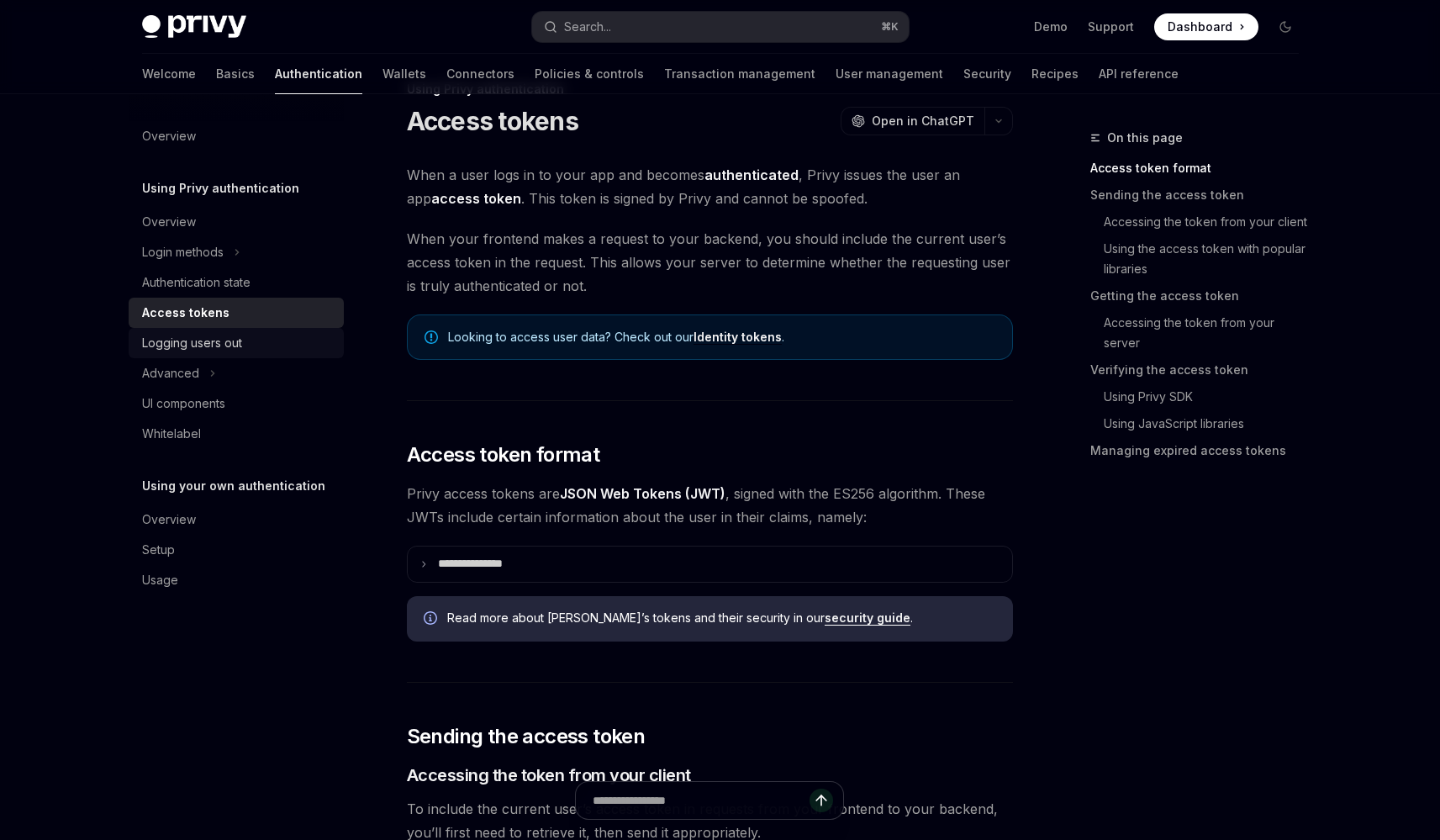
click at [281, 337] on div "Logging users out" at bounding box center [237, 343] width 191 height 20
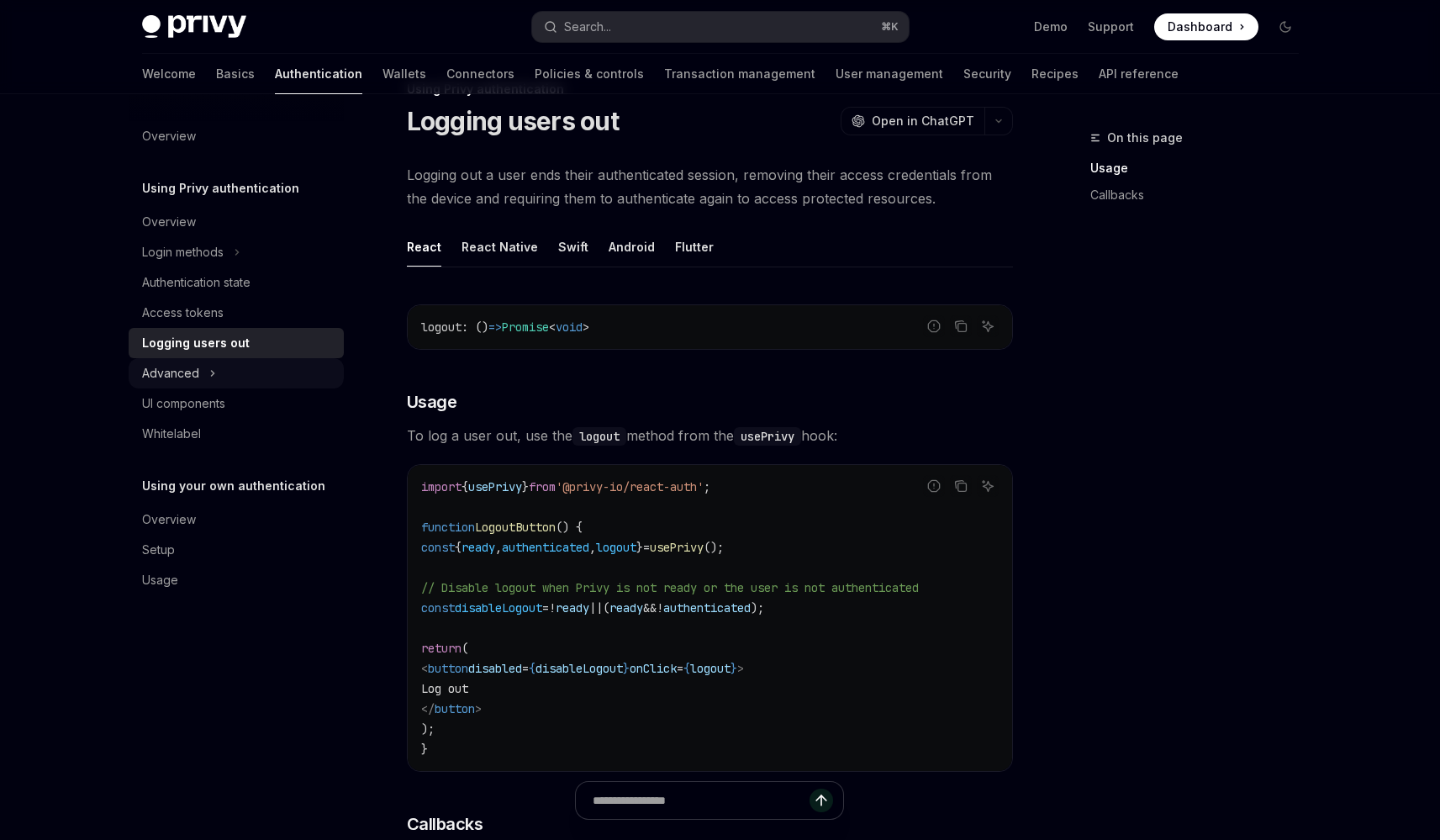
click at [299, 373] on button "Advanced" at bounding box center [236, 373] width 215 height 31
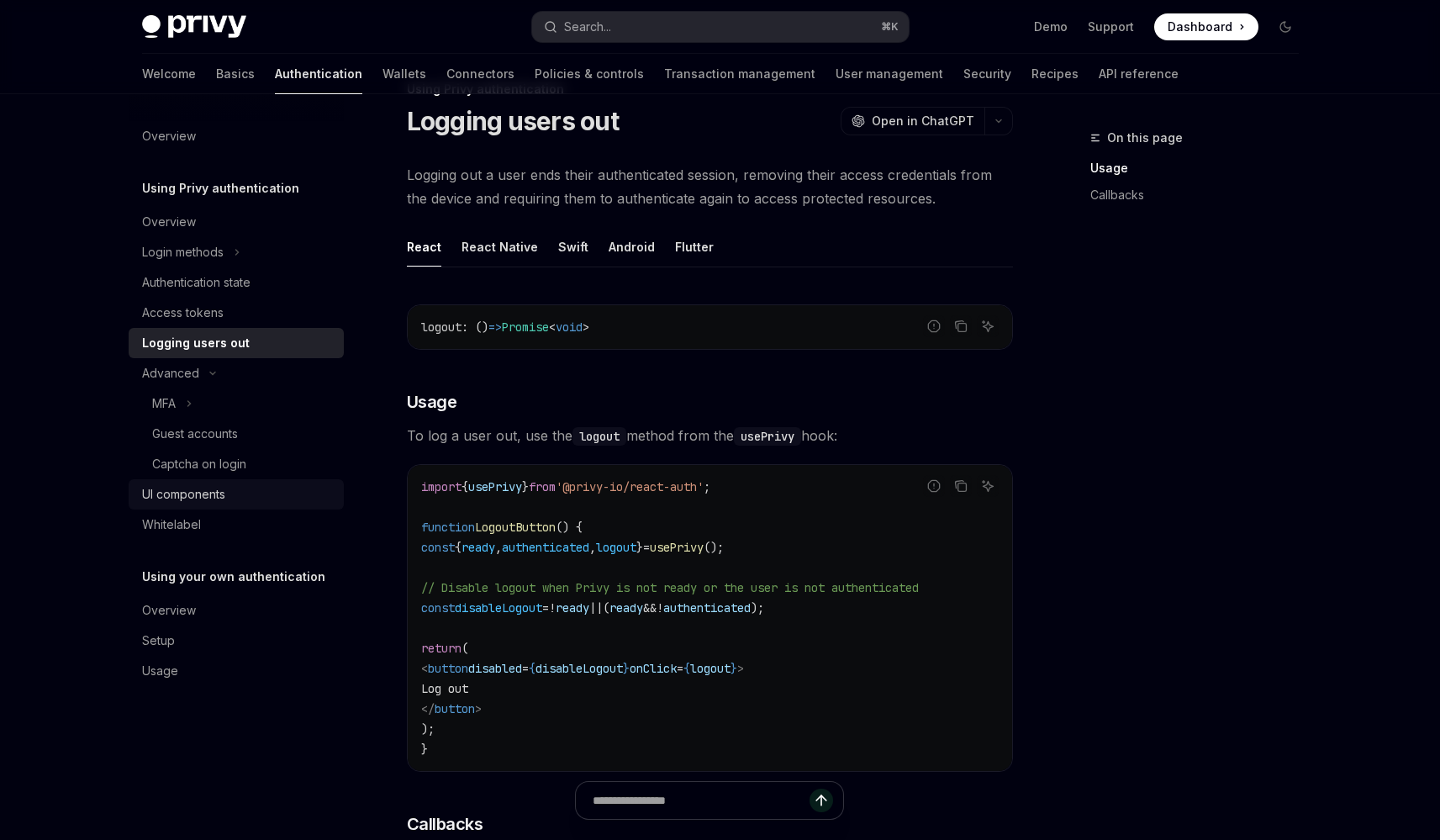
click at [292, 499] on div "UI components" at bounding box center [237, 494] width 191 height 20
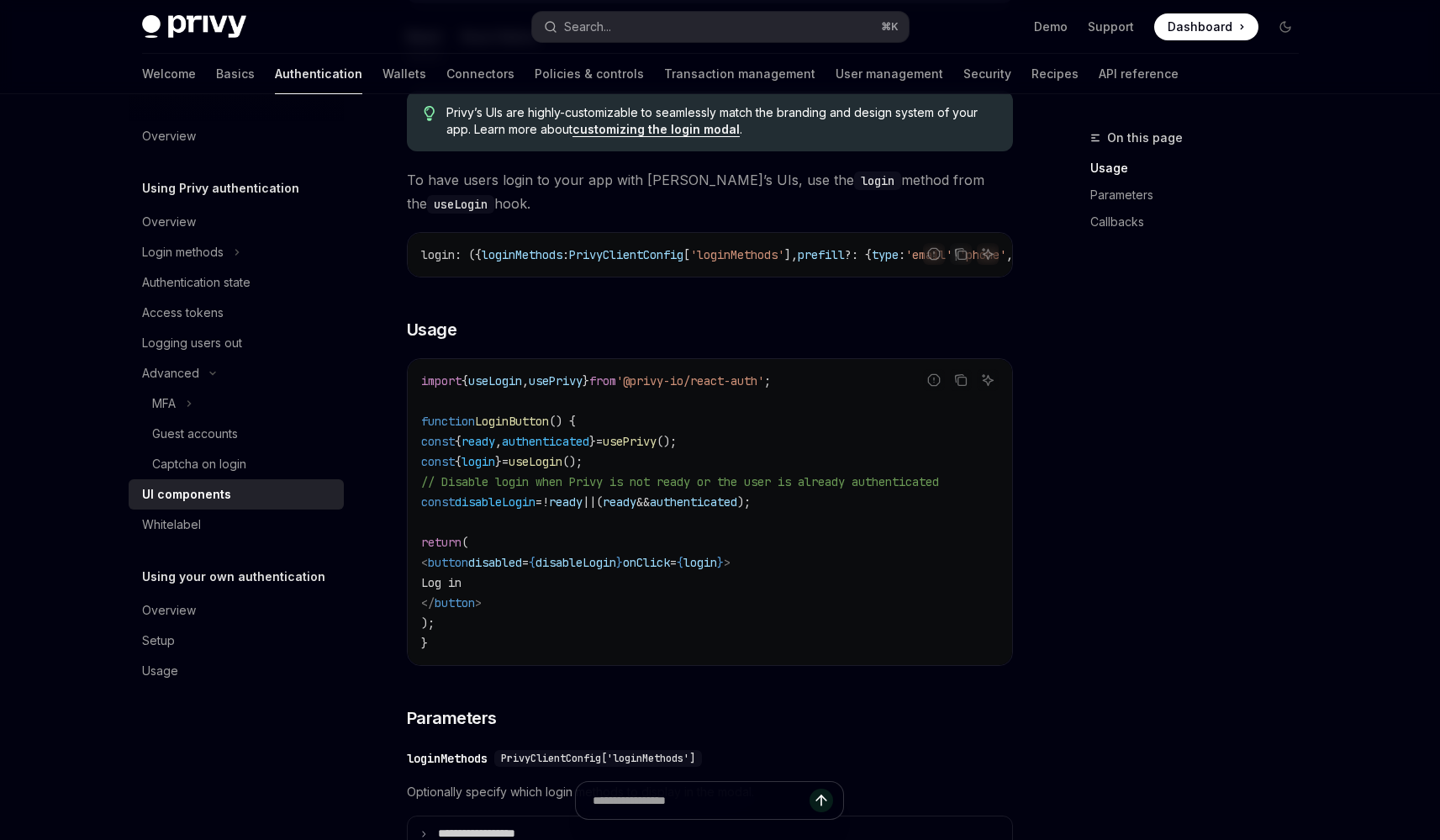
scroll to position [990, 0]
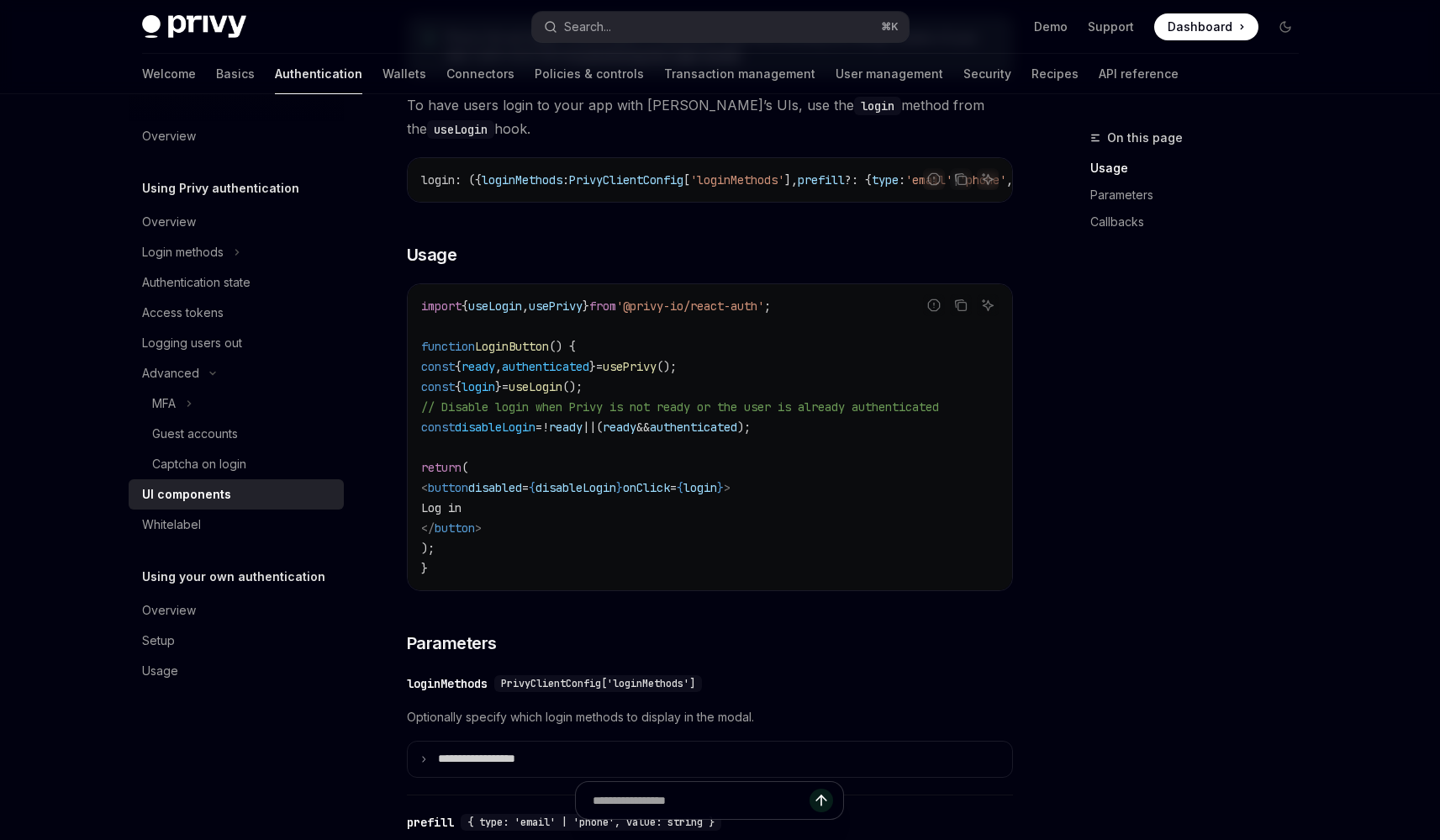
click at [582, 434] on span "ready" at bounding box center [565, 426] width 34 height 15
click at [636, 455] on code "import { useLogin , usePrivy } from '@privy-io/react-auth' ; function LoginButt…" at bounding box center [710, 436] width 577 height 283
click at [548, 434] on span "!" at bounding box center [545, 426] width 7 height 15
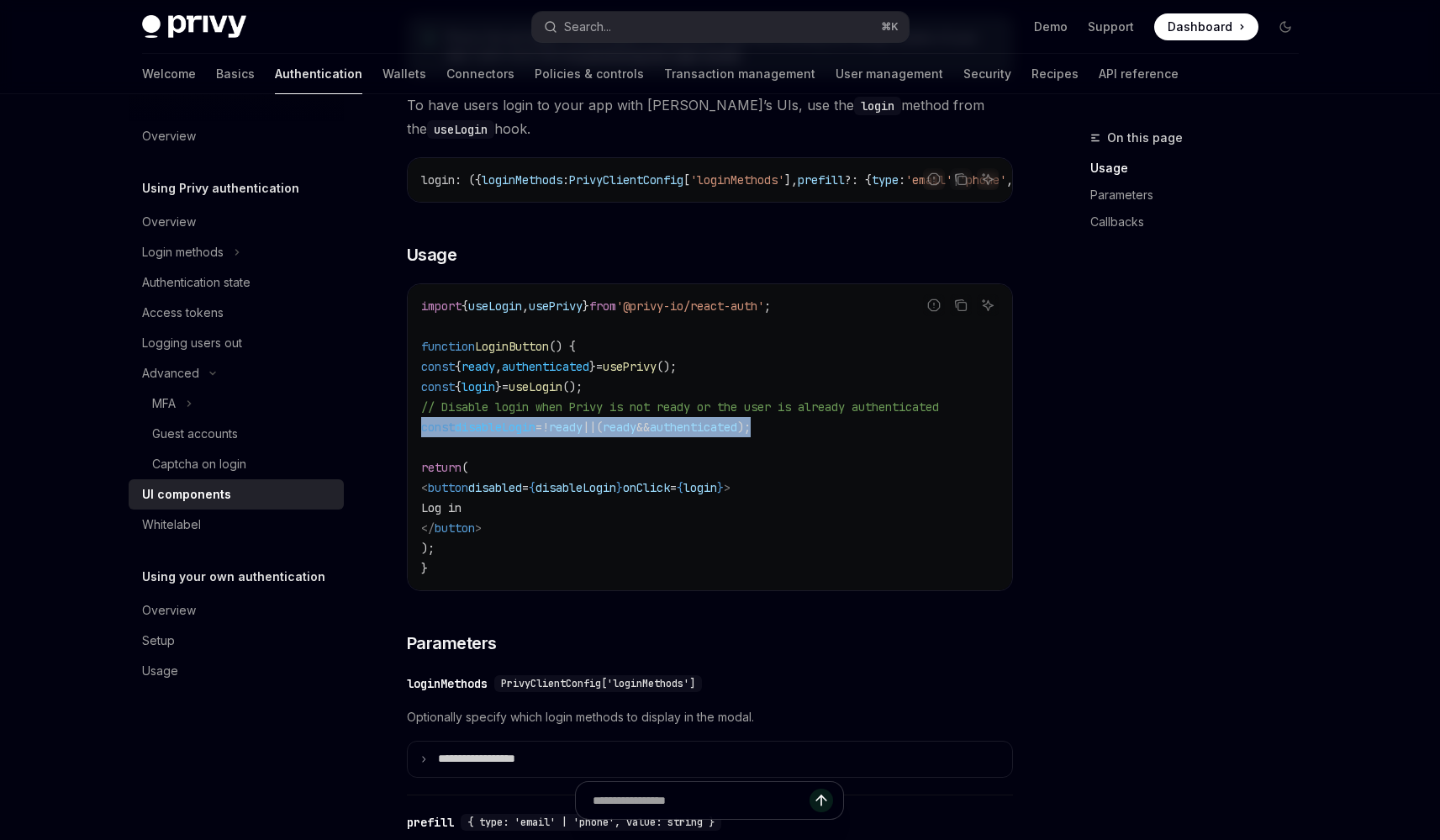
click at [548, 434] on span "!" at bounding box center [545, 426] width 7 height 15
copy code "const disableLogin = ! ready || ( ready && authenticated );"
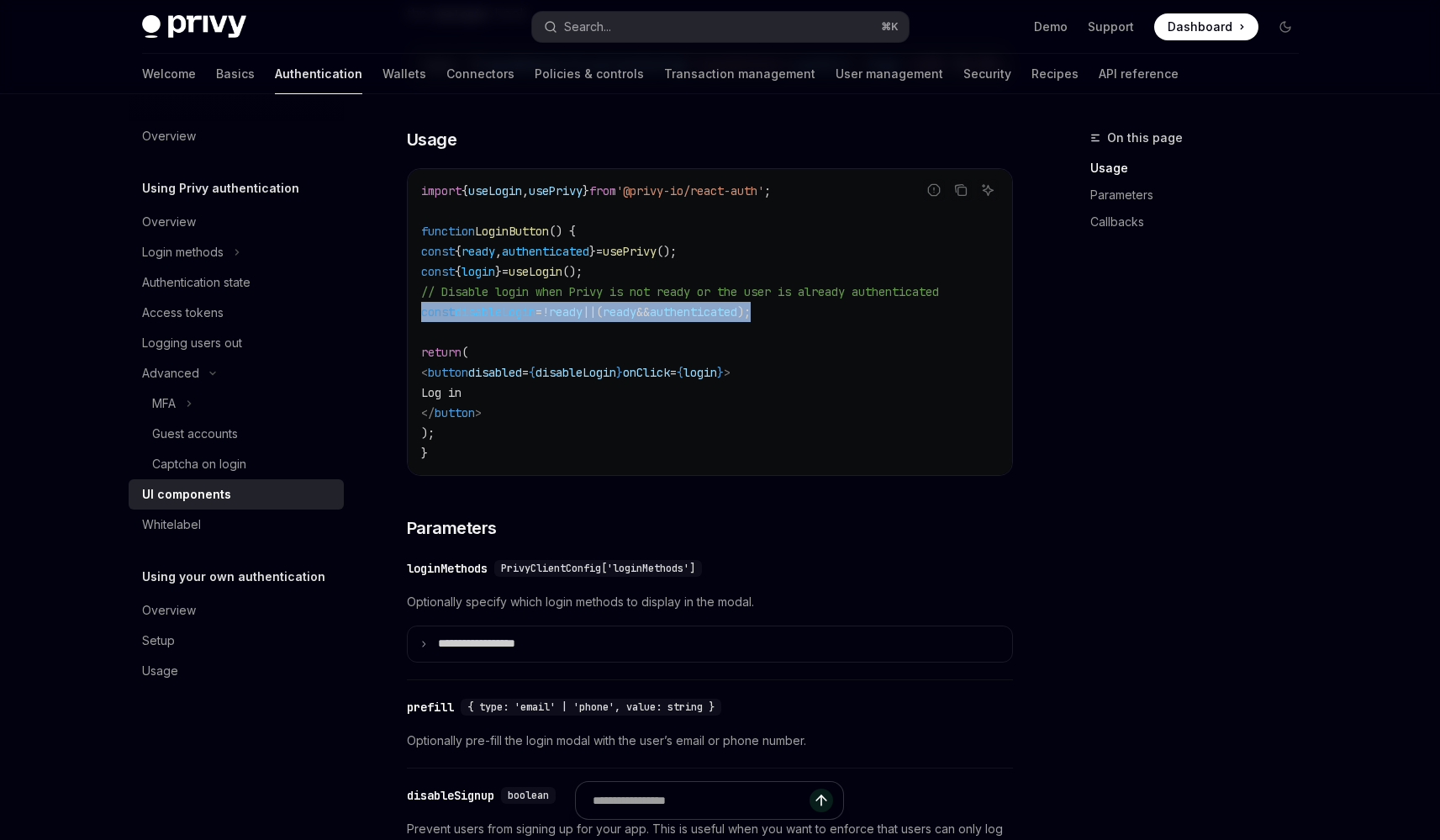
scroll to position [1150, 0]
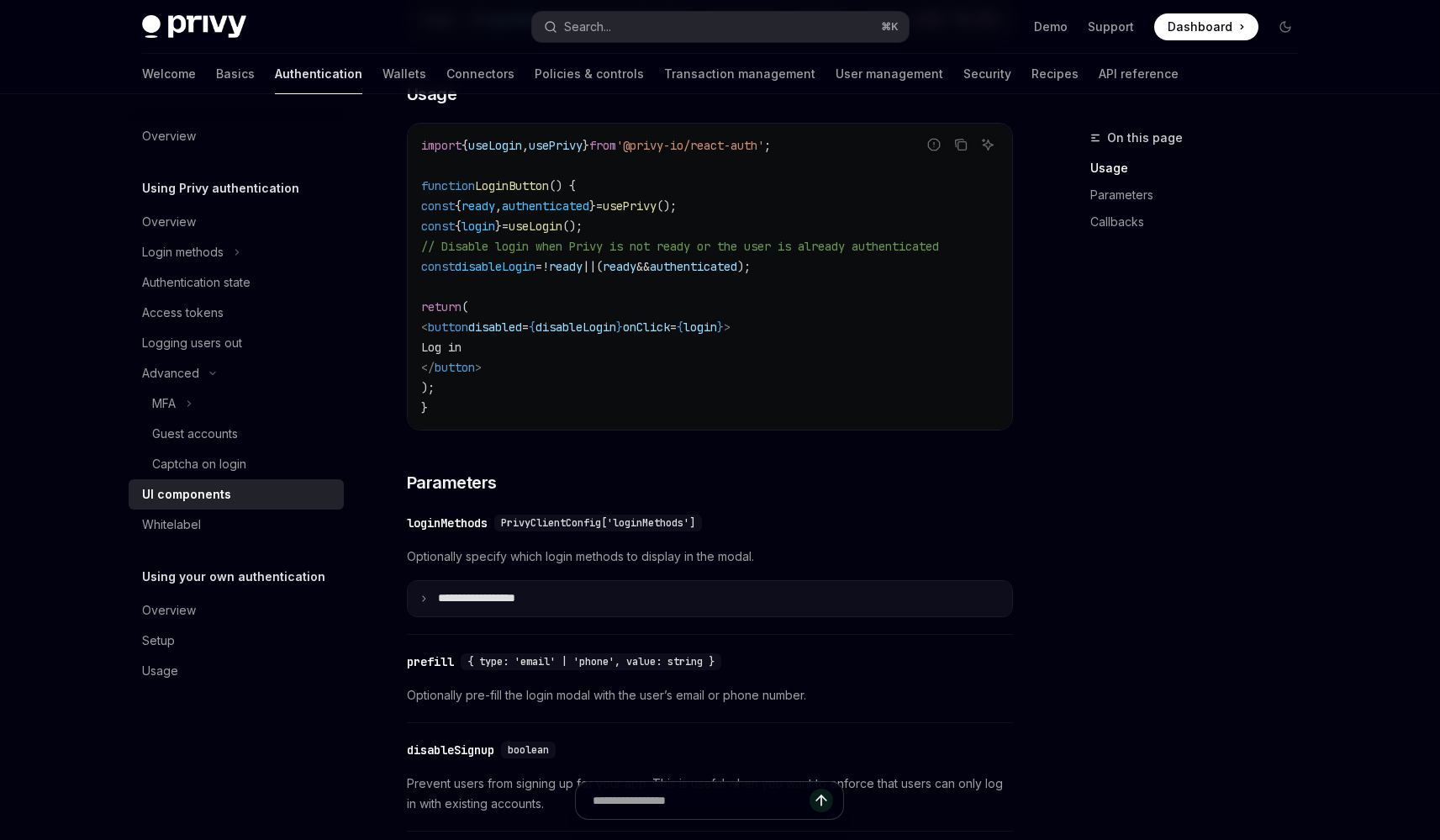
click at [534, 609] on summary "**********" at bounding box center [709, 599] width 604 height 36
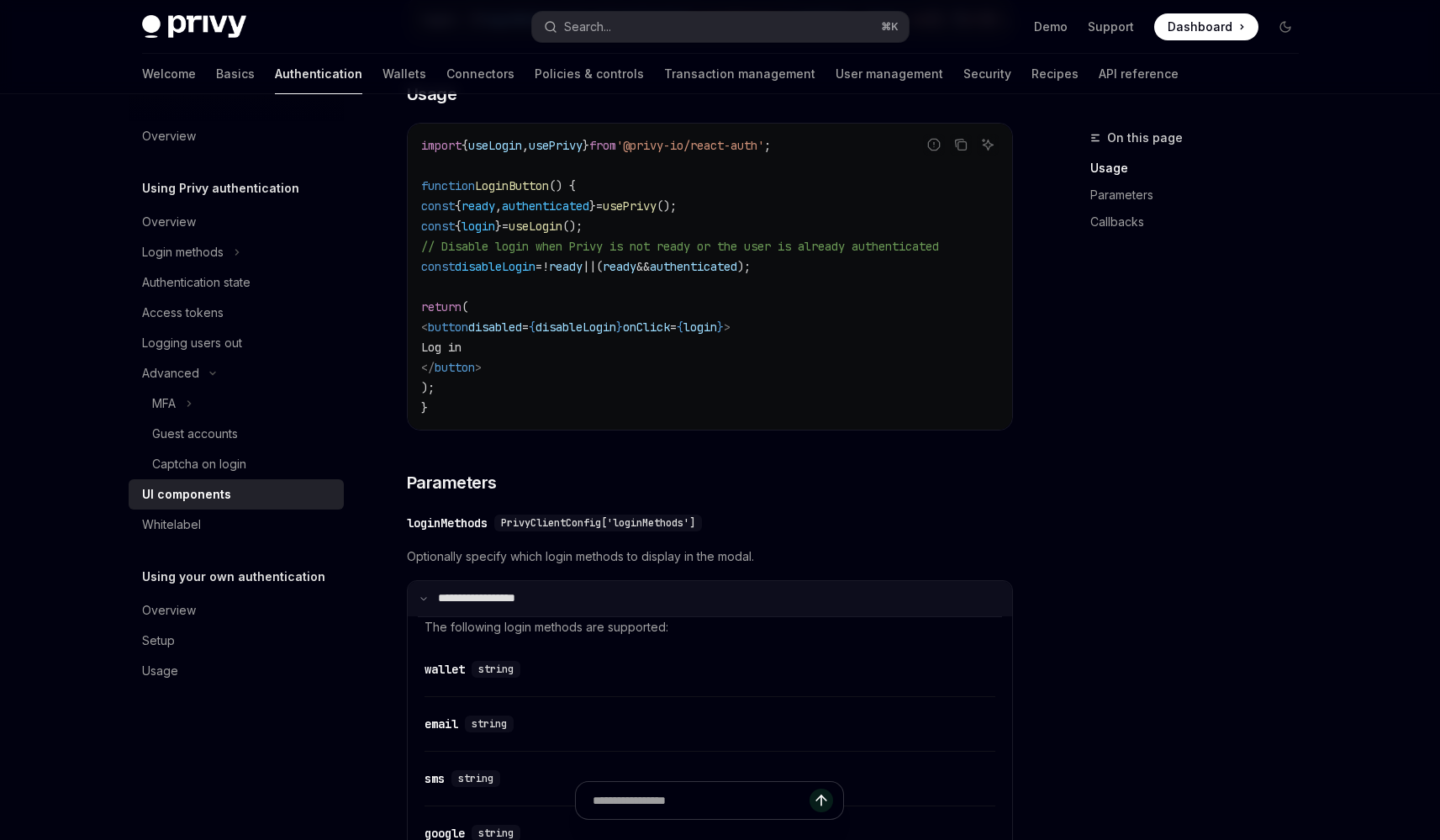
click at [534, 609] on summary "**********" at bounding box center [709, 599] width 604 height 36
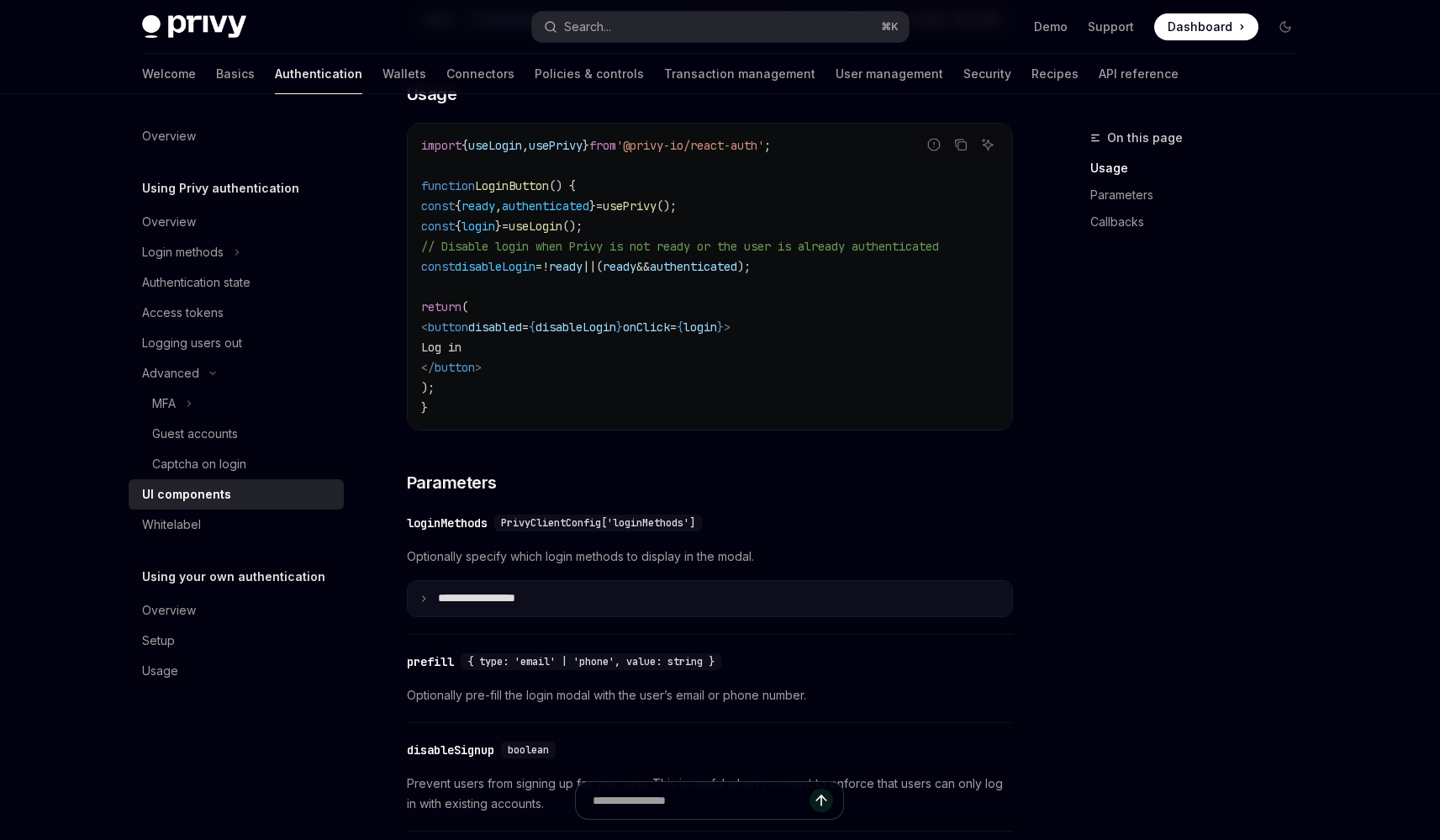
click at [534, 609] on summary "**********" at bounding box center [709, 599] width 604 height 36
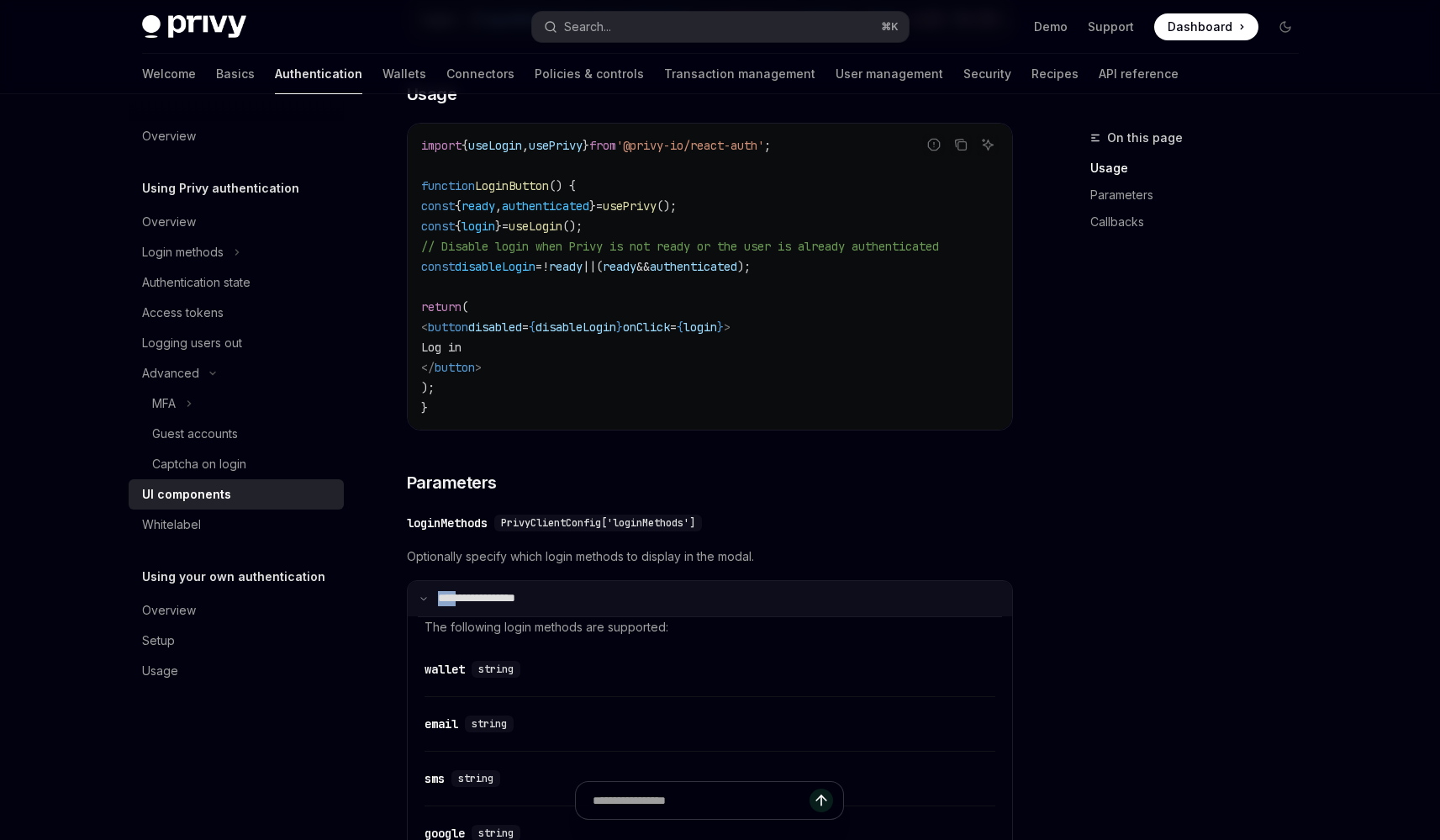
click at [534, 609] on summary "**********" at bounding box center [709, 599] width 604 height 36
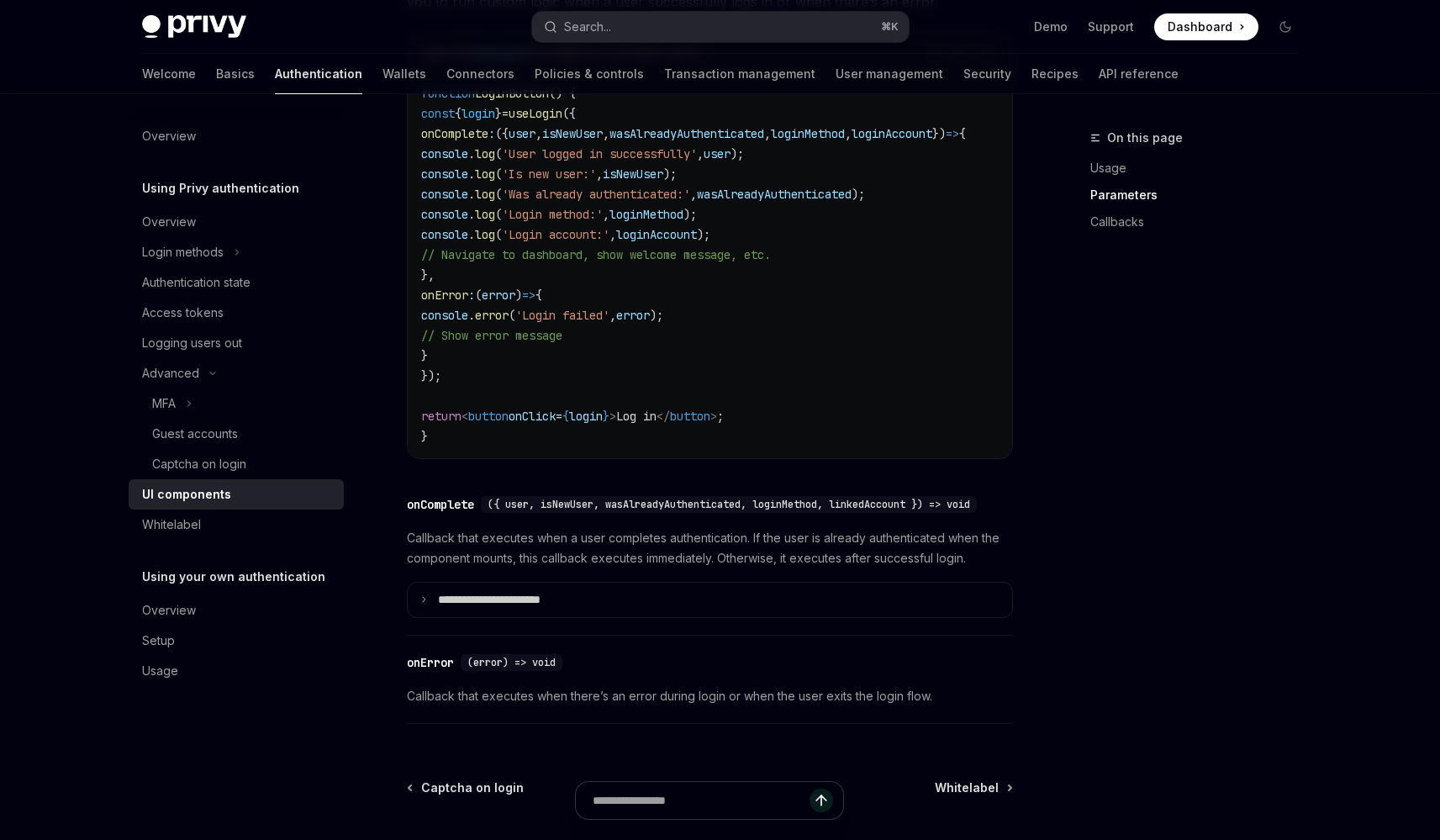
scroll to position [2285, 0]
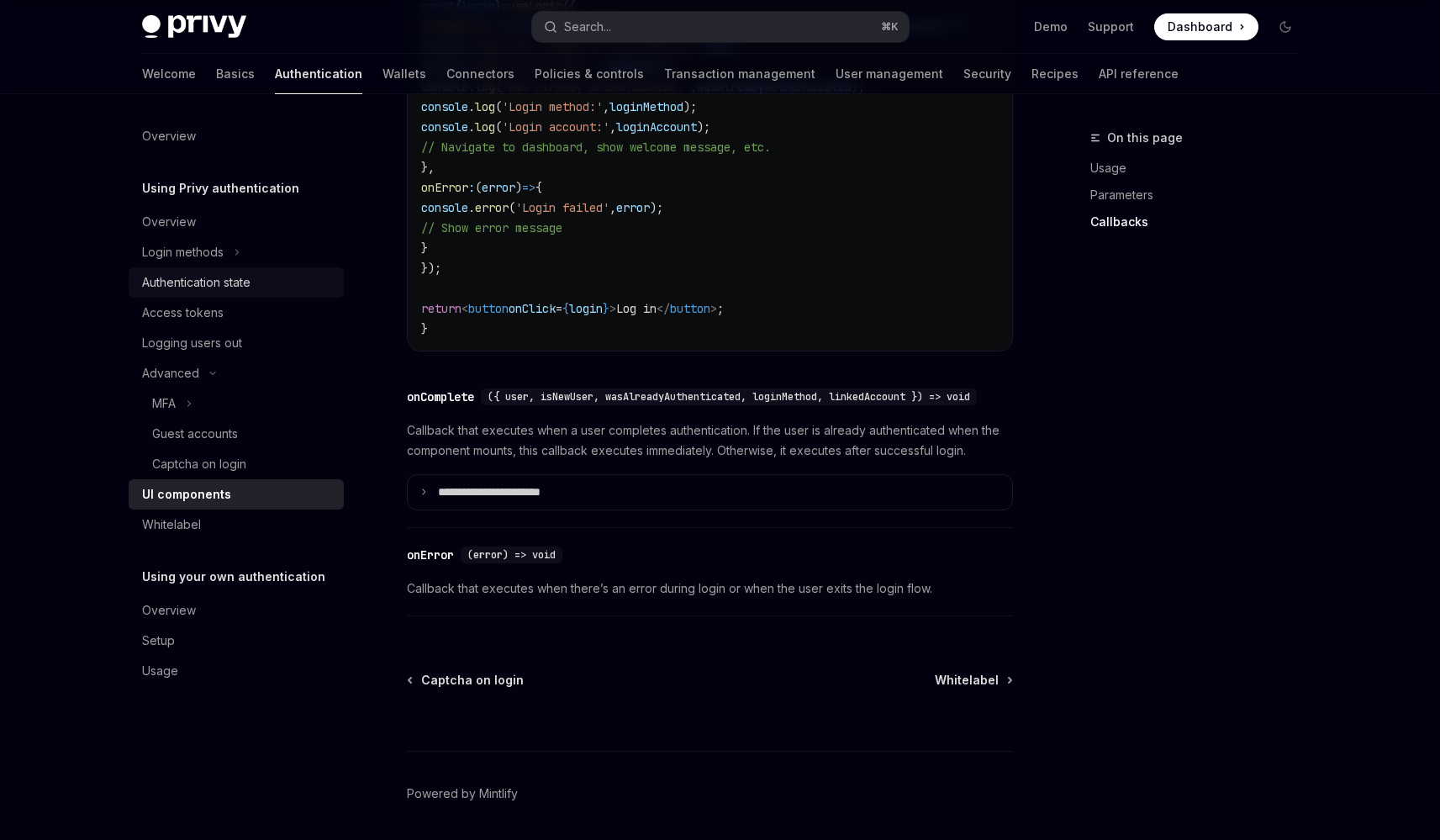
click at [242, 289] on div "Authentication state" at bounding box center [195, 283] width 108 height 20
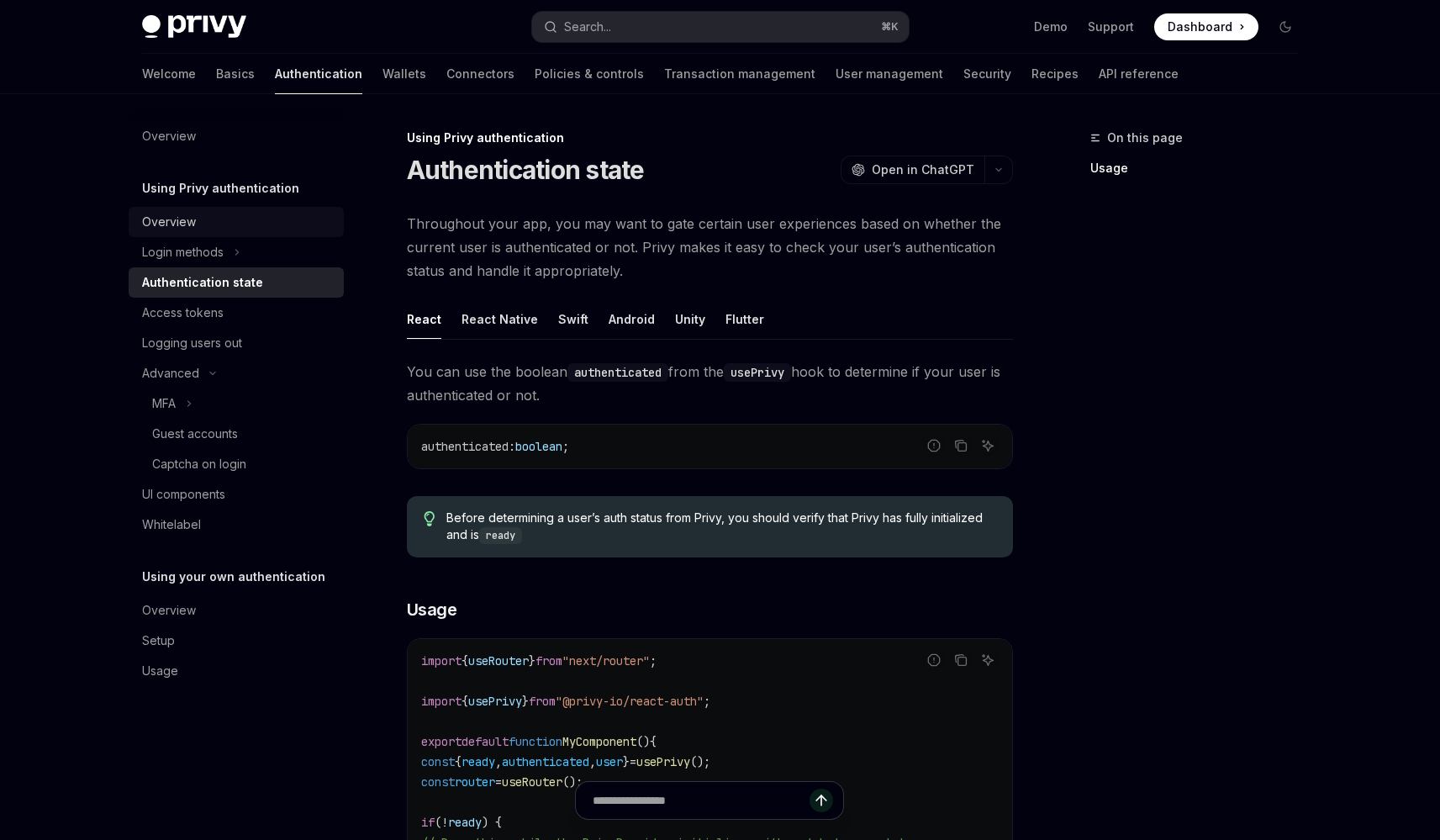
click at [241, 235] on link "Overview" at bounding box center [236, 221] width 215 height 31
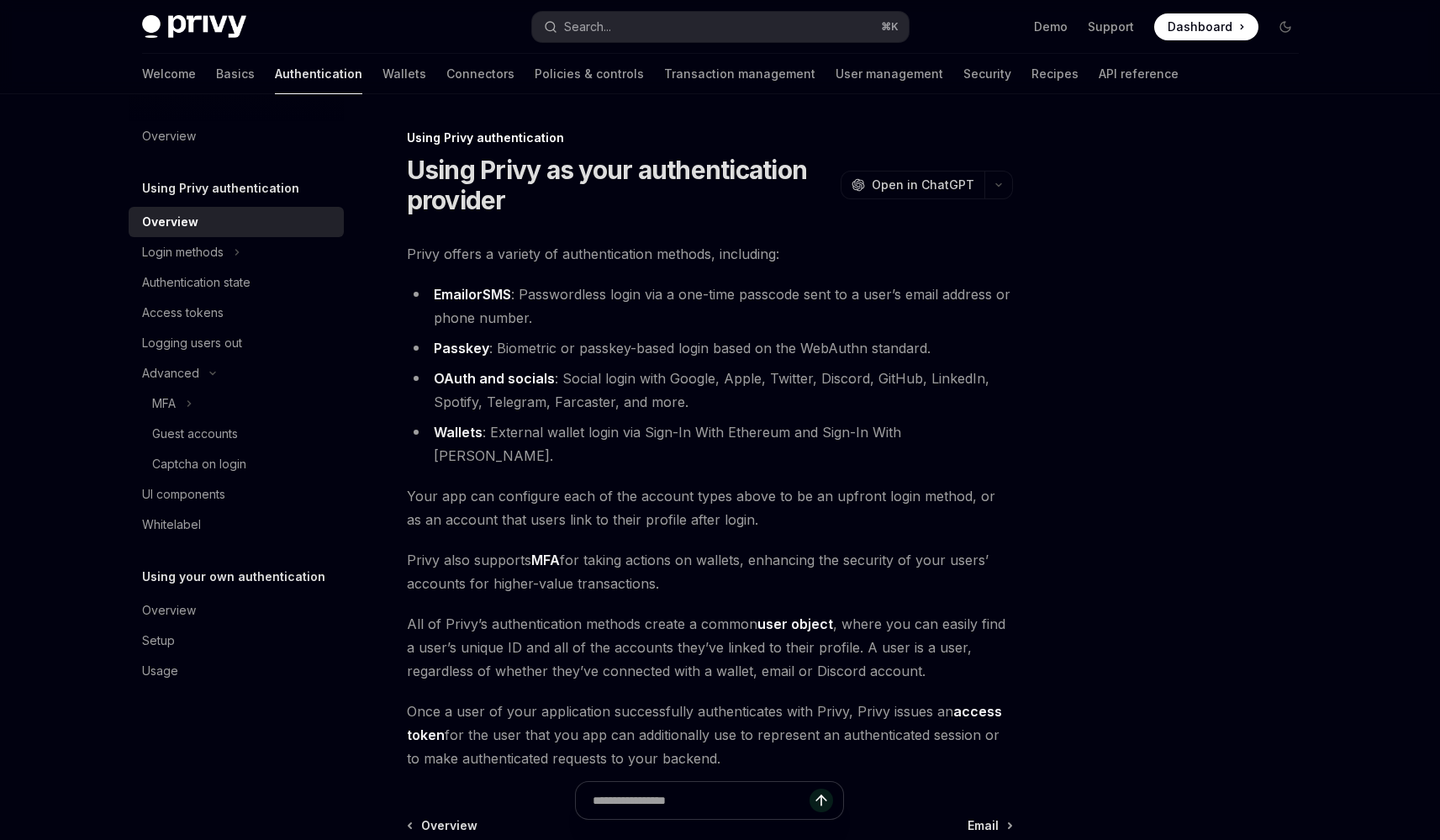
scroll to position [179, 0]
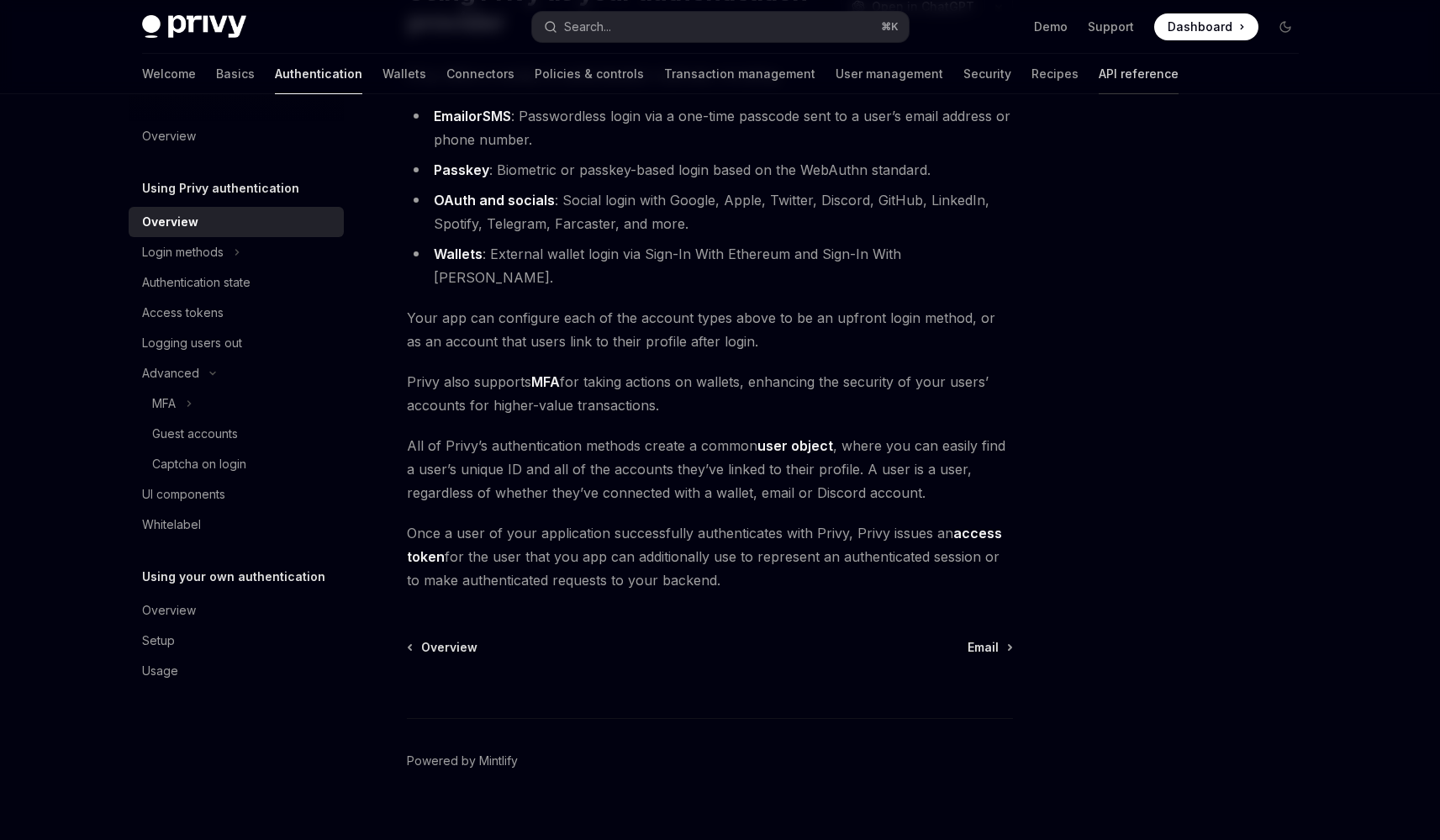
click at [1099, 85] on link "API reference" at bounding box center [1139, 73] width 80 height 41
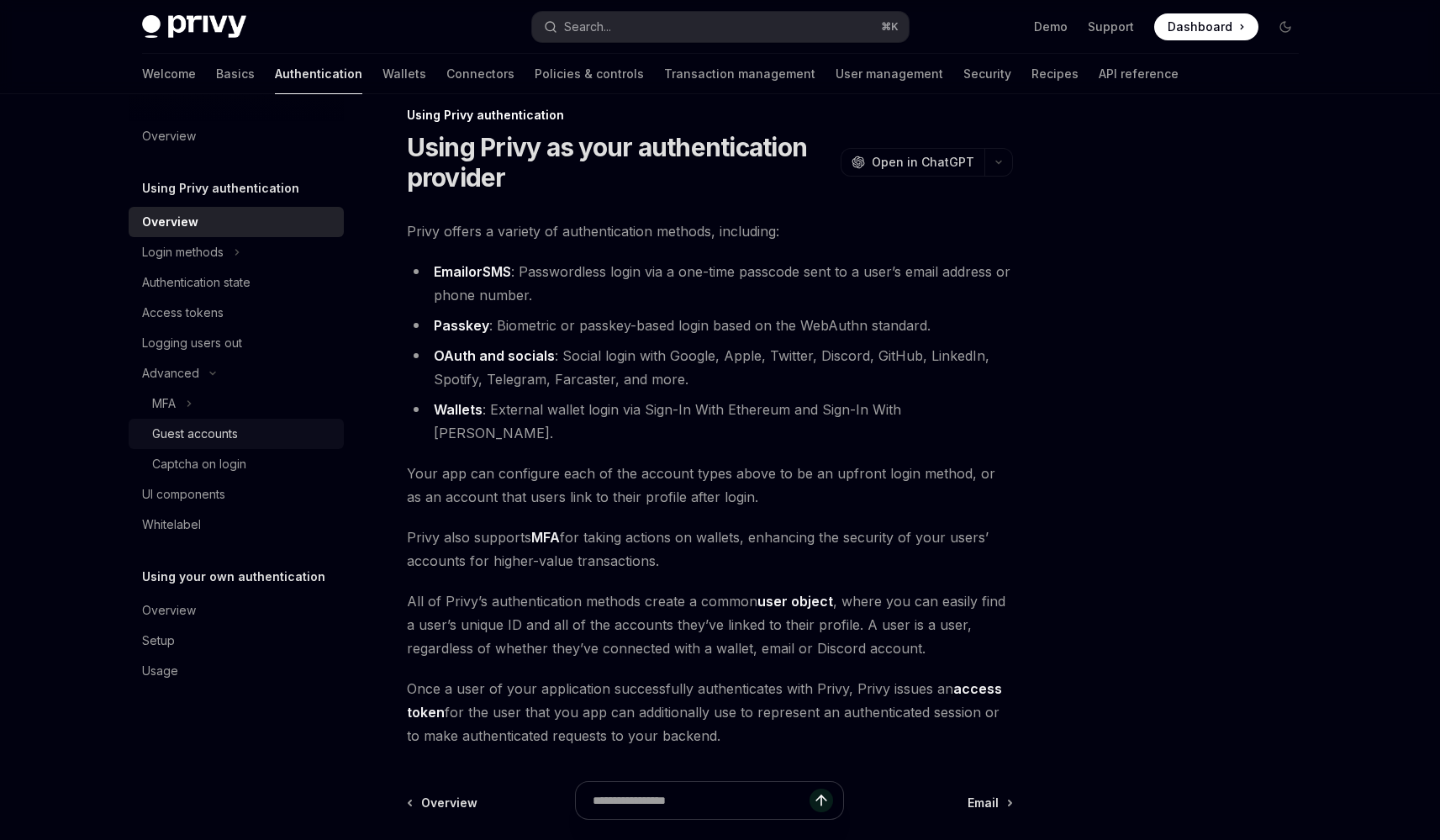
scroll to position [8, 0]
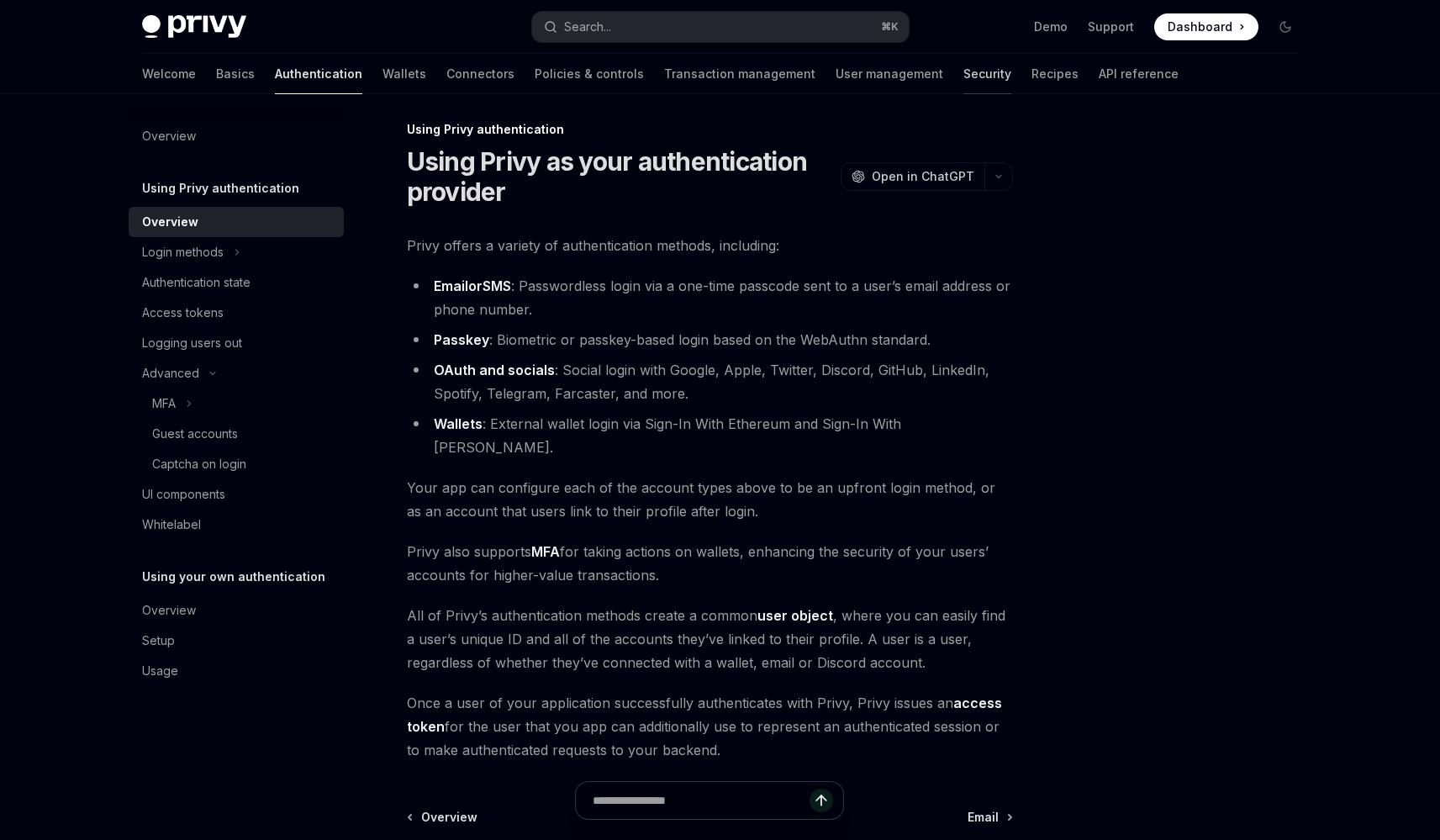
click at [963, 85] on link "Security" at bounding box center [987, 73] width 48 height 41
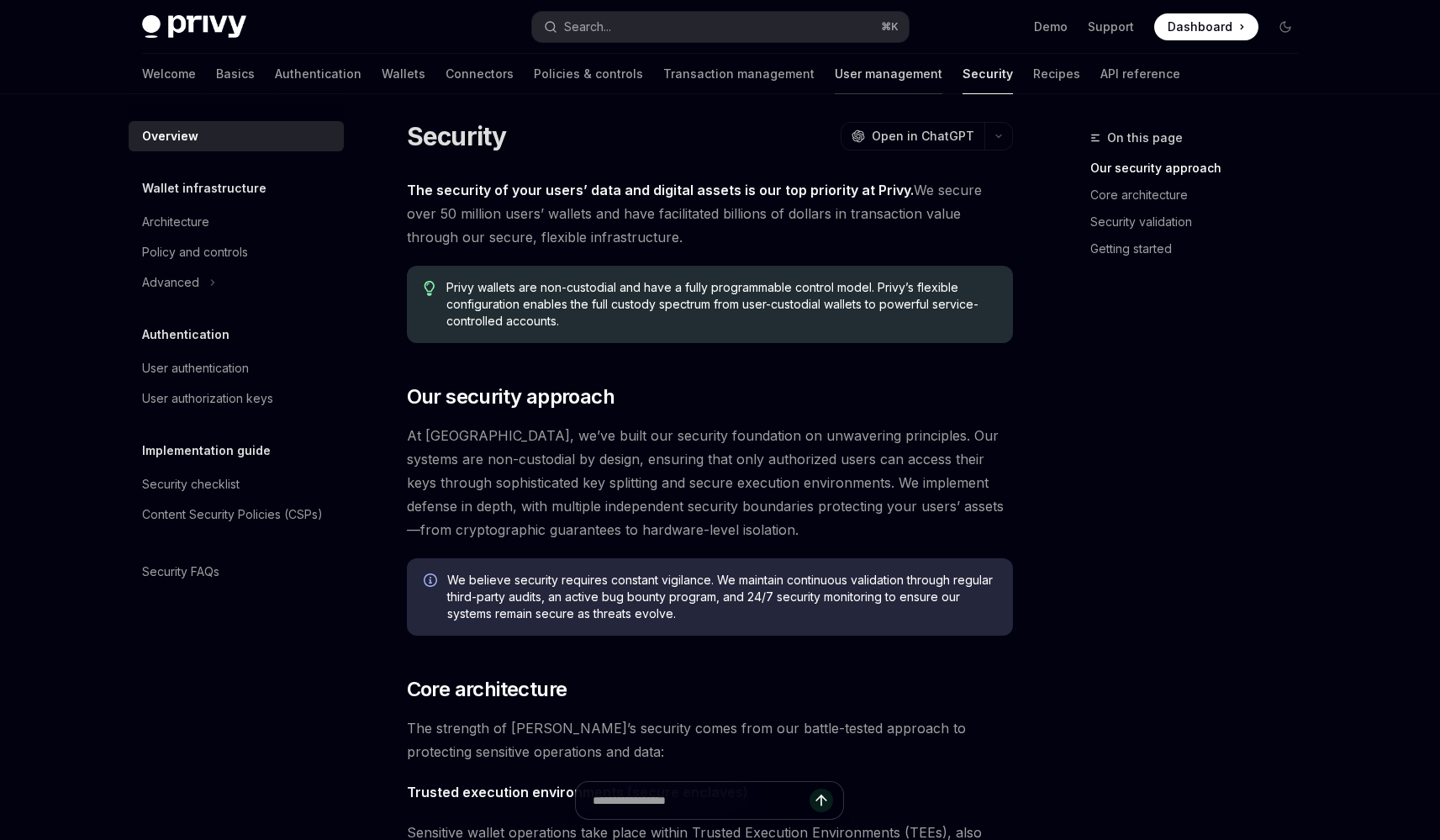
click at [835, 79] on link "User management" at bounding box center [889, 73] width 107 height 41
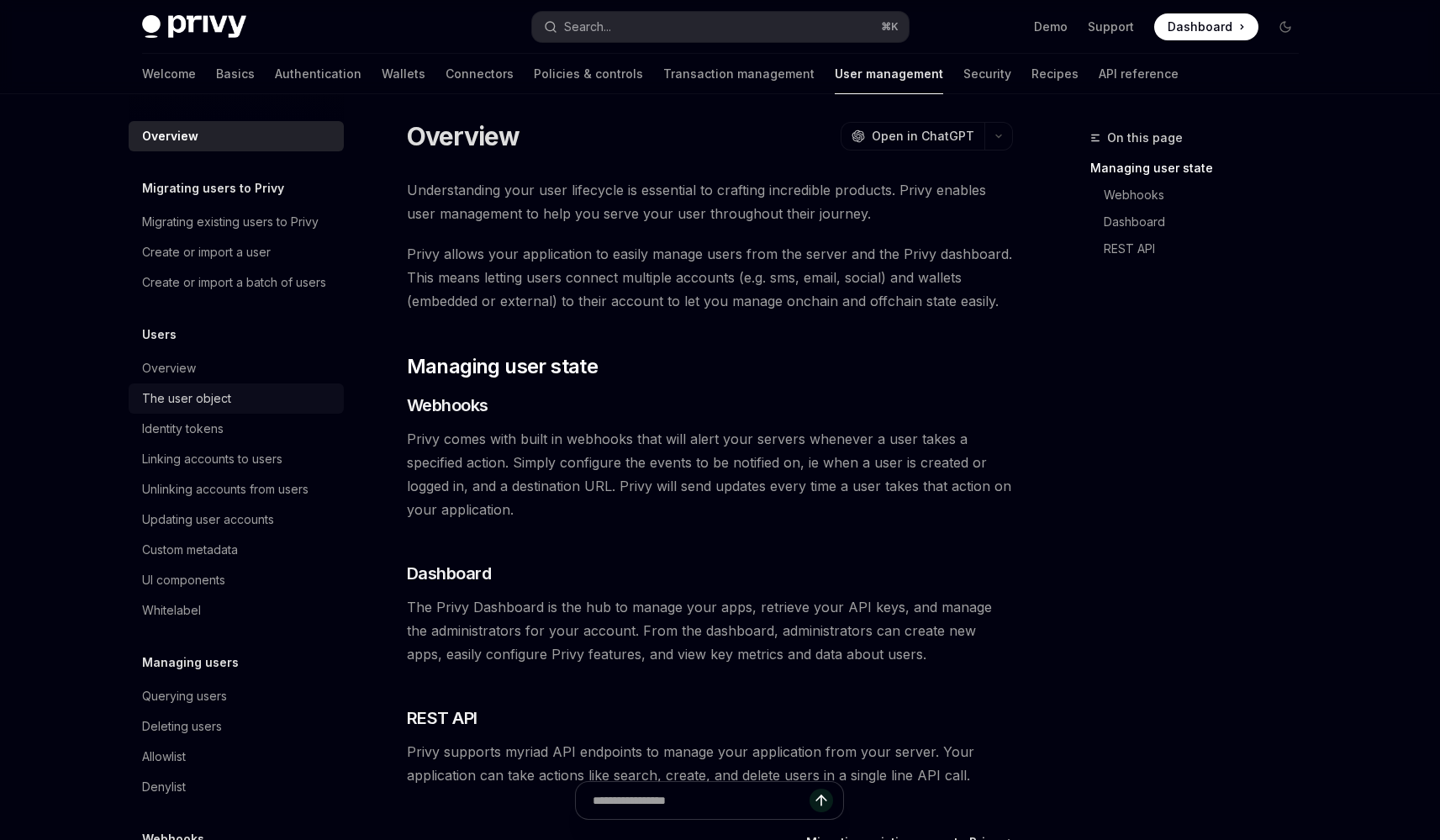
click at [262, 414] on link "The user object" at bounding box center [236, 398] width 215 height 31
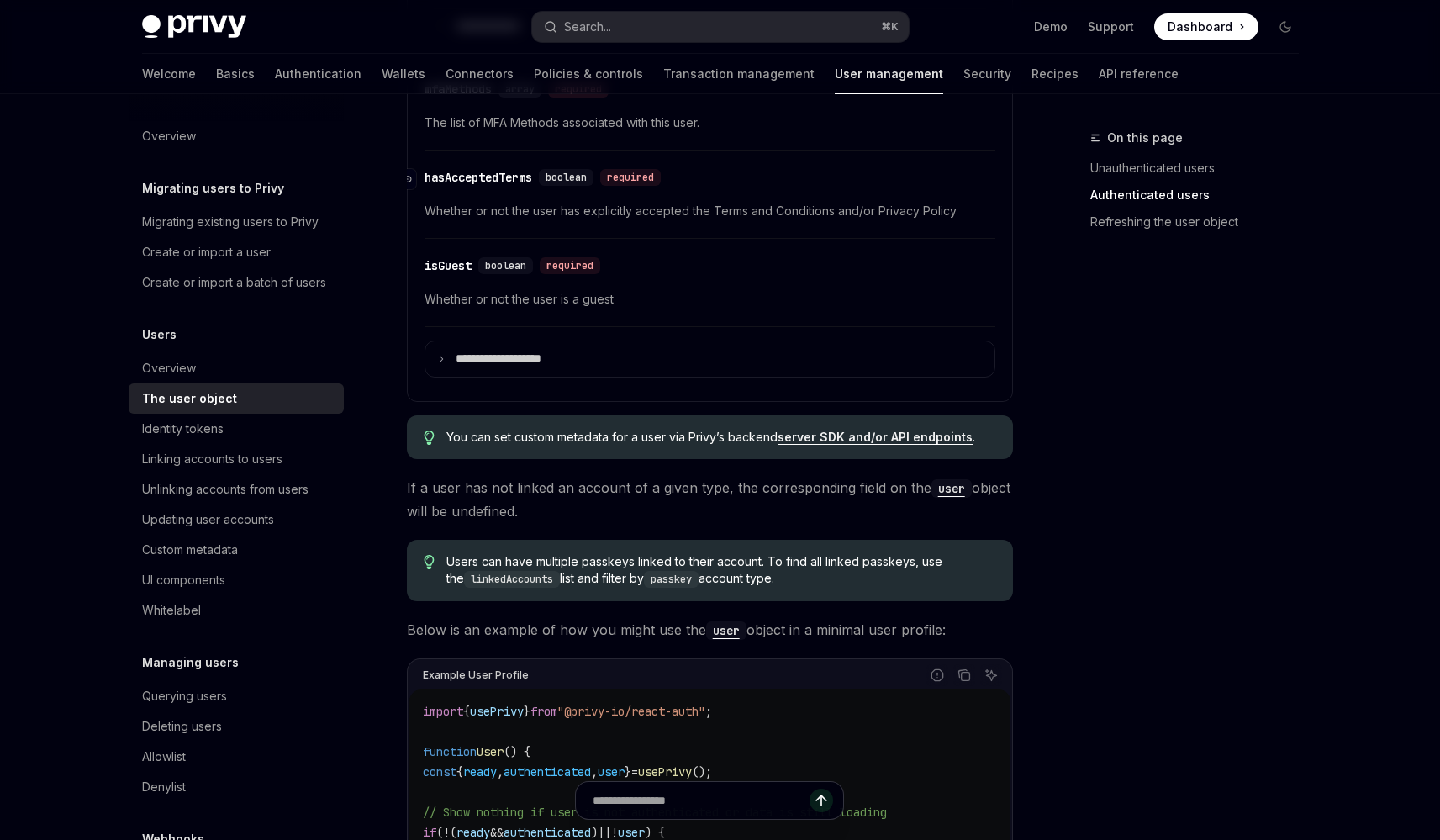
scroll to position [958, 0]
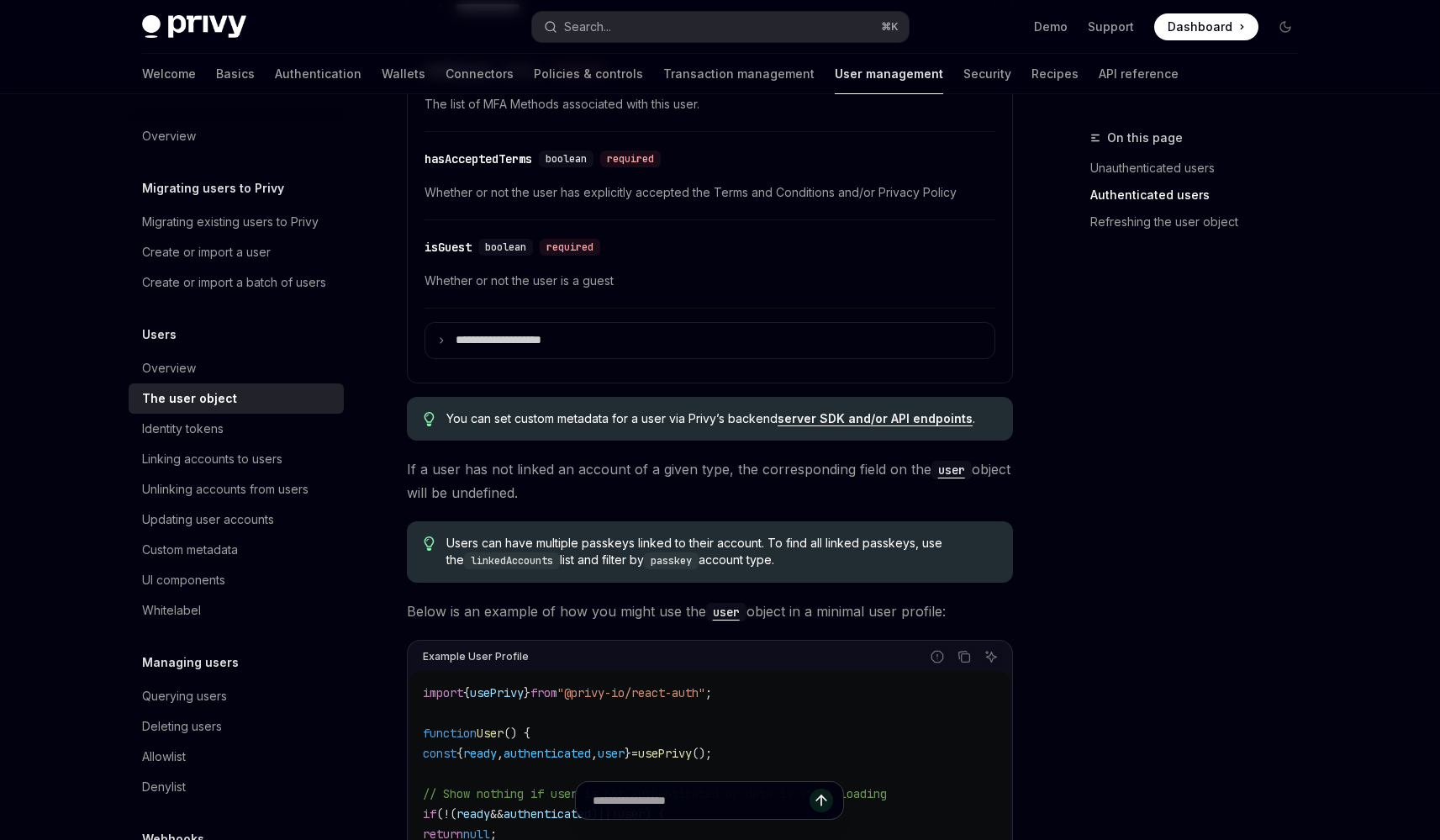
click at [601, 474] on span "If a user has not linked an account of a given type, the corresponding field on…" at bounding box center [709, 480] width 606 height 47
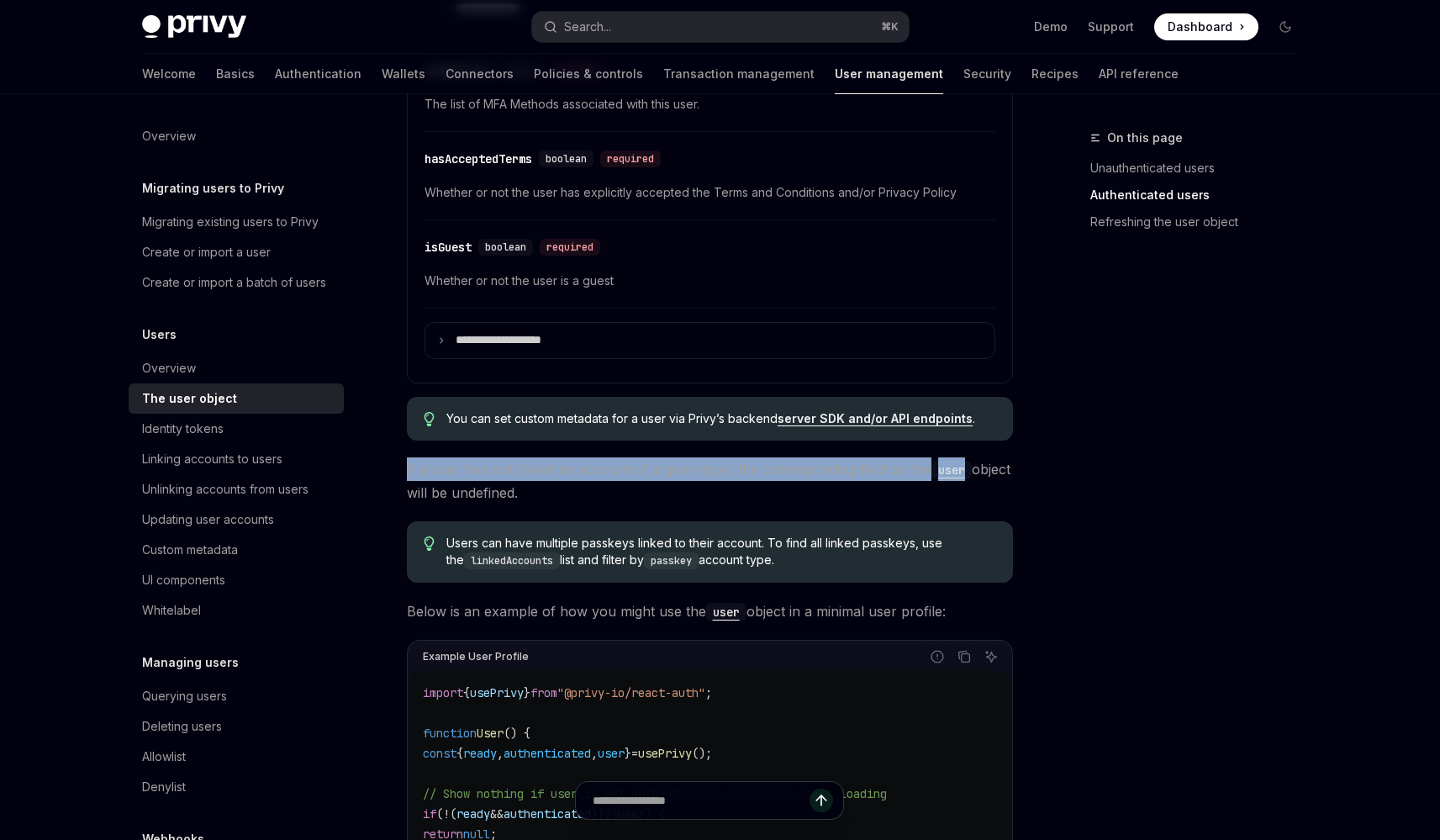
click at [601, 474] on span "If a user has not linked an account of a given type, the corresponding field on…" at bounding box center [709, 480] width 606 height 47
click at [614, 476] on span "If a user has not linked an account of a given type, the corresponding field on…" at bounding box center [709, 480] width 606 height 47
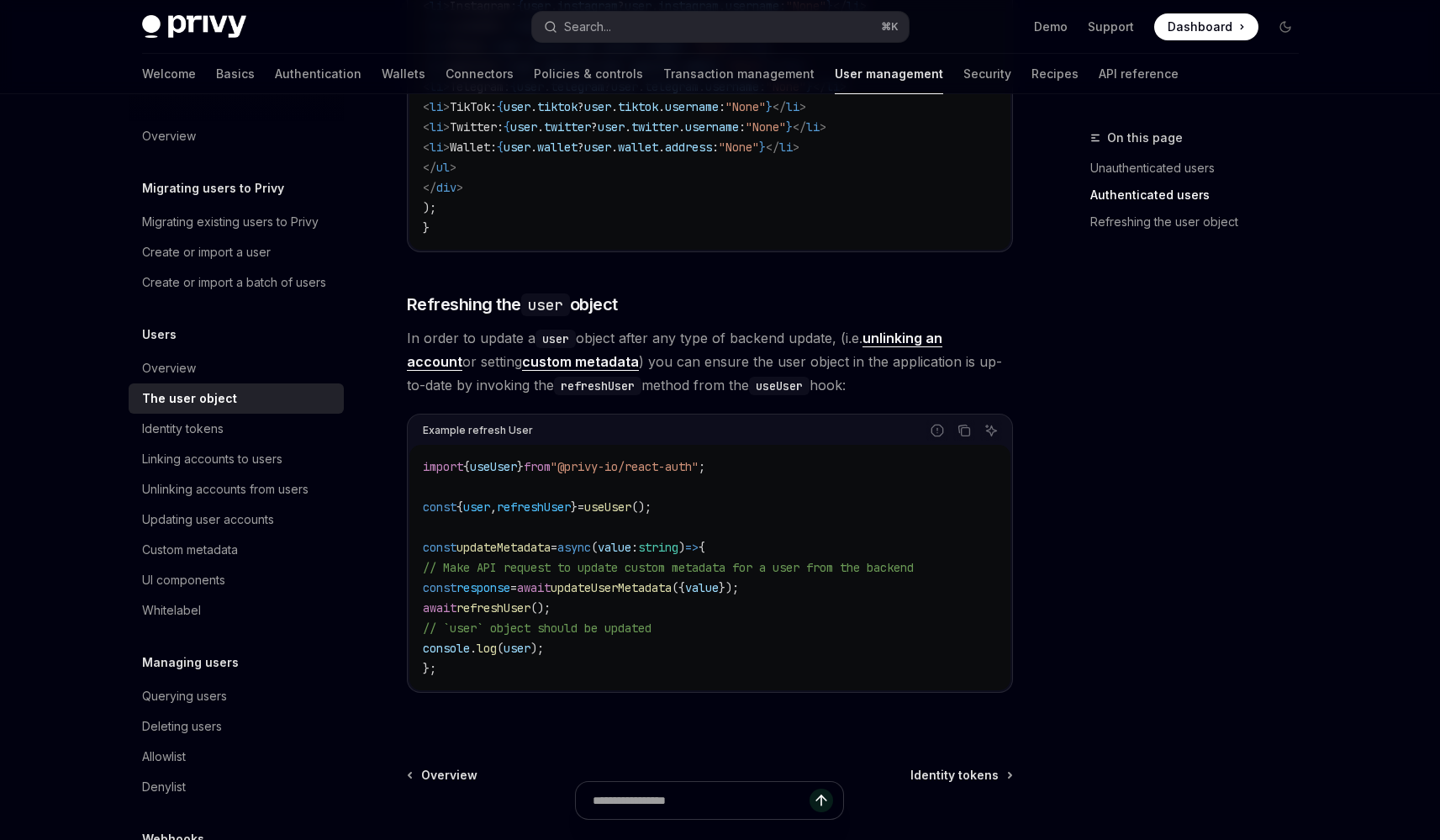
scroll to position [2209, 0]
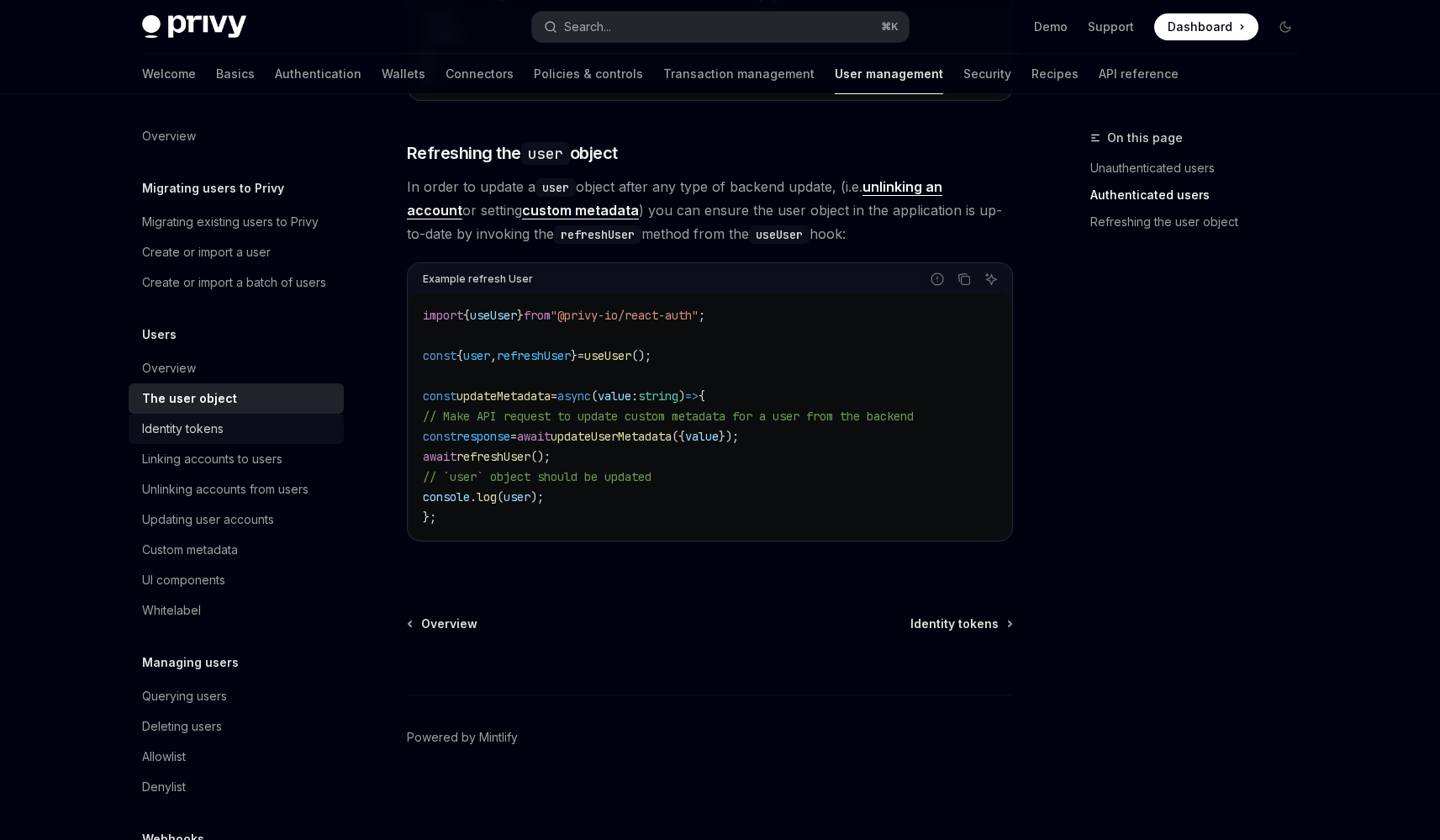
click at [235, 438] on div "Identity tokens" at bounding box center [237, 428] width 191 height 20
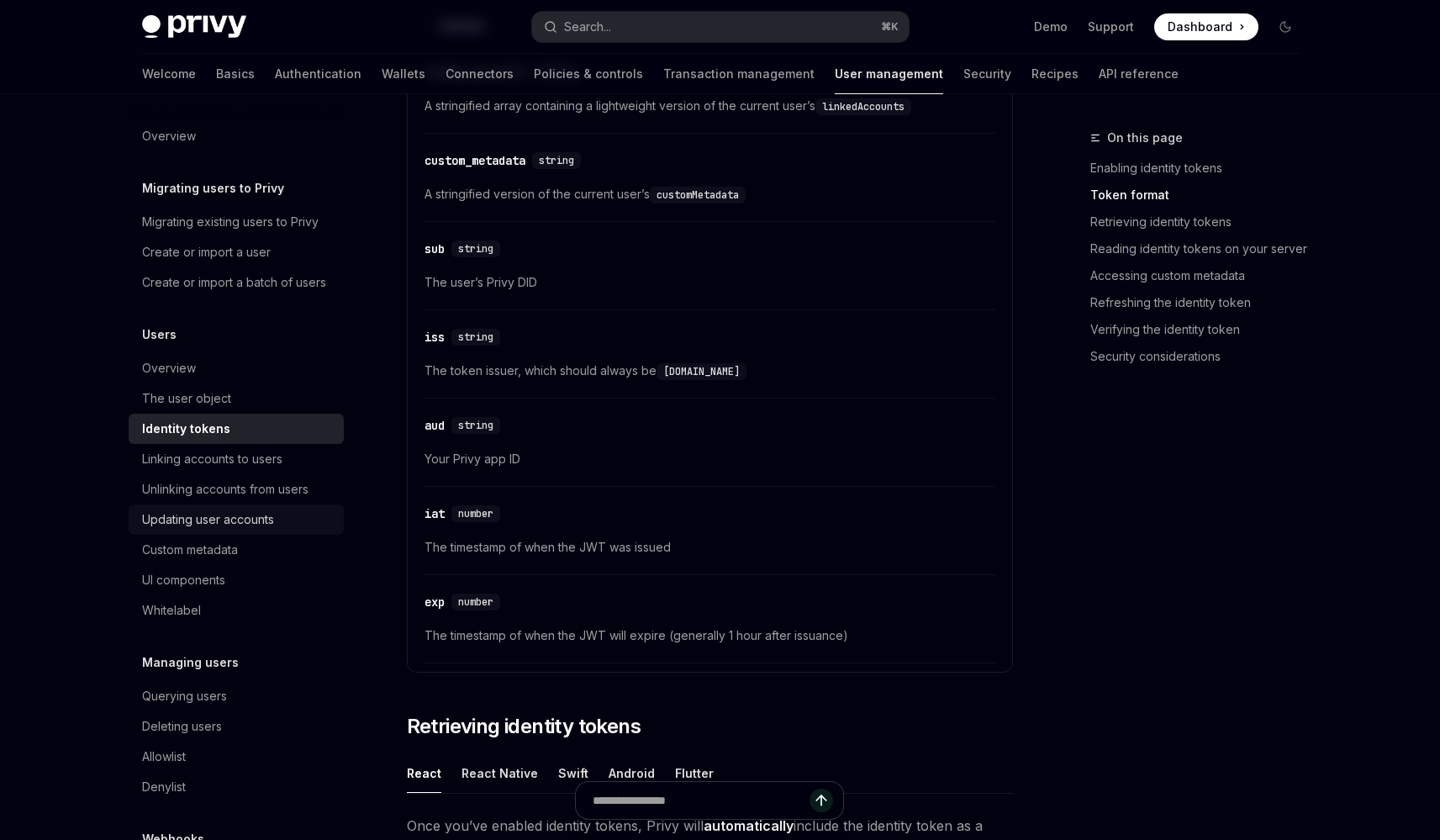
scroll to position [132, 0]
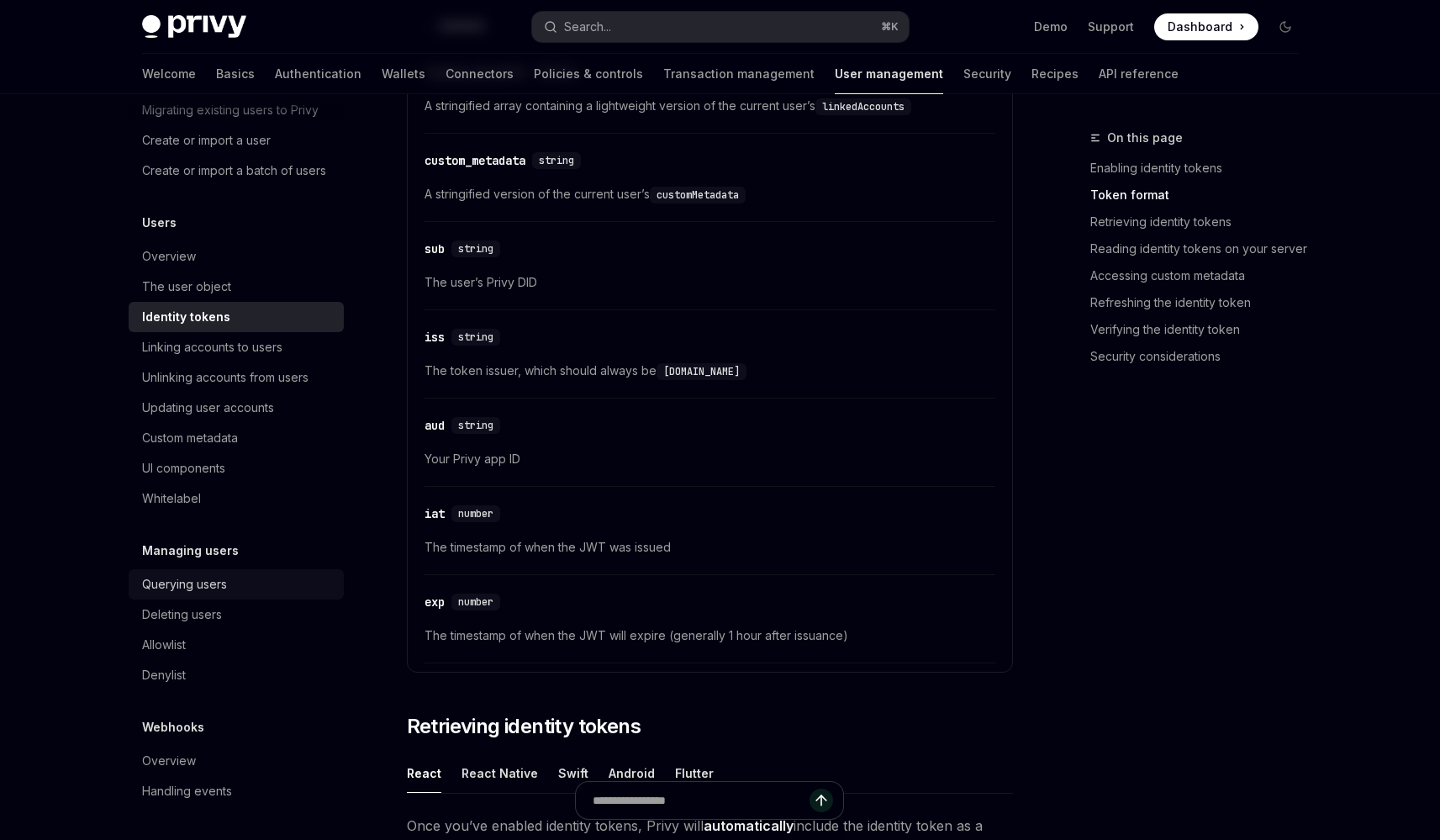
click at [233, 595] on link "Querying users" at bounding box center [236, 584] width 215 height 31
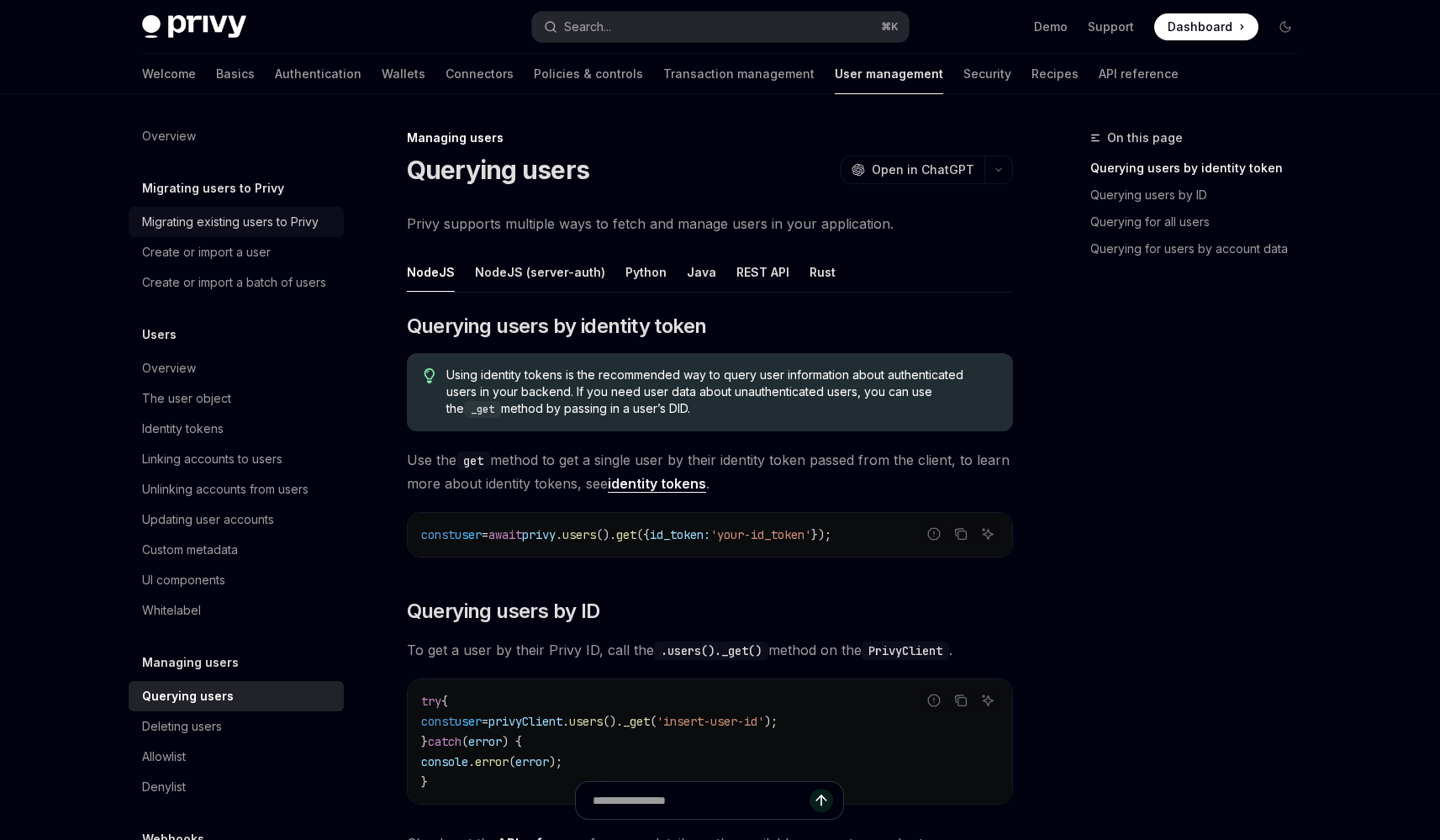
click at [281, 223] on div "Migrating existing users to Privy" at bounding box center [230, 222] width 177 height 20
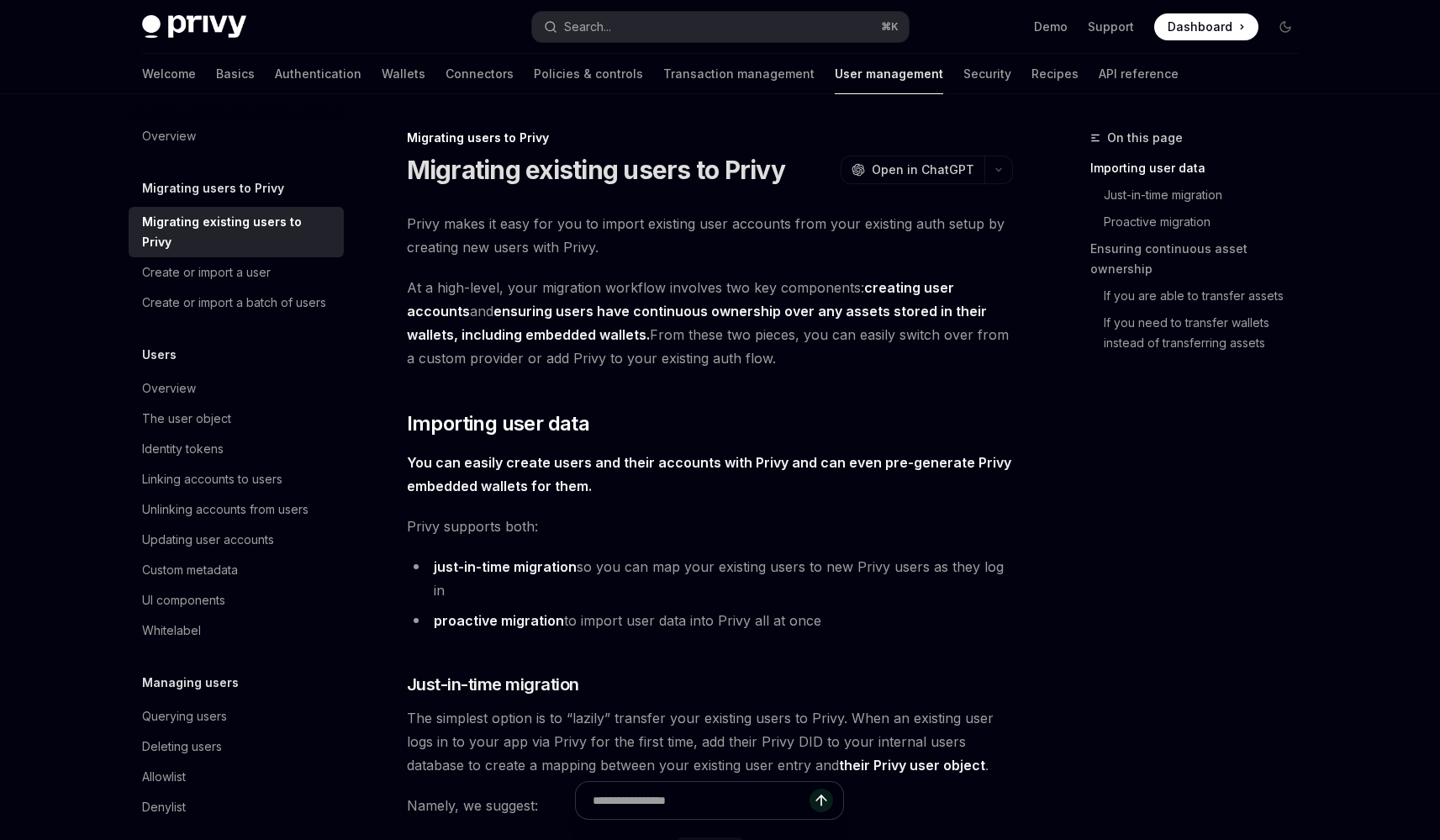
click at [663, 82] on link "Transaction management" at bounding box center [739, 73] width 152 height 41
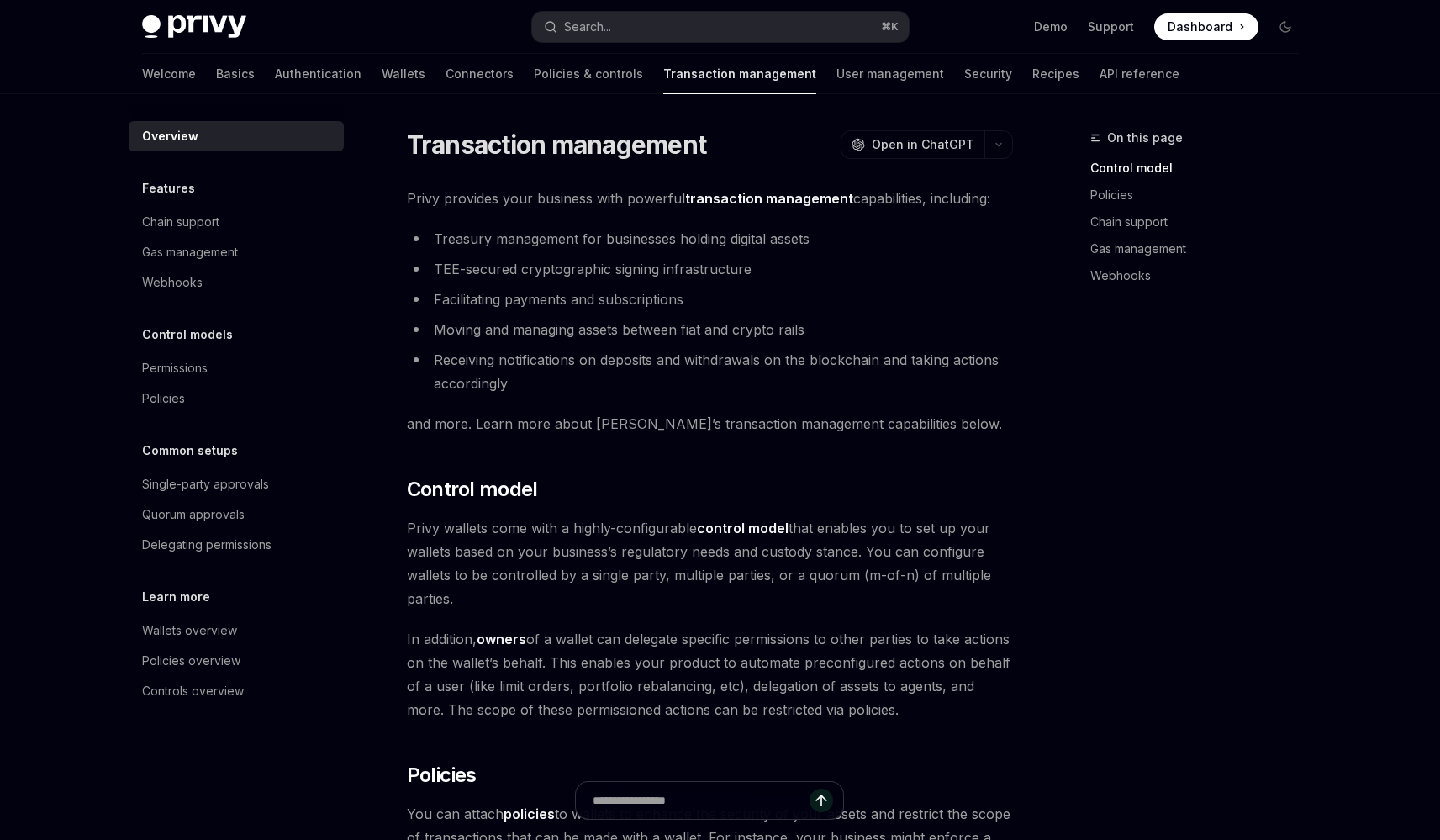
click at [295, 87] on div "Welcome Basics Authentication Wallets Connectors Policies & controls Transactio…" at bounding box center [660, 73] width 1037 height 41
click at [382, 81] on link "Wallets" at bounding box center [404, 73] width 44 height 41
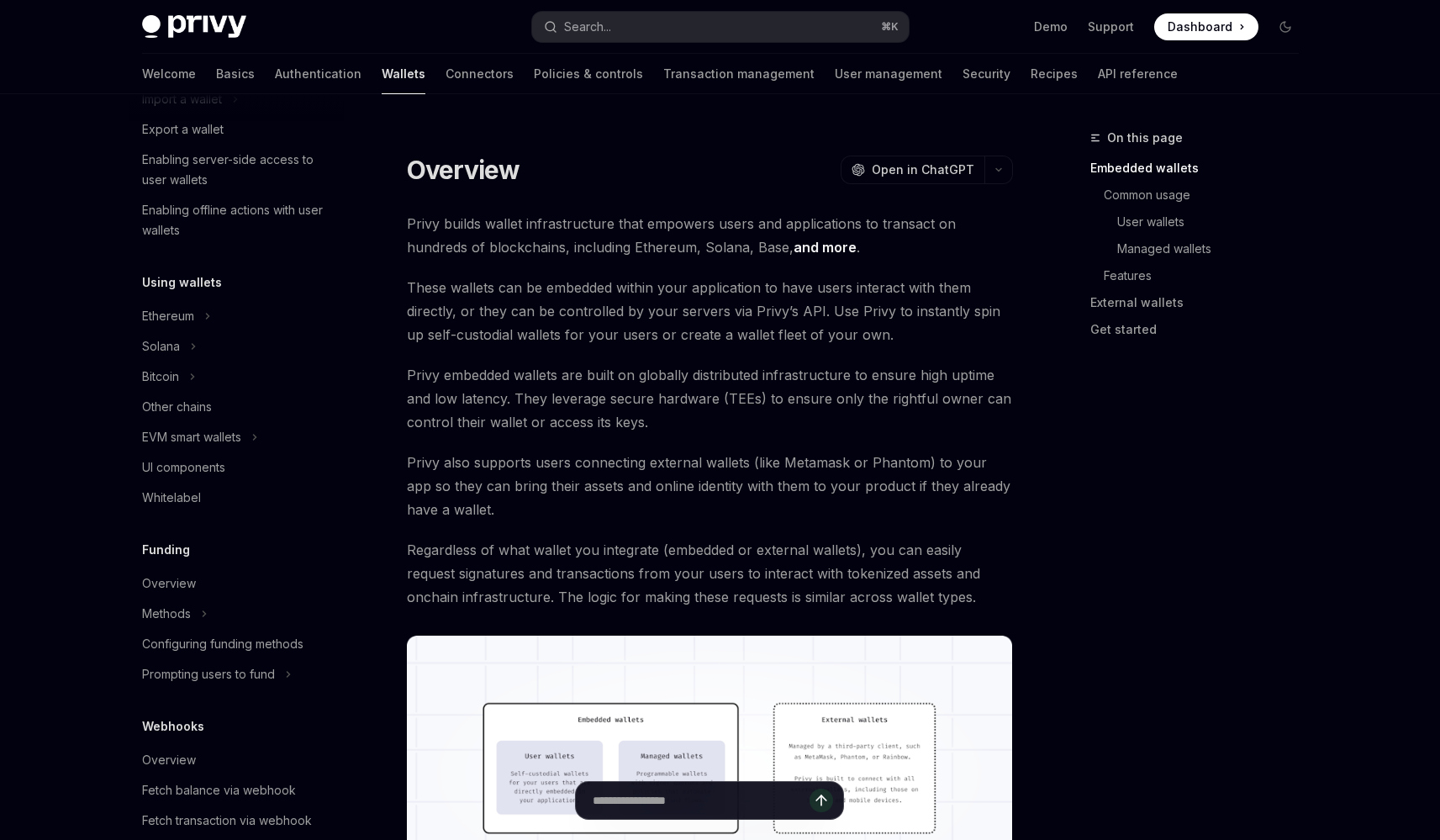
scroll to position [271, 0]
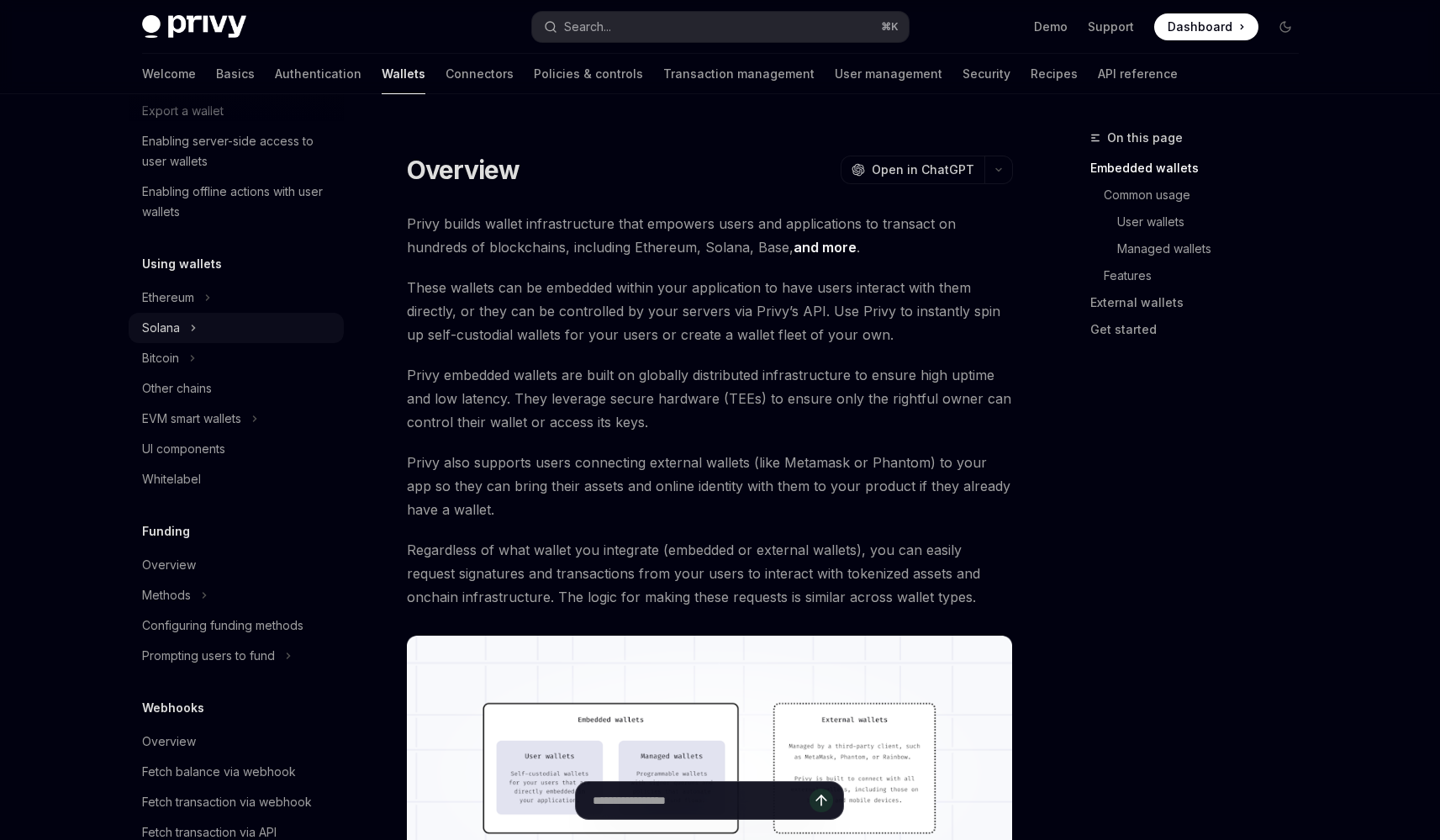
click at [214, 330] on button "Solana" at bounding box center [236, 327] width 215 height 31
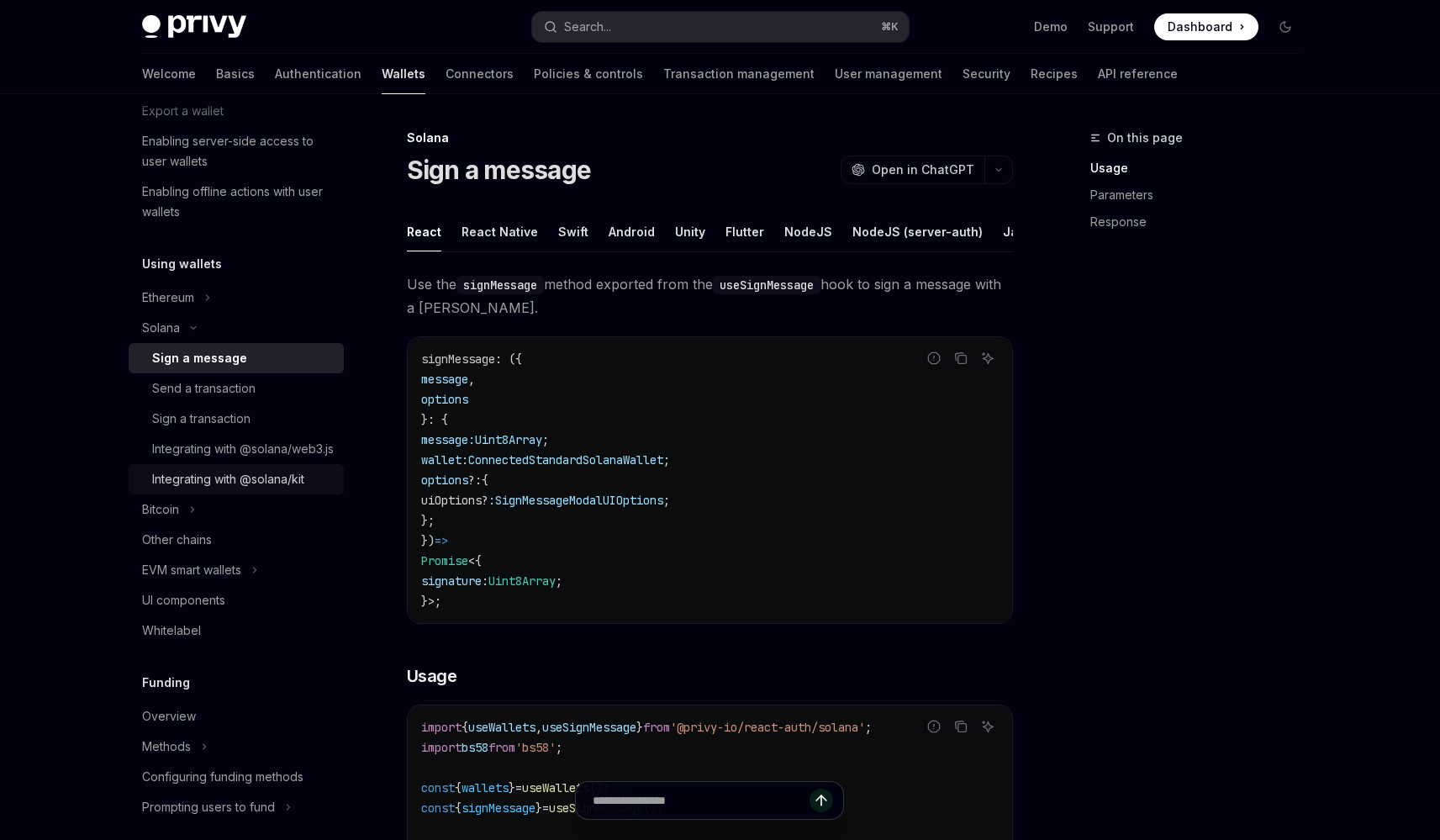
click at [275, 489] on div "Integrating with @solana/kit" at bounding box center [227, 479] width 152 height 20
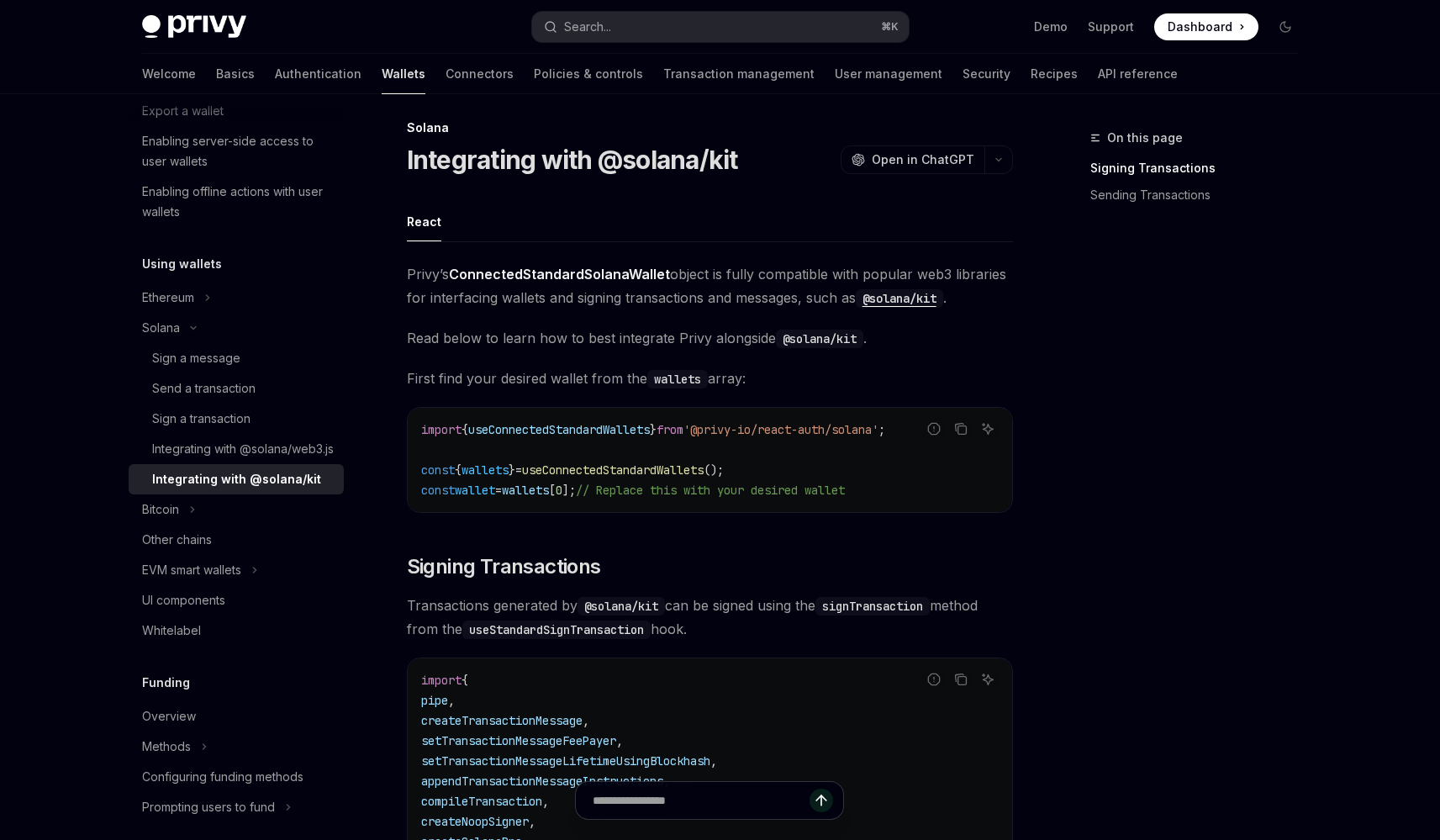
scroll to position [12, 0]
click at [623, 426] on span "useConnectedStandardWallets" at bounding box center [558, 427] width 181 height 15
click at [216, 89] on link "Basics" at bounding box center [235, 73] width 39 height 41
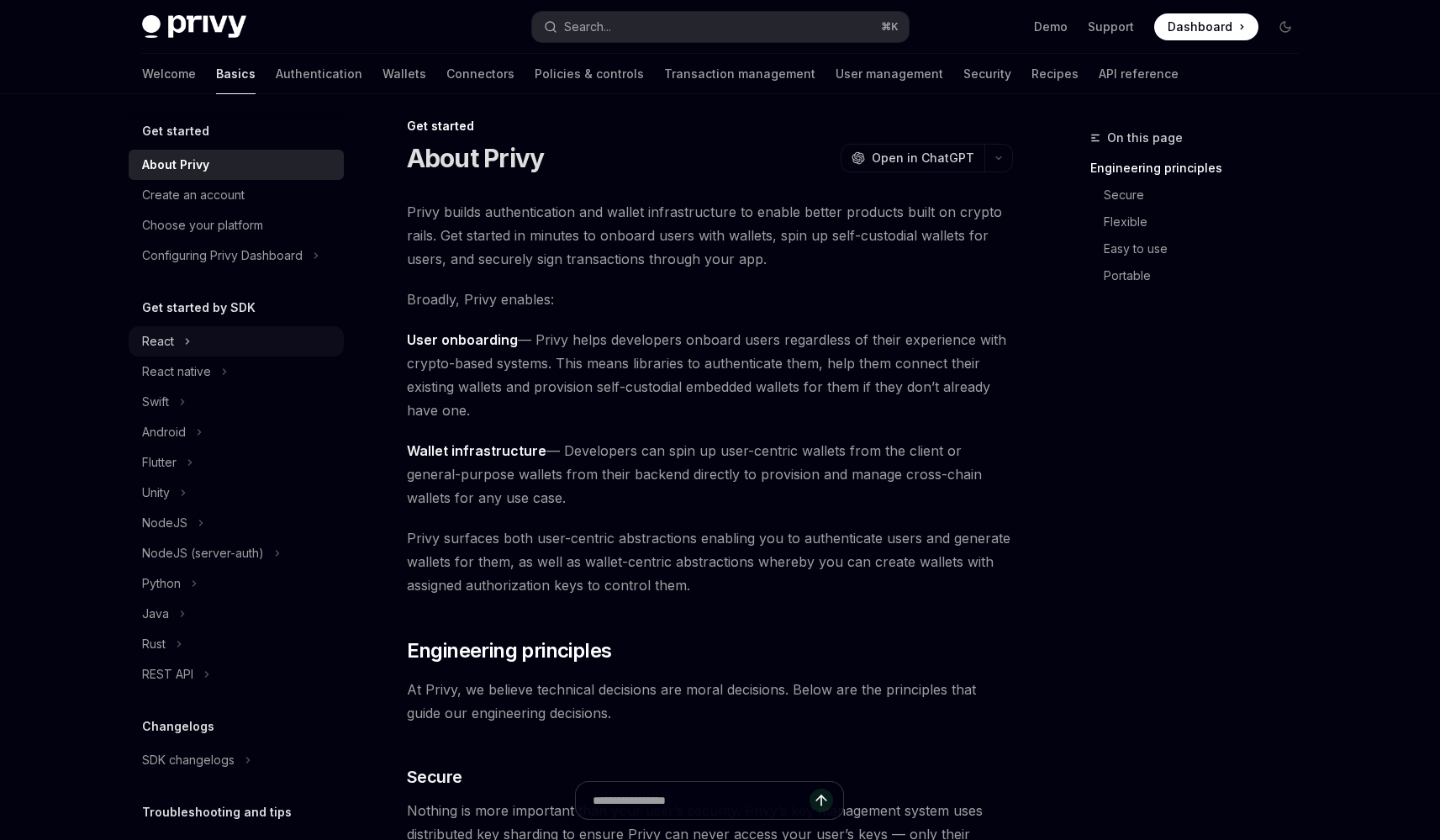
click at [184, 346] on icon "Toggle React section" at bounding box center [187, 341] width 7 height 20
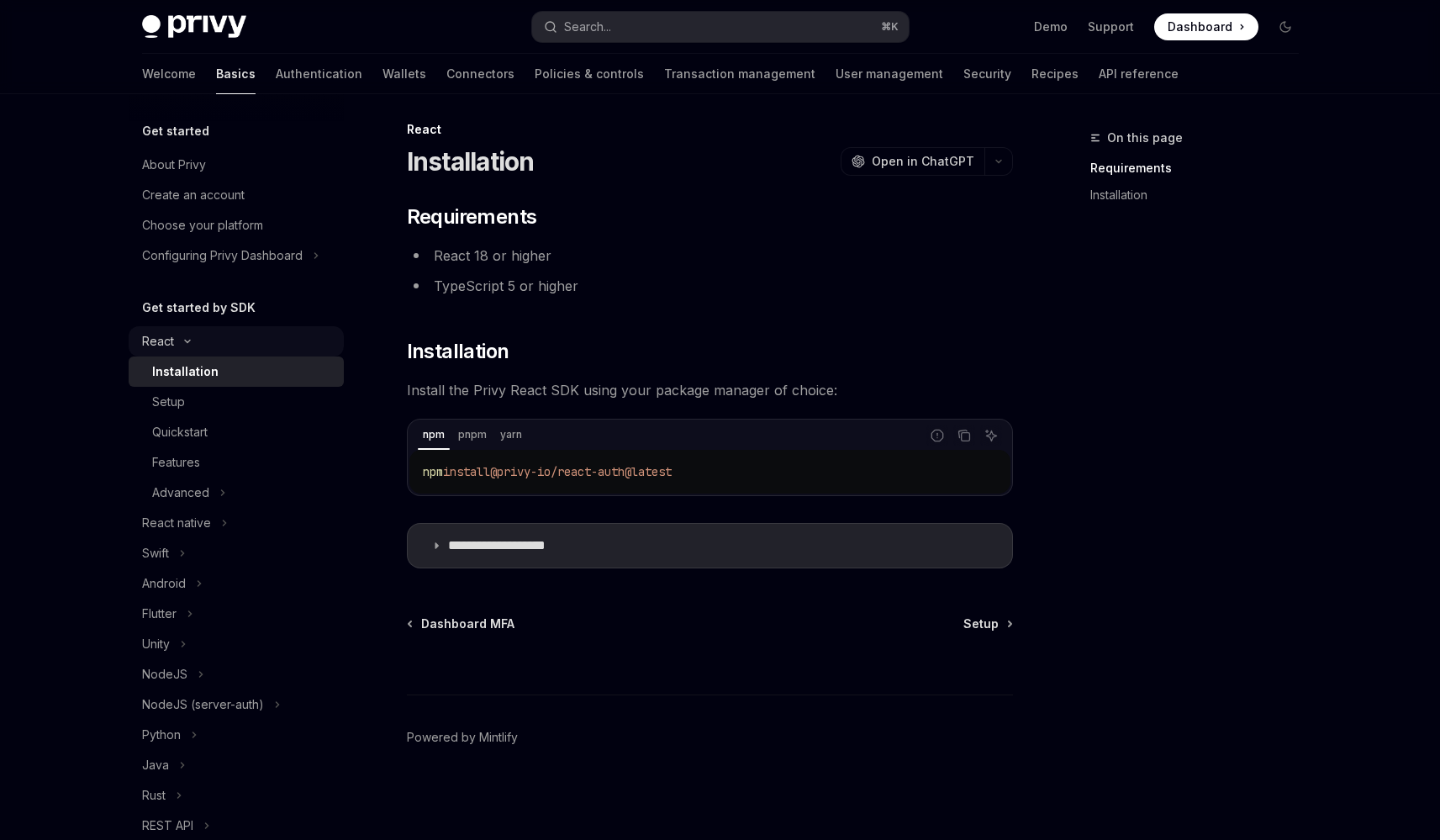
scroll to position [8, 0]
click at [187, 404] on div "Setup" at bounding box center [242, 402] width 181 height 20
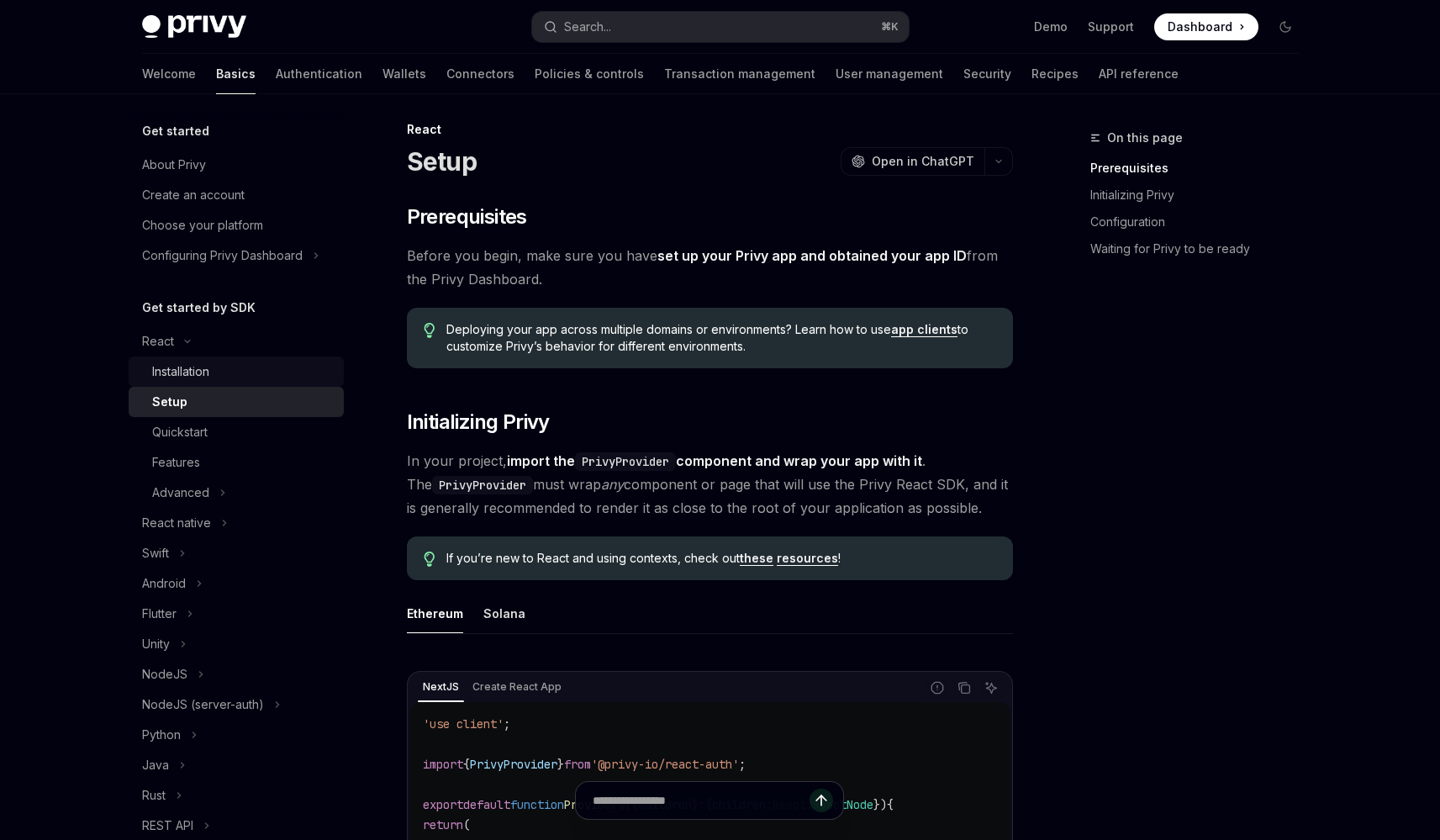
click at [184, 382] on link "Installation" at bounding box center [236, 371] width 215 height 31
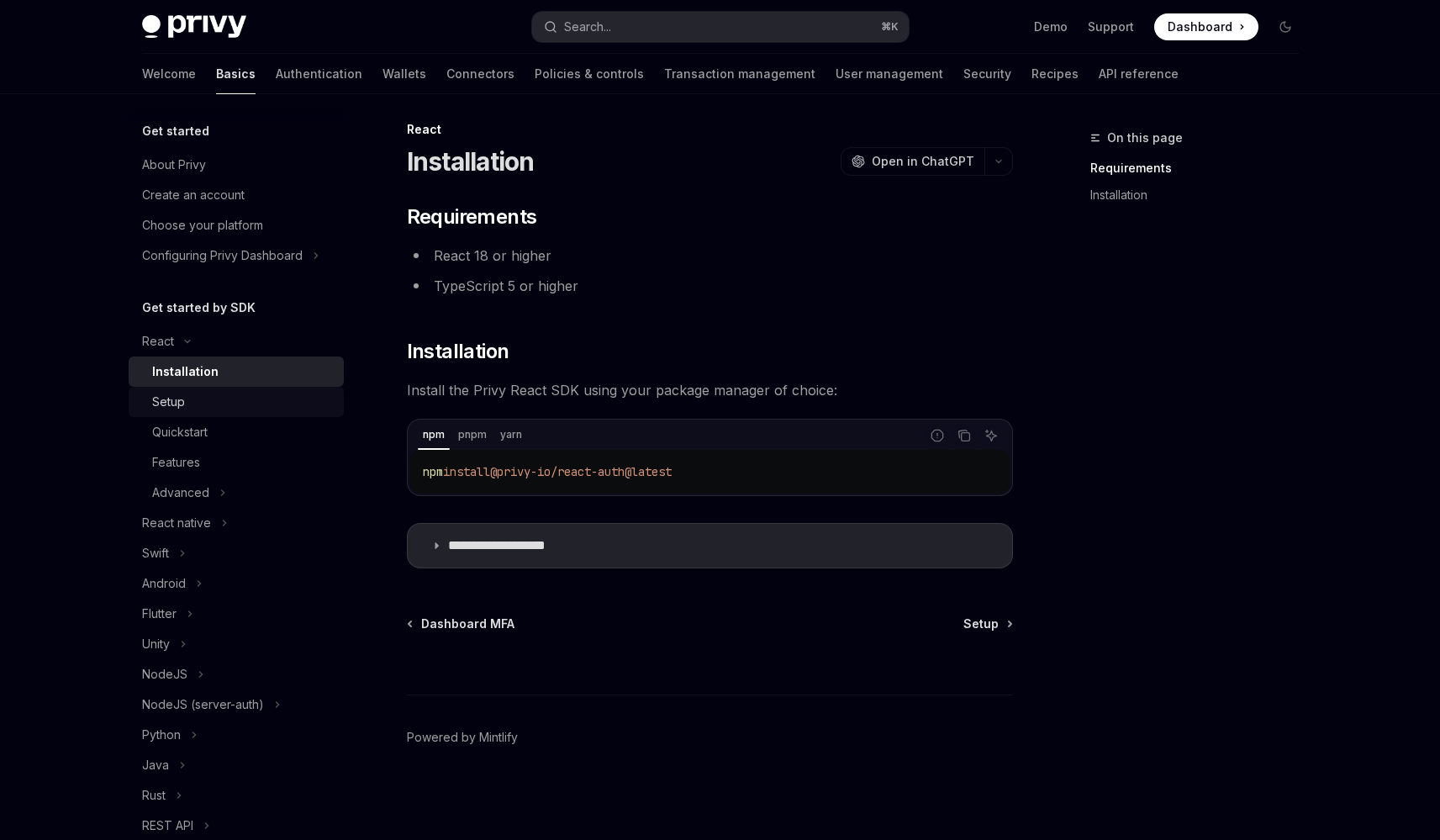
click at [263, 414] on link "Setup" at bounding box center [236, 402] width 215 height 31
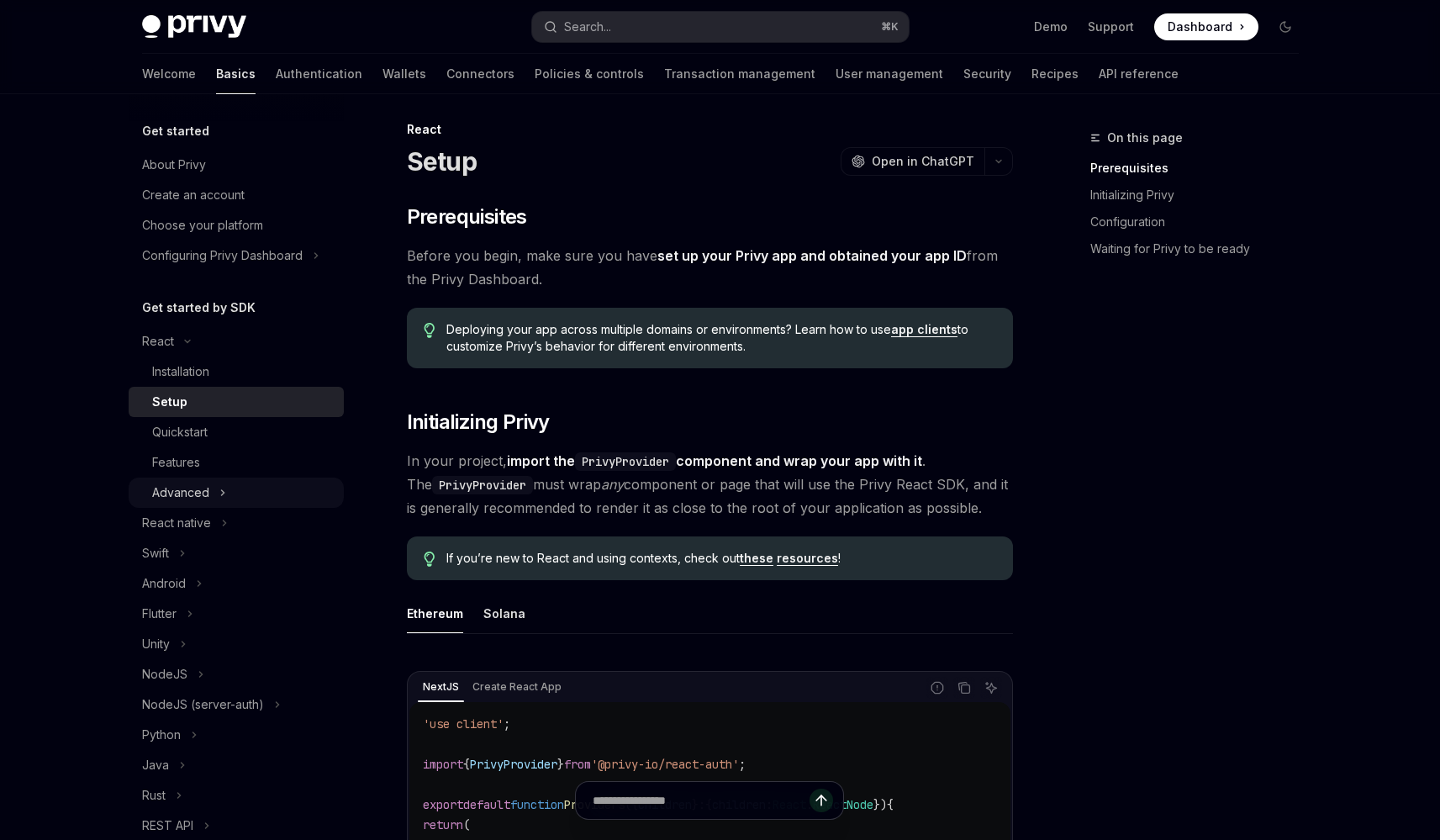
click at [227, 496] on button "Advanced" at bounding box center [236, 492] width 215 height 31
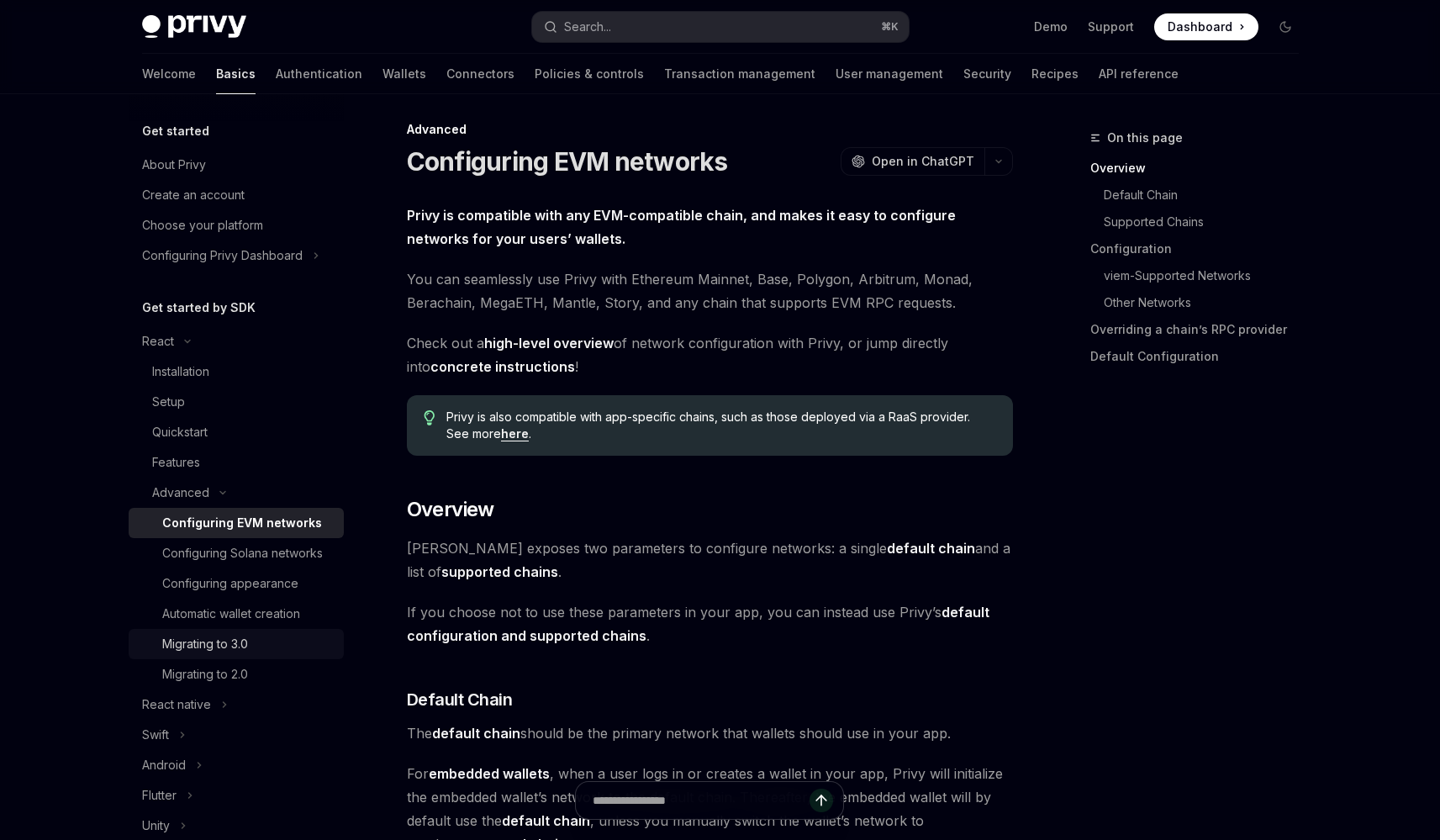
click at [229, 654] on div "Migrating to 3.0" at bounding box center [205, 644] width 85 height 20
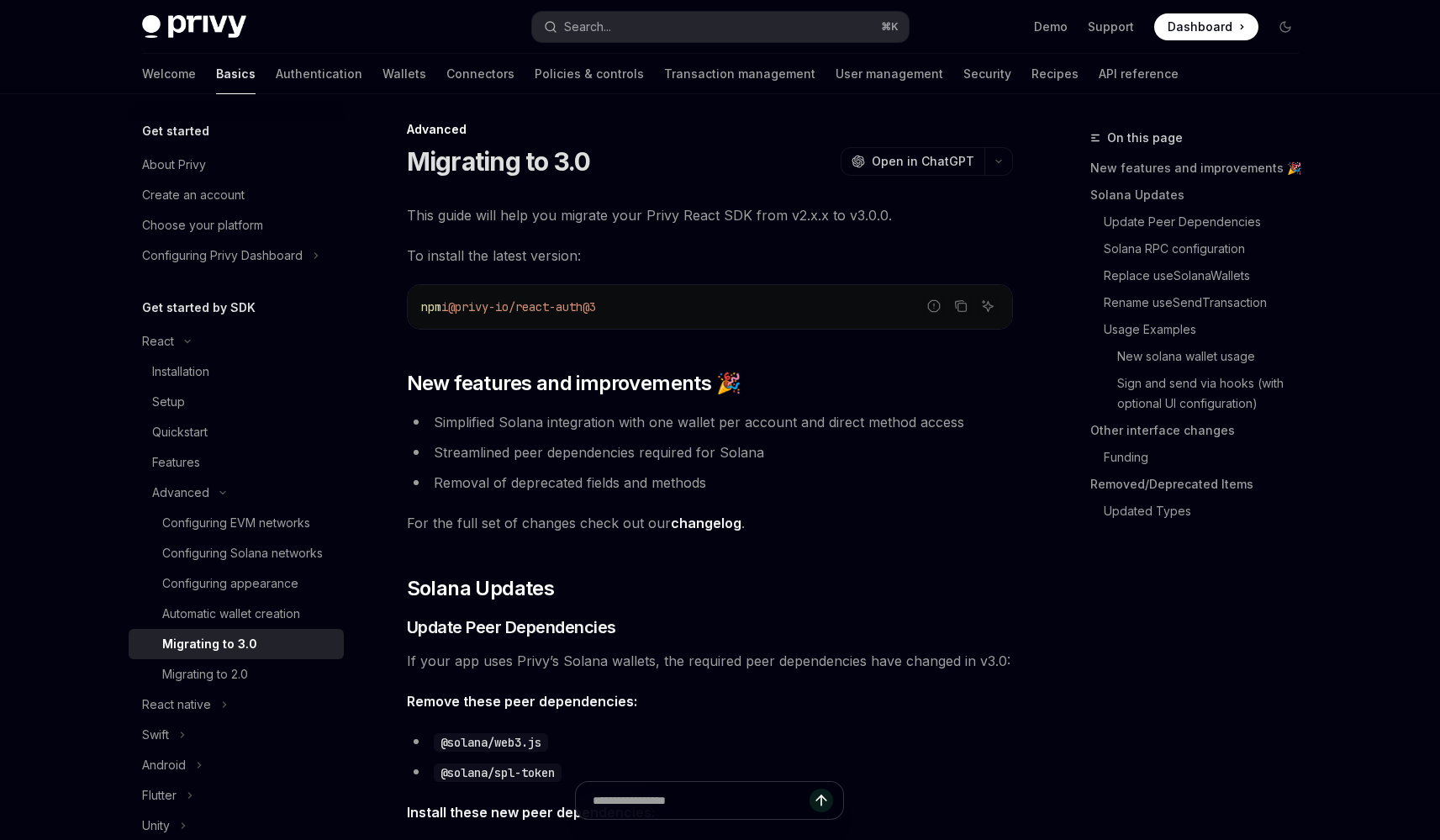
type textarea "*"
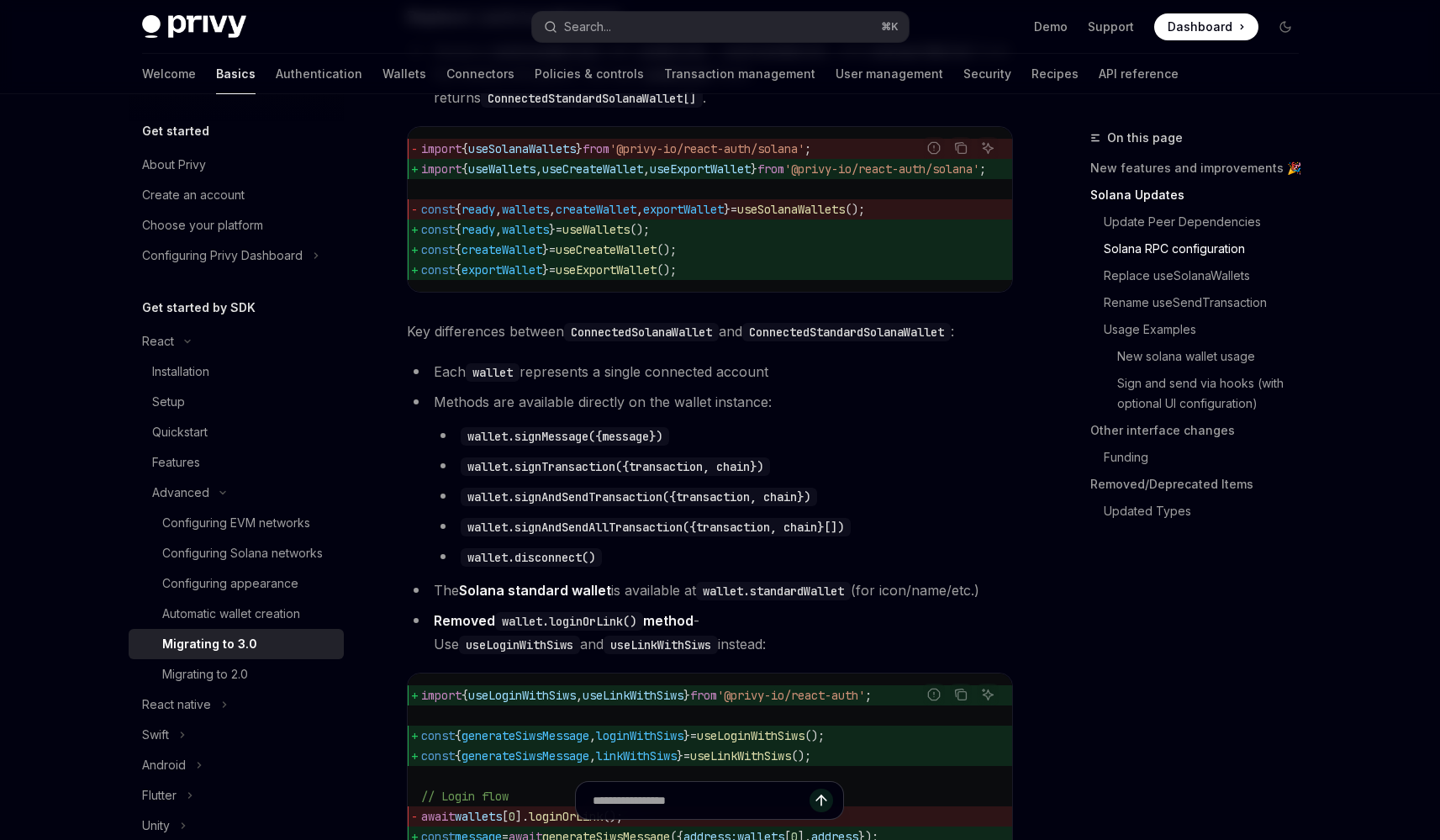
scroll to position [1635, 0]
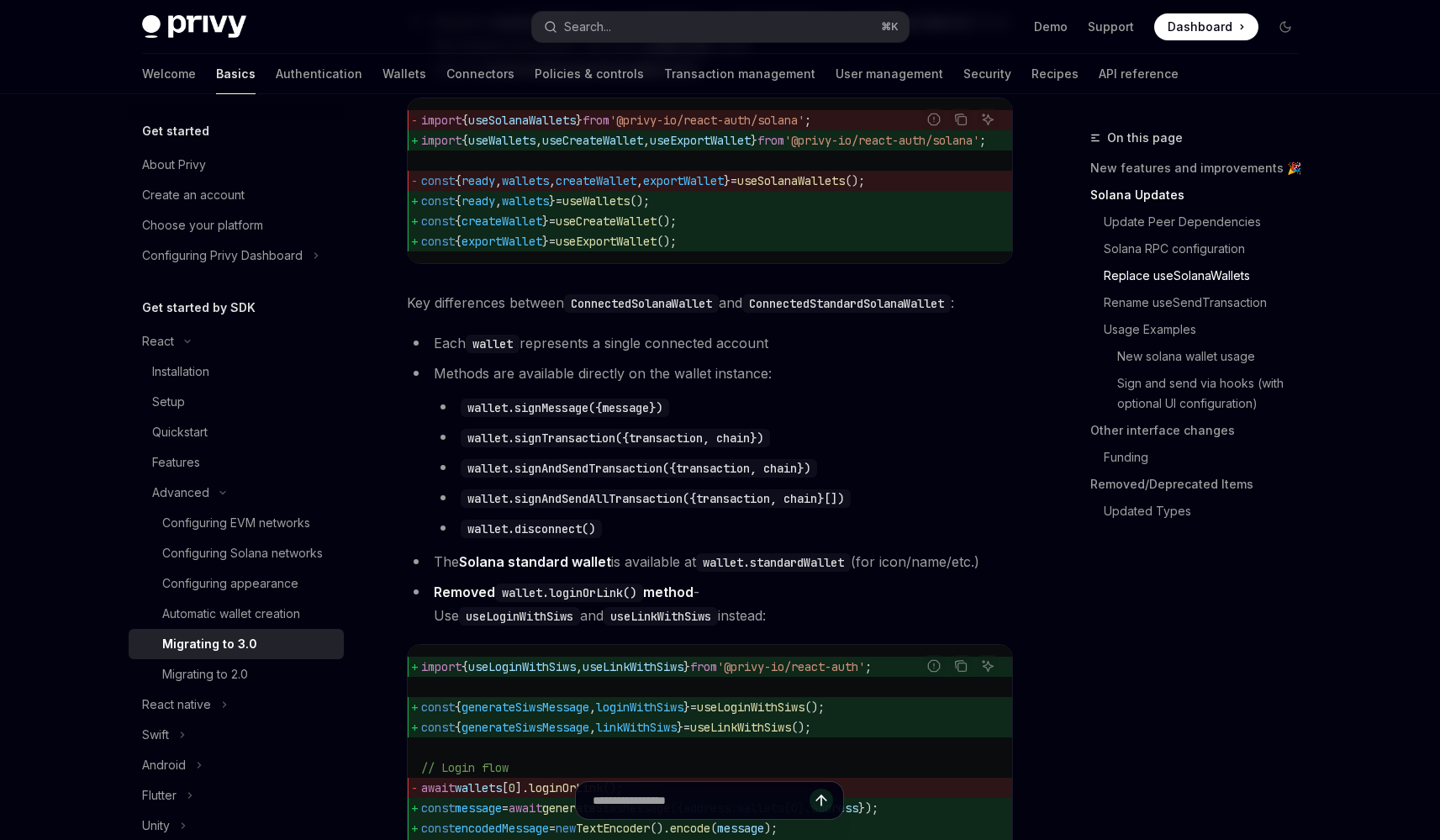
click at [573, 355] on li "Each wallet represents a single connected account" at bounding box center [709, 343] width 606 height 24
click at [573, 420] on li "Methods are available directly on the wallet instance: wallet.signMessage({mess…" at bounding box center [709, 450] width 606 height 179
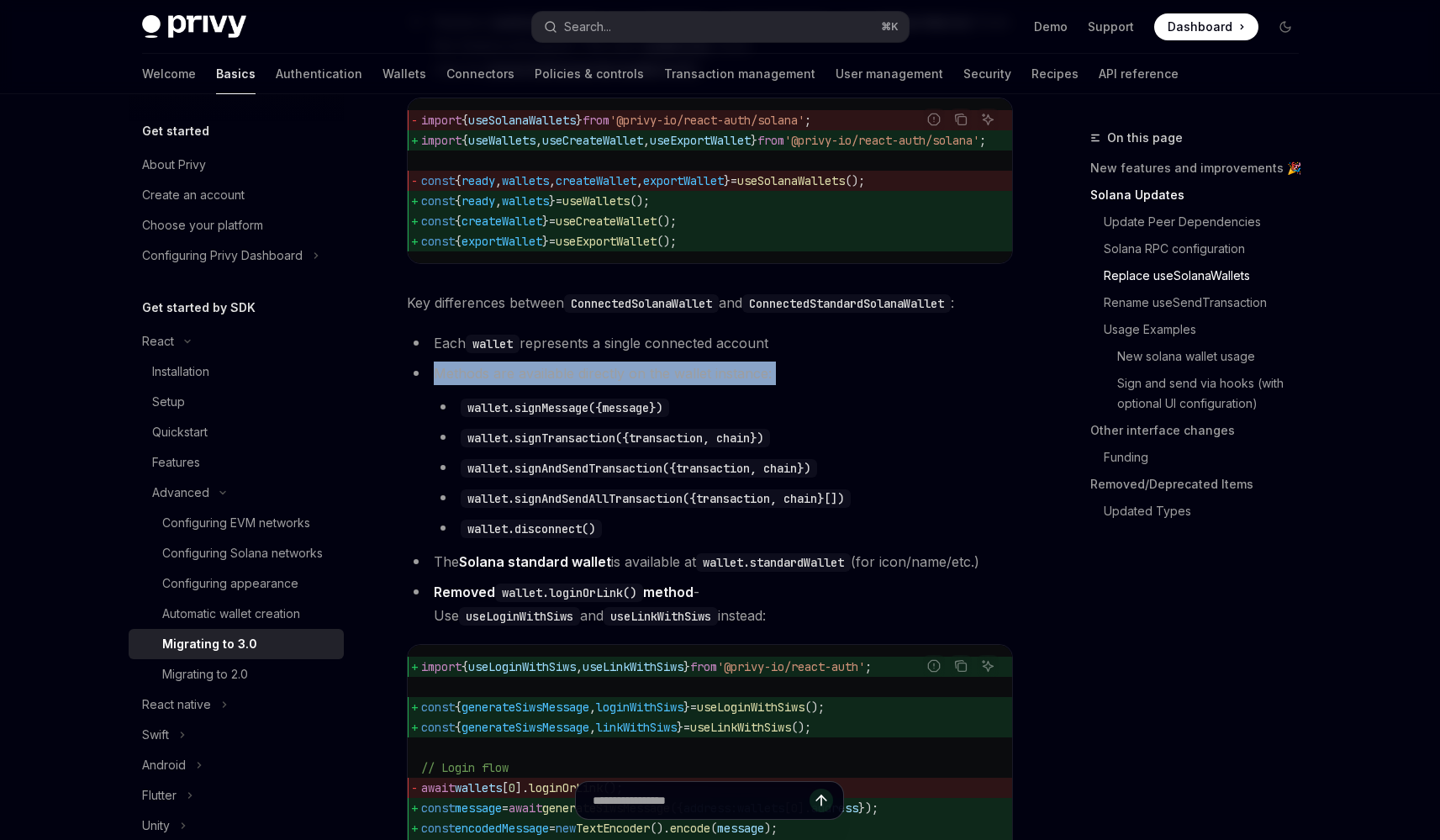
click at [573, 420] on li "Methods are available directly on the wallet instance: wallet.signMessage({mess…" at bounding box center [709, 450] width 606 height 179
click at [588, 422] on li "Methods are available directly on the wallet instance: wallet.signMessage({mess…" at bounding box center [709, 450] width 606 height 179
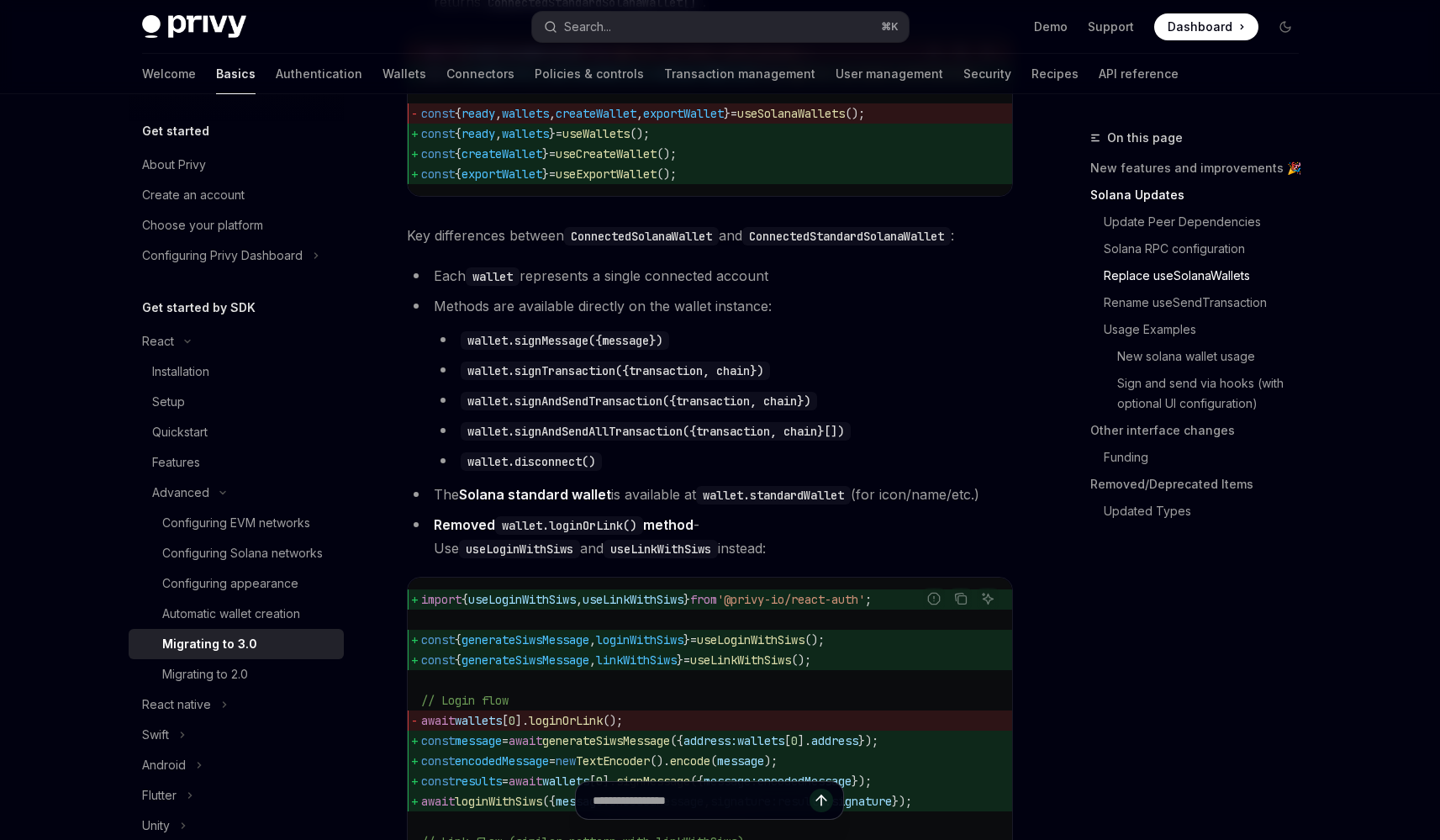
scroll to position [1704, 0]
click at [524, 503] on link "Solana standard wallet" at bounding box center [535, 494] width 152 height 18
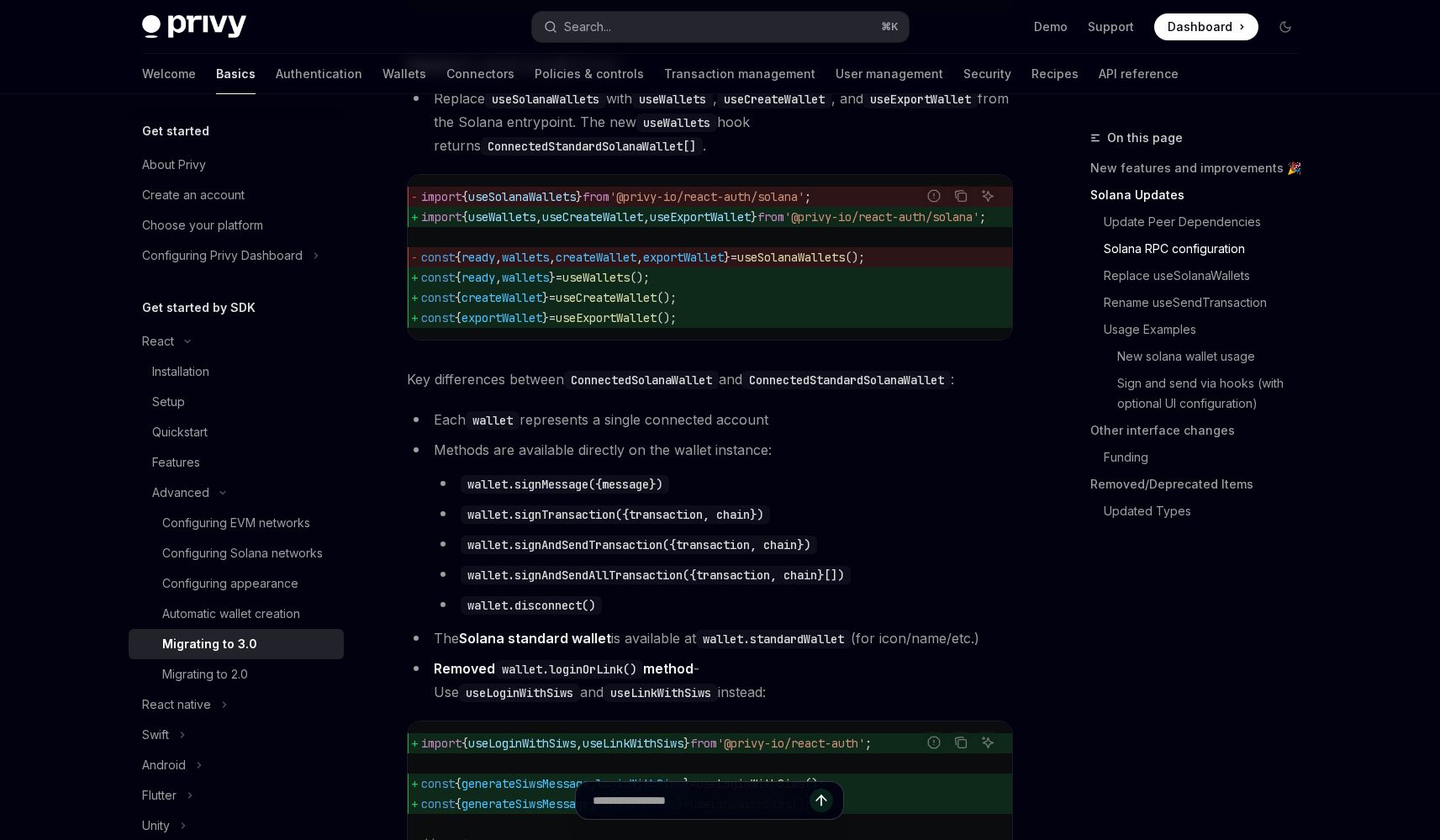
scroll to position [1711, 0]
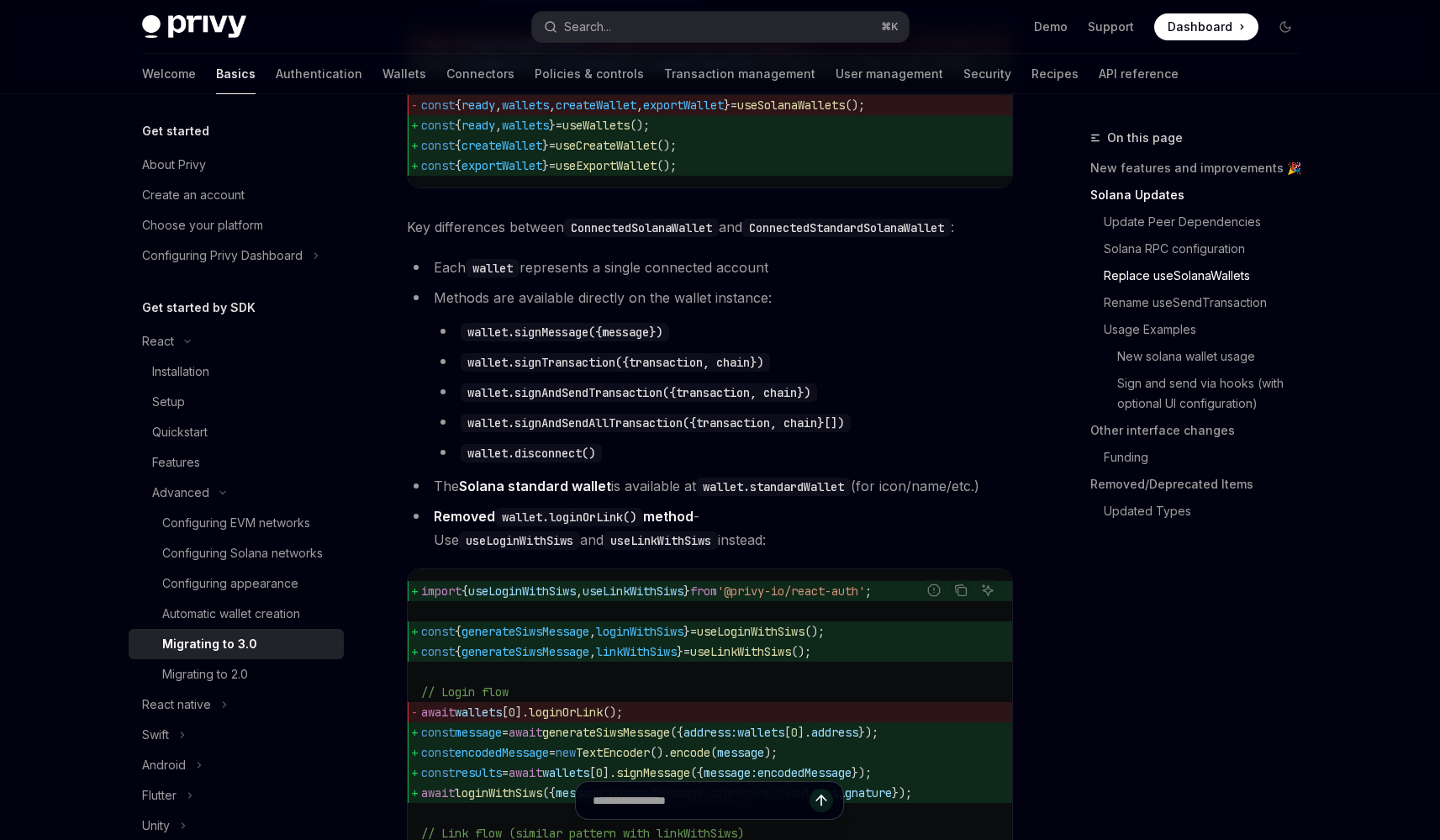
click at [638, 498] on li "The Solana standard wallet is available at wallet.standardWallet (for icon/name…" at bounding box center [709, 486] width 606 height 24
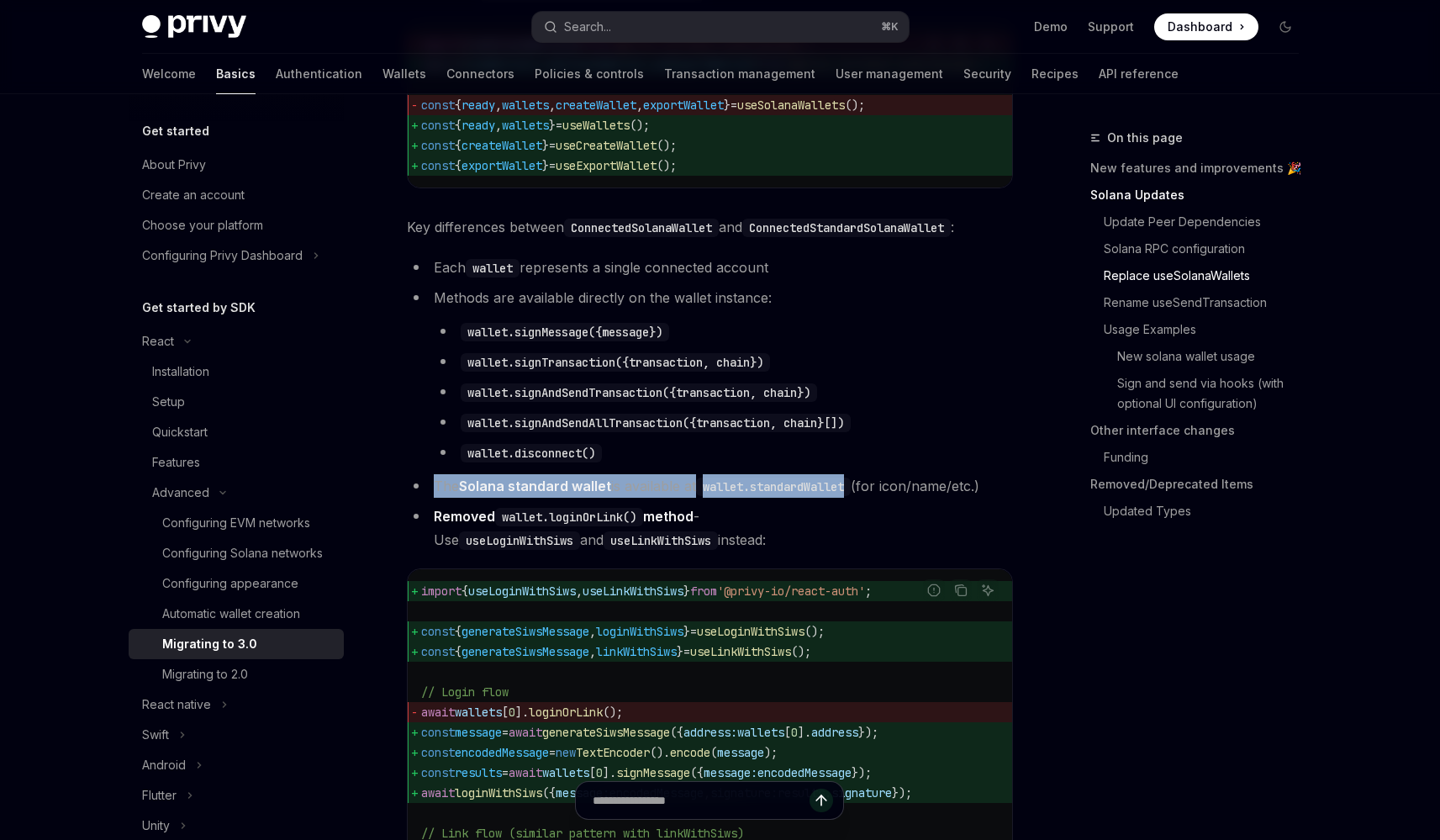
click at [638, 498] on li "The Solana standard wallet is available at wallet.standardWallet (for icon/name…" at bounding box center [709, 486] width 606 height 24
click at [643, 498] on li "The Solana standard wallet is available at wallet.standardWallet (for icon/name…" at bounding box center [709, 486] width 606 height 24
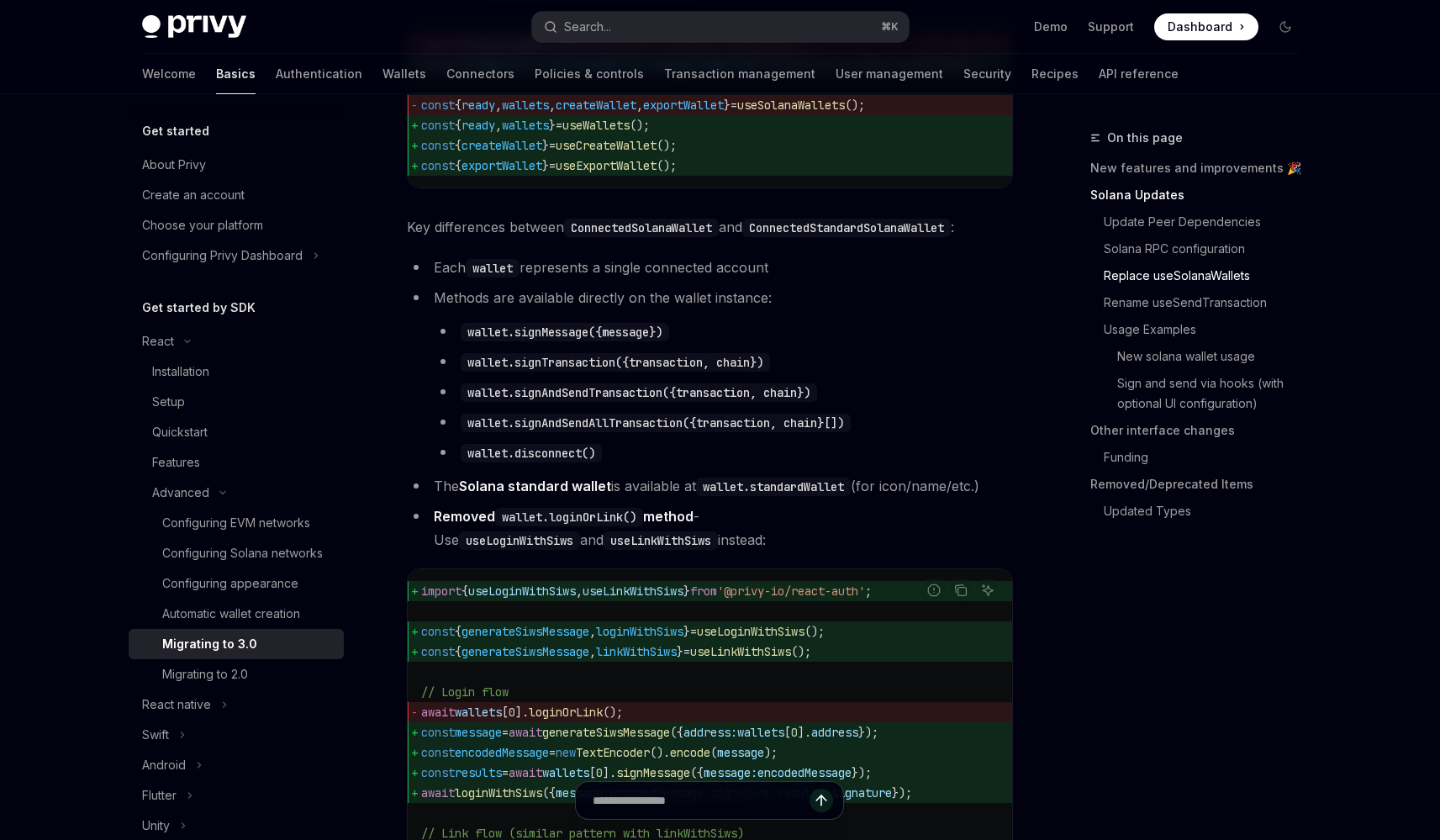
click at [629, 551] on li "Removed wallet.loginOrLink() method - Use useLoginWithSiws and useLinkWithSiws …" at bounding box center [709, 527] width 606 height 47
click at [634, 551] on li "Removed wallet.loginOrLink() method - Use useLoginWithSiws and useLinkWithSiws …" at bounding box center [709, 527] width 606 height 47
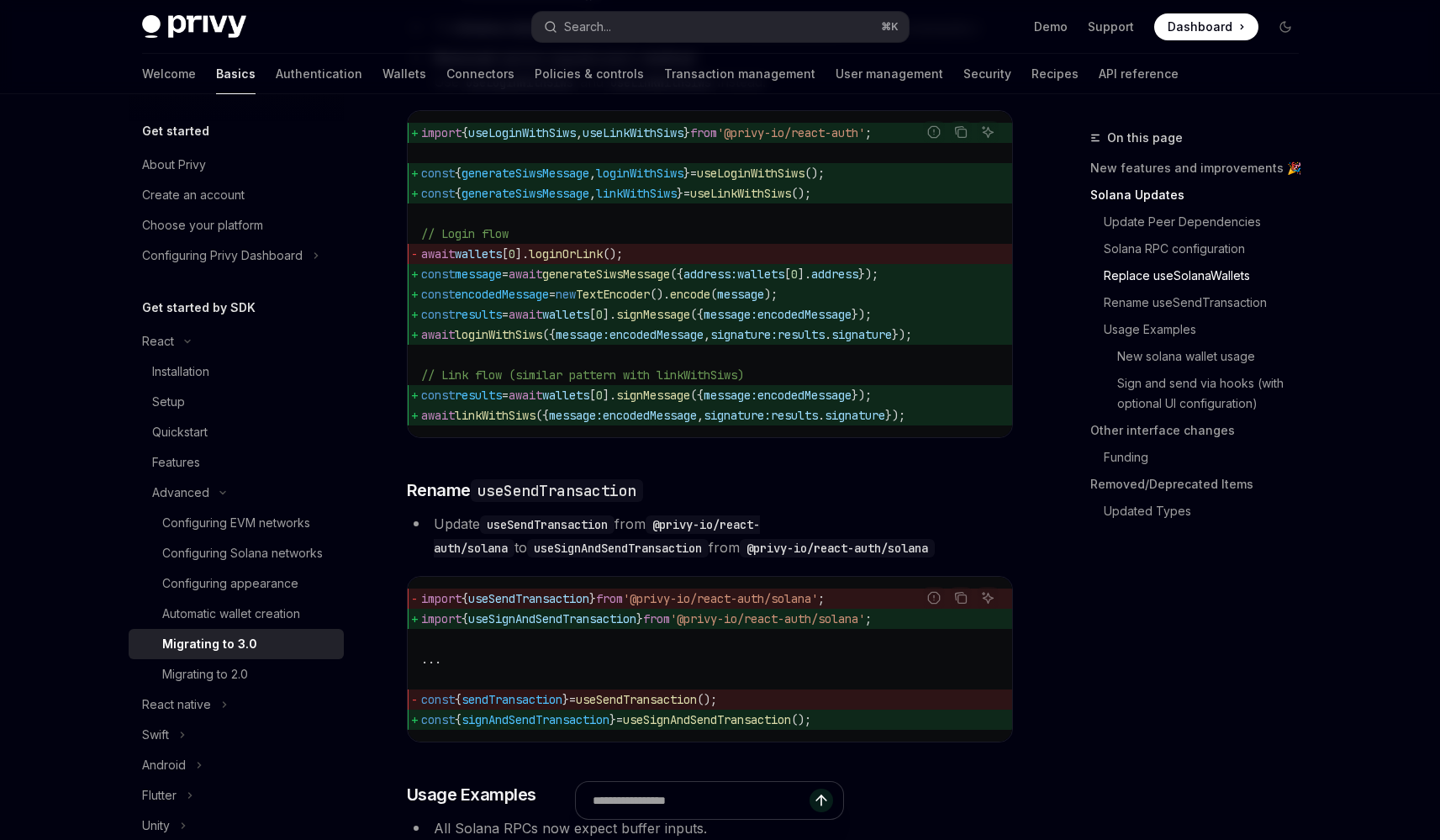
scroll to position [2168, 0]
click at [1143, 325] on link "Usage Examples" at bounding box center [1201, 329] width 222 height 27
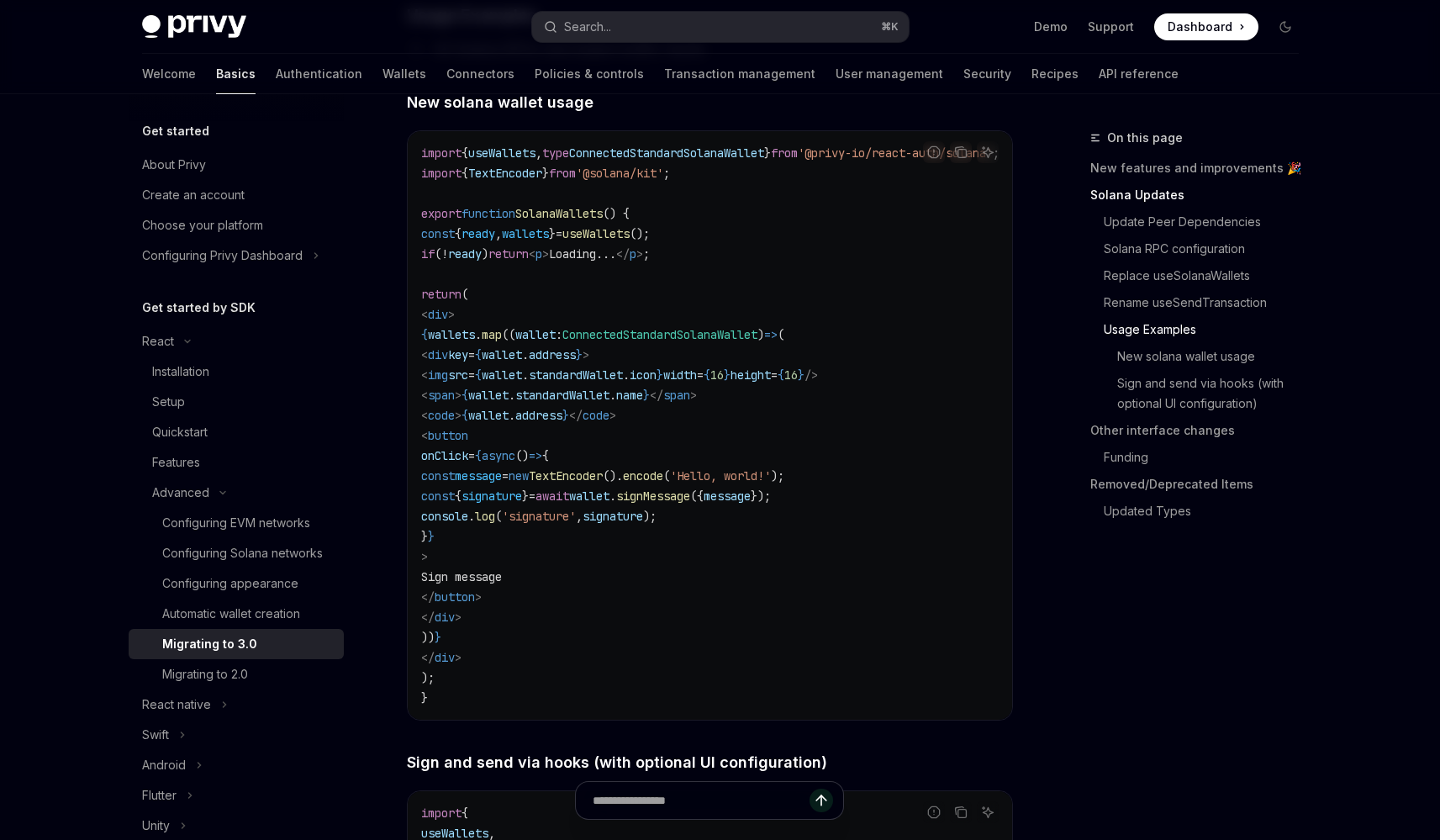
scroll to position [2987, 0]
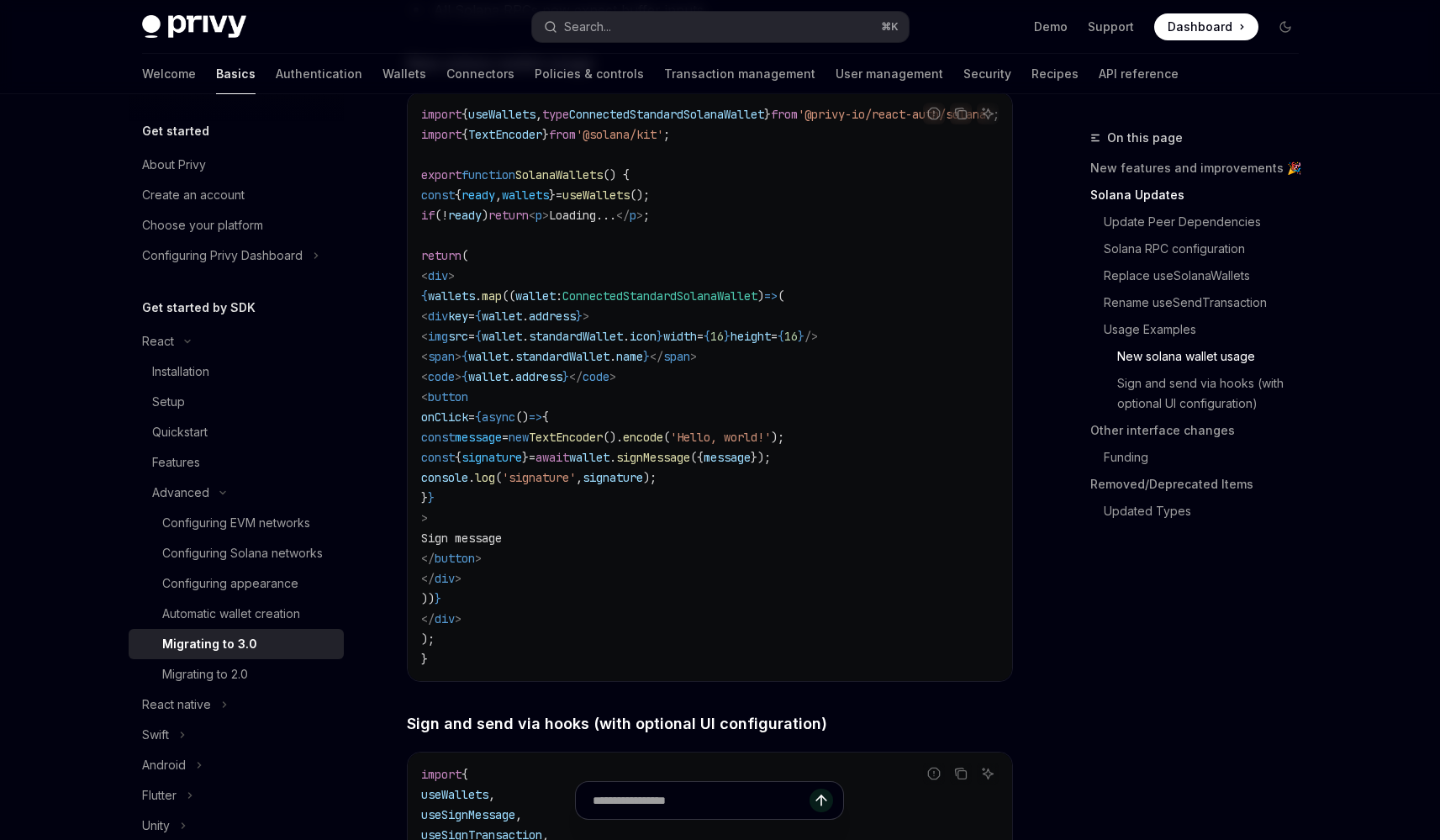
click at [609, 364] on span "standardWallet" at bounding box center [561, 356] width 94 height 15
click at [562, 384] on span "address" at bounding box center [538, 376] width 47 height 15
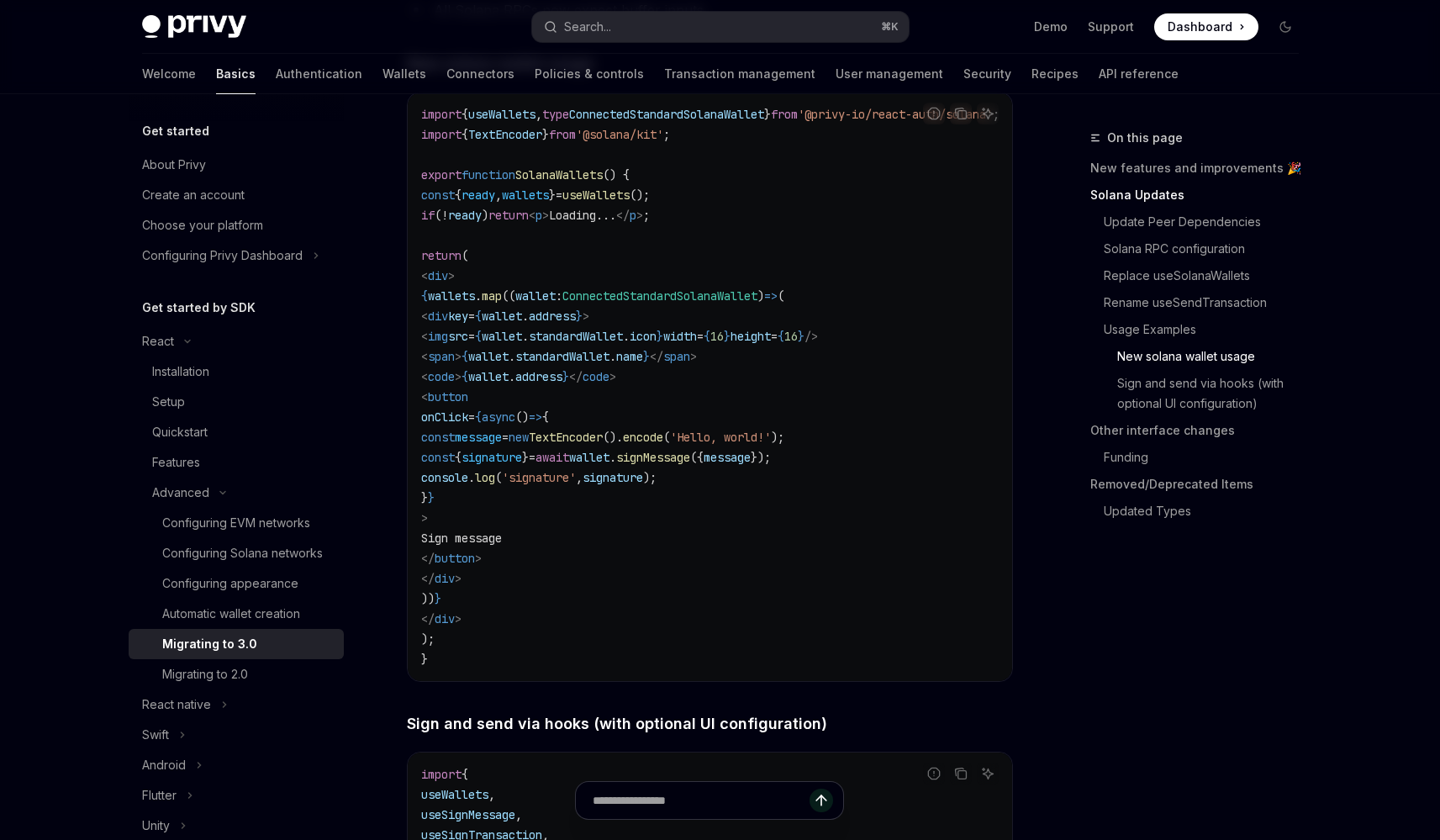
click at [623, 344] on span "standardWallet" at bounding box center [575, 335] width 94 height 15
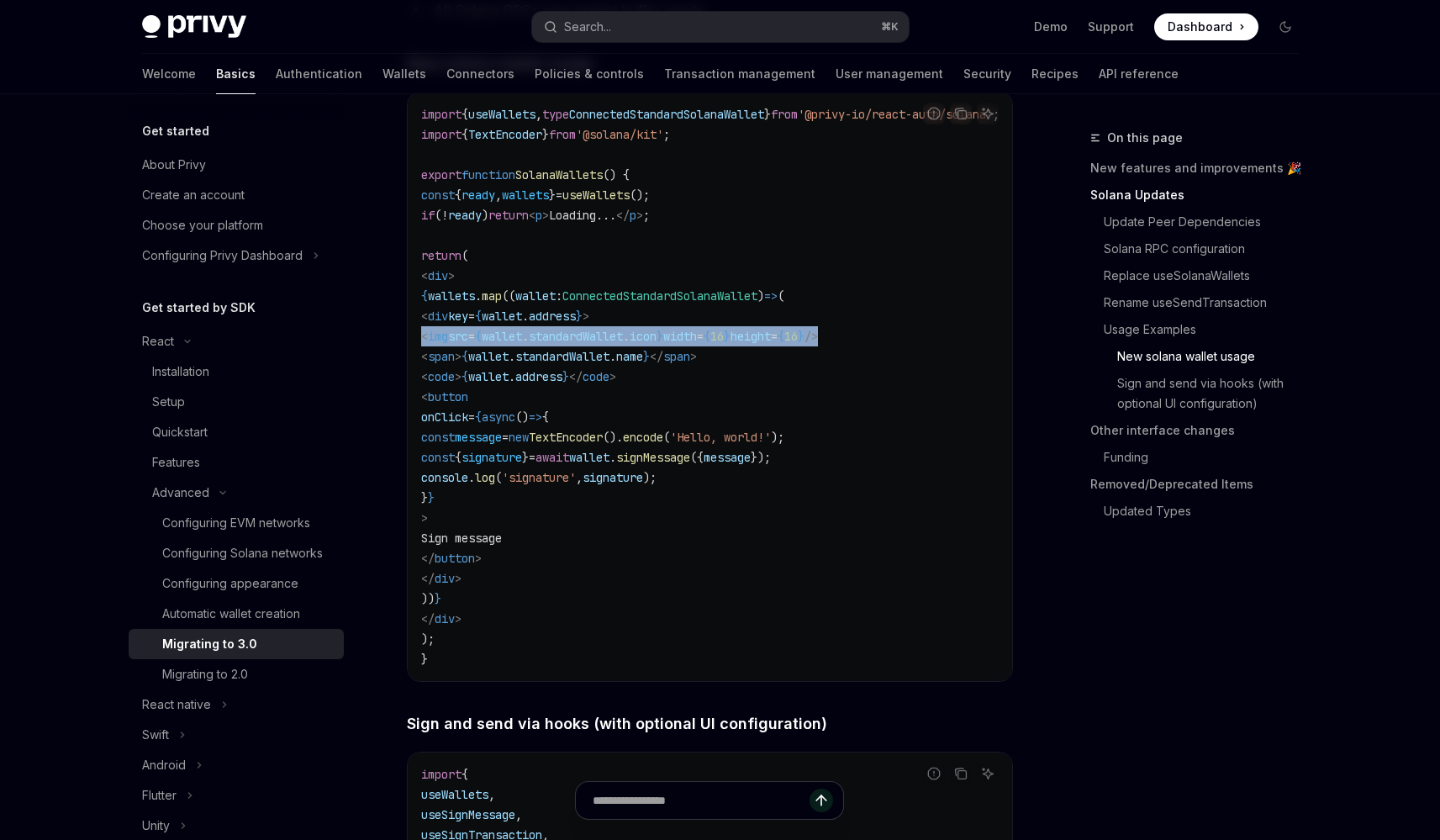
click at [623, 344] on span "standardWallet" at bounding box center [575, 335] width 94 height 15
click at [676, 396] on code "import { useWallets , type ConnectedStandardSolanaWallet } from '@privy-io/reac…" at bounding box center [731, 386] width 619 height 564
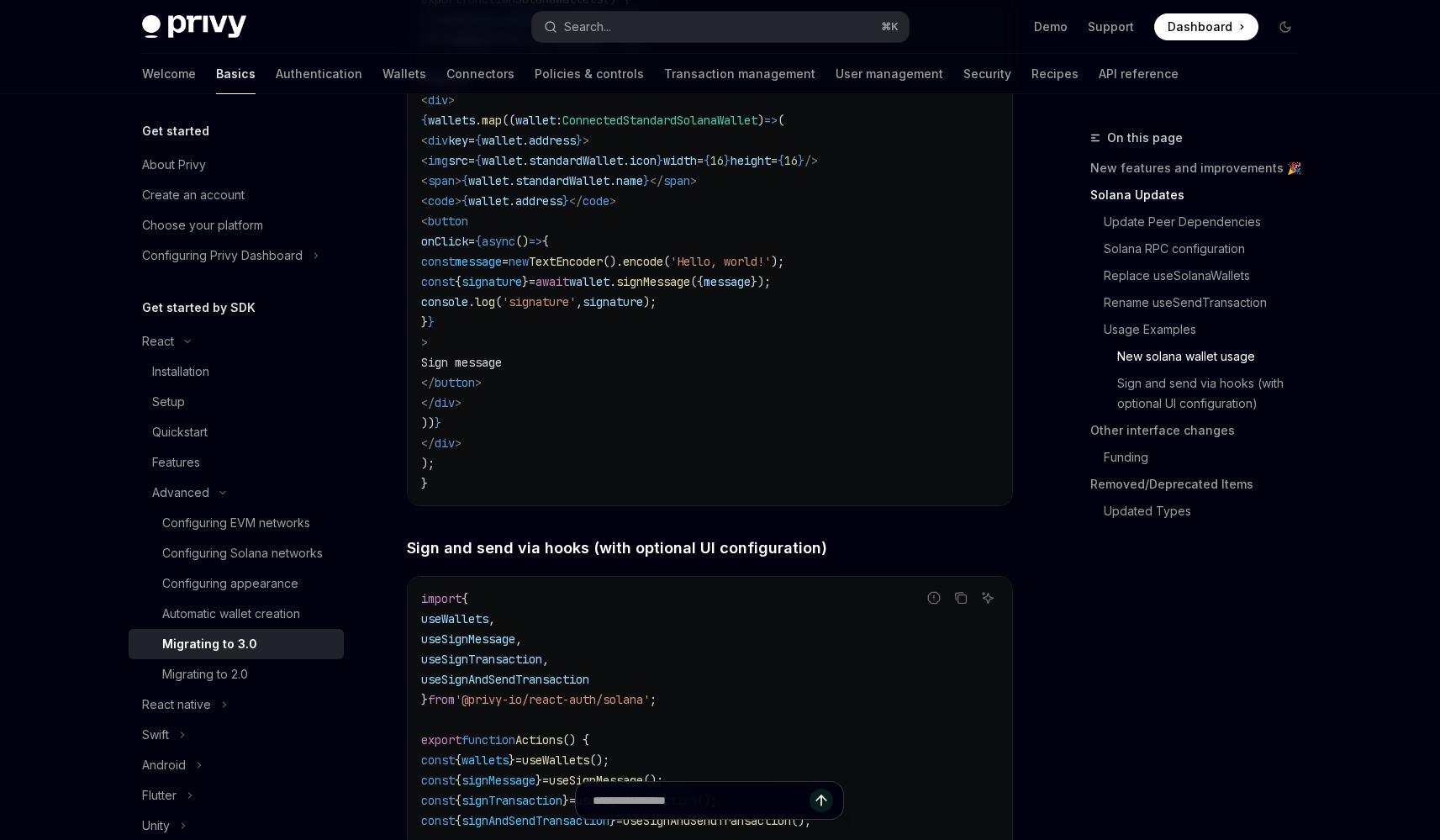
scroll to position [3045, 0]
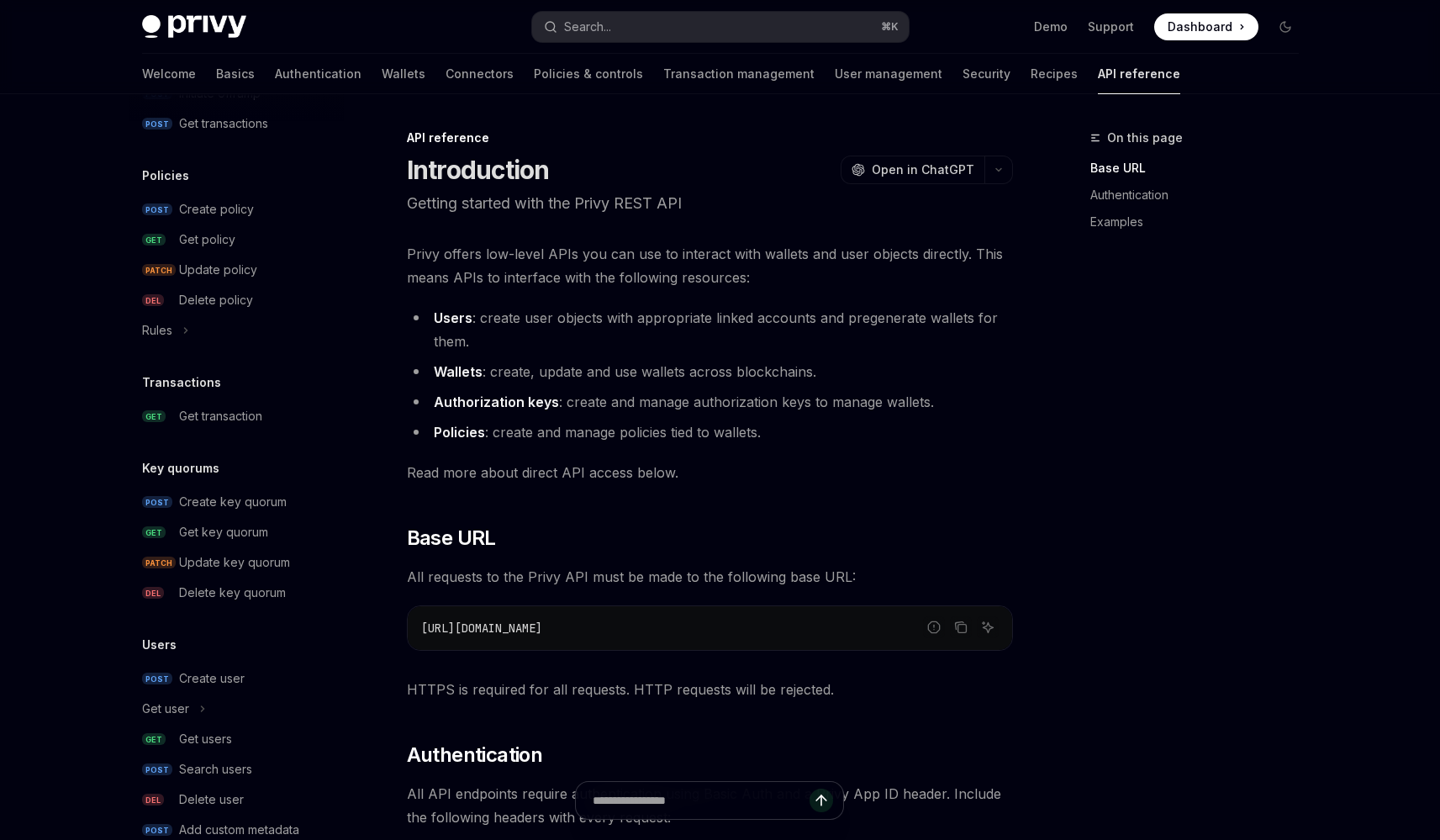
scroll to position [927, 0]
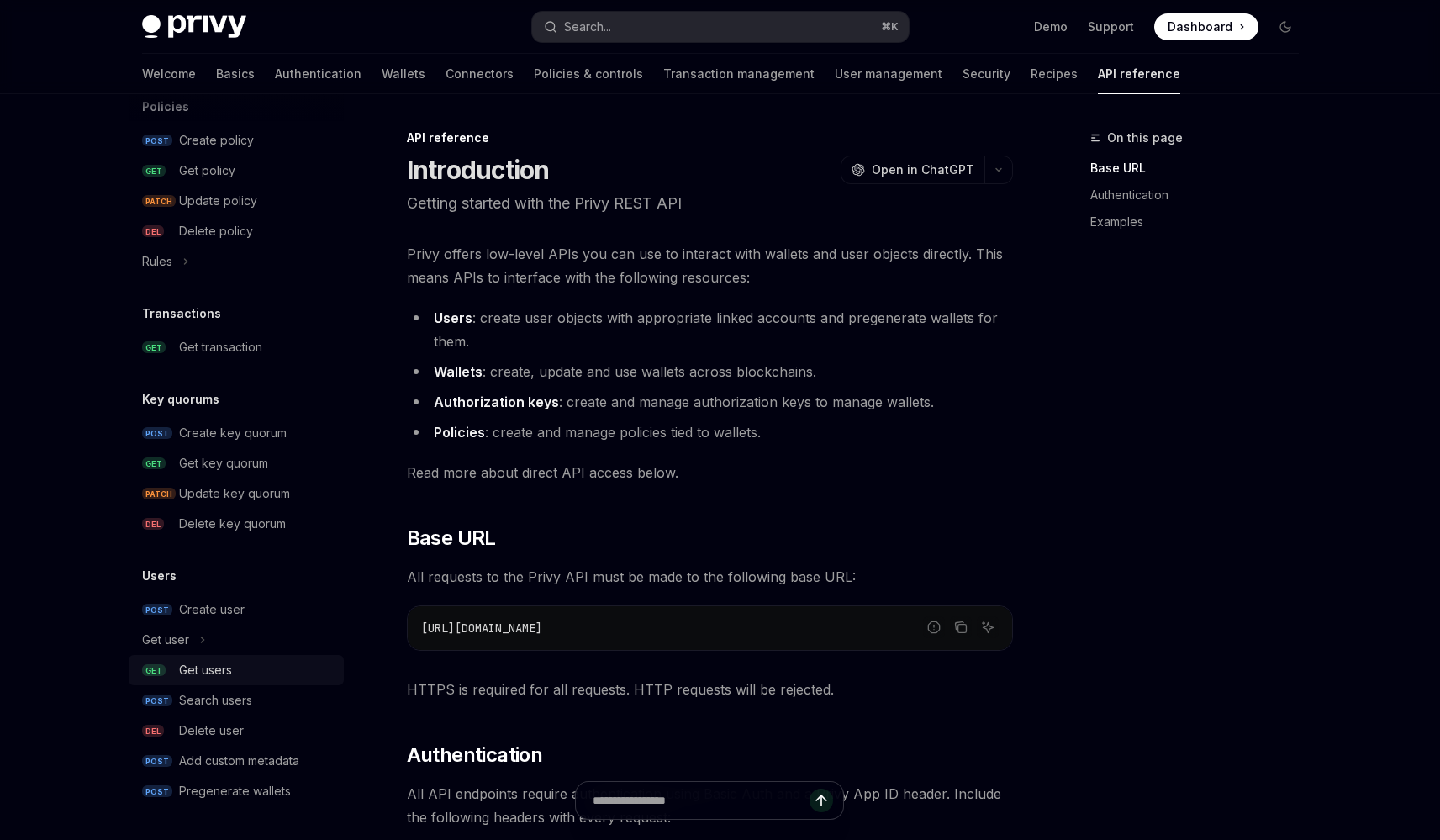
click at [258, 674] on div "Get users" at bounding box center [257, 669] width 155 height 20
type textarea "*"
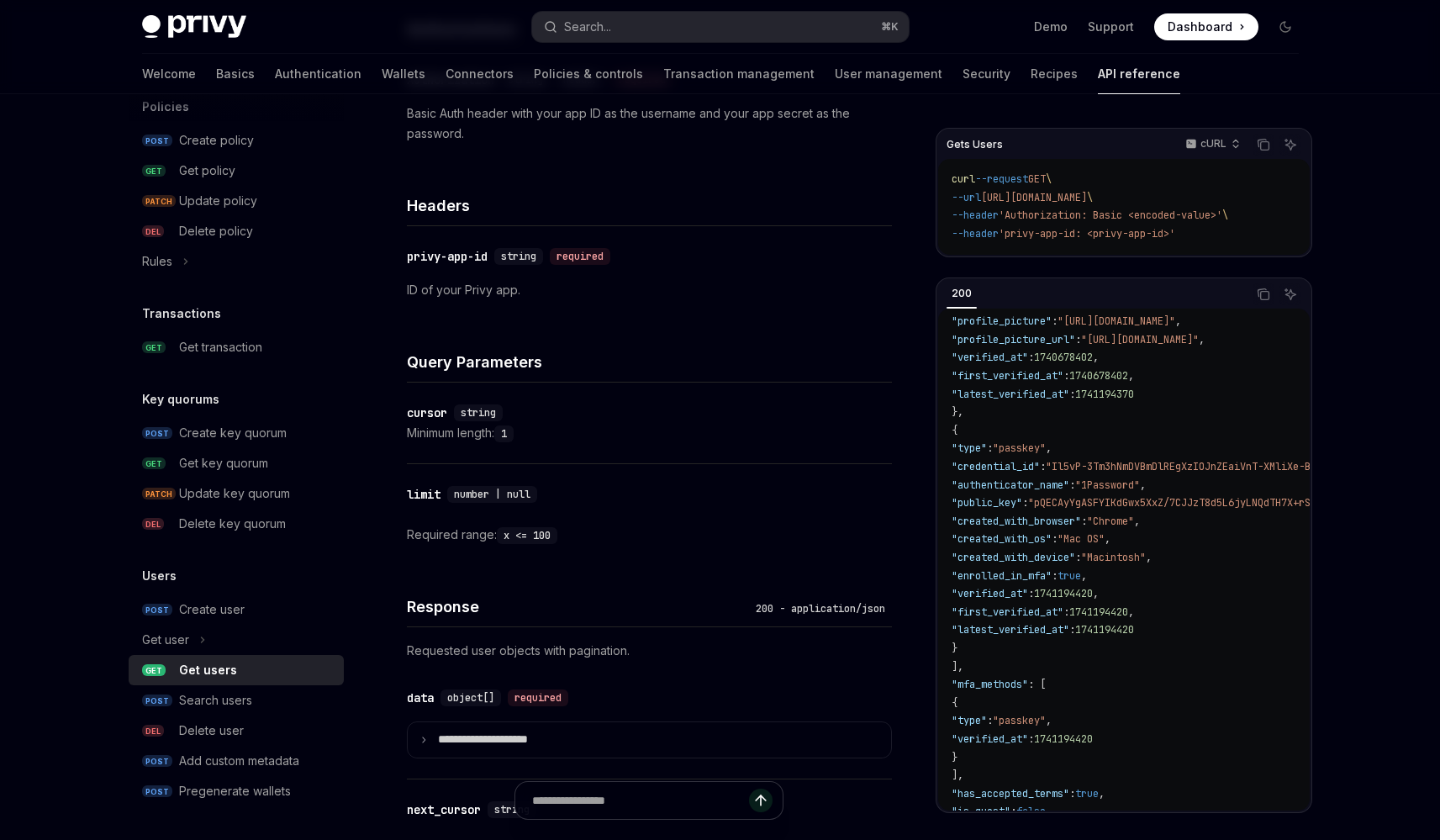
scroll to position [464, 0]
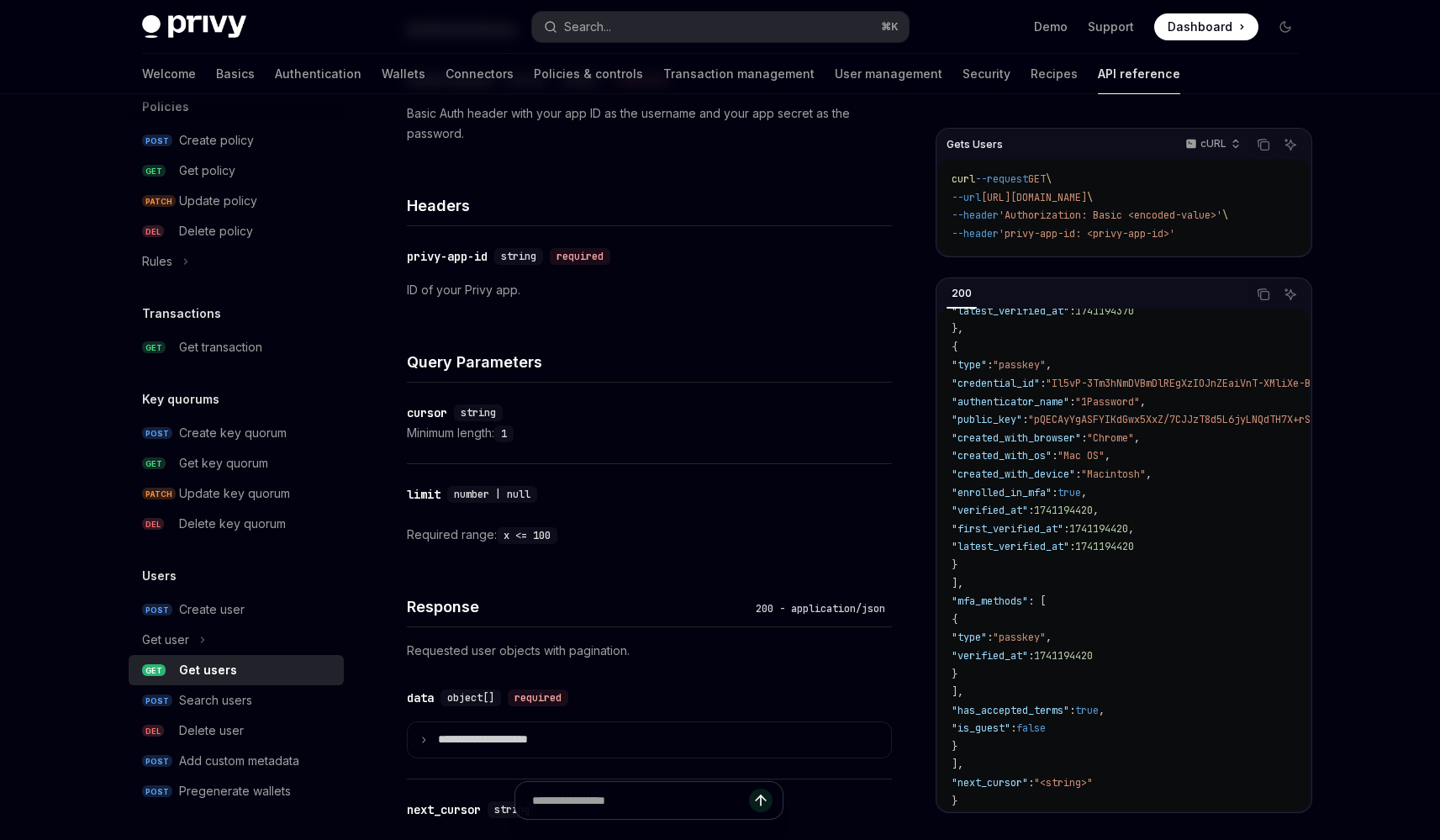
click at [1038, 703] on span ""has_accepted_terms"" at bounding box center [1010, 710] width 118 height 14
click at [1047, 703] on span ""has_accepted_terms"" at bounding box center [1010, 710] width 118 height 14
click at [1011, 724] on span ""is_guest"" at bounding box center [980, 728] width 59 height 14
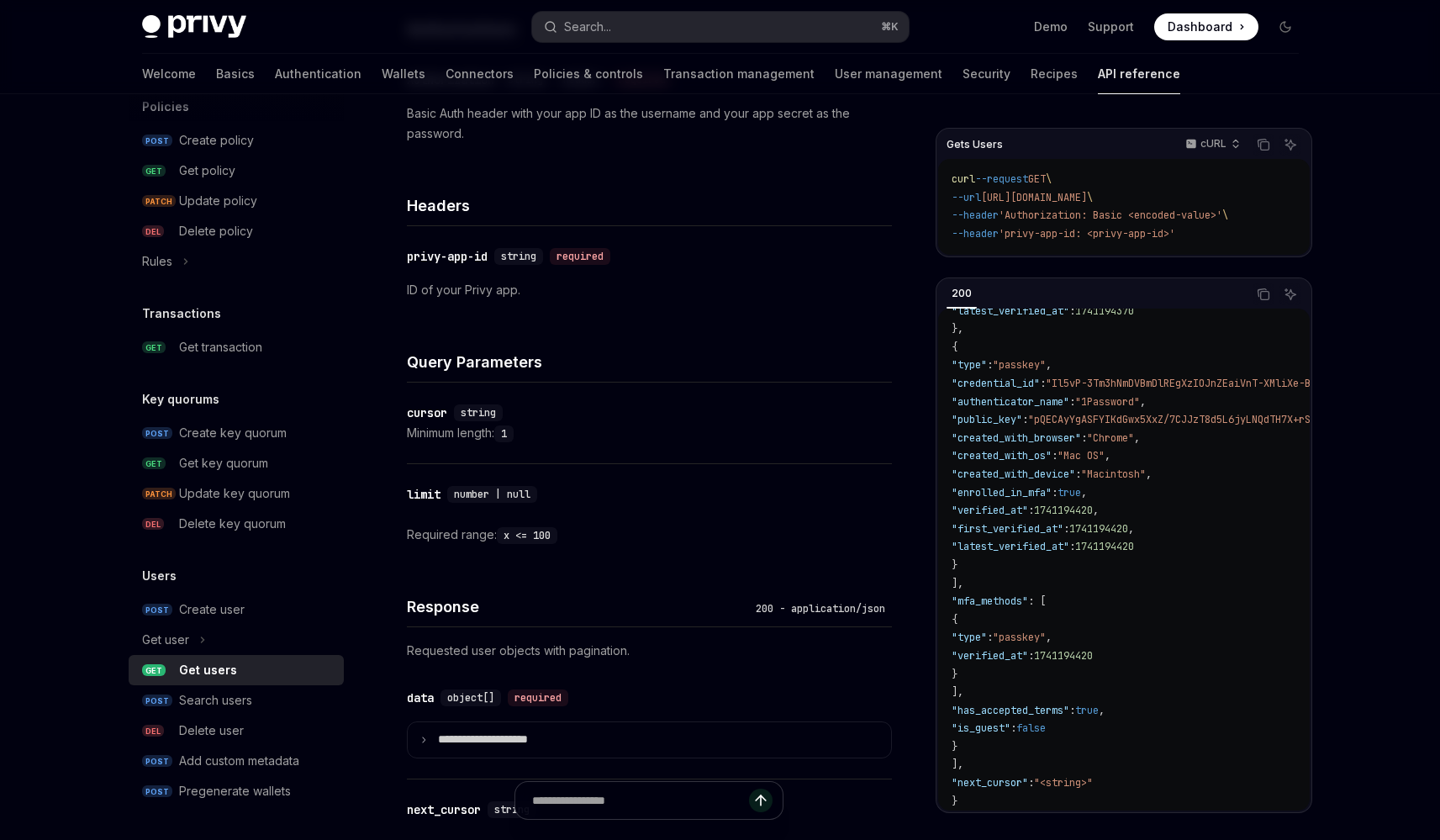
click at [1011, 721] on span ""is_guest"" at bounding box center [980, 728] width 59 height 14
click at [526, 737] on p "**********" at bounding box center [497, 739] width 117 height 15
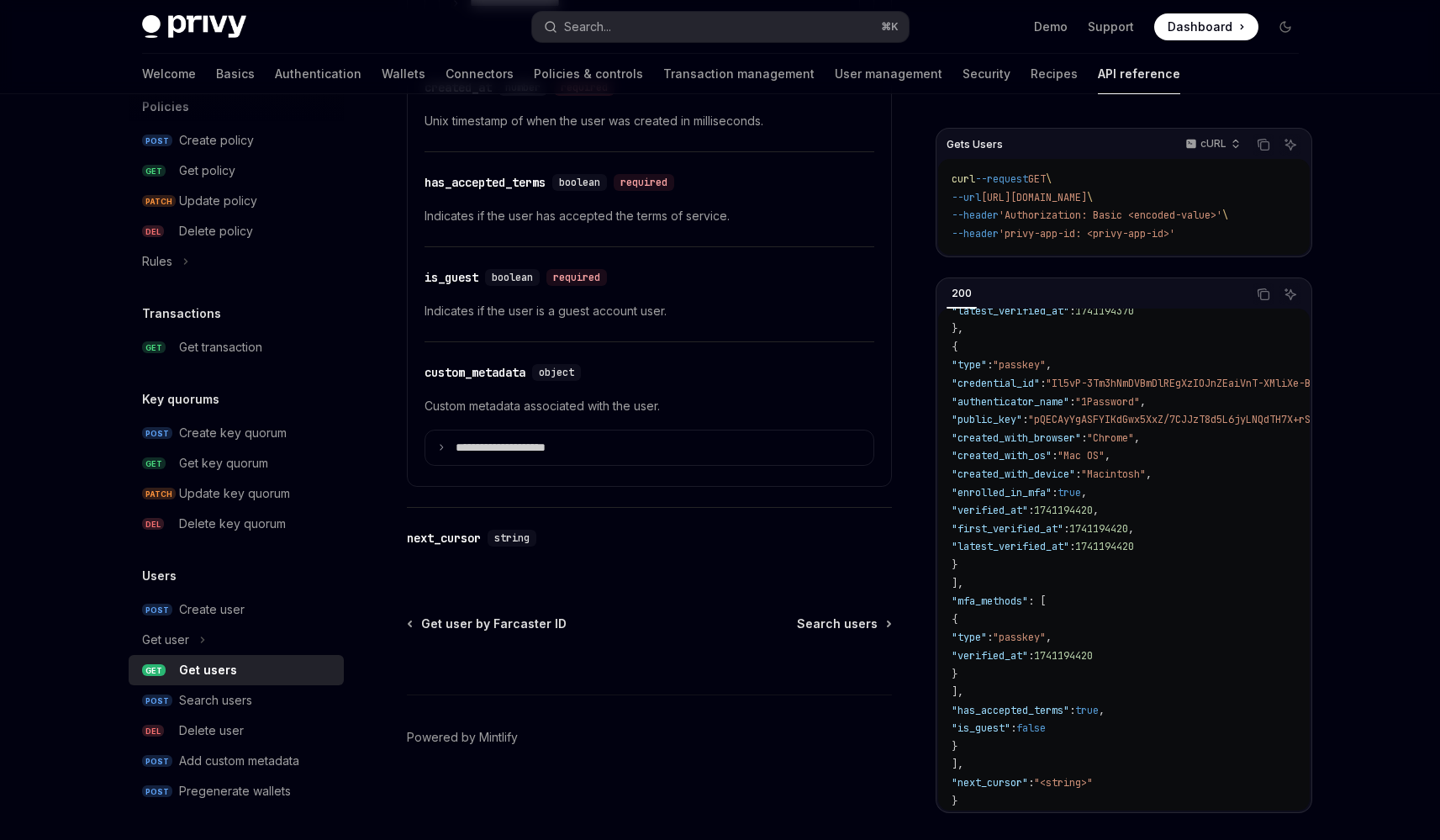
scroll to position [1666, 0]
